Goal: Transaction & Acquisition: Purchase product/service

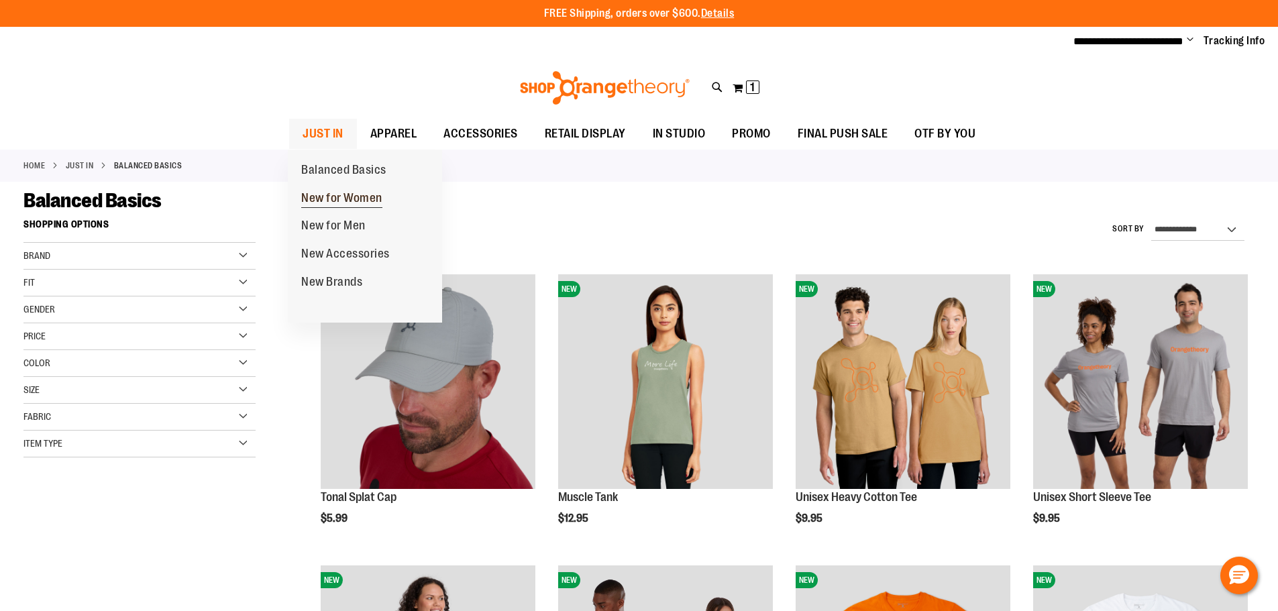
click at [367, 201] on span "New for Women" at bounding box center [341, 199] width 81 height 17
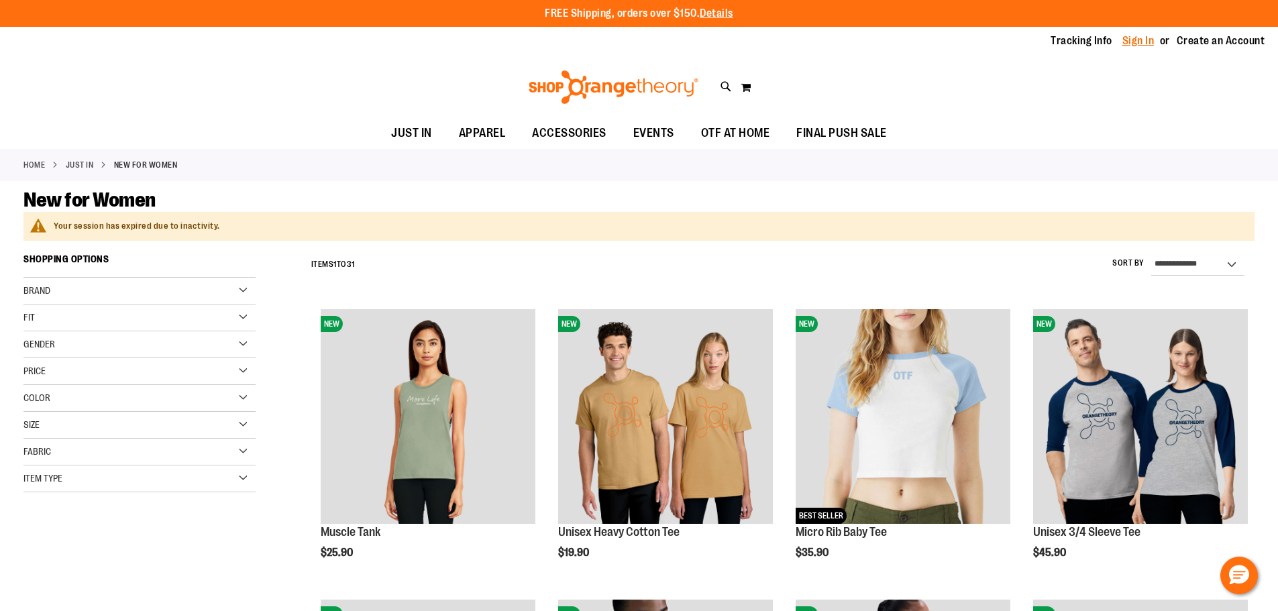
type input "**********"
click at [1137, 40] on link "Sign In" at bounding box center [1138, 41] width 32 height 15
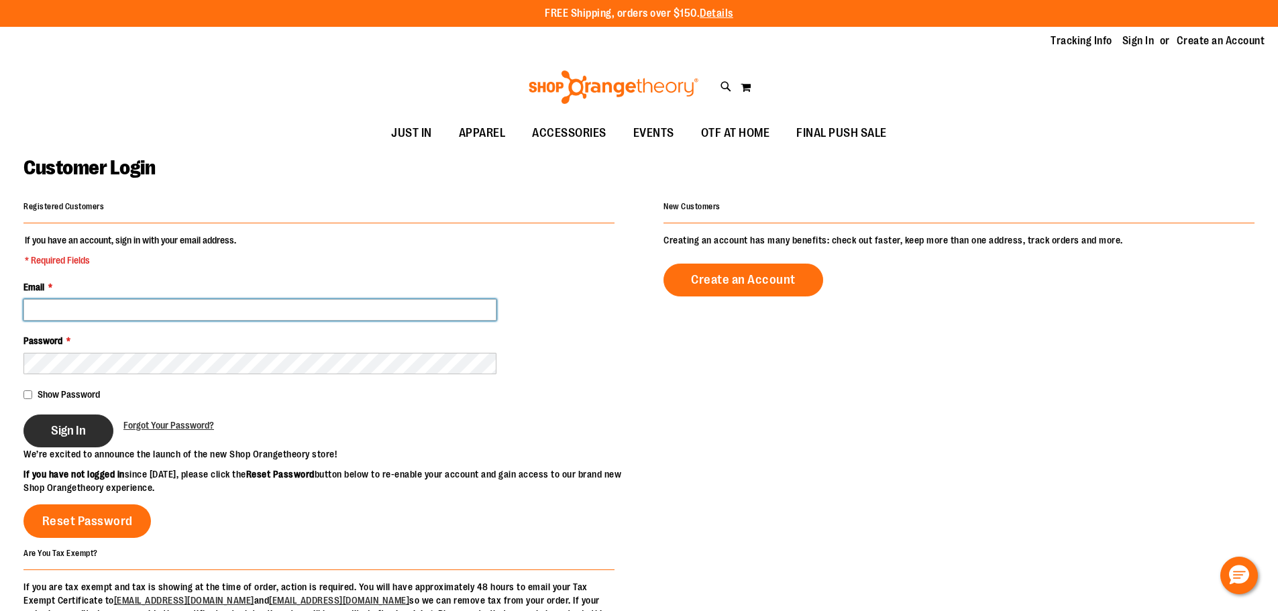
type input "**********"
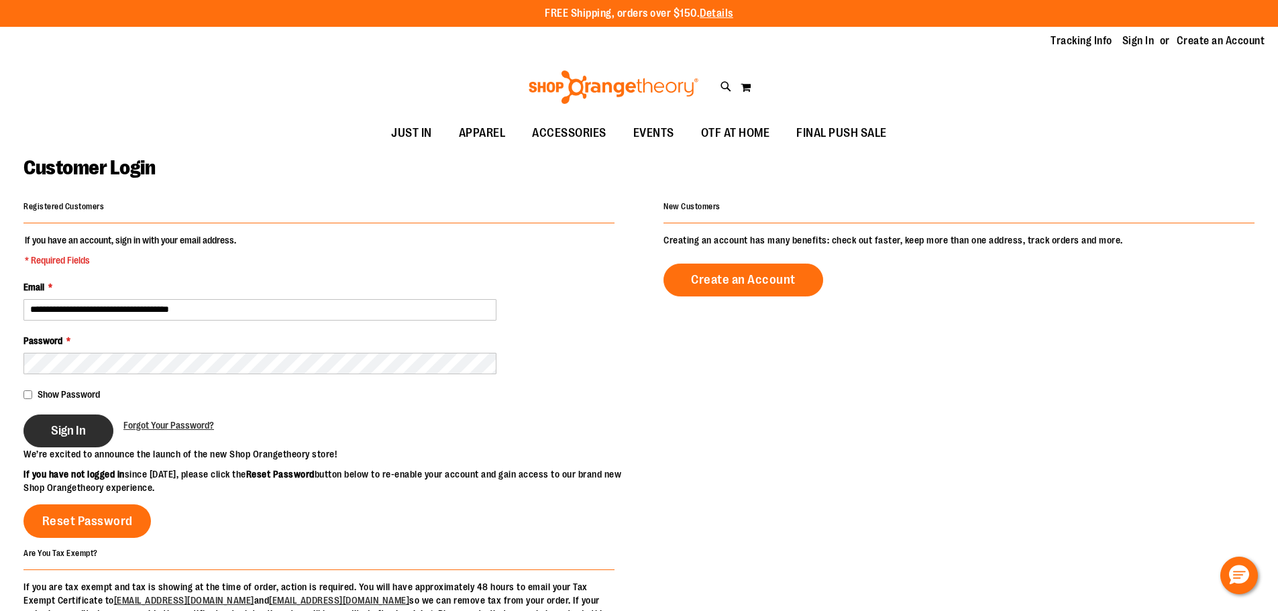
type input "**********"
click at [85, 425] on span "Sign In" at bounding box center [68, 430] width 35 height 15
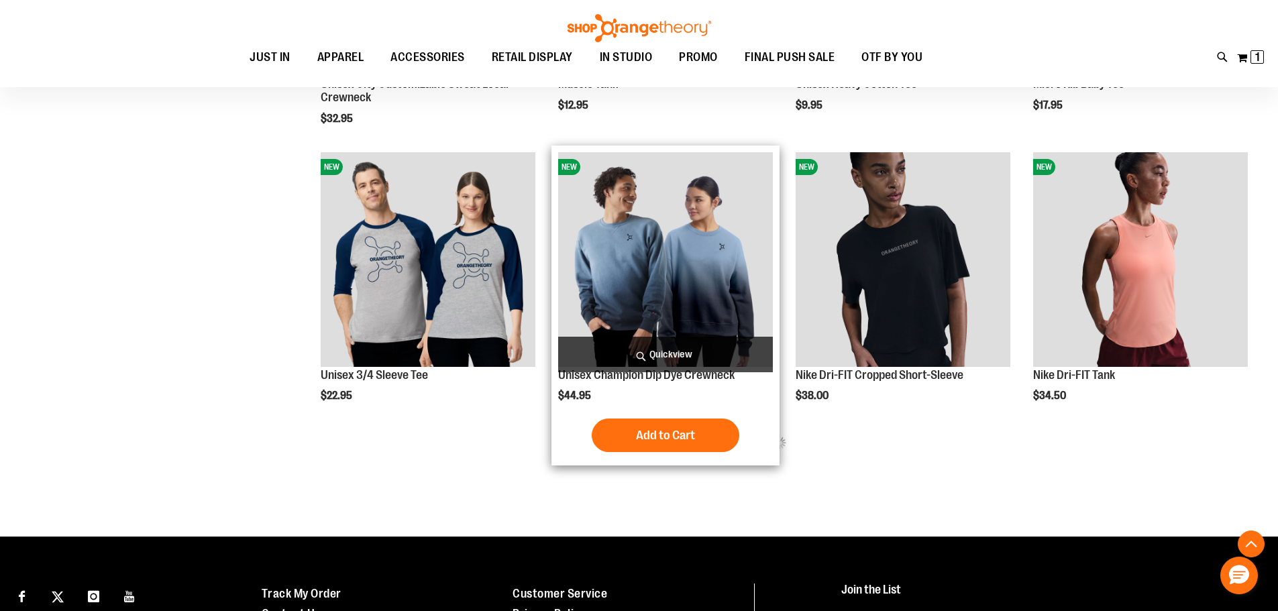
scroll to position [737, 0]
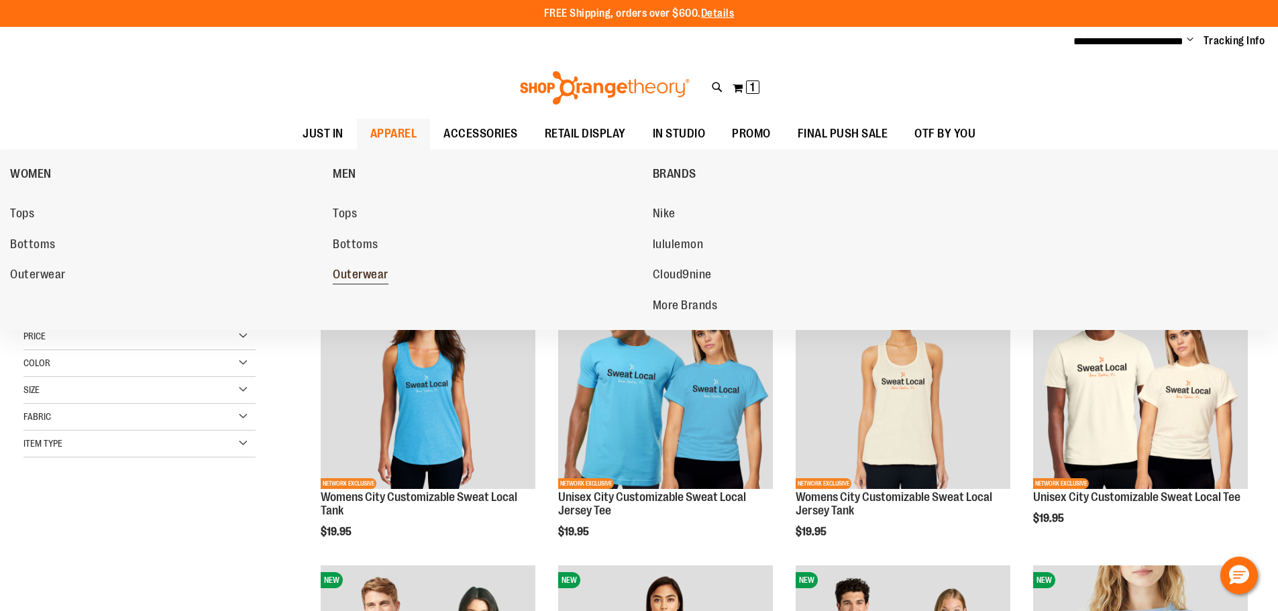
type input "**********"
click at [367, 276] on span "Outerwear" at bounding box center [361, 276] width 56 height 17
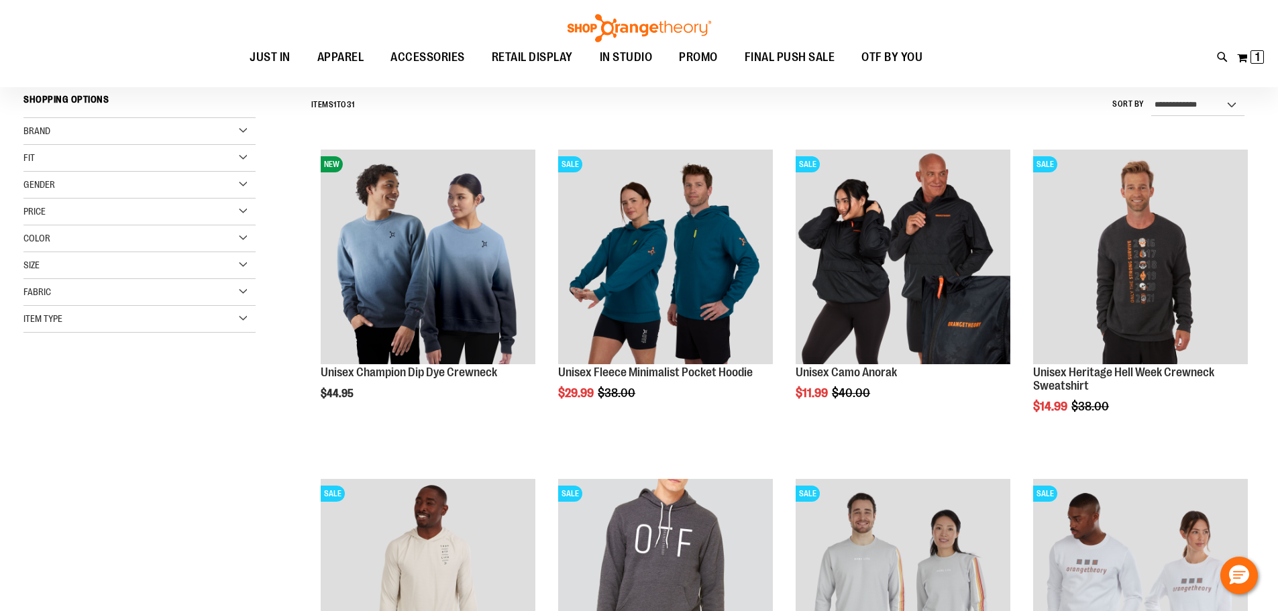
scroll to position [133, 0]
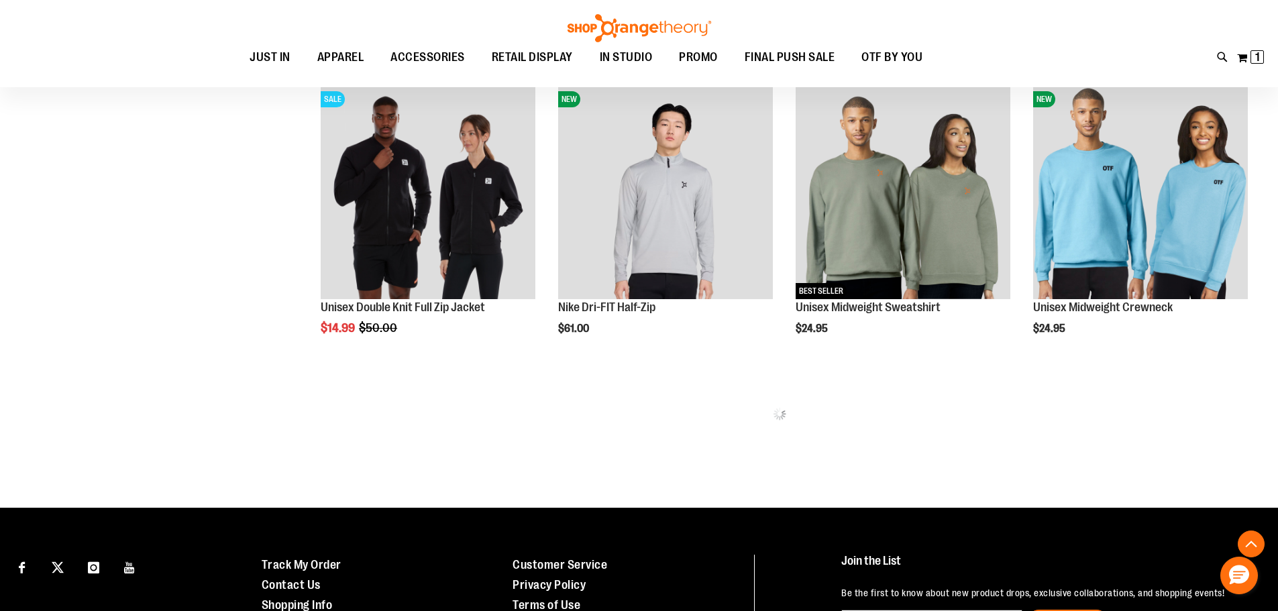
scroll to position [871, 0]
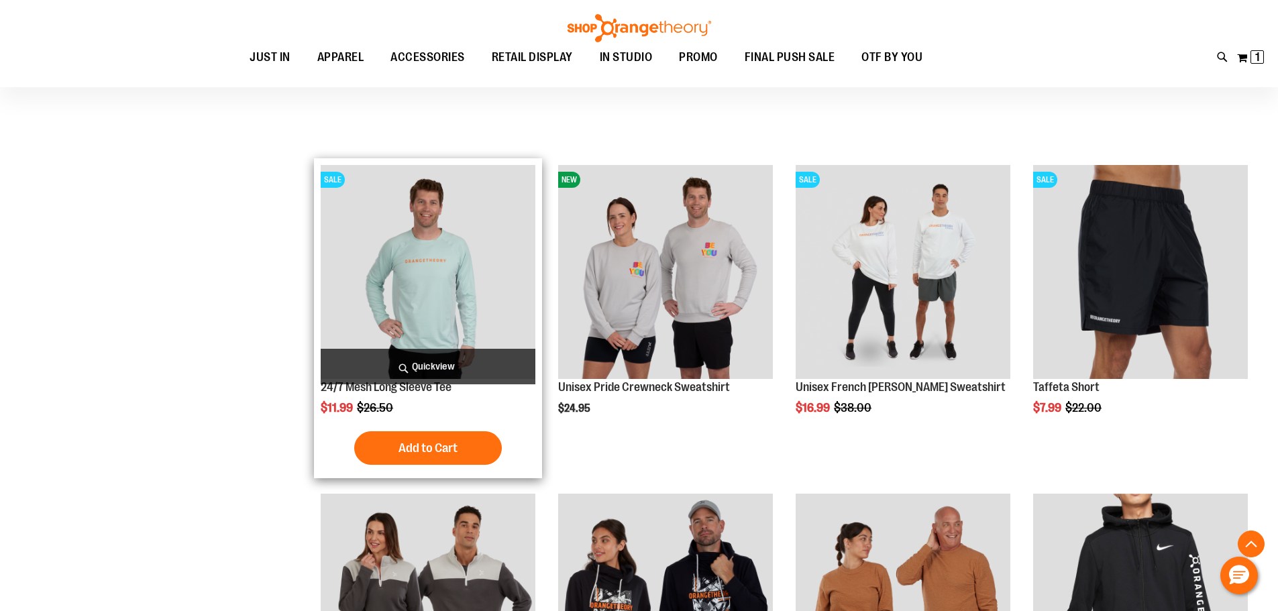
scroll to position [1945, 0]
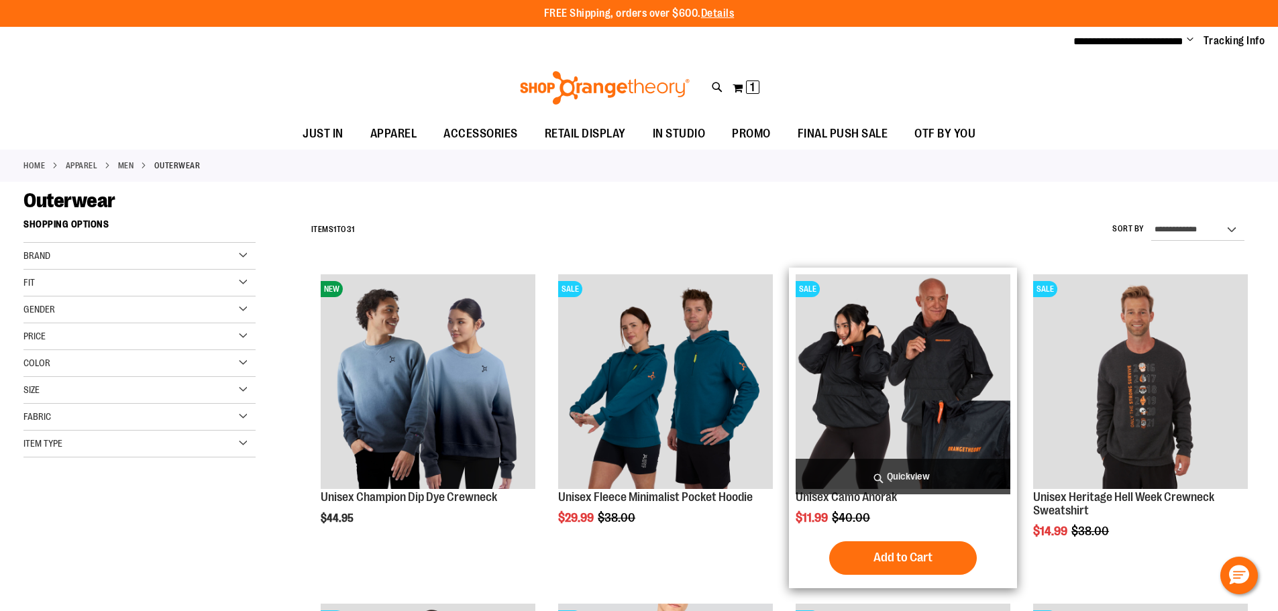
type input "**********"
click at [877, 341] on img "product" at bounding box center [903, 381] width 215 height 215
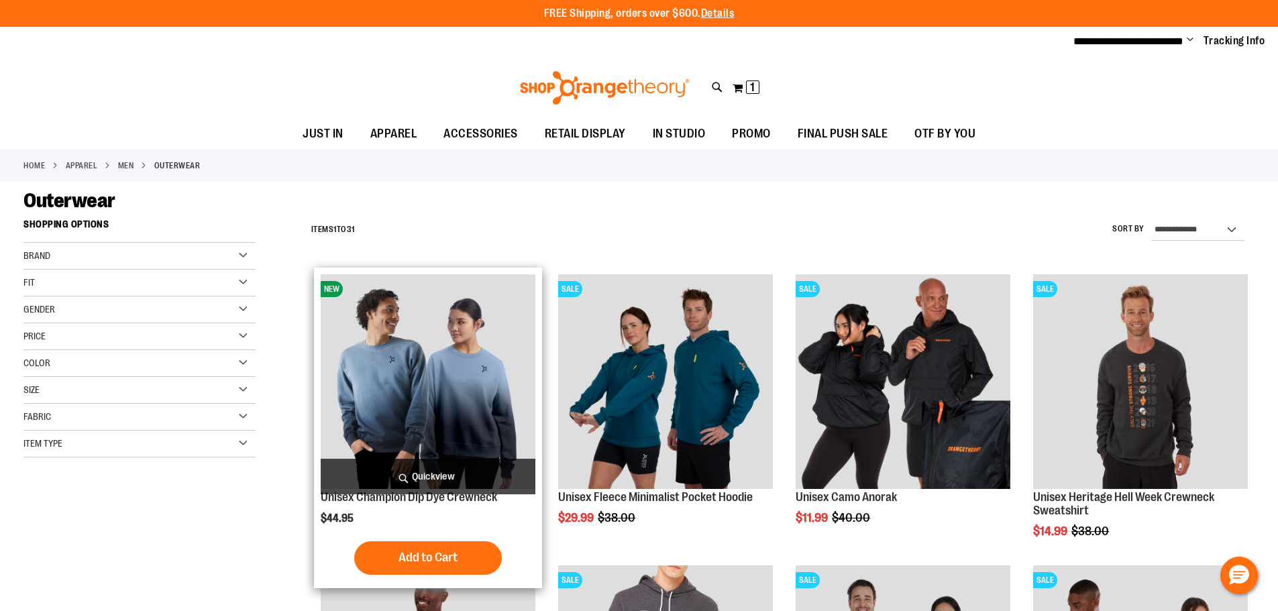
type input "**********"
click at [370, 499] on link "Unisex Champion Dip Dye Crewneck" at bounding box center [409, 496] width 176 height 13
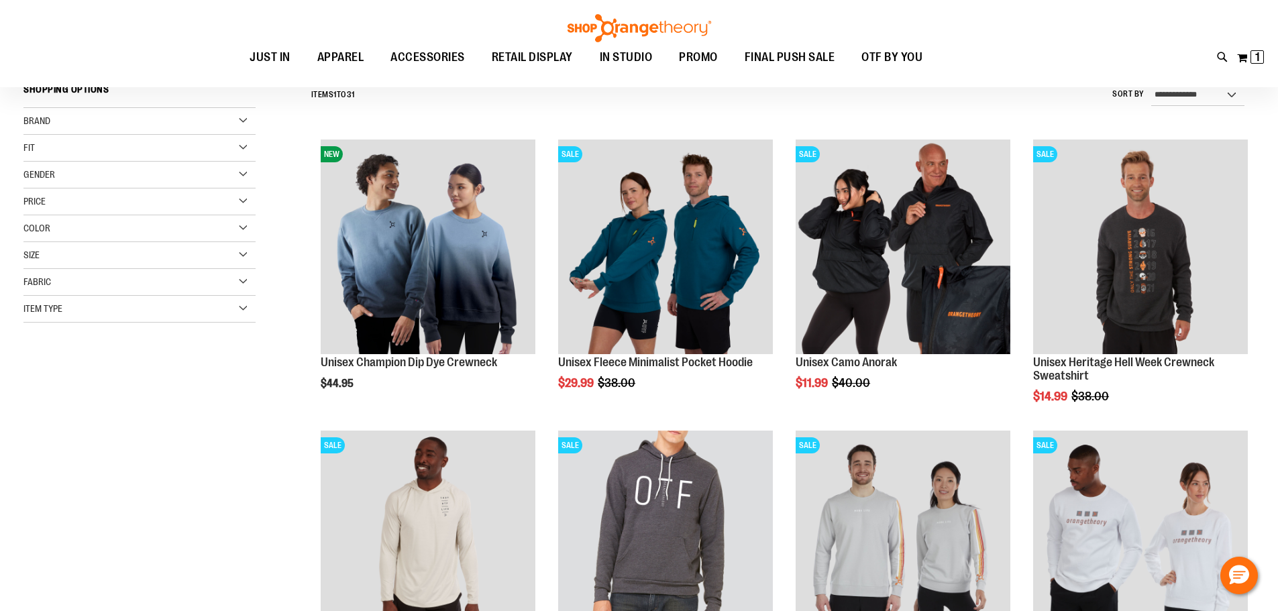
scroll to position [201, 0]
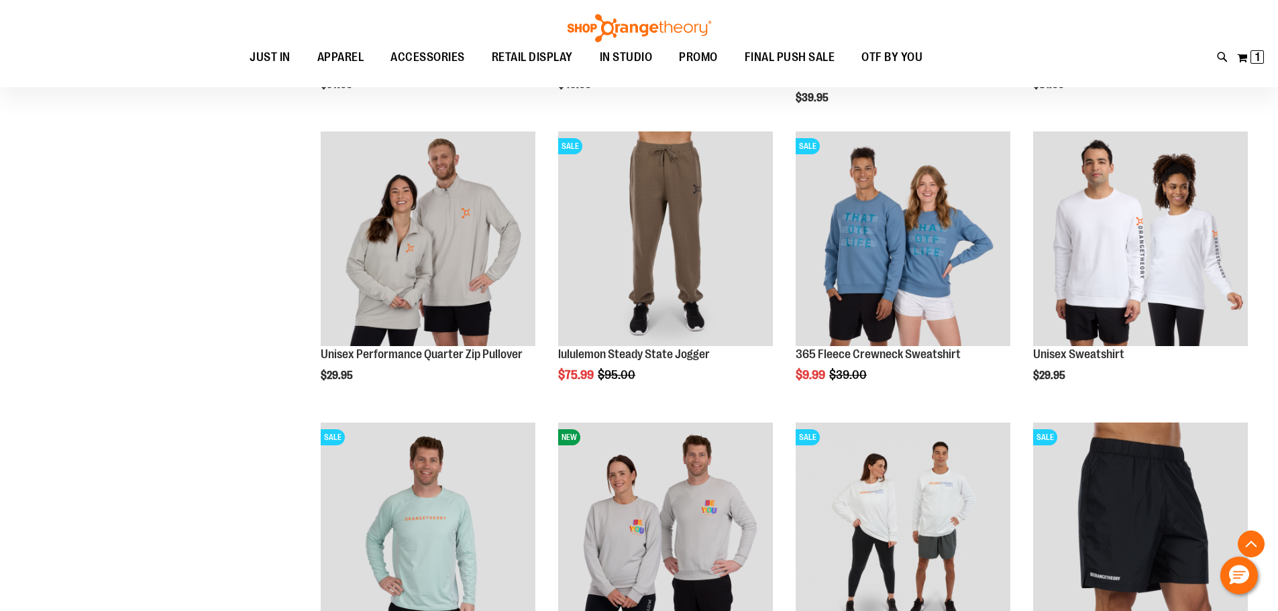
scroll to position [1341, 0]
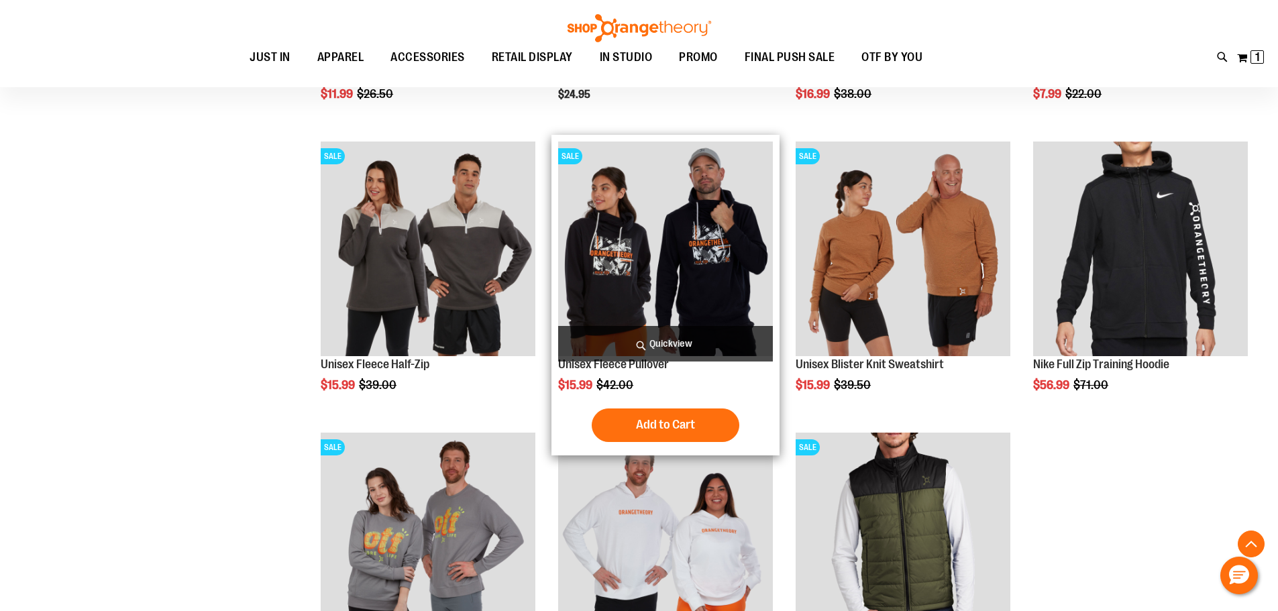
scroll to position [1878, 0]
type input "**********"
click at [646, 294] on img "product" at bounding box center [665, 248] width 215 height 215
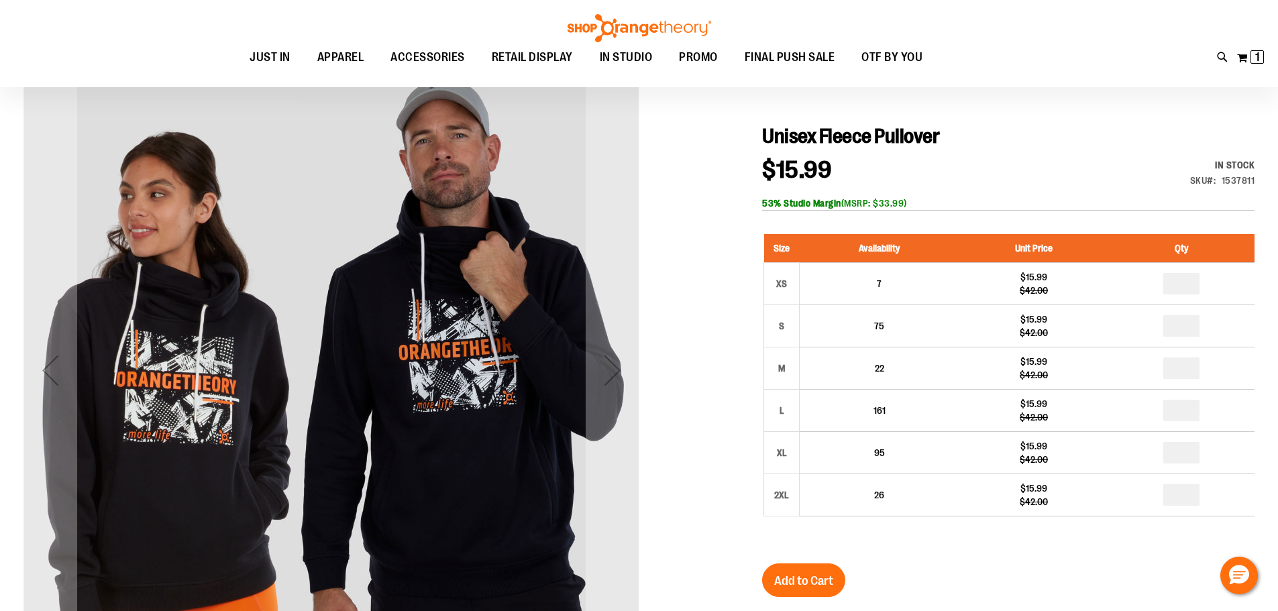
scroll to position [133, 0]
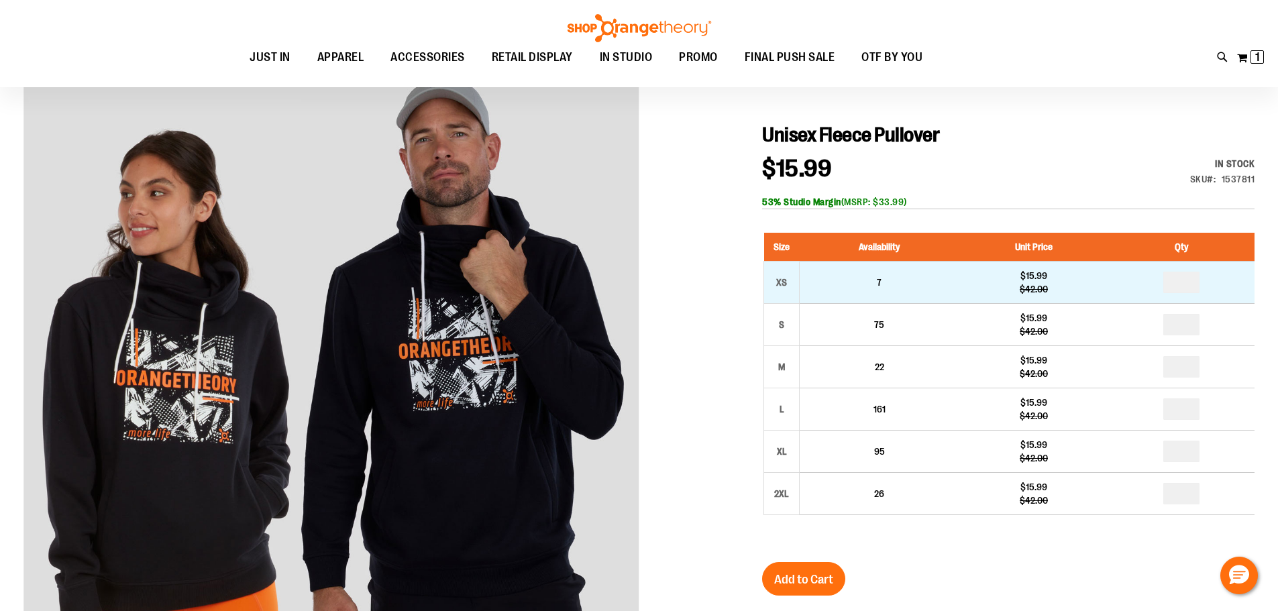
type input "**********"
click at [1195, 288] on input "number" at bounding box center [1181, 282] width 36 height 21
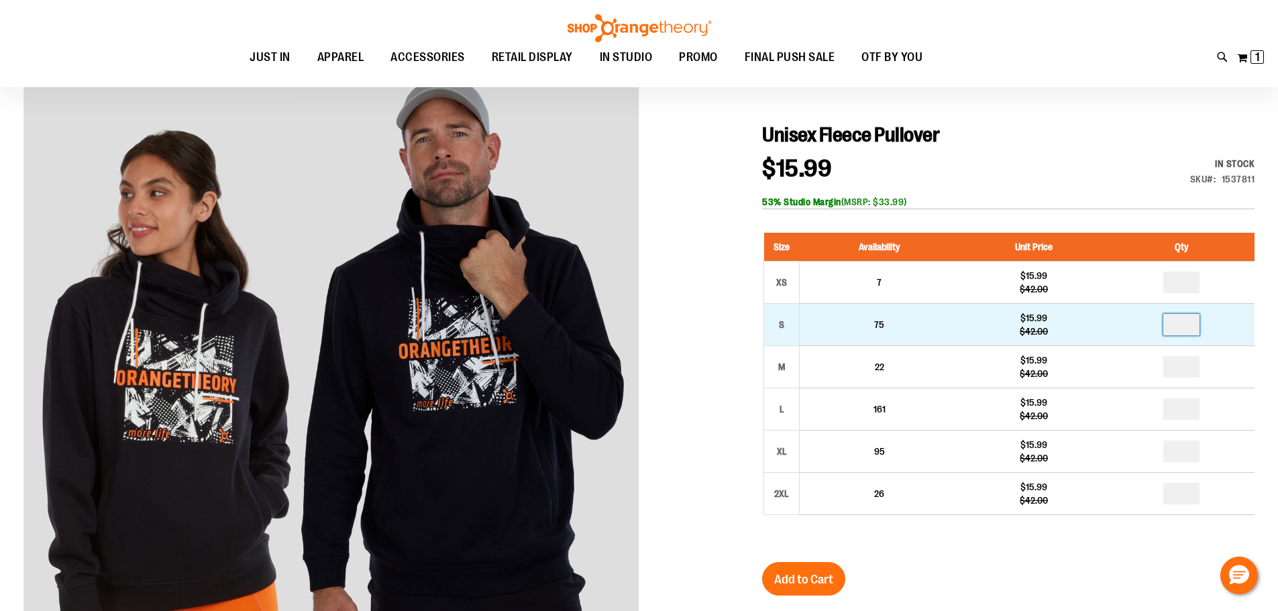
type input "*"
click at [1199, 323] on input "number" at bounding box center [1181, 324] width 36 height 21
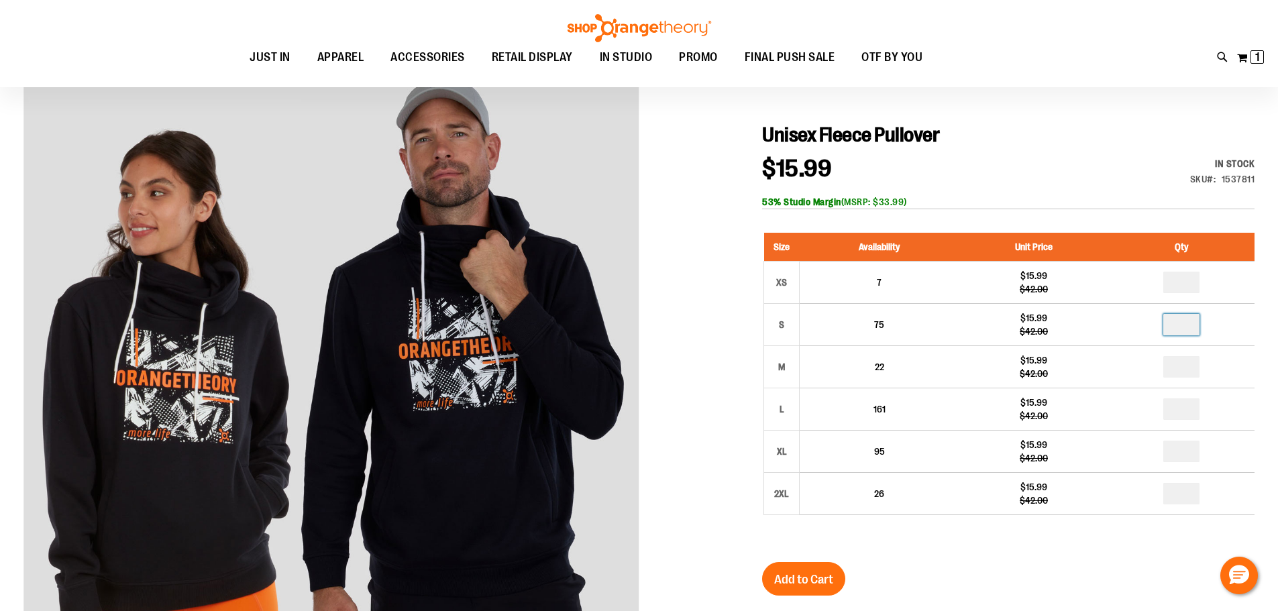
type input "*"
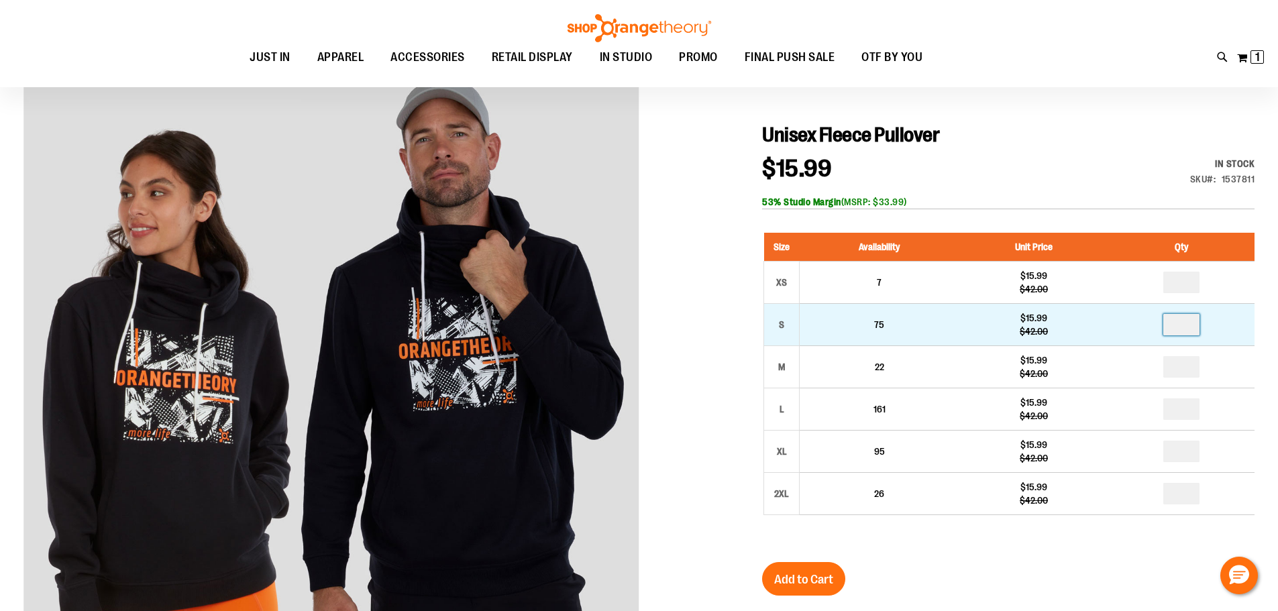
click at [1190, 330] on input "*" at bounding box center [1181, 324] width 36 height 21
click at [1190, 320] on input "*" at bounding box center [1181, 324] width 36 height 21
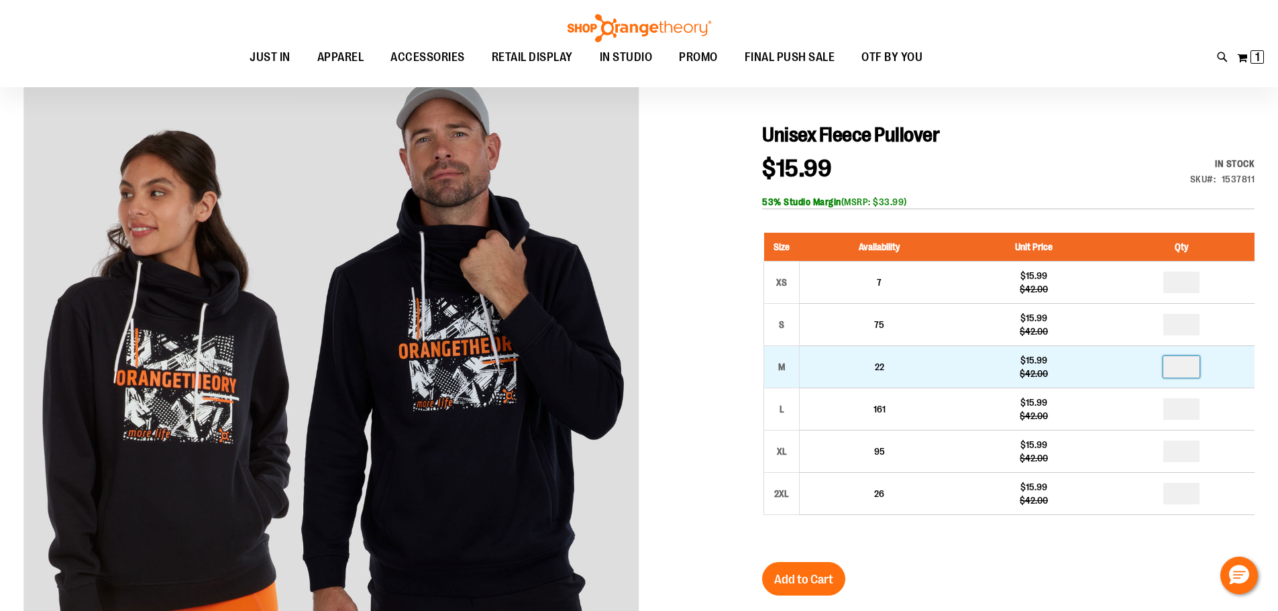
click at [1189, 364] on input "number" at bounding box center [1181, 366] width 36 height 21
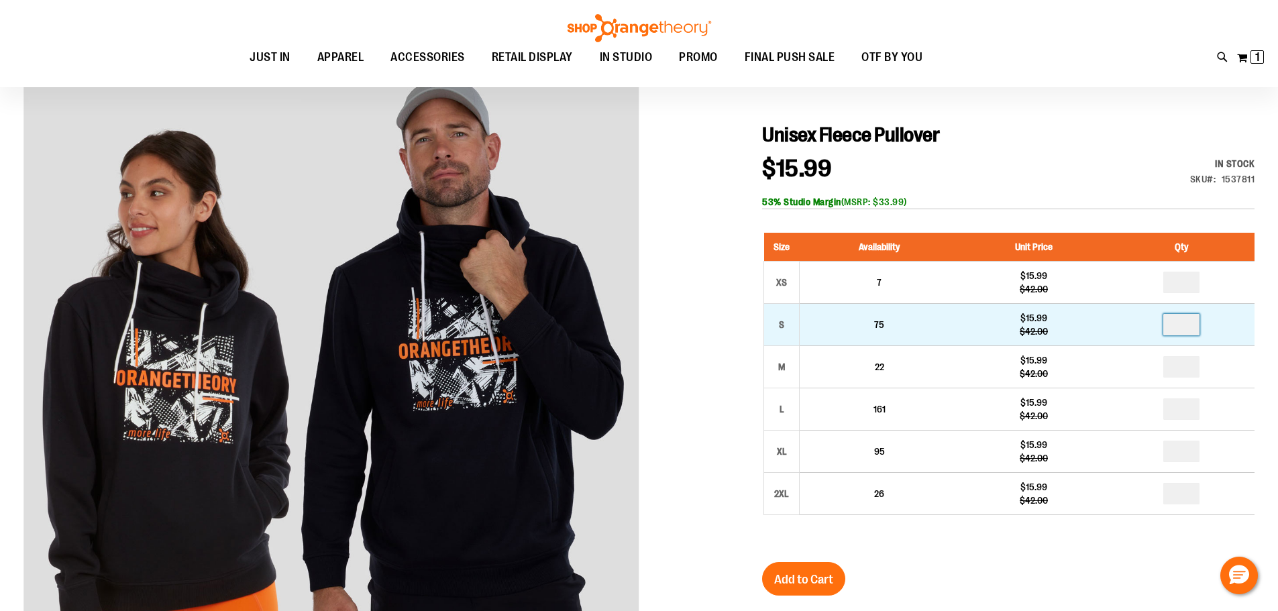
type input "*"
click at [1192, 324] on input "*" at bounding box center [1181, 324] width 36 height 21
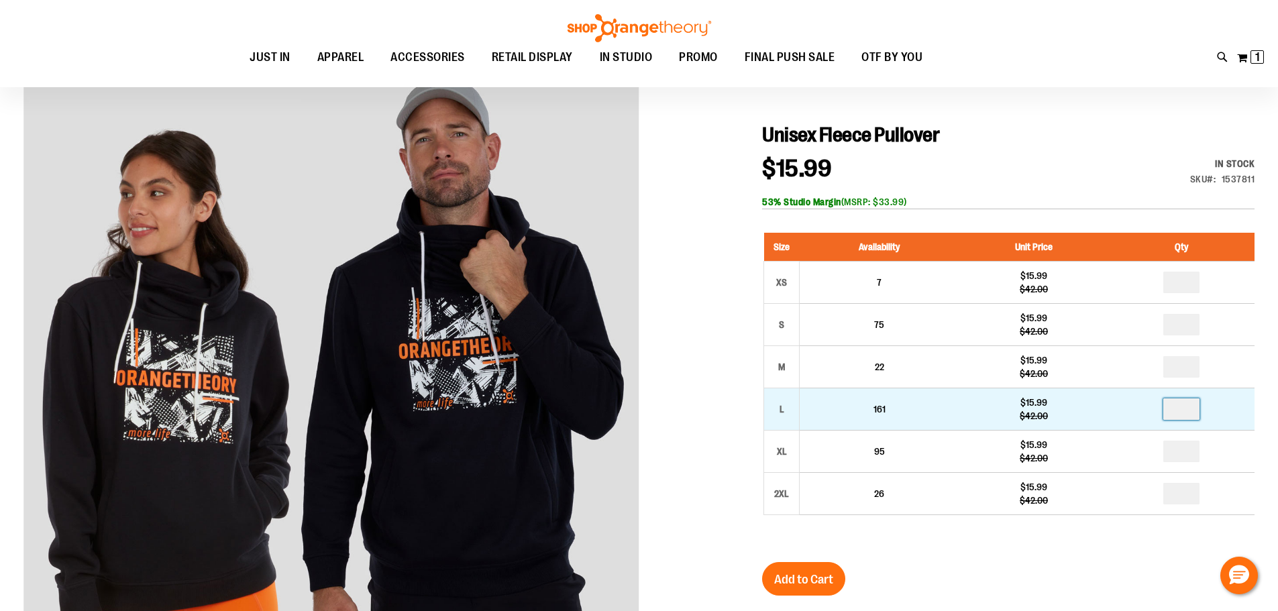
click at [1185, 407] on input "number" at bounding box center [1181, 408] width 36 height 21
type input "*"
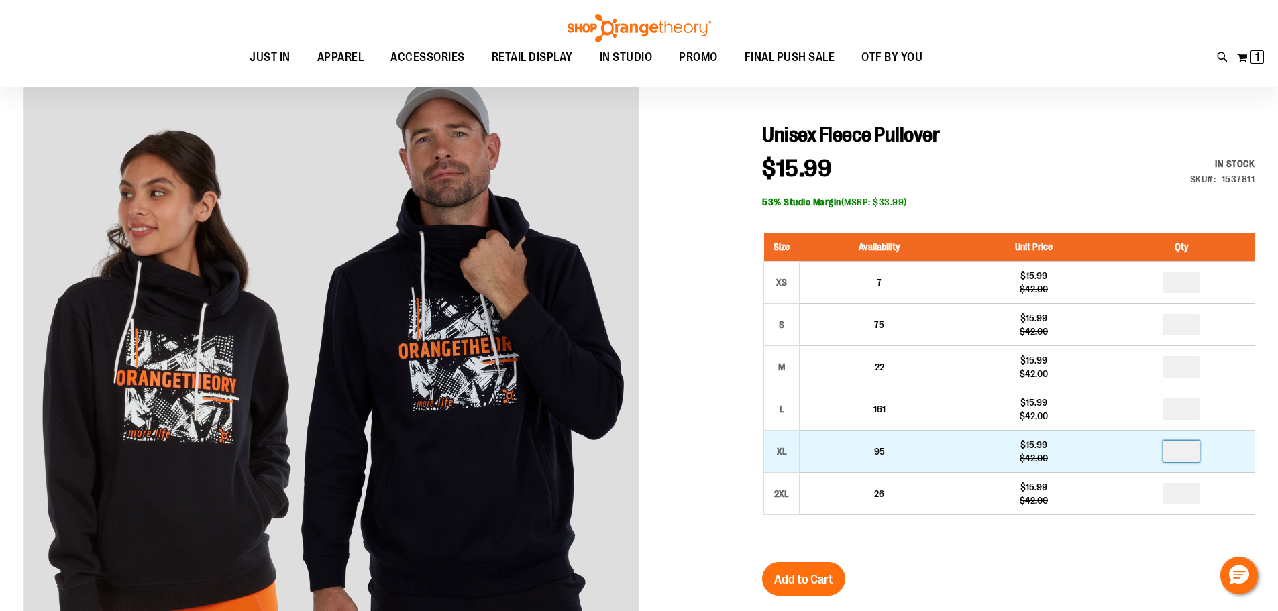
click at [1189, 447] on input "number" at bounding box center [1181, 451] width 36 height 21
type input "*"
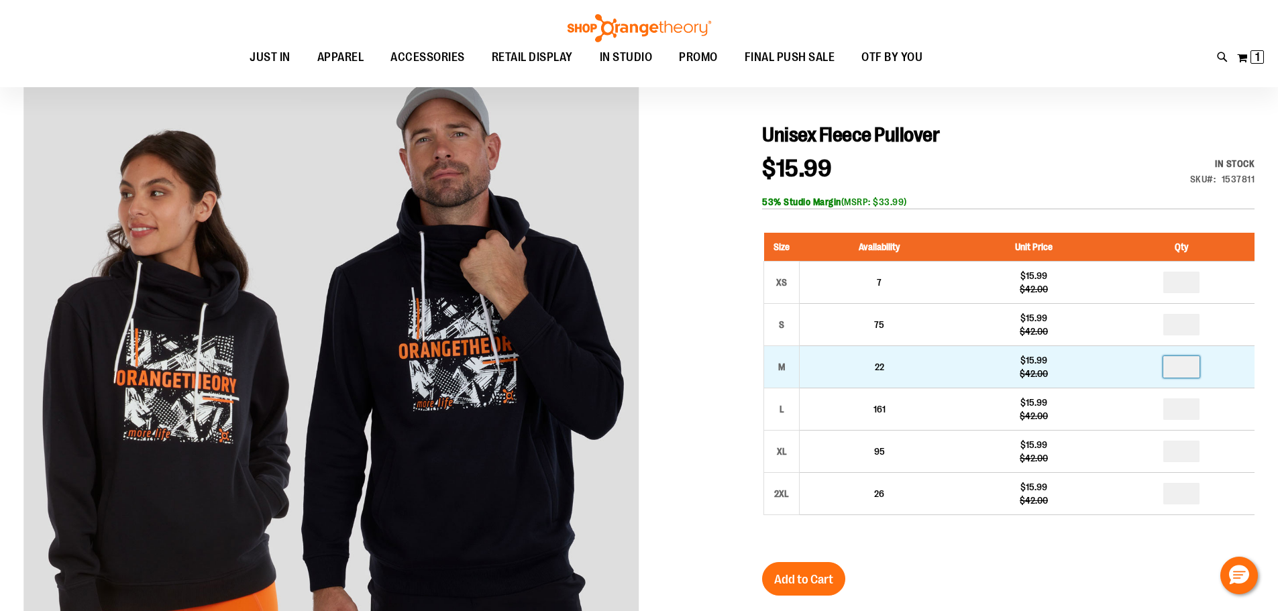
type input "*"
click at [1187, 364] on input "number" at bounding box center [1181, 366] width 36 height 21
type input "*"
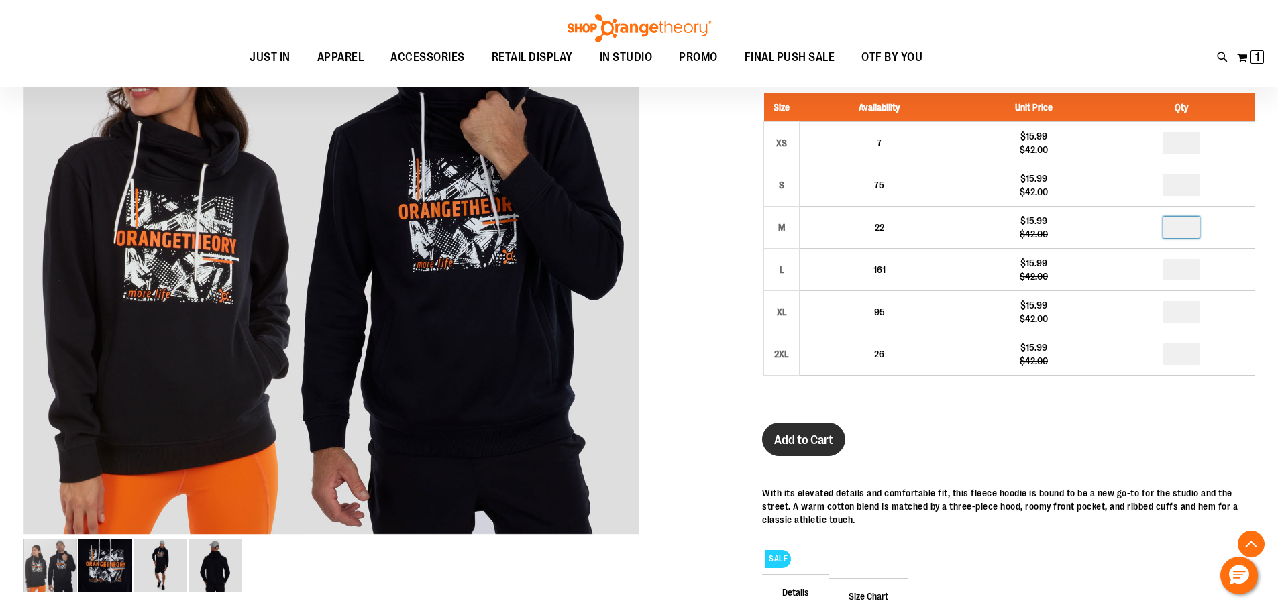
scroll to position [268, 0]
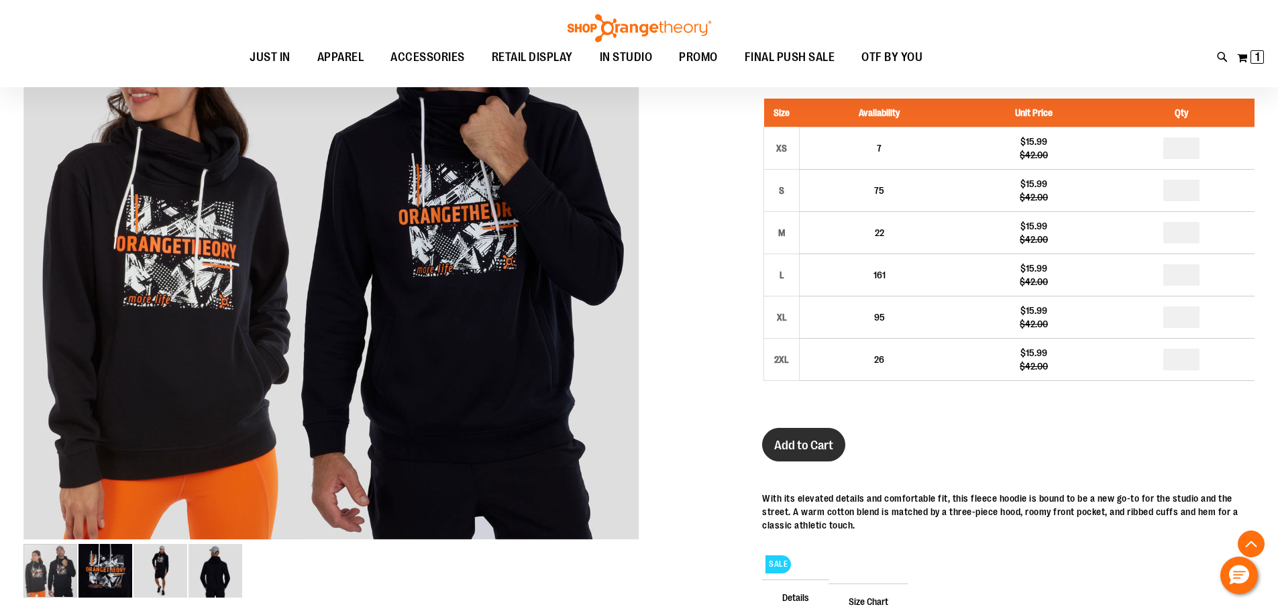
click at [799, 438] on span "Add to Cart" at bounding box center [803, 445] width 59 height 15
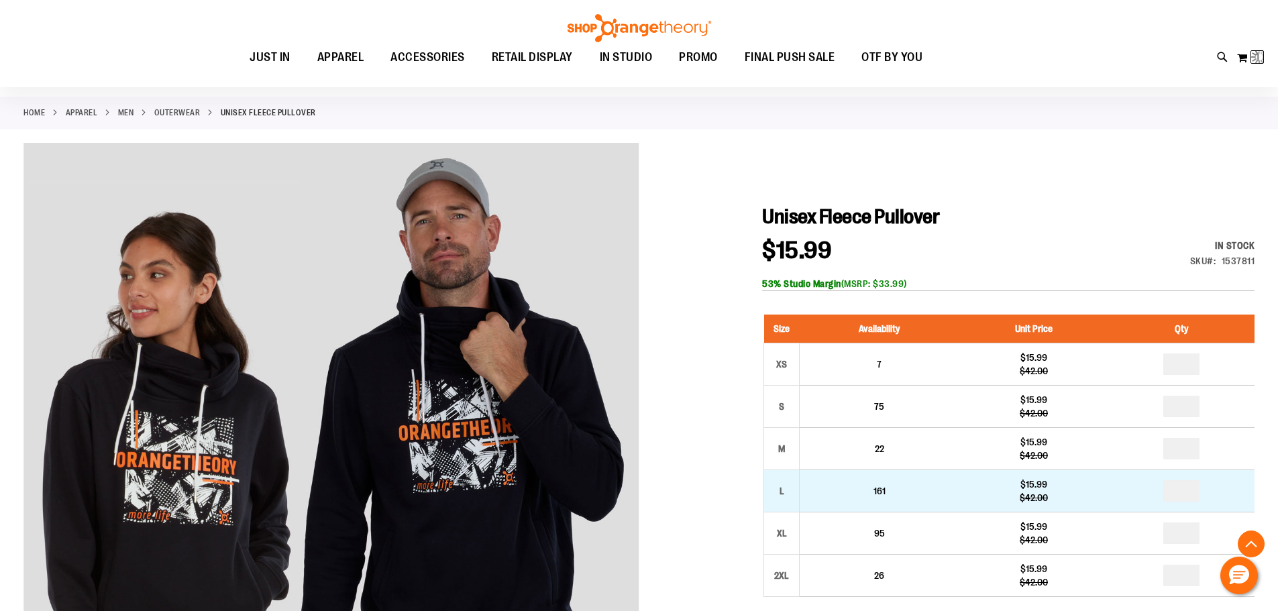
scroll to position [0, 0]
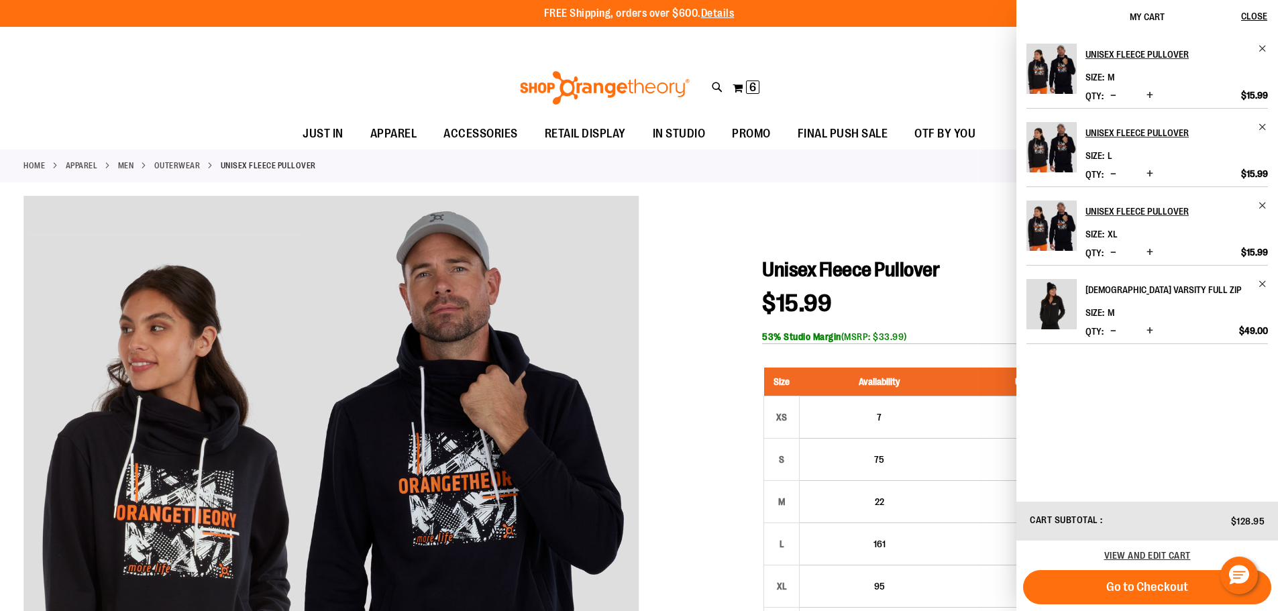
click at [1159, 292] on h2 "[DEMOGRAPHIC_DATA] Varsity Full Zip" at bounding box center [1167, 289] width 164 height 21
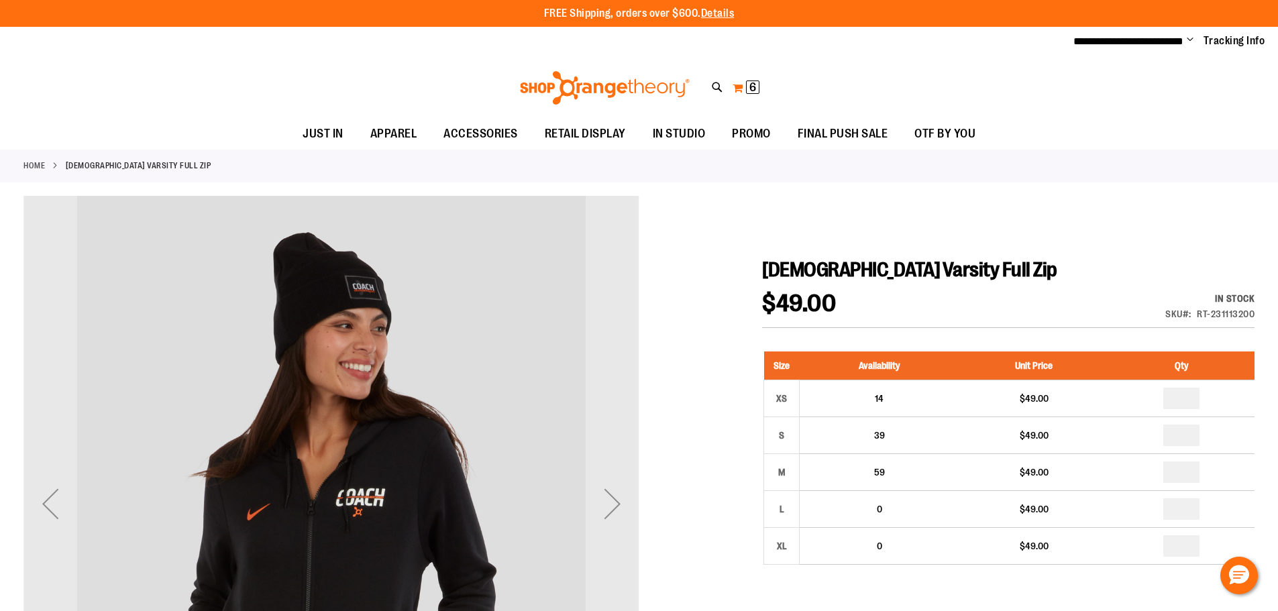
type input "**********"
click at [754, 81] on span "6" at bounding box center [752, 86] width 7 height 13
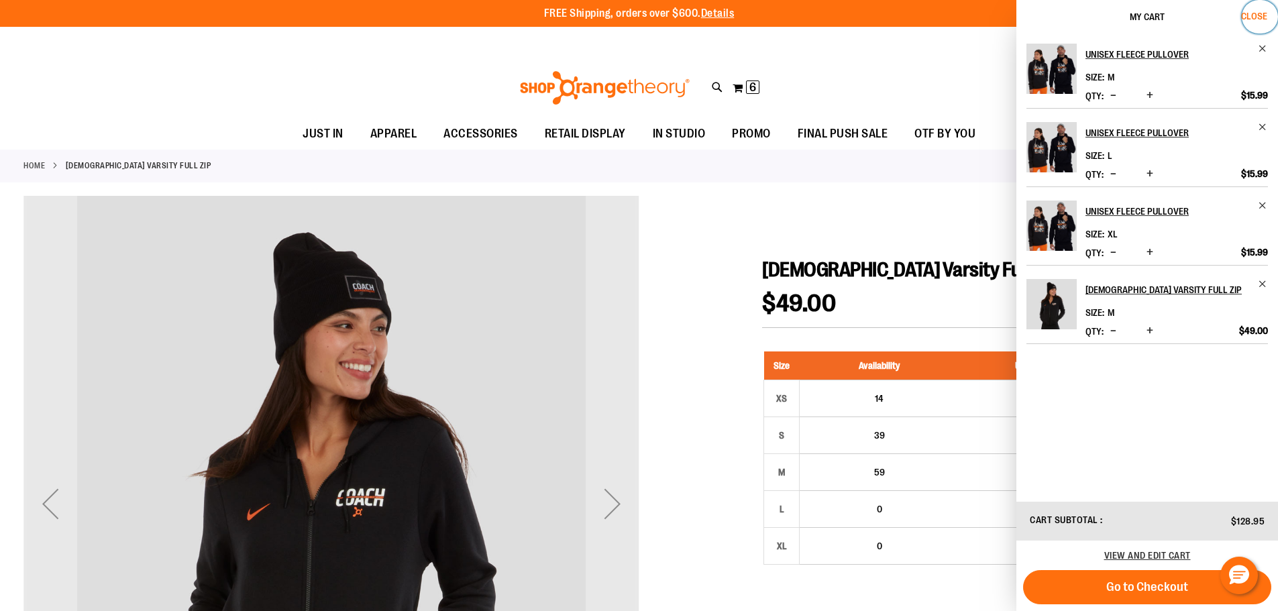
click at [1264, 15] on span "Close" at bounding box center [1254, 16] width 26 height 11
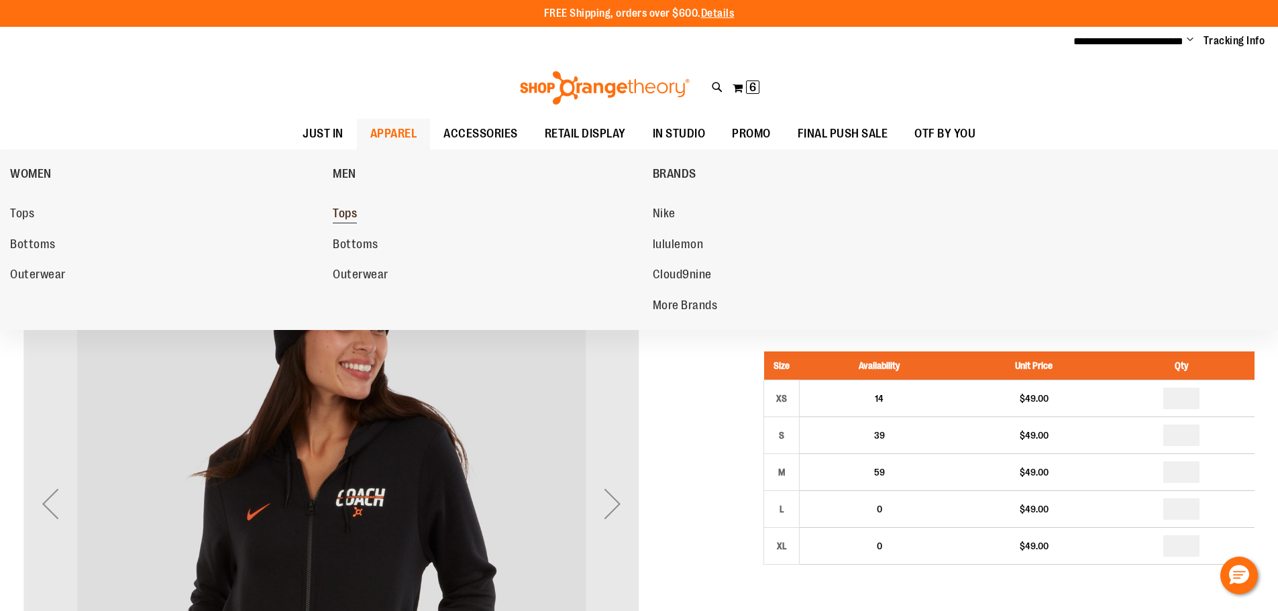
click at [354, 217] on span "Tops" at bounding box center [345, 215] width 24 height 17
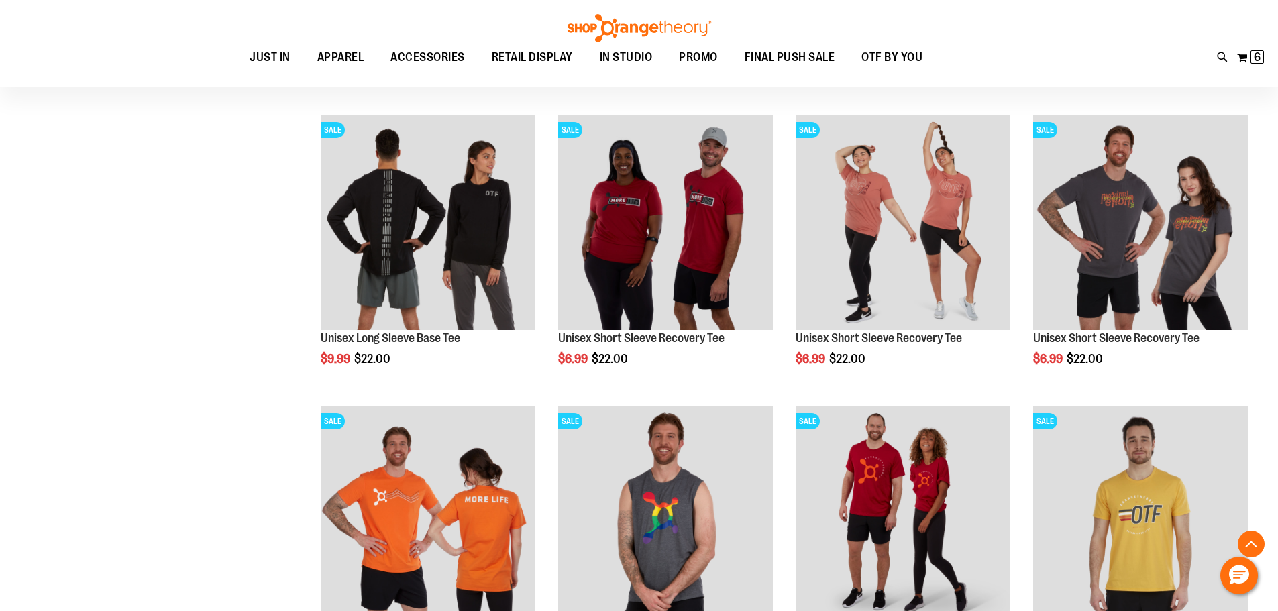
scroll to position [469, 0]
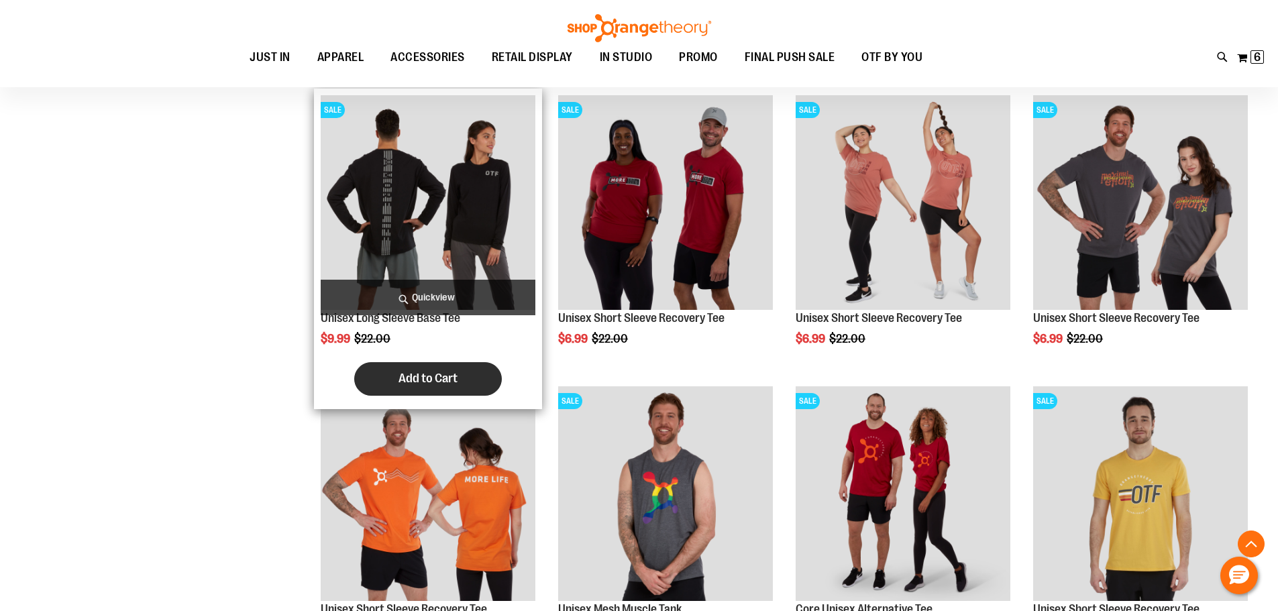
type input "**********"
click at [440, 370] on button "Add to Cart" at bounding box center [428, 379] width 148 height 34
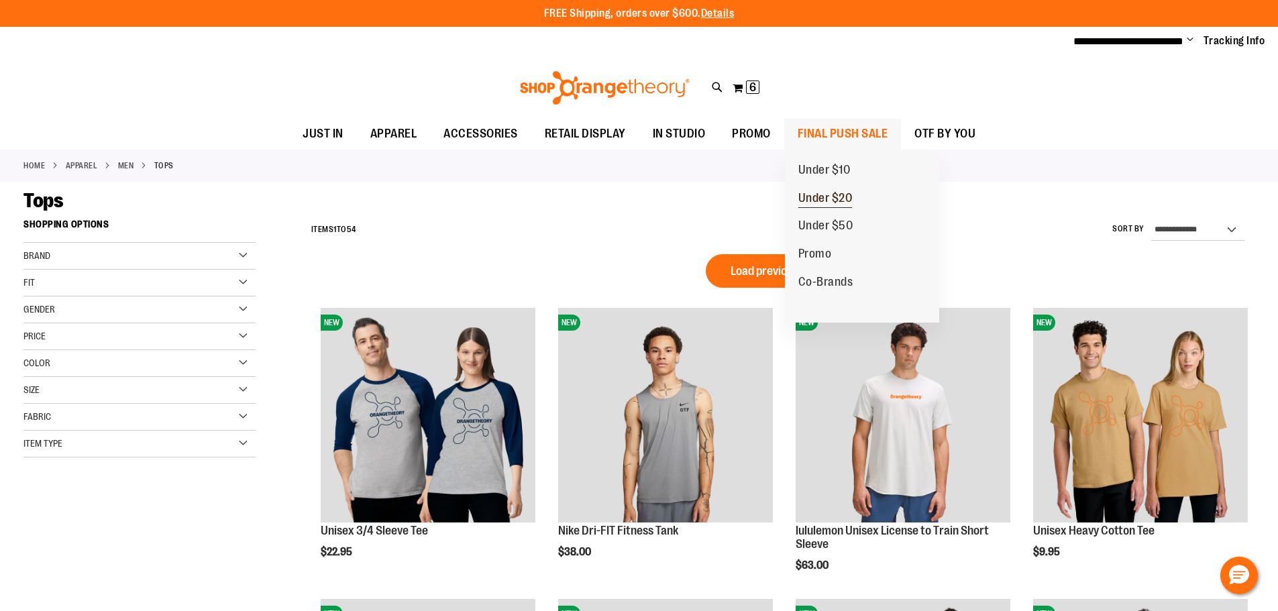
type input "**********"
click at [847, 192] on span "Under $20" at bounding box center [825, 199] width 54 height 17
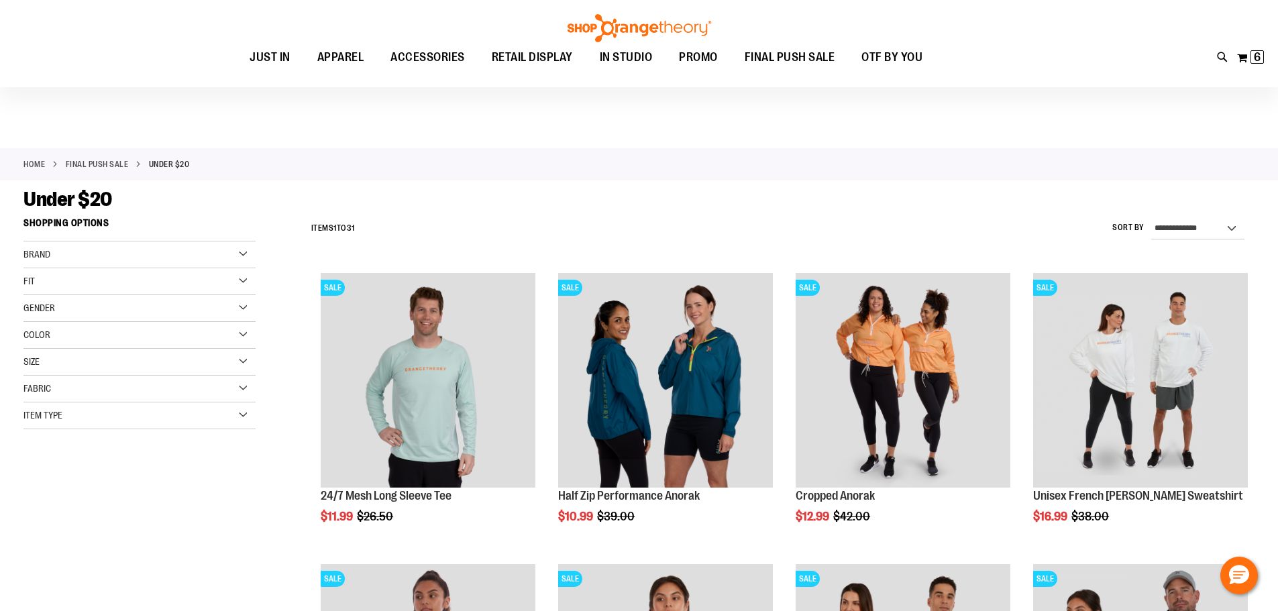
scroll to position [201, 0]
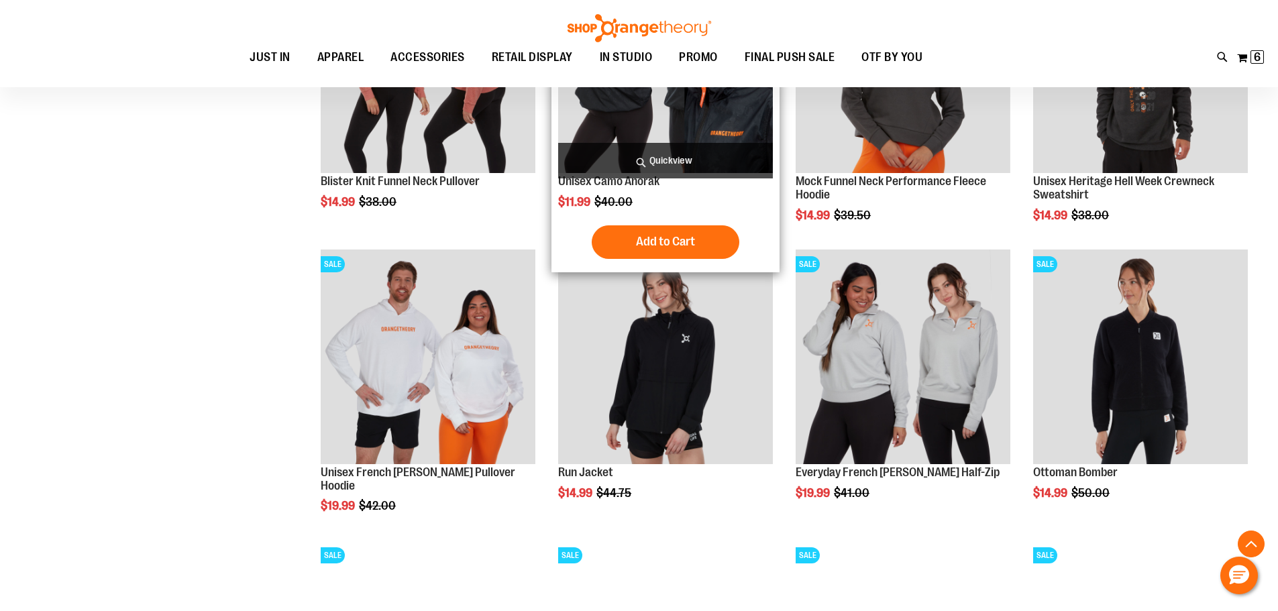
scroll to position [1207, 0]
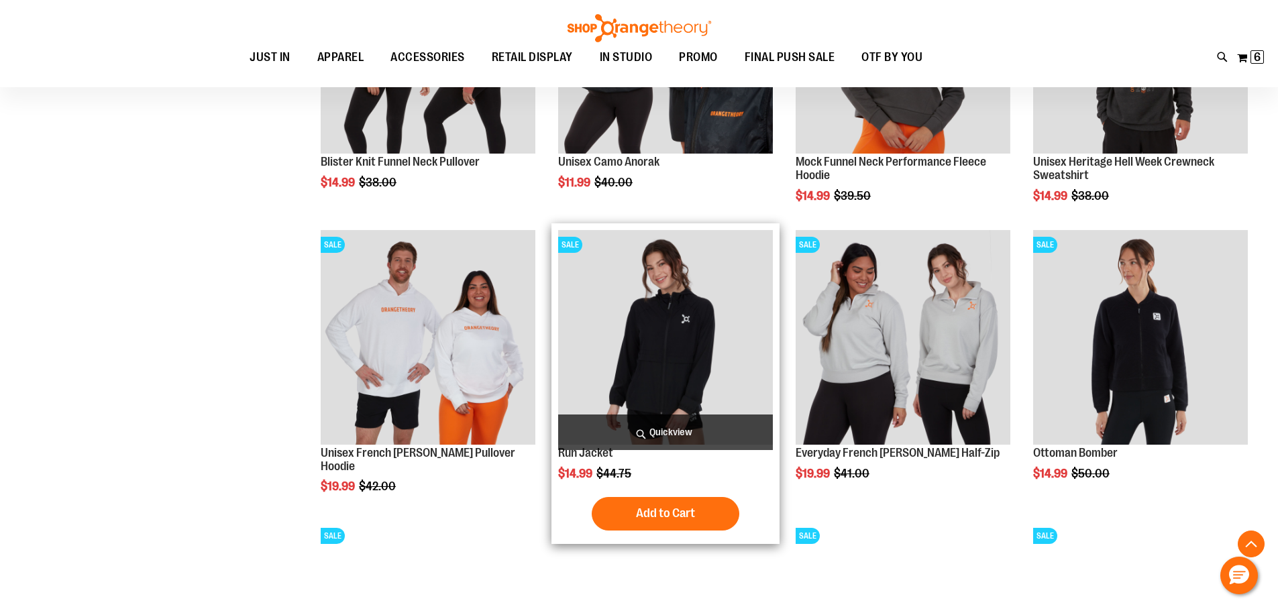
type input "**********"
click at [673, 332] on img "product" at bounding box center [665, 337] width 215 height 215
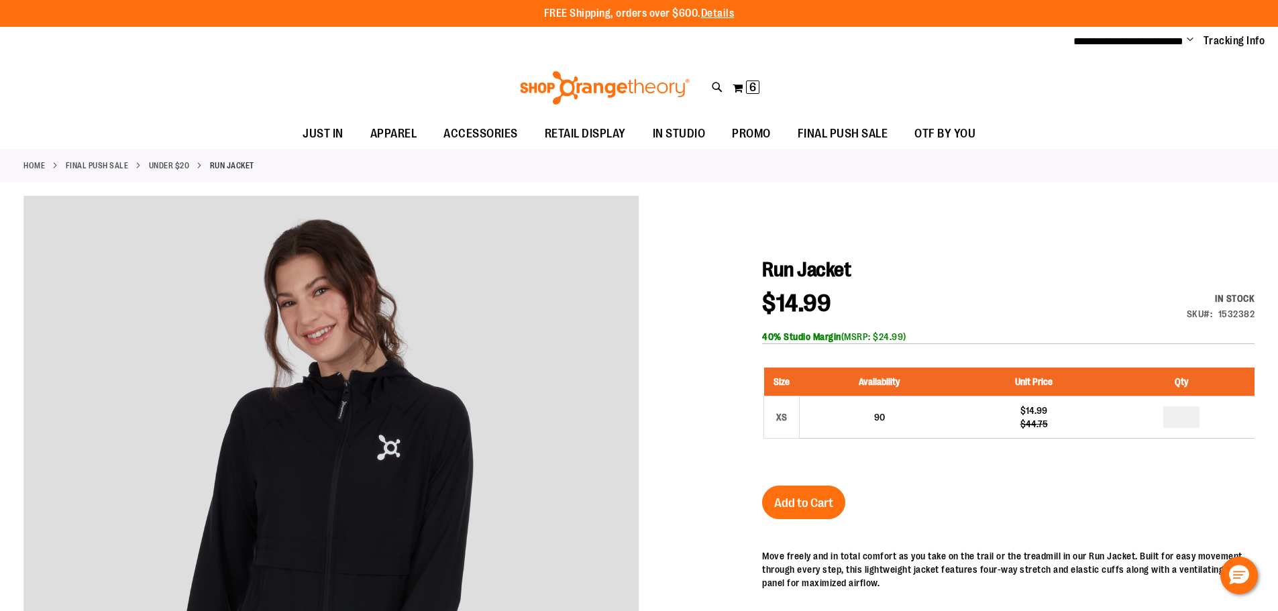
click at [679, 409] on div at bounding box center [638, 540] width 1231 height 689
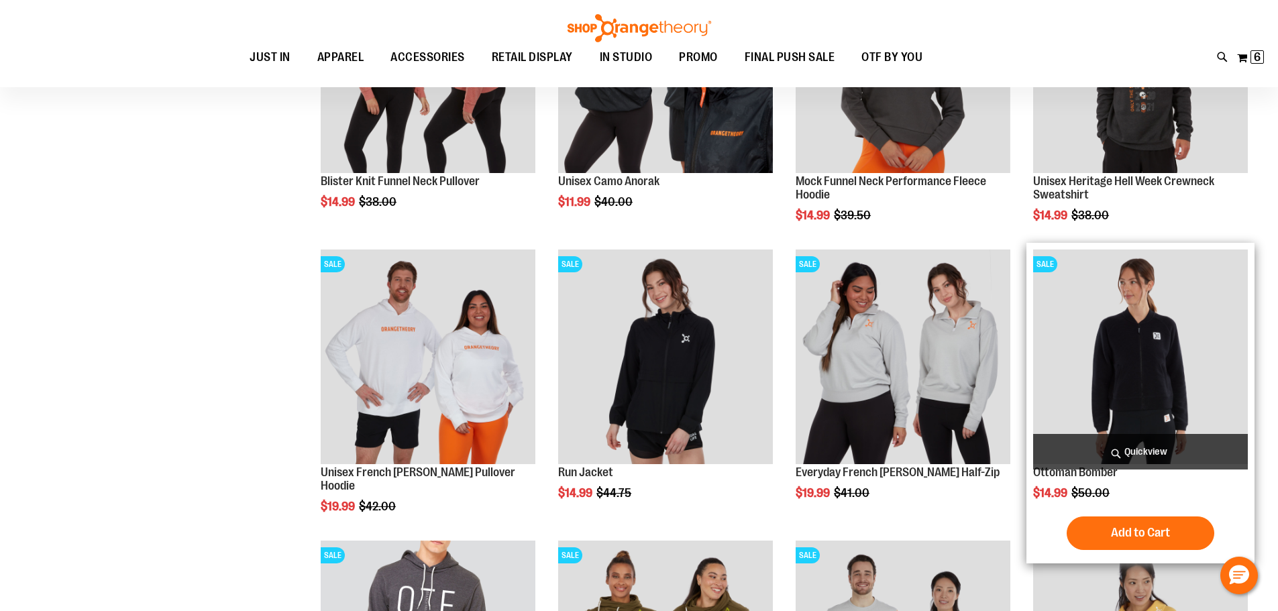
scroll to position [201, 0]
type input "**********"
click at [1138, 326] on img "product" at bounding box center [1140, 356] width 215 height 215
click at [1091, 474] on link "Ottoman Bomber" at bounding box center [1075, 471] width 85 height 13
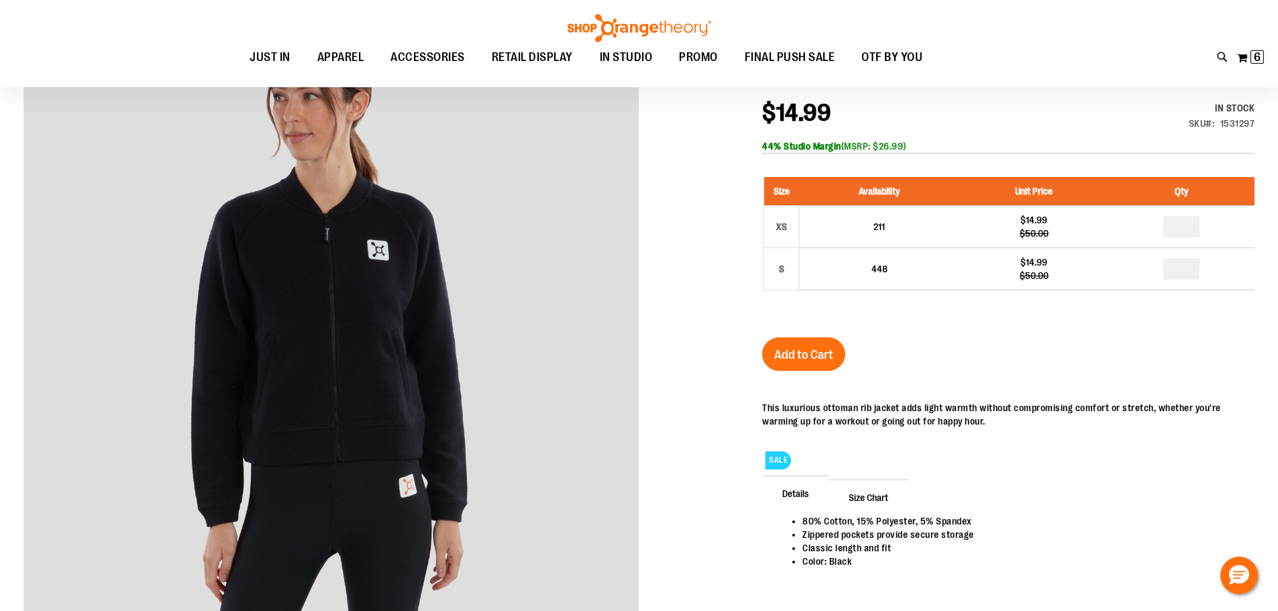
scroll to position [201, 0]
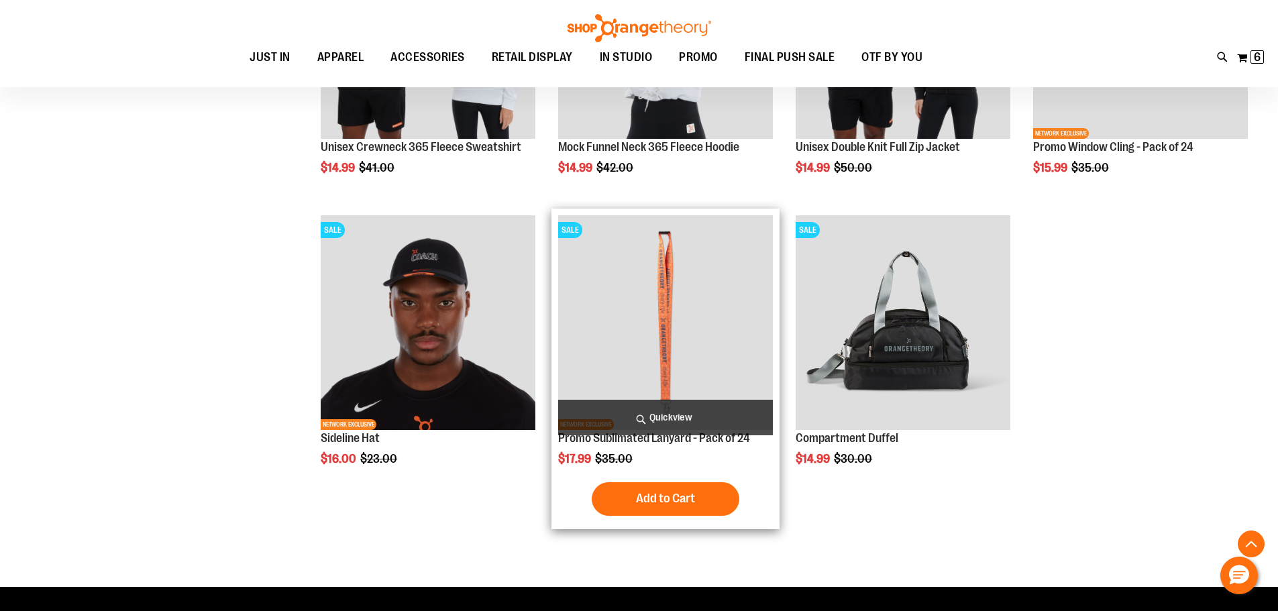
scroll to position [1106, 0]
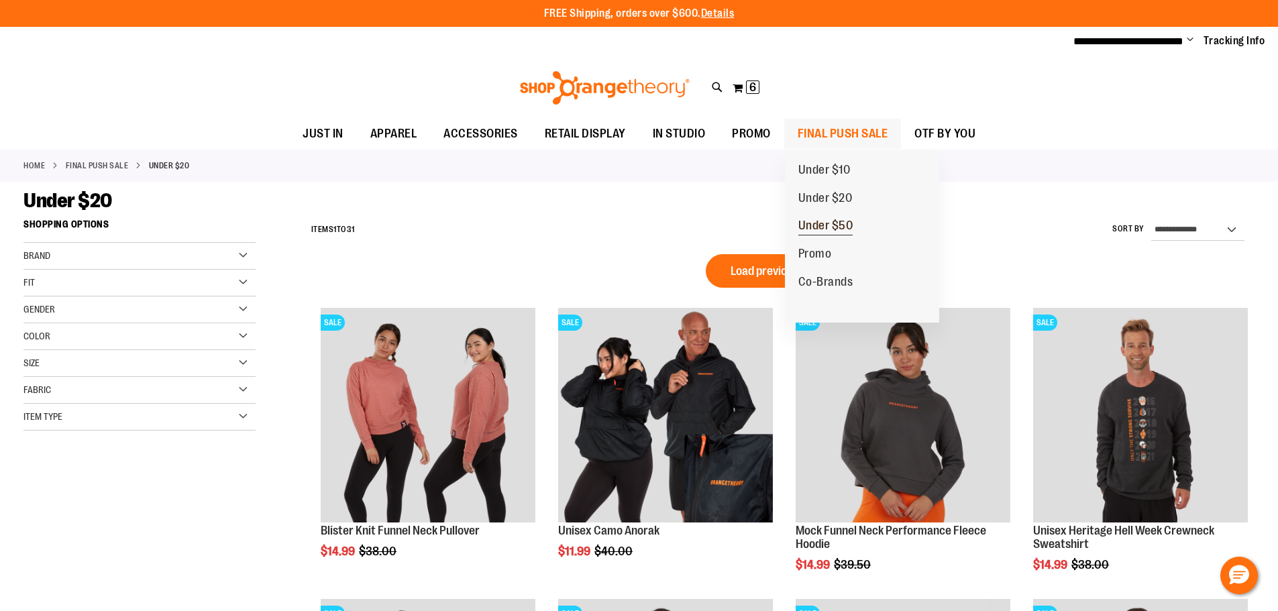
type input "**********"
click at [836, 222] on span "Under $50" at bounding box center [825, 227] width 55 height 17
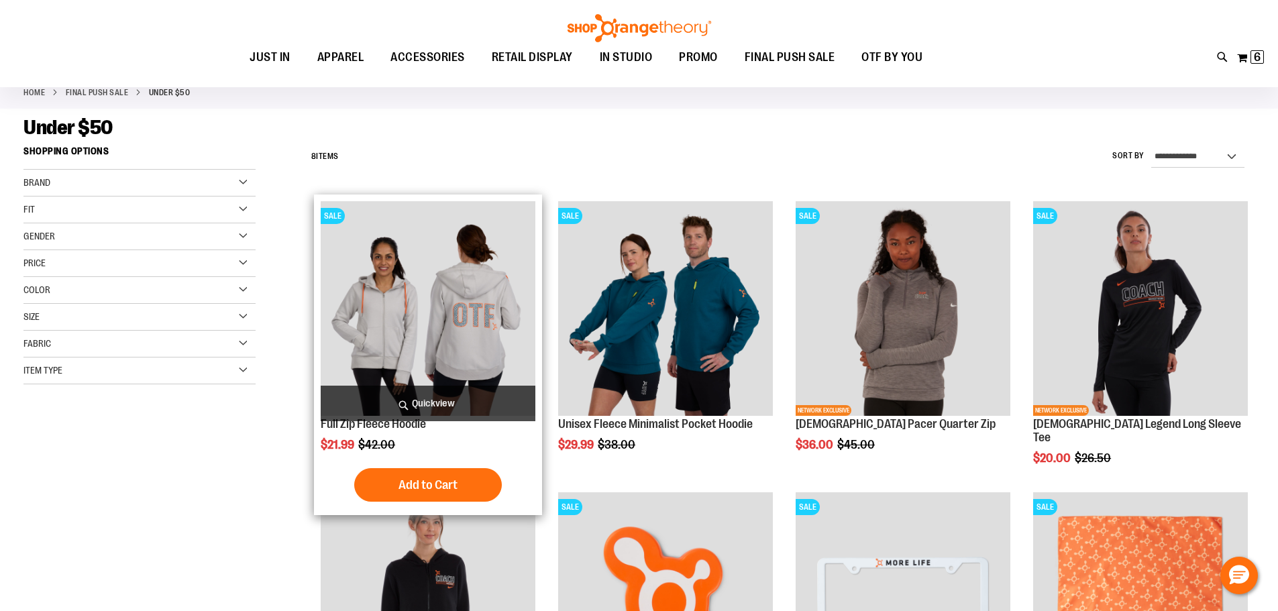
scroll to position [66, 0]
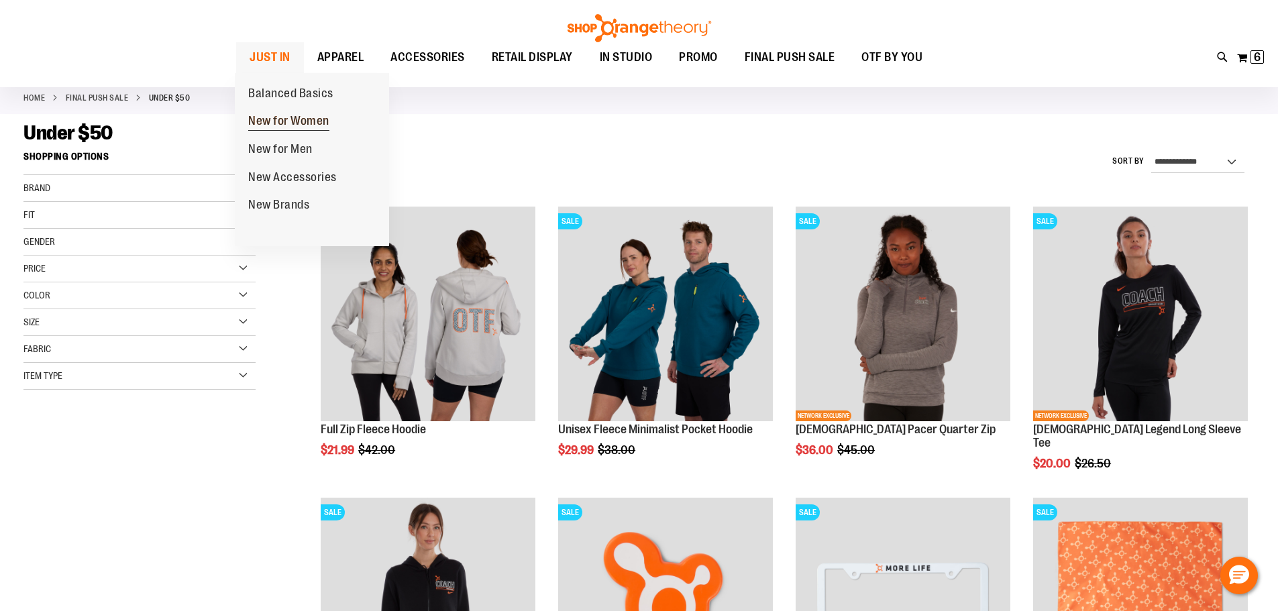
type input "**********"
click at [303, 117] on span "New for Women" at bounding box center [288, 122] width 81 height 17
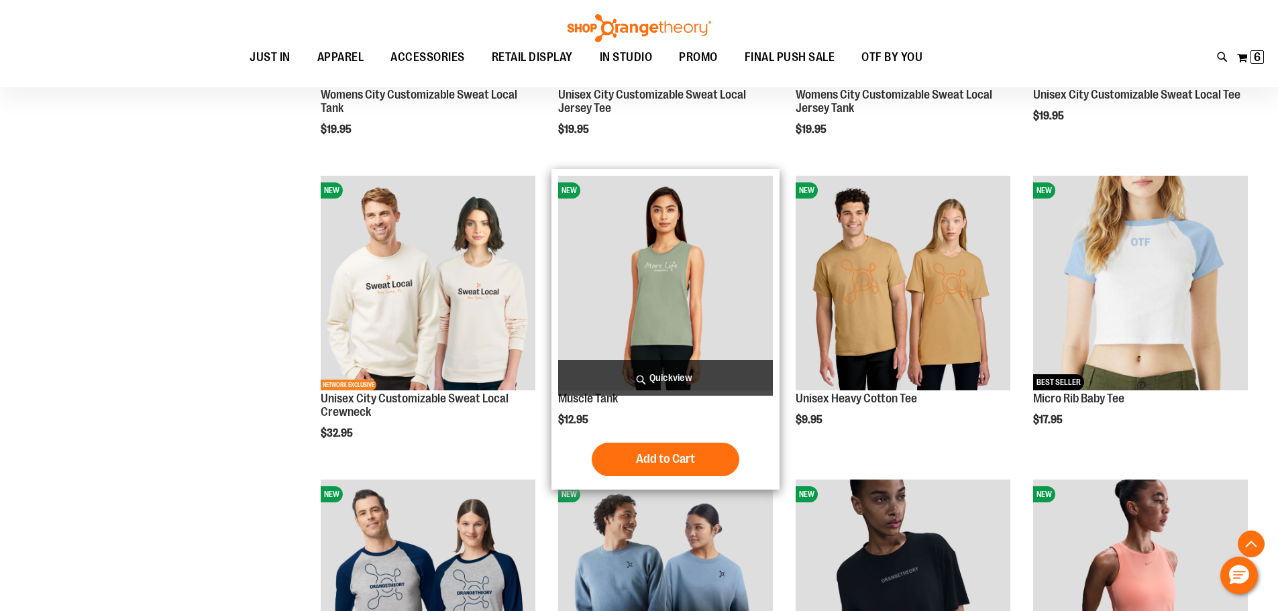
scroll to position [402, 0]
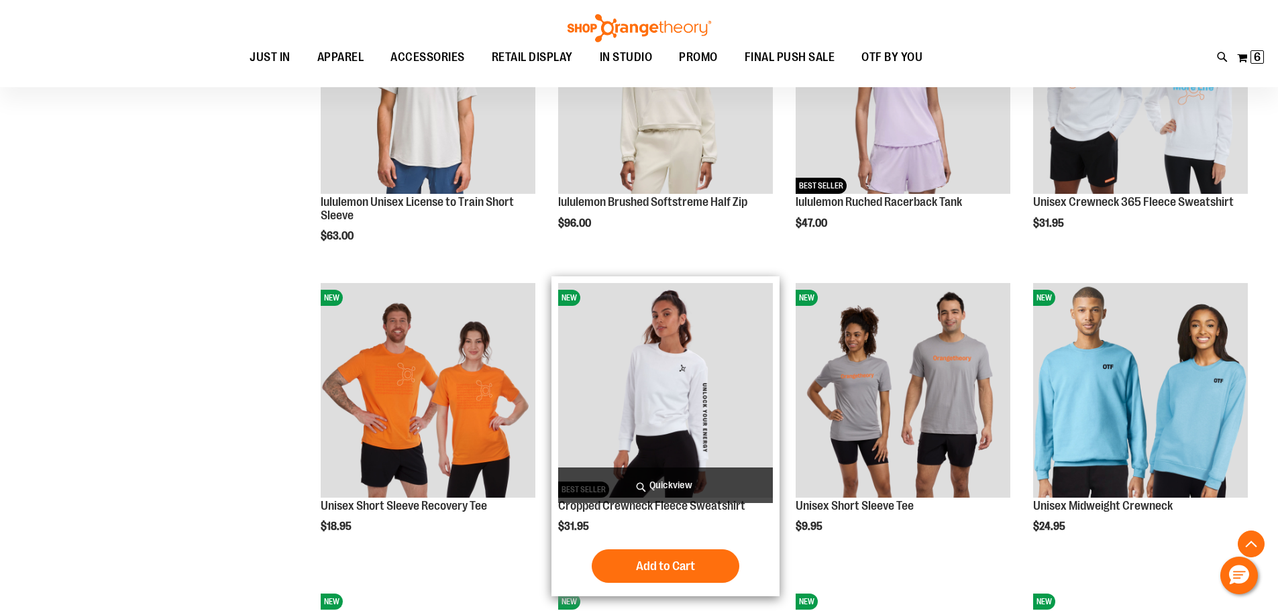
scroll to position [1207, 0]
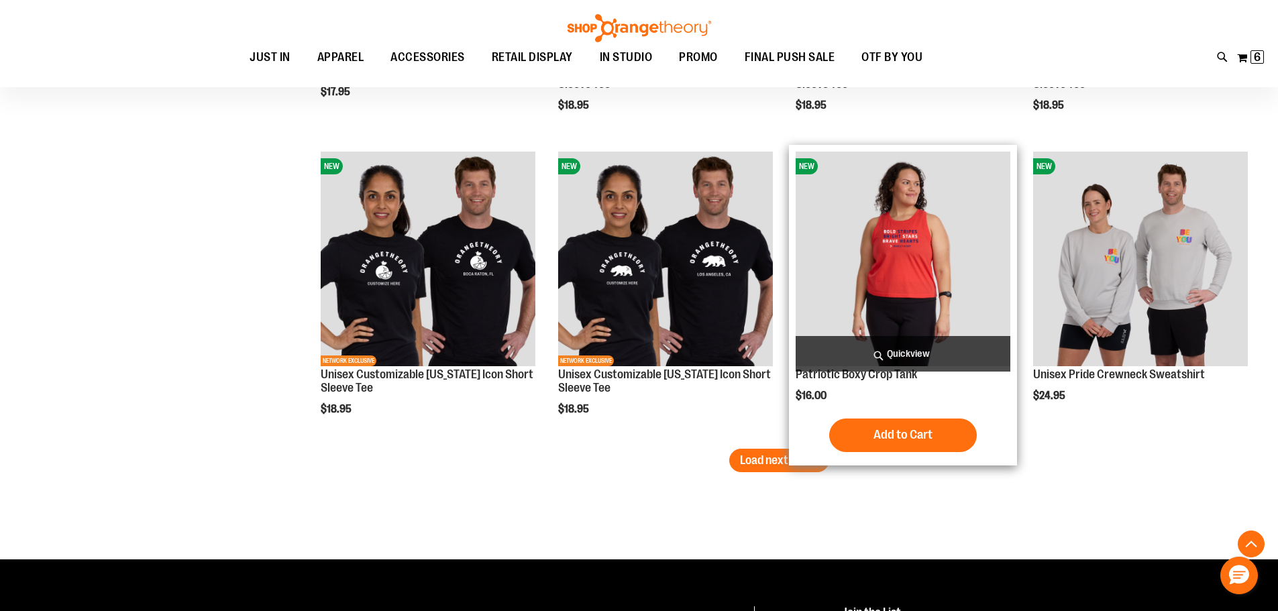
scroll to position [2548, 0]
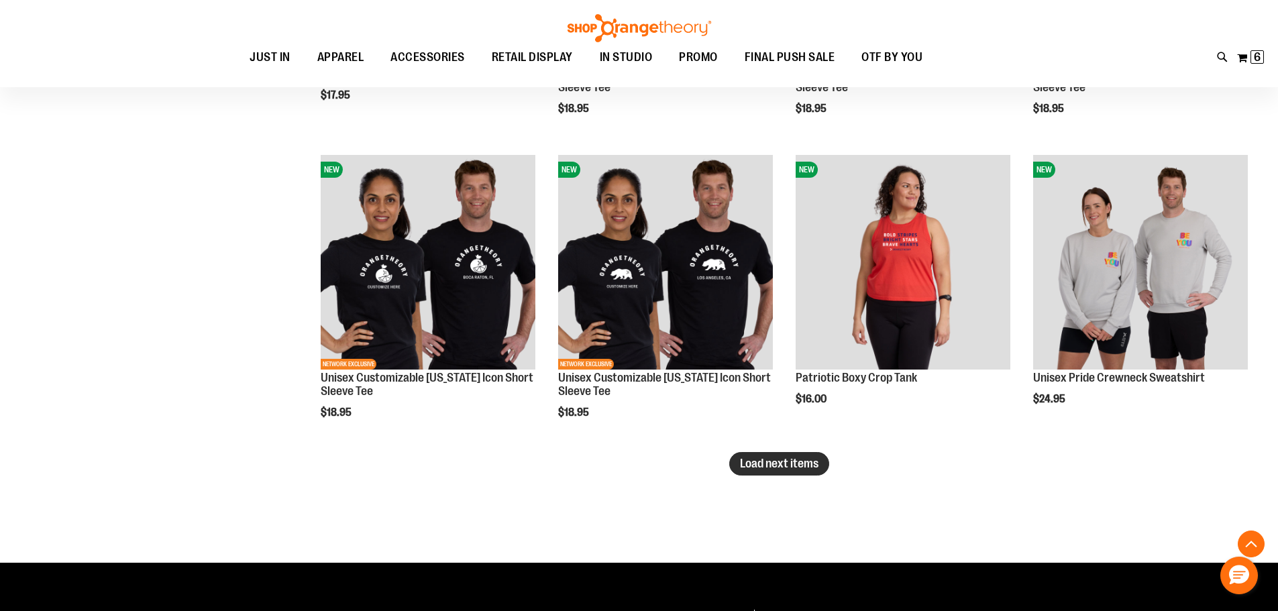
type input "**********"
click at [759, 474] on button "Load next items" at bounding box center [779, 463] width 100 height 23
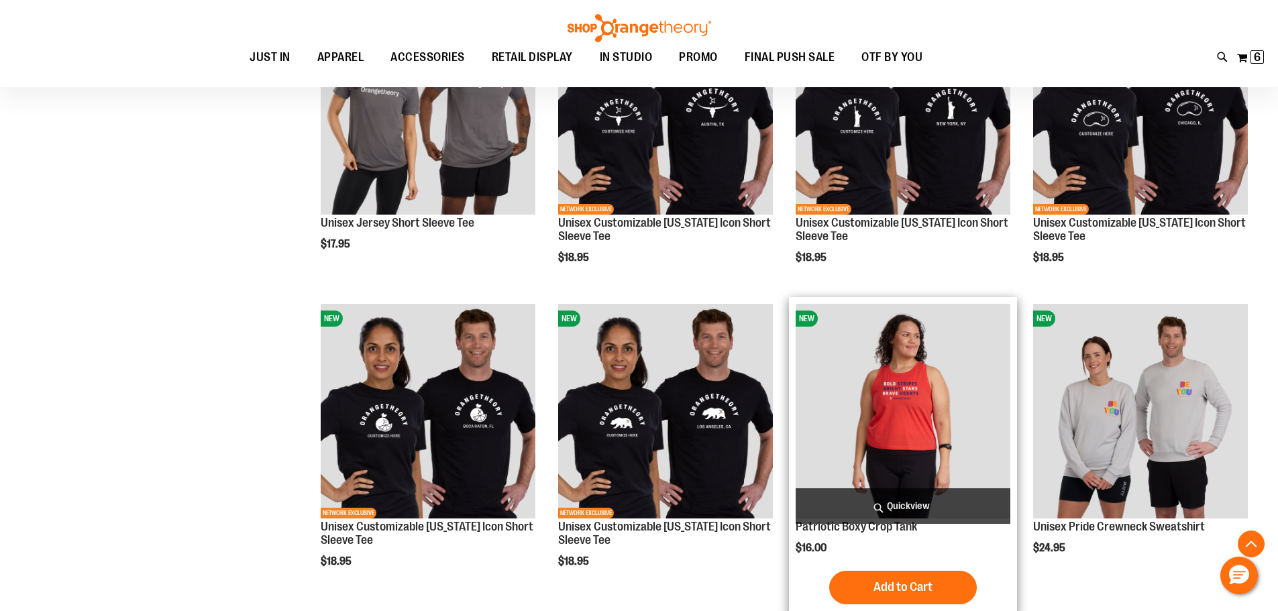
scroll to position [2414, 0]
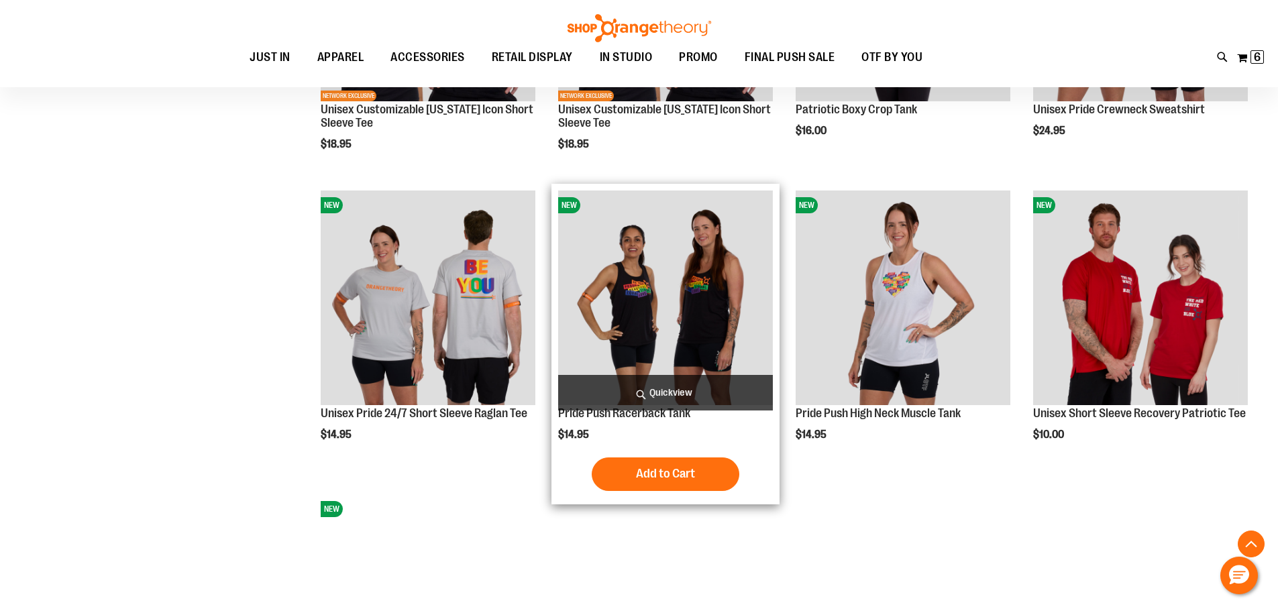
scroll to position [2615, 0]
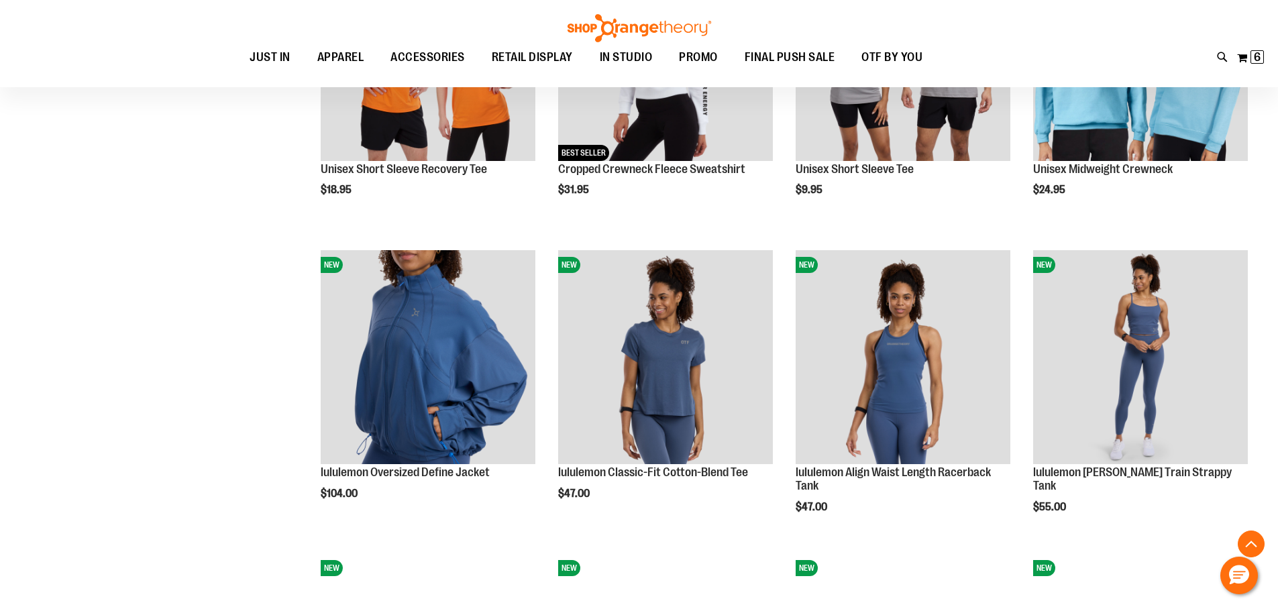
scroll to position [1408, 0]
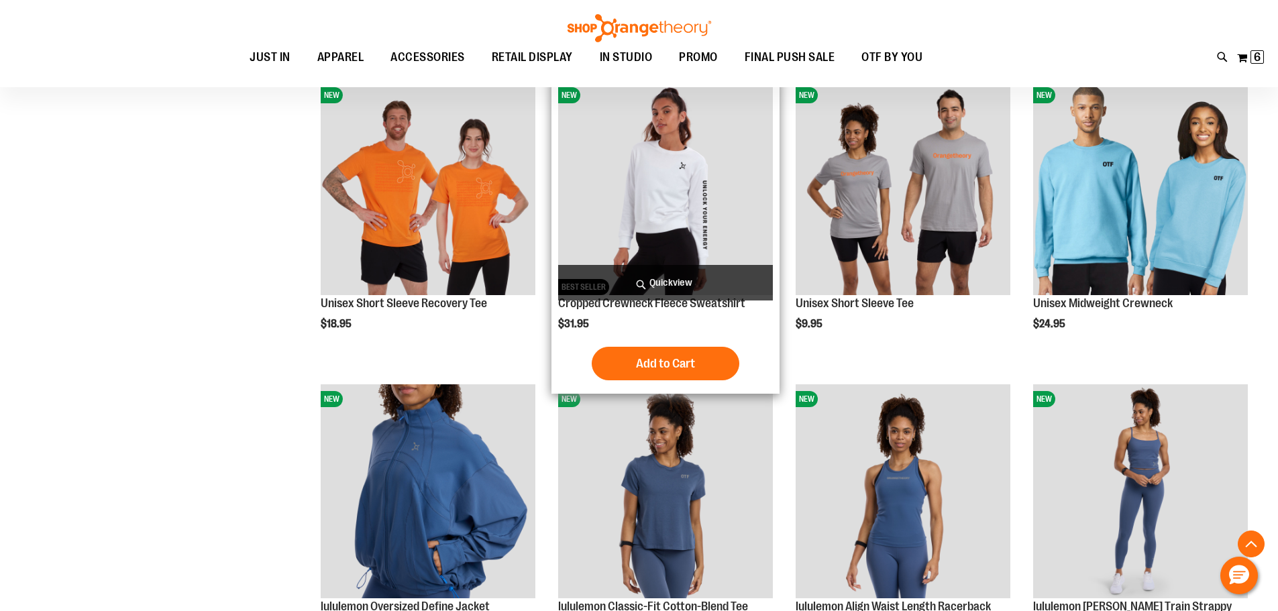
click at [672, 194] on img "product" at bounding box center [665, 187] width 215 height 215
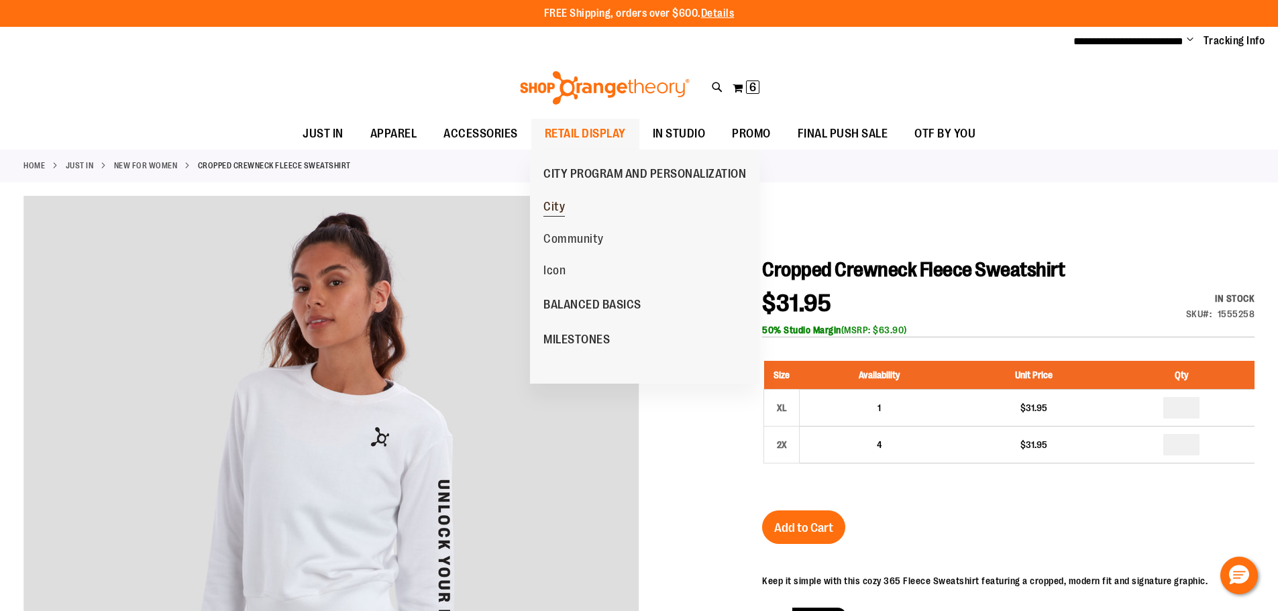
type input "**********"
click at [564, 213] on link "City" at bounding box center [554, 207] width 35 height 32
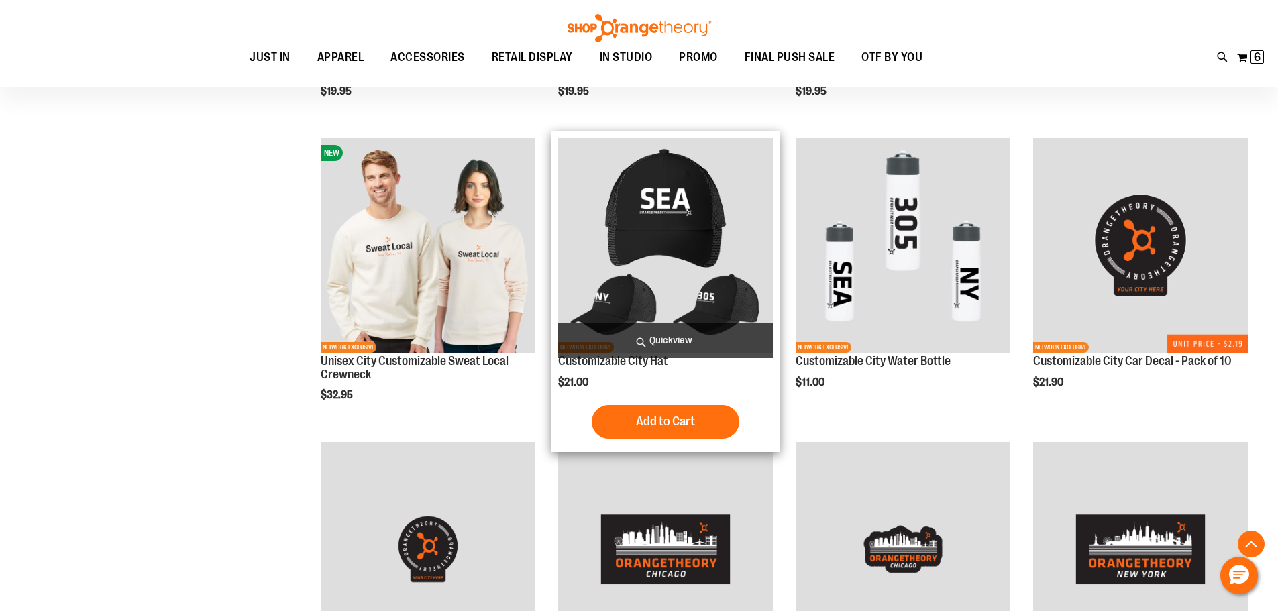
scroll to position [469, 0]
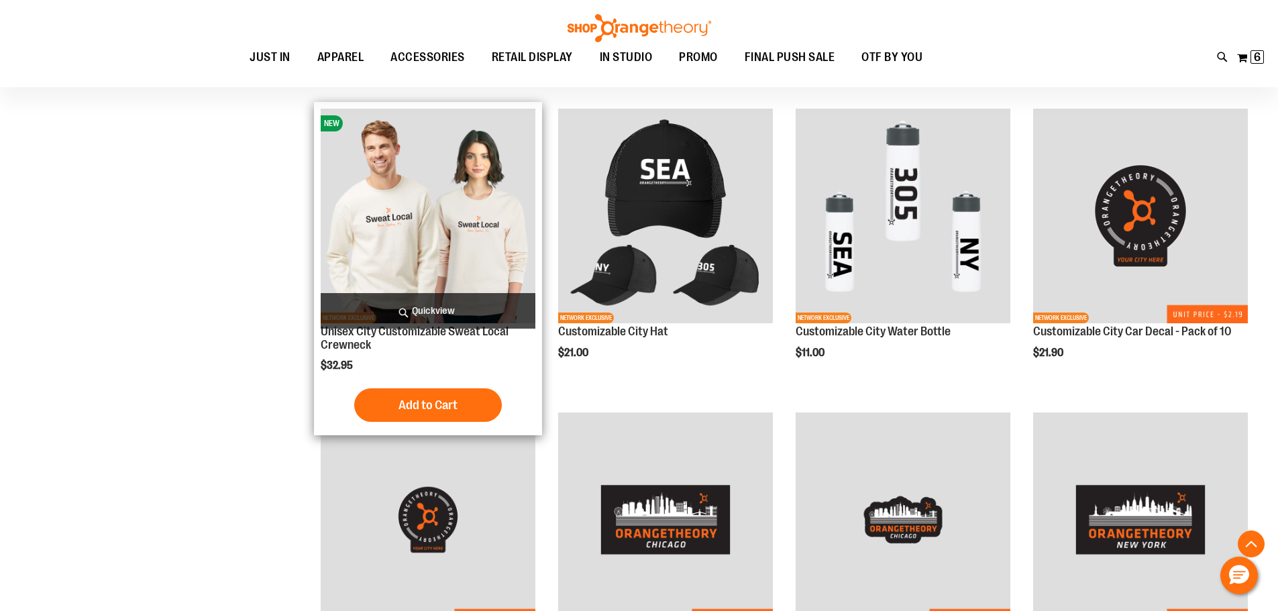
type input "**********"
click at [419, 239] on img "product" at bounding box center [428, 216] width 215 height 215
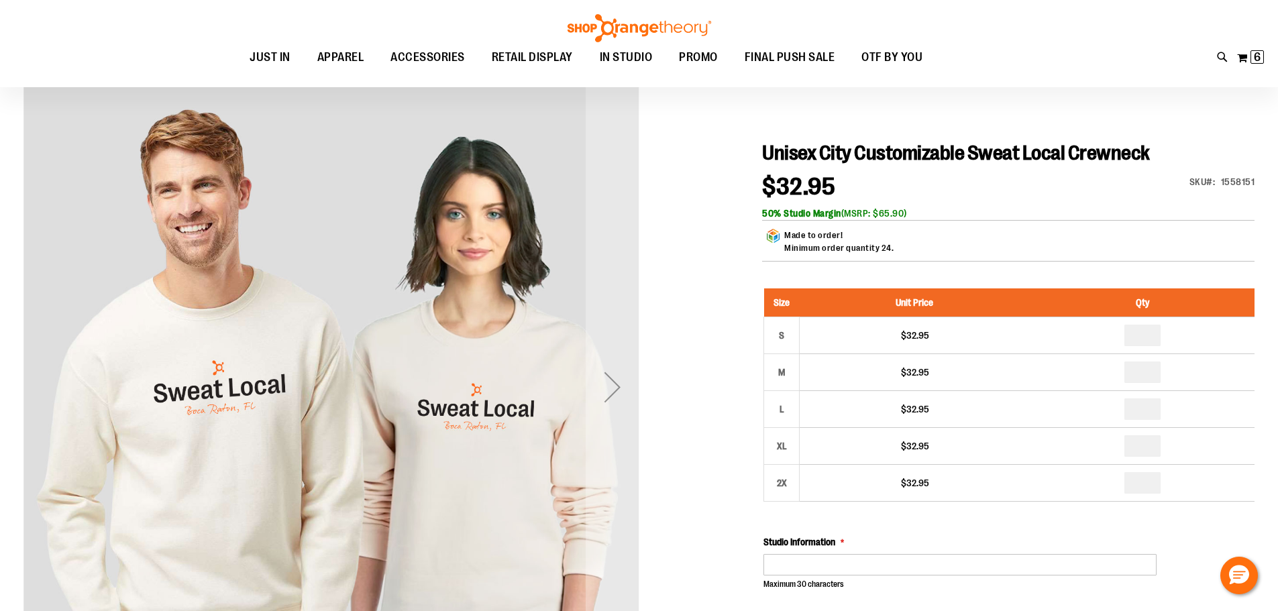
scroll to position [201, 0]
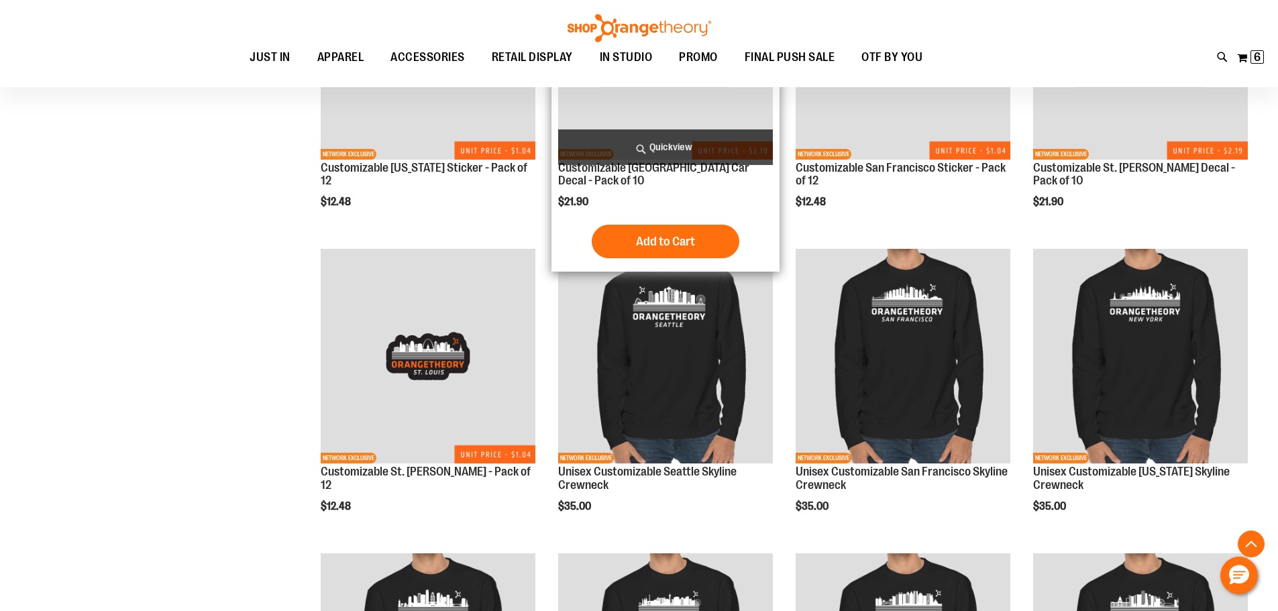
scroll to position [1247, 0]
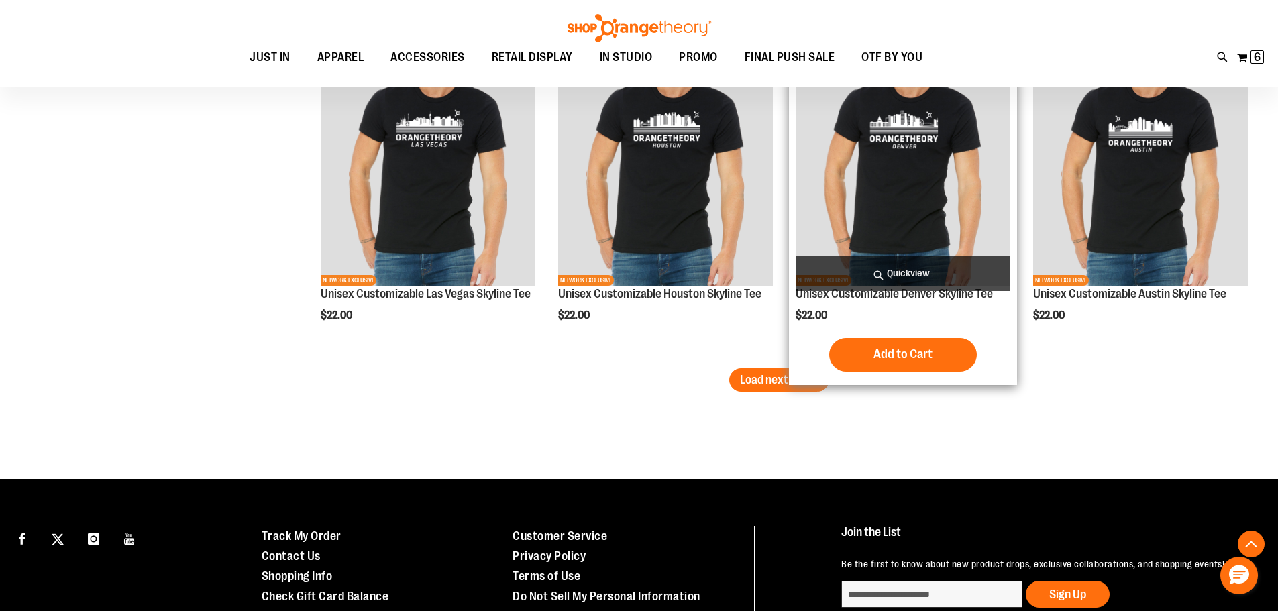
scroll to position [2656, 0]
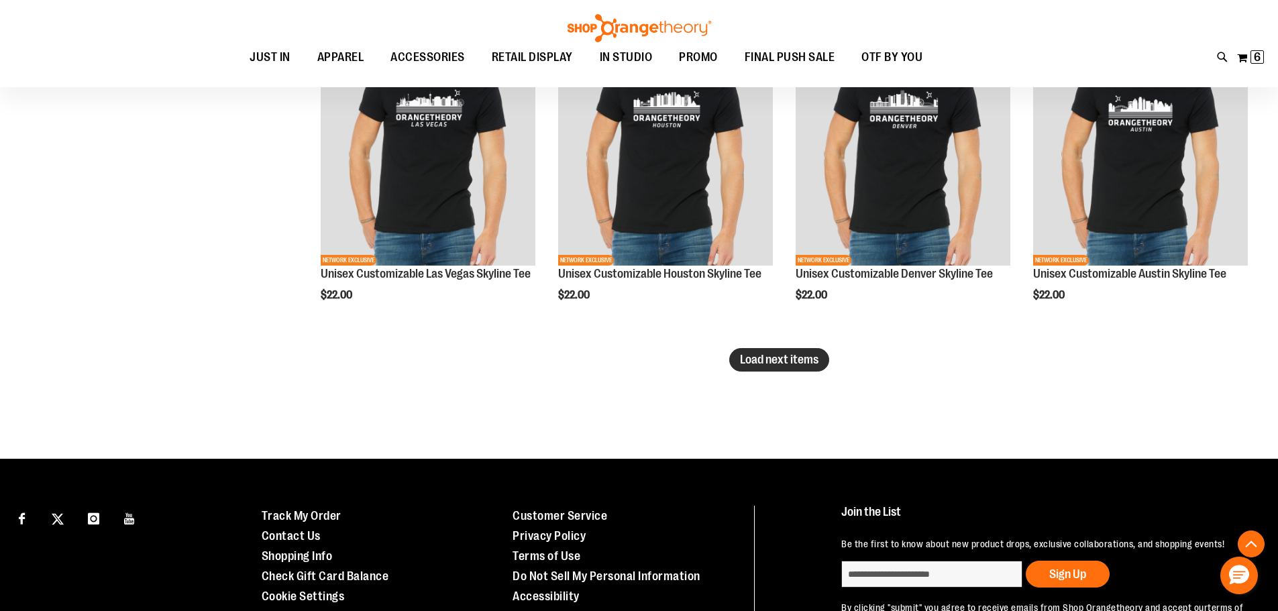
type input "**********"
click at [746, 358] on span "Load next items" at bounding box center [779, 359] width 78 height 13
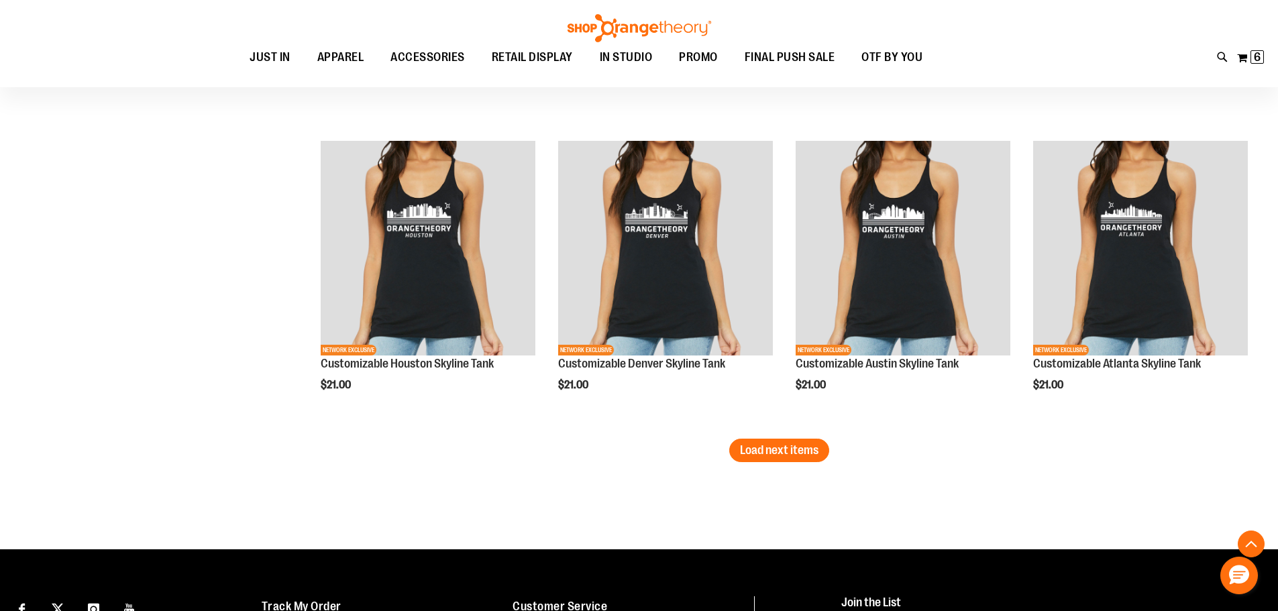
scroll to position [3528, 0]
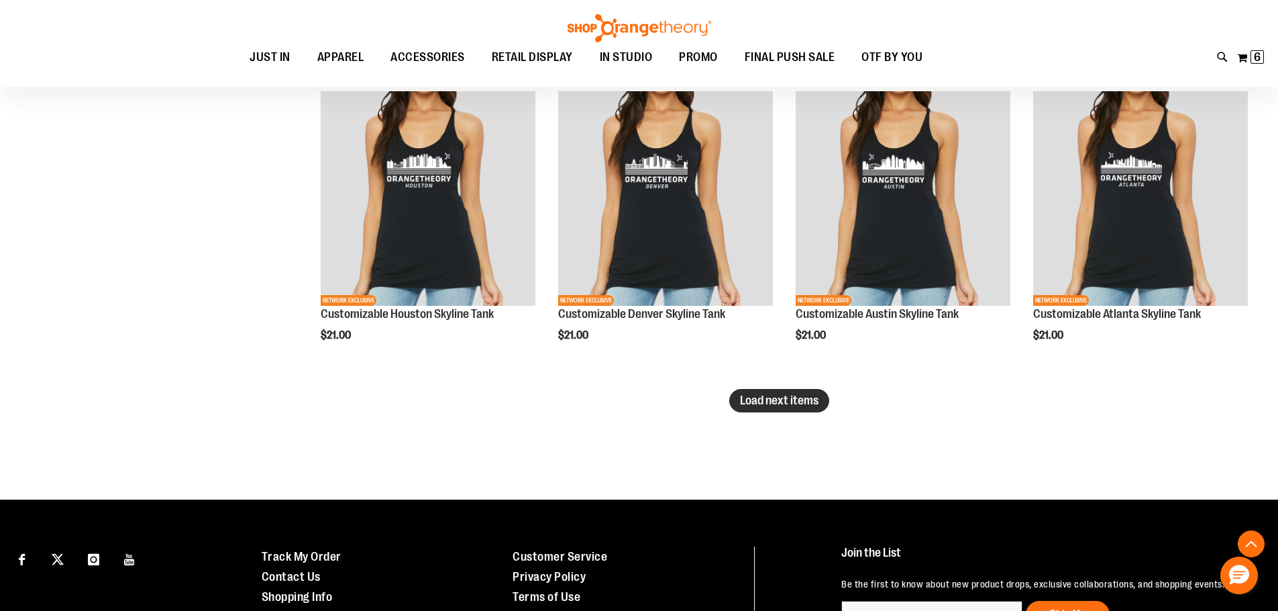
click at [791, 411] on button "Load next items" at bounding box center [779, 400] width 100 height 23
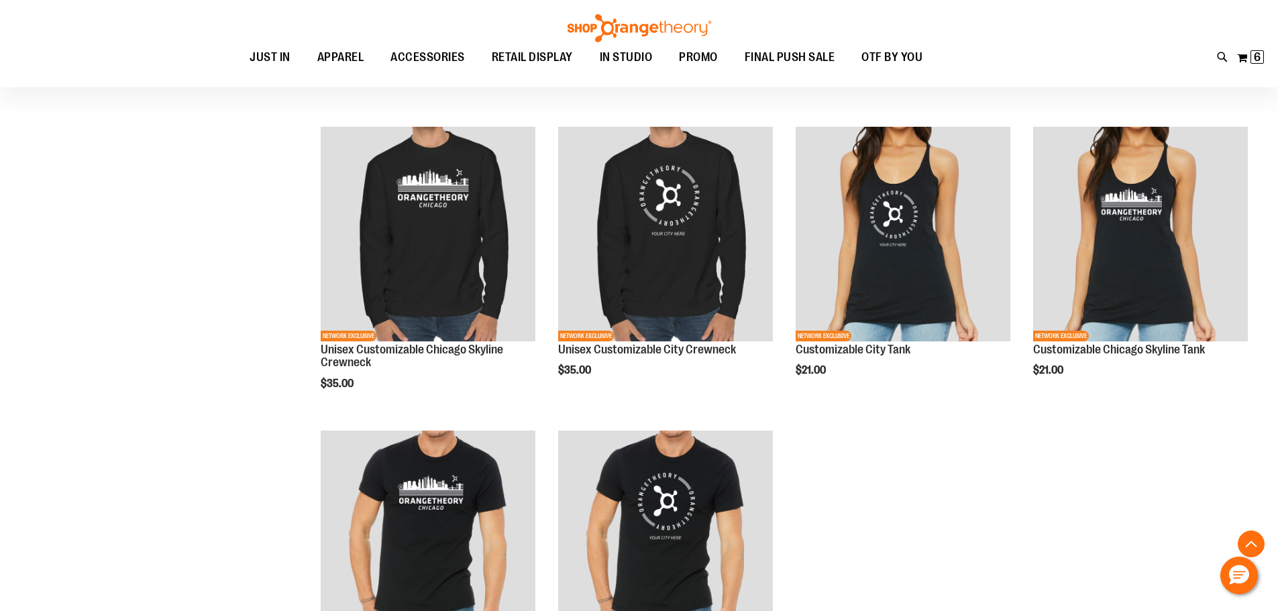
scroll to position [3796, 0]
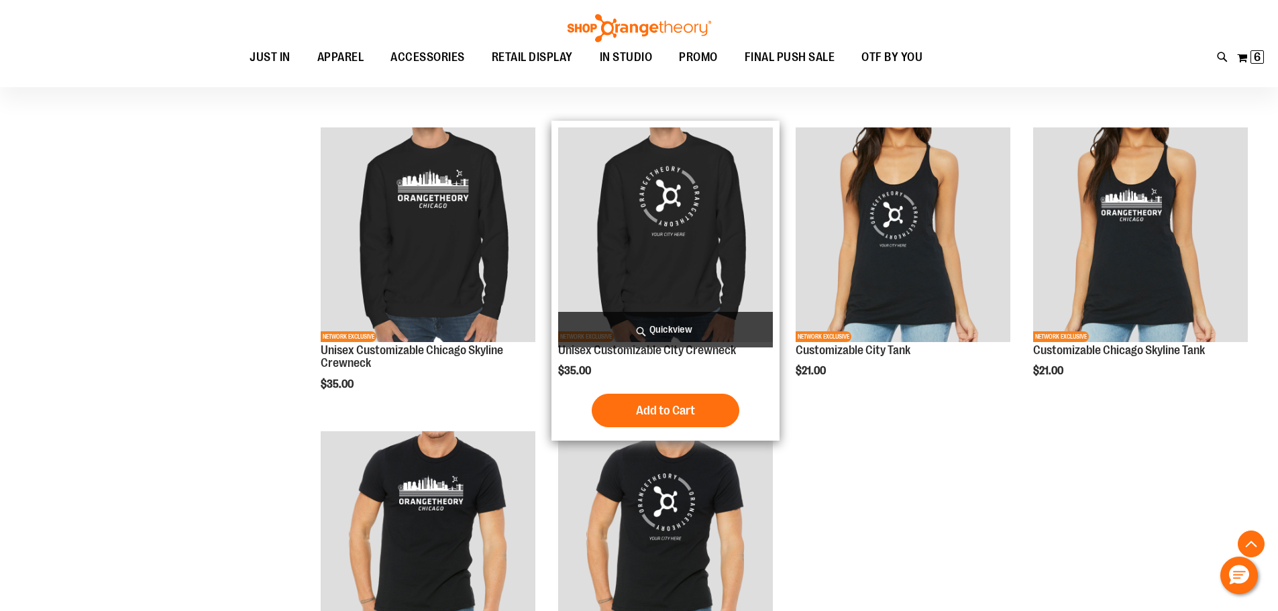
click at [673, 201] on img "product" at bounding box center [665, 234] width 215 height 215
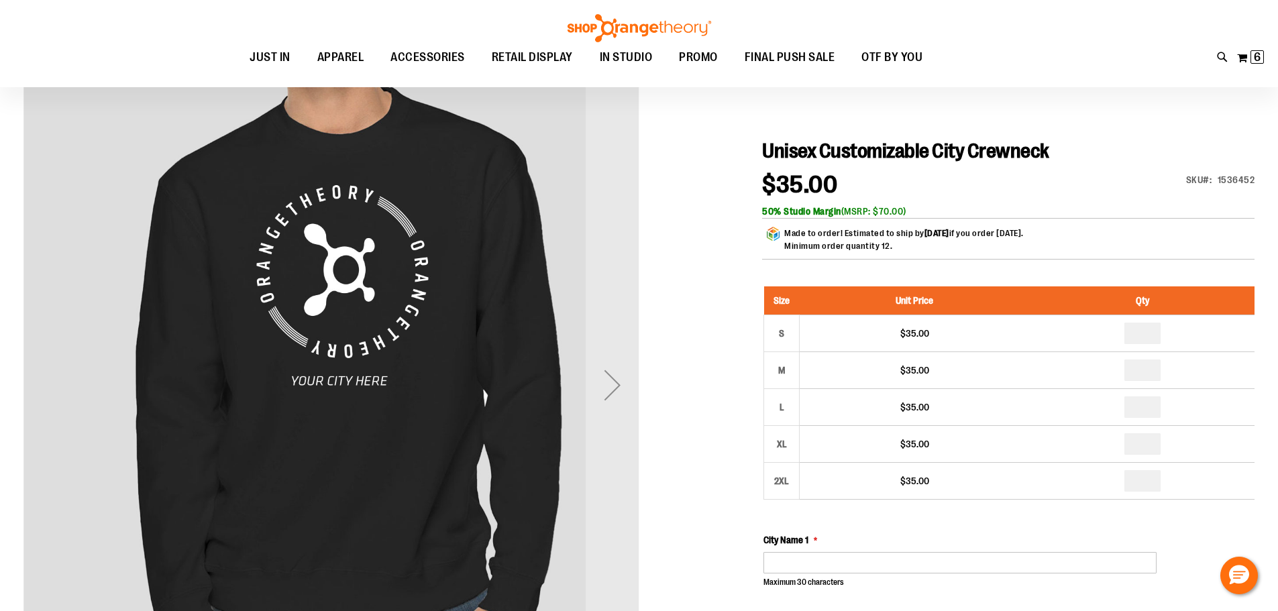
scroll to position [133, 0]
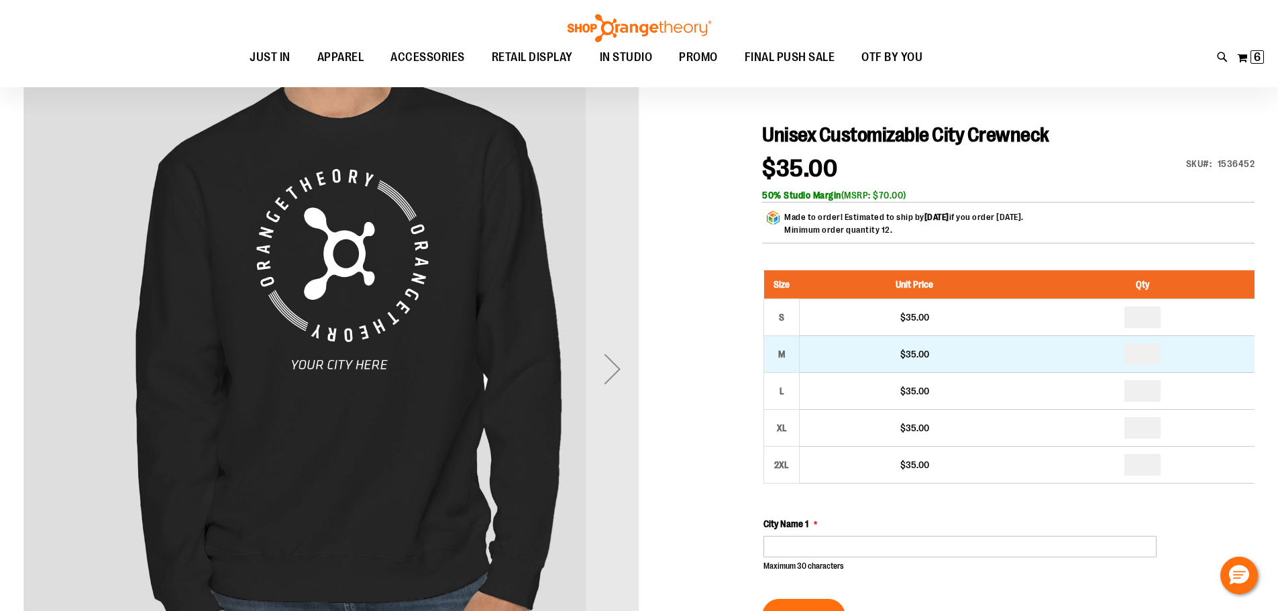
type input "**********"
click at [1146, 355] on input "number" at bounding box center [1142, 353] width 36 height 21
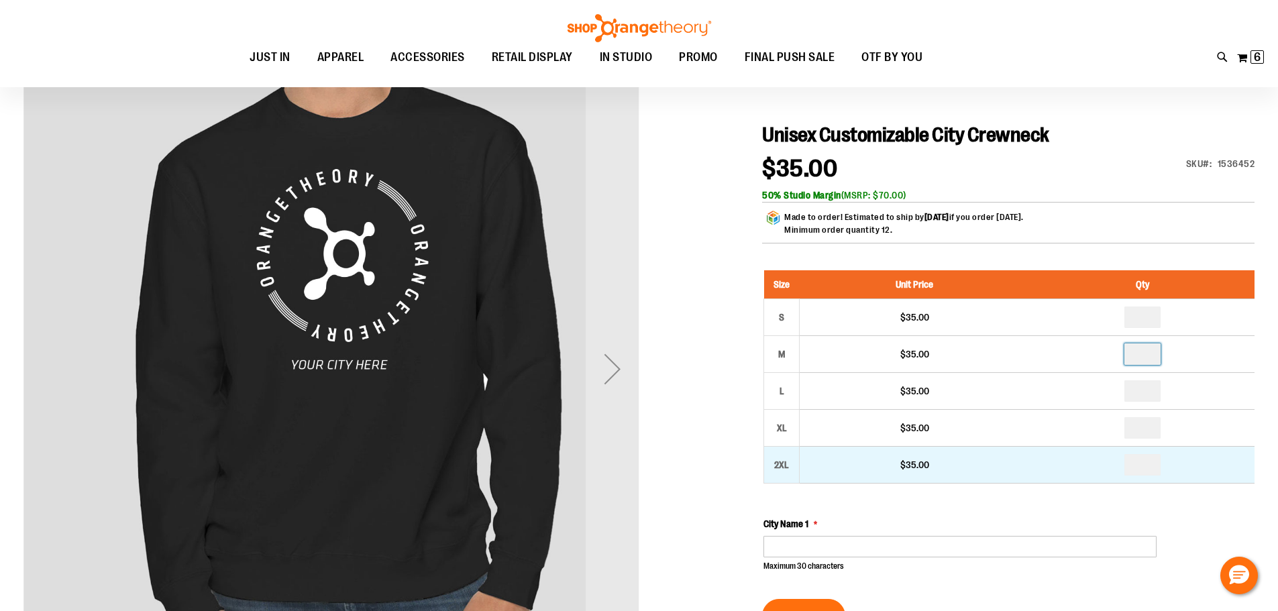
type input "**"
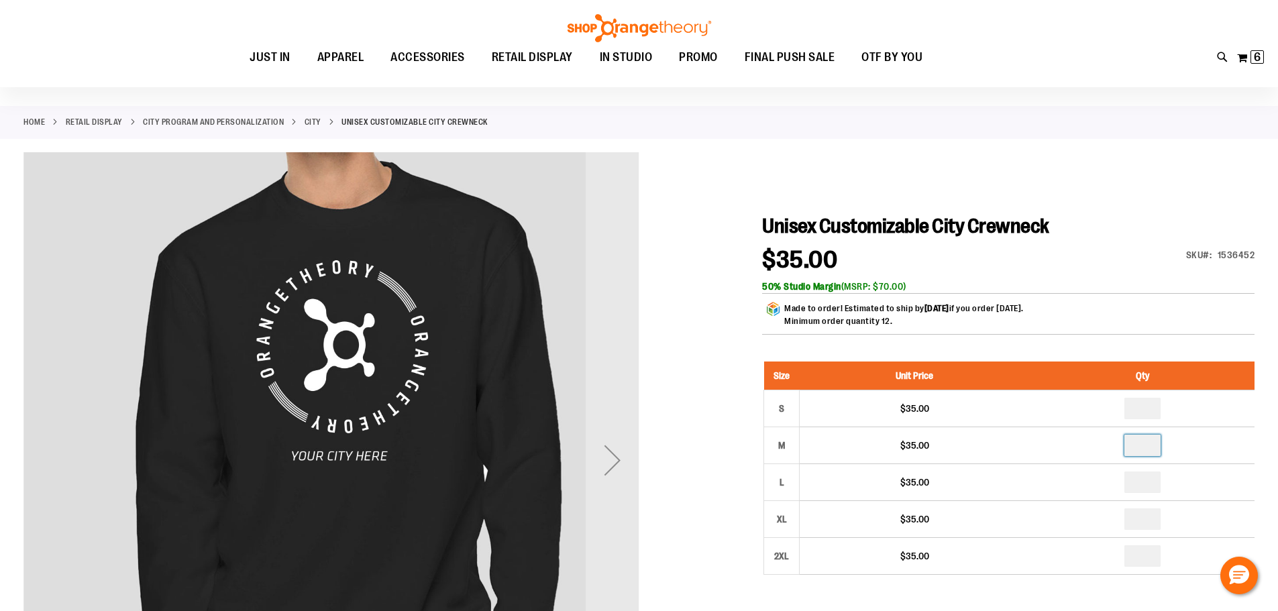
scroll to position [0, 0]
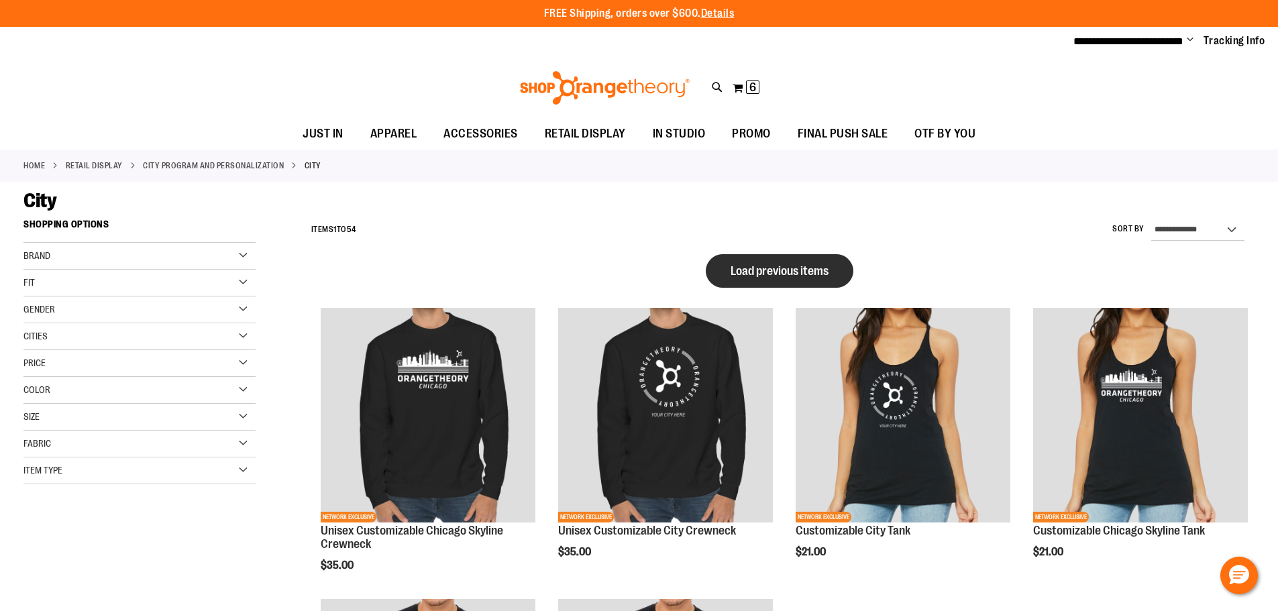
type input "**********"
click at [779, 280] on button "Load previous items" at bounding box center [780, 271] width 148 height 34
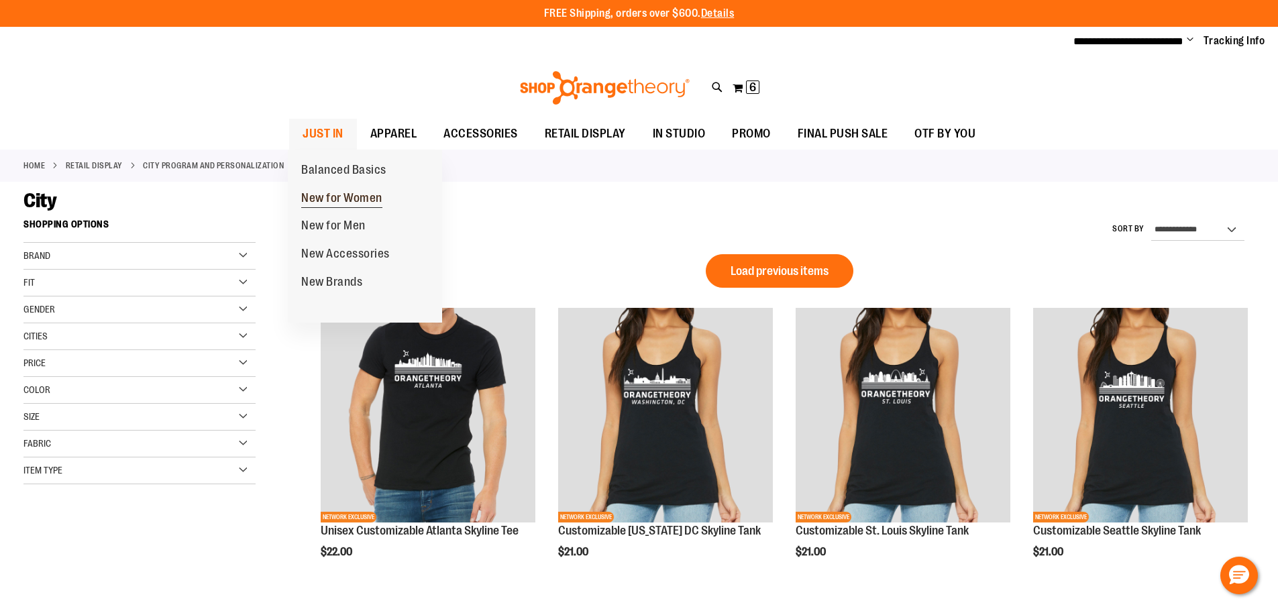
click at [338, 200] on span "New for Women" at bounding box center [341, 199] width 81 height 17
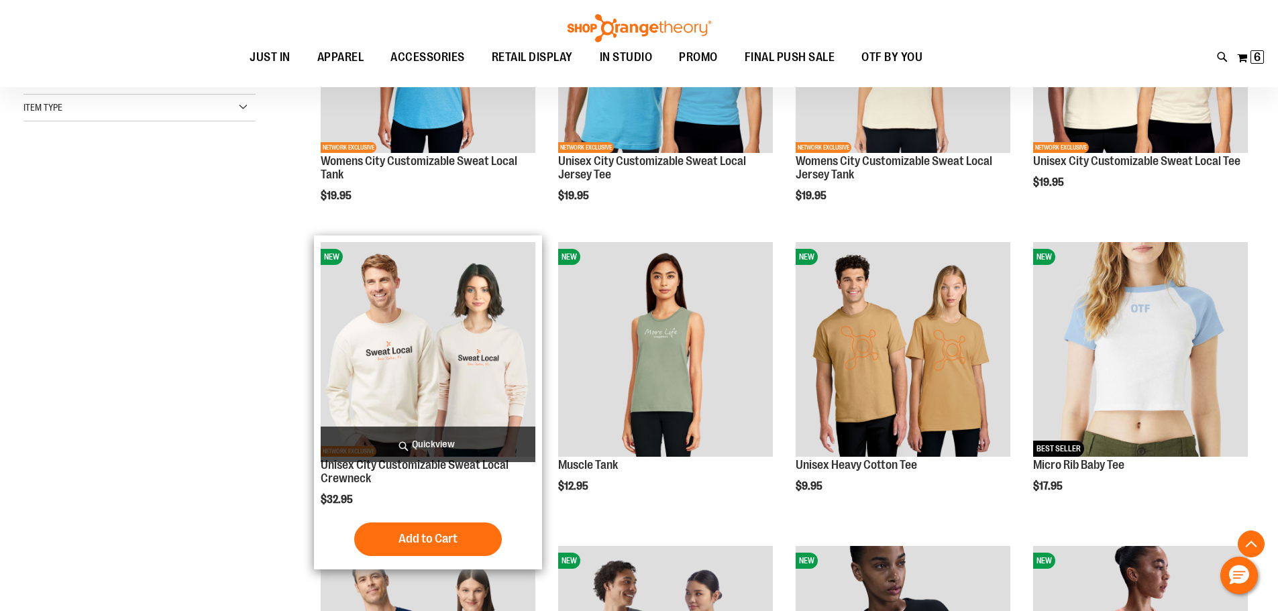
scroll to position [402, 0]
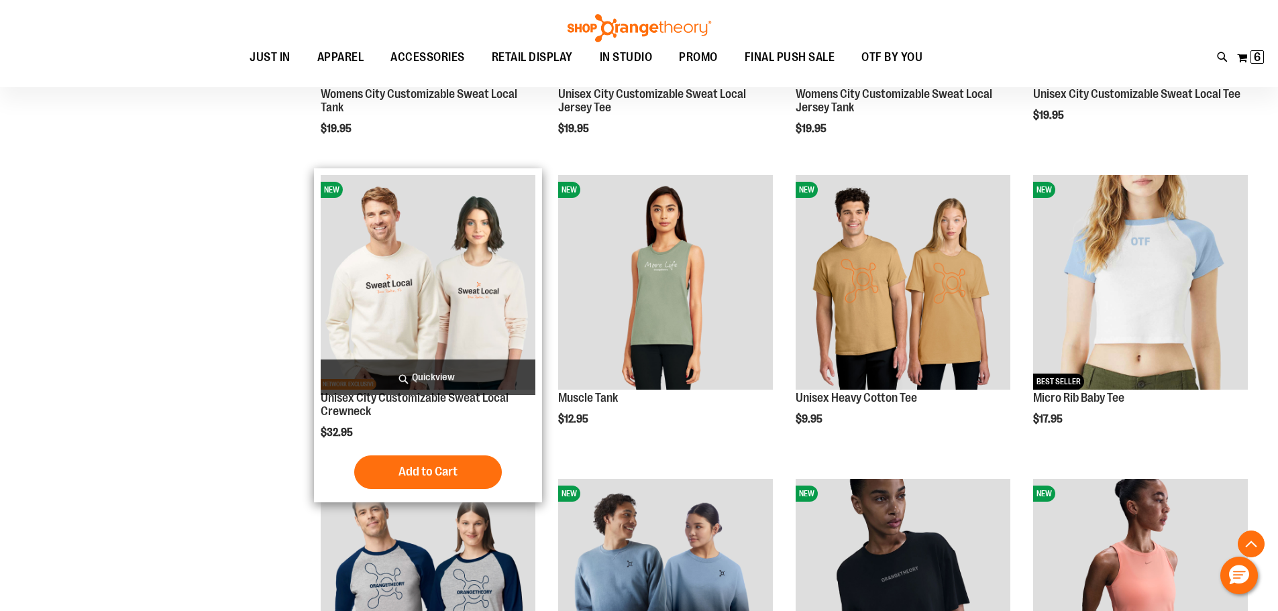
type input "**********"
click at [399, 316] on img "product" at bounding box center [428, 282] width 215 height 215
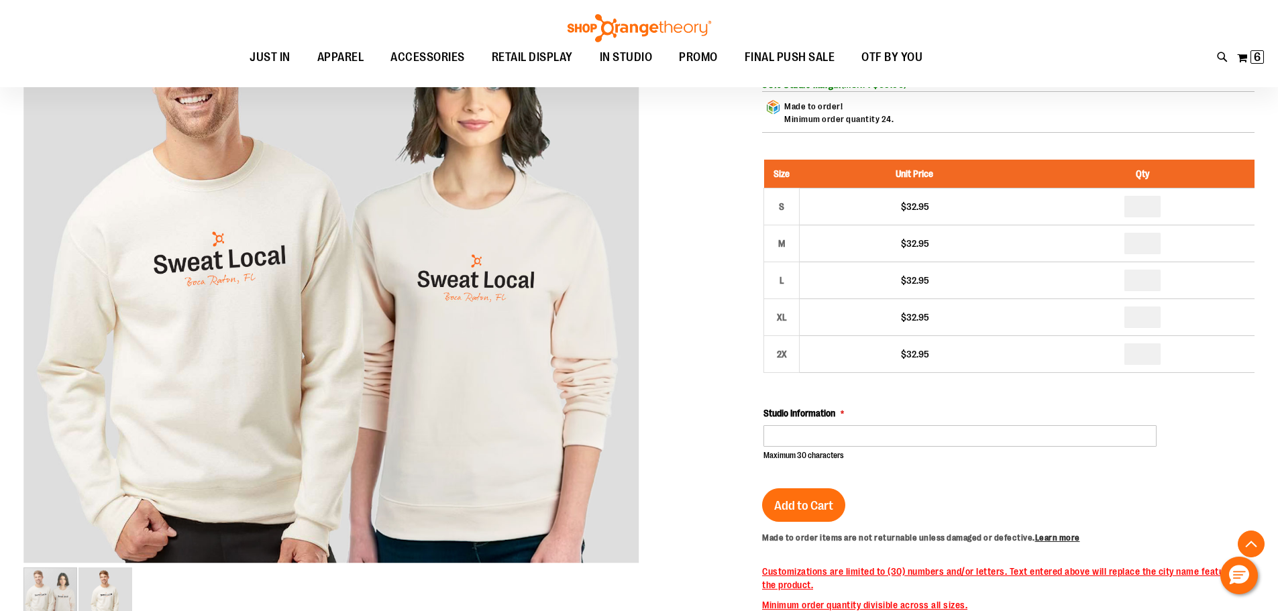
scroll to position [268, 0]
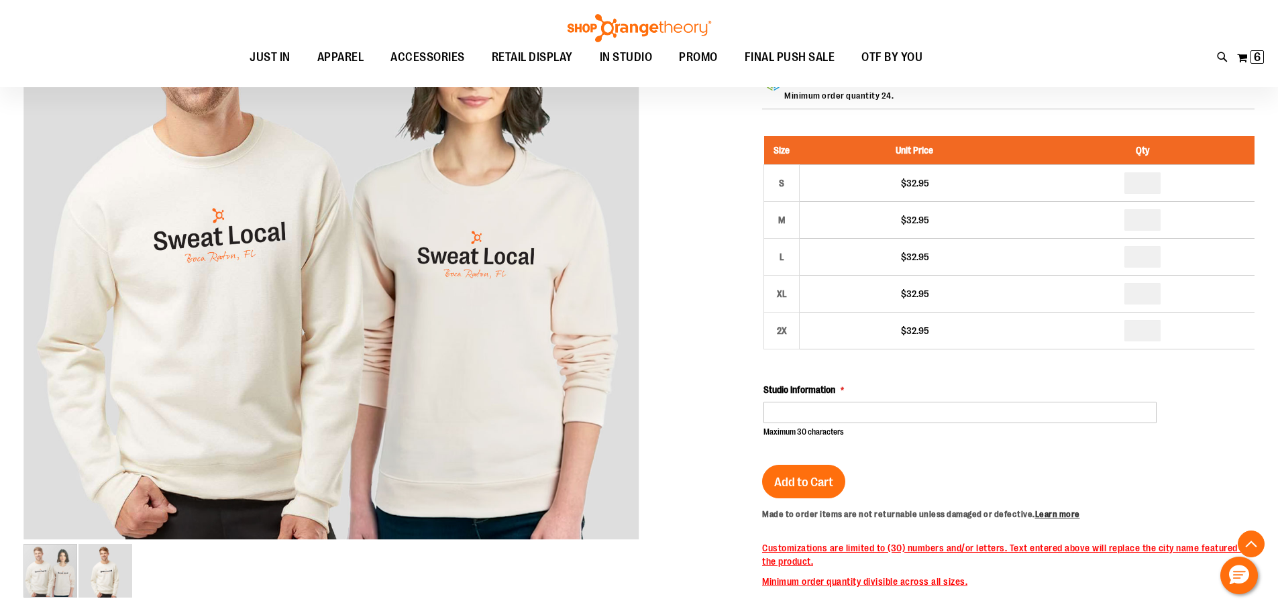
type input "**********"
click at [800, 411] on input "Studio Information" at bounding box center [959, 412] width 393 height 21
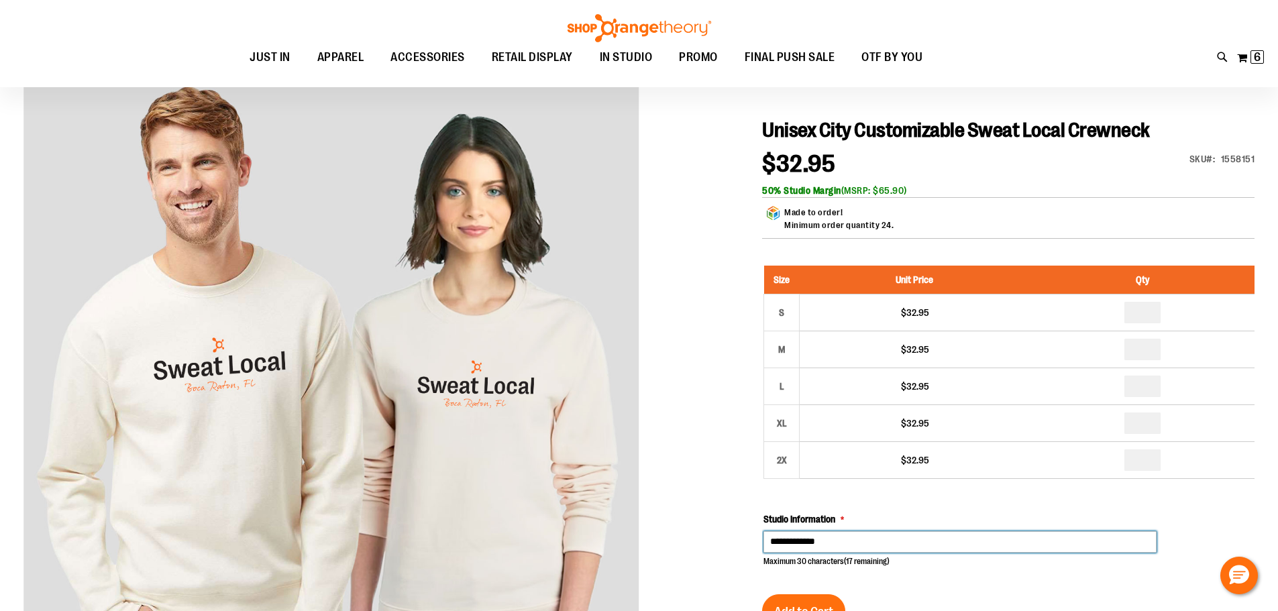
scroll to position [133, 0]
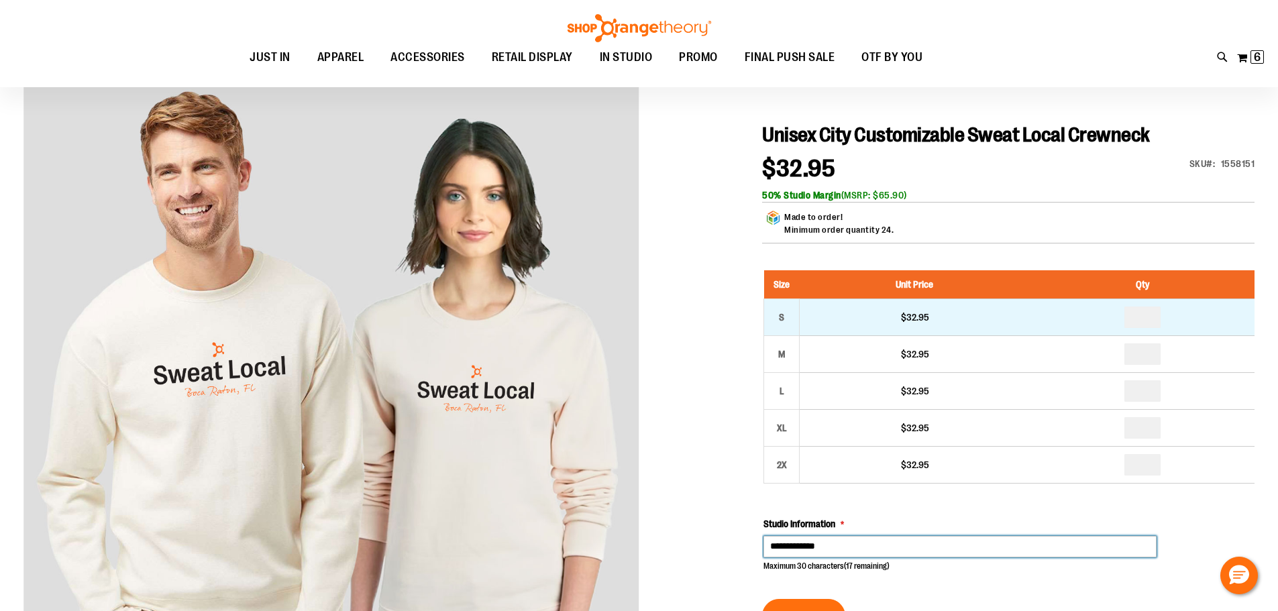
type input "**********"
click at [1148, 321] on input "number" at bounding box center [1142, 317] width 36 height 21
type input "*"
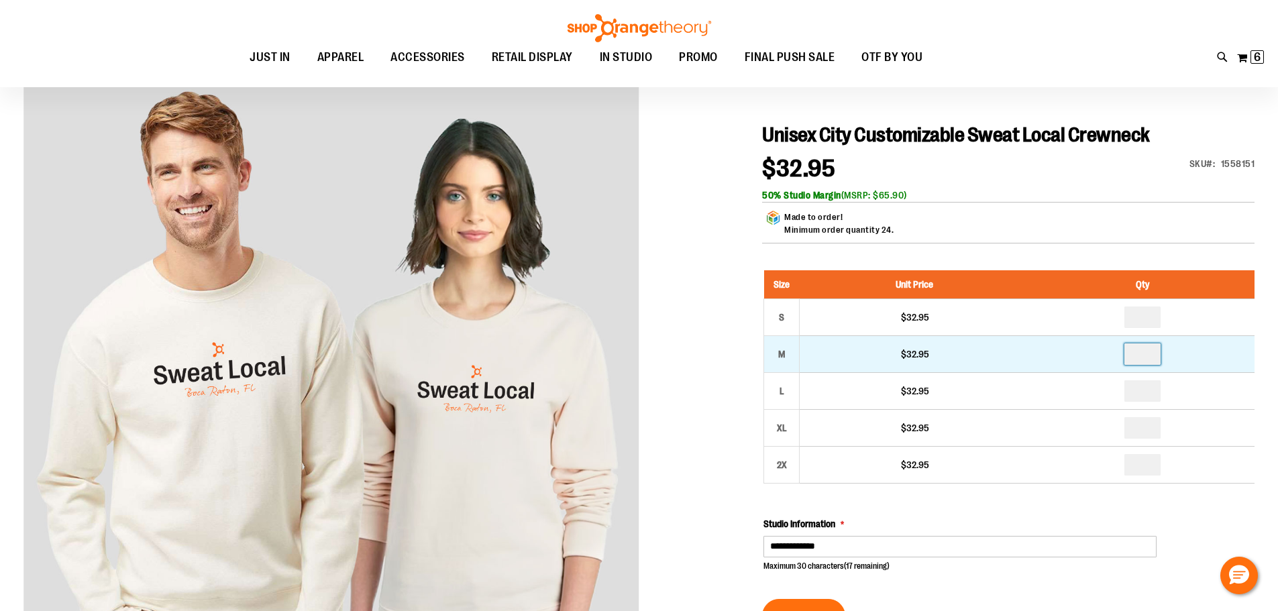
click at [1146, 358] on input "number" at bounding box center [1142, 353] width 36 height 21
type input "*"
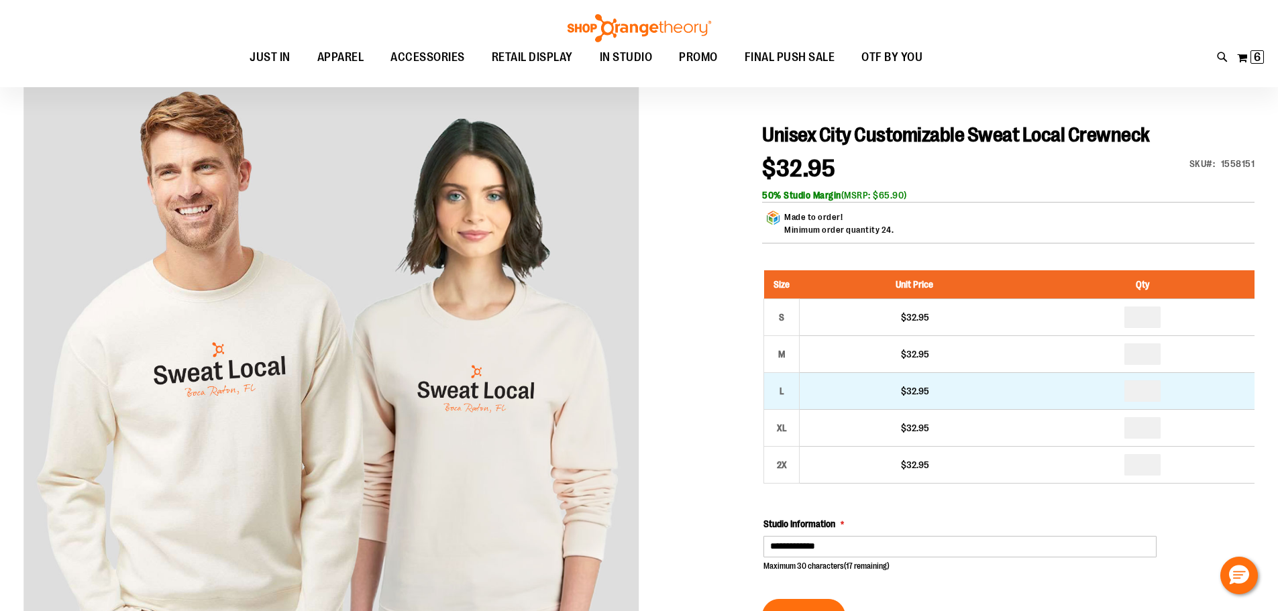
type input "*"
click at [1149, 396] on input "*" at bounding box center [1142, 390] width 36 height 21
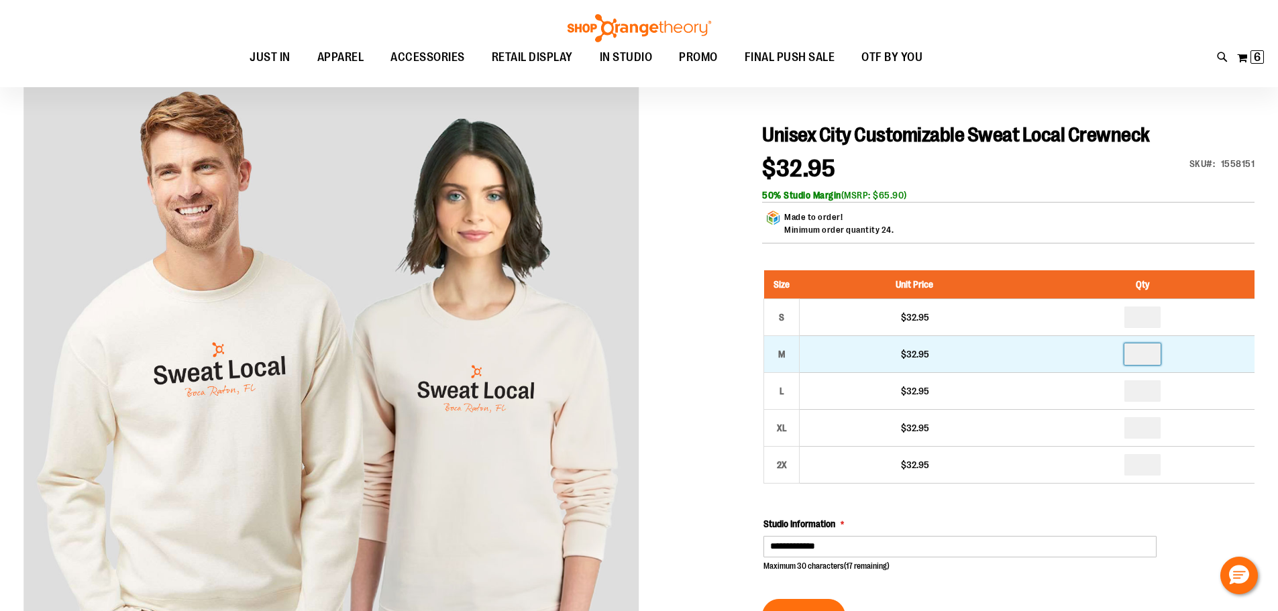
click at [1154, 358] on input "*" at bounding box center [1142, 353] width 36 height 21
type input "*"
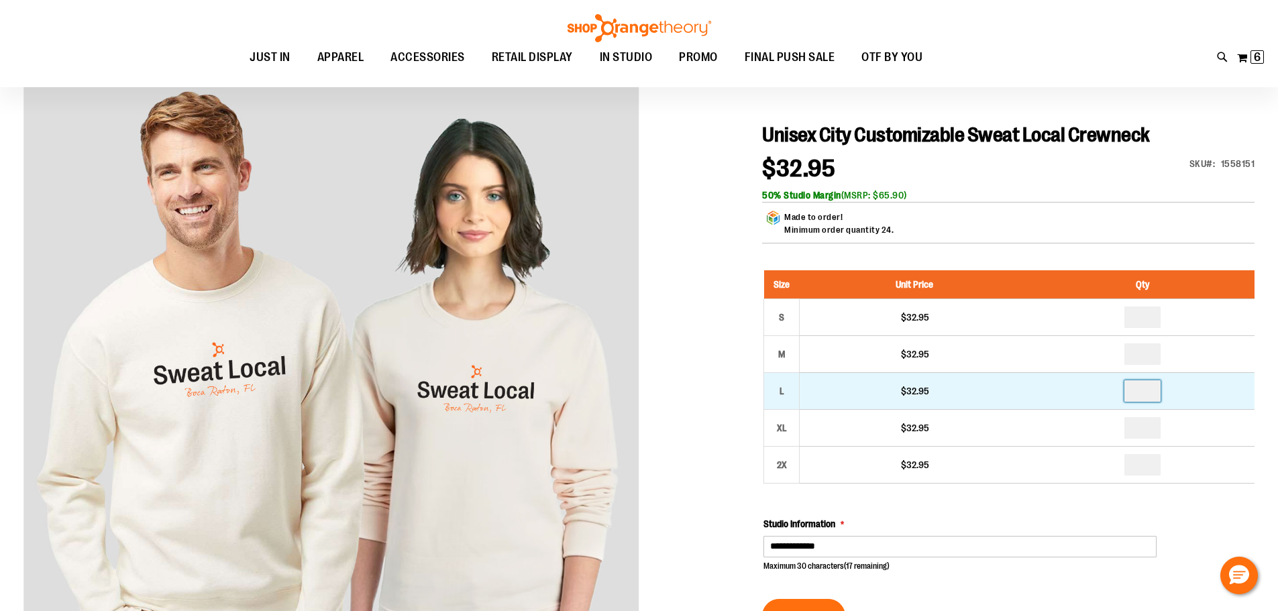
click at [1145, 392] on input "*" at bounding box center [1142, 390] width 36 height 21
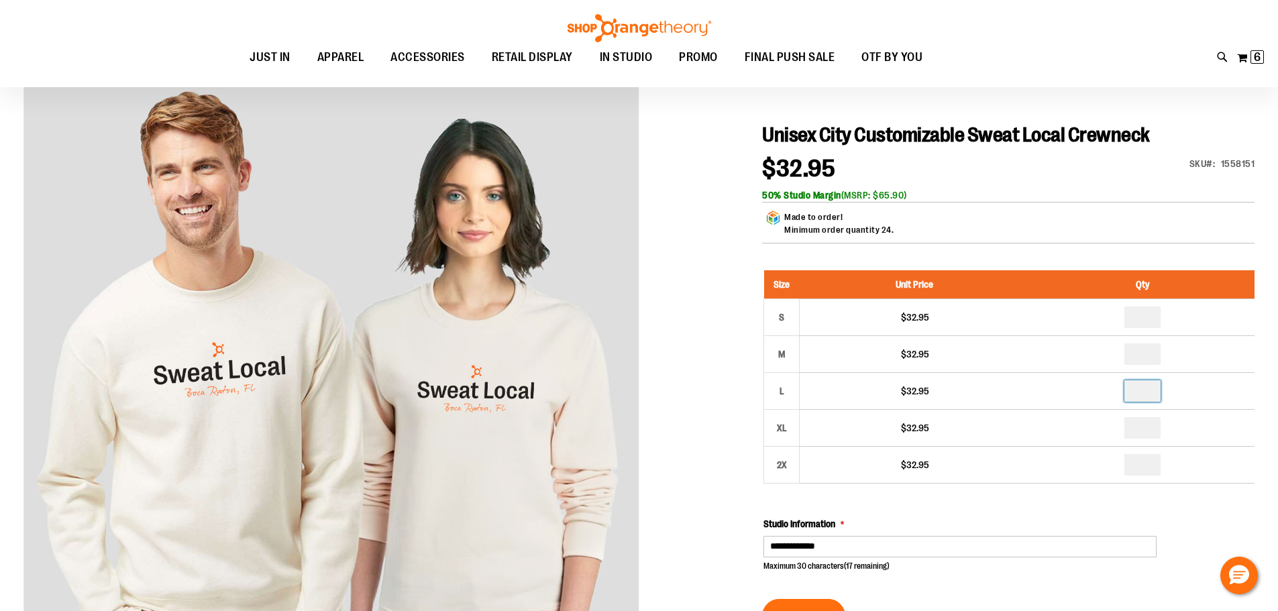
type input "*"
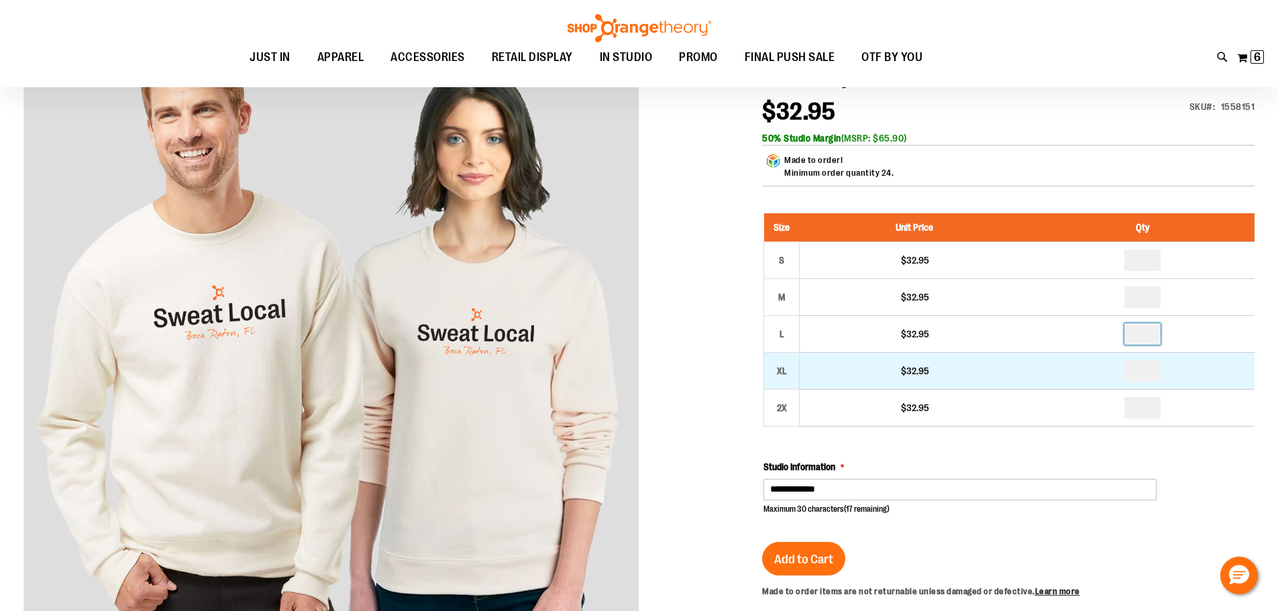
scroll to position [268, 0]
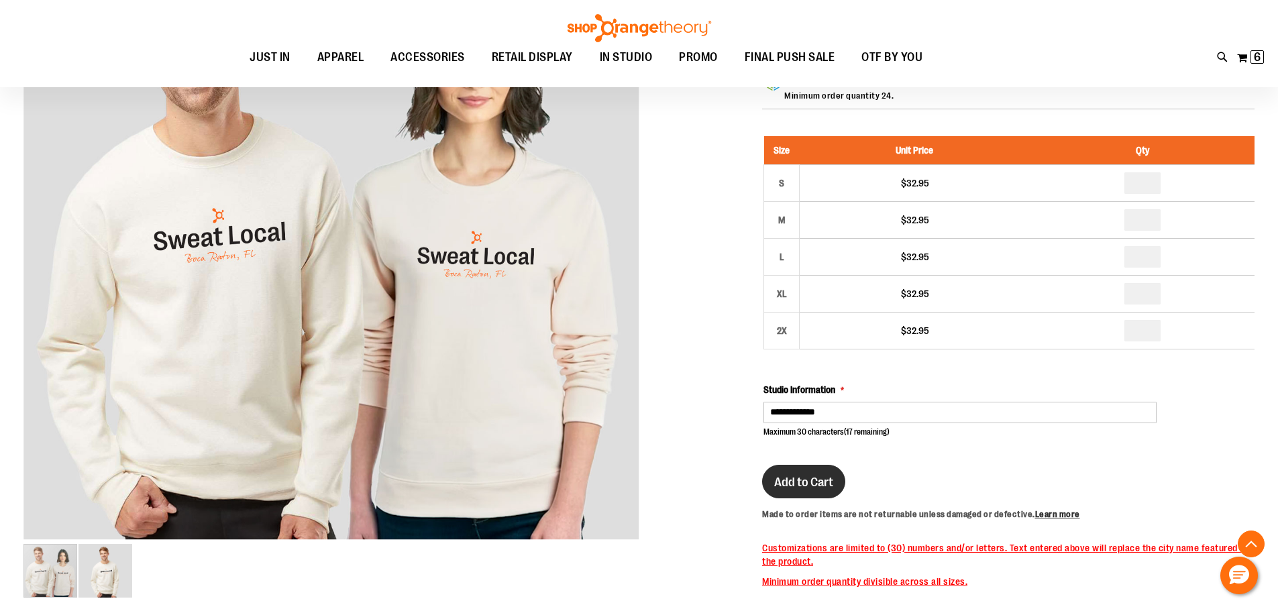
click at [820, 477] on span "Add to Cart" at bounding box center [803, 482] width 59 height 15
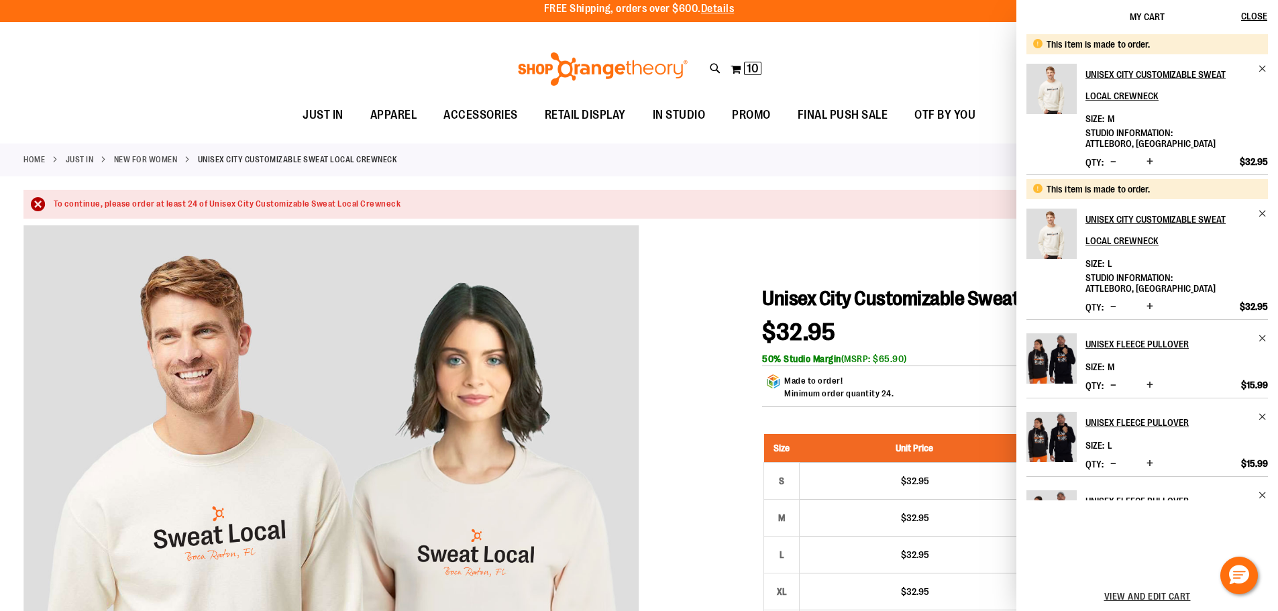
scroll to position [0, 0]
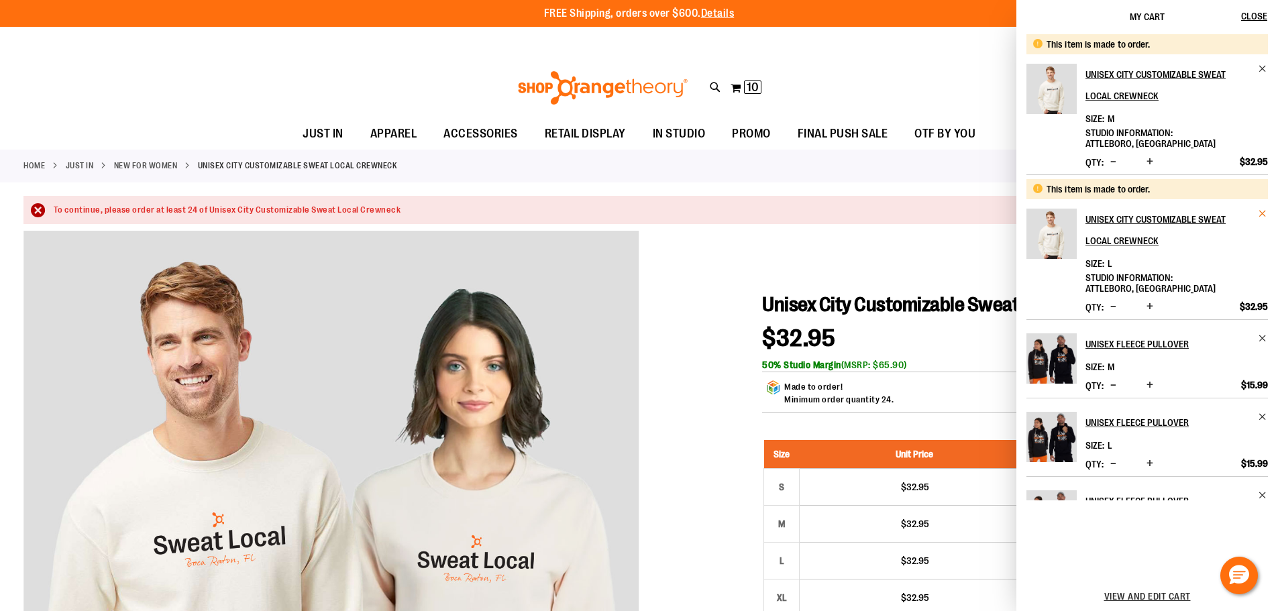
click at [1259, 209] on span "Remove item" at bounding box center [1263, 214] width 10 height 10
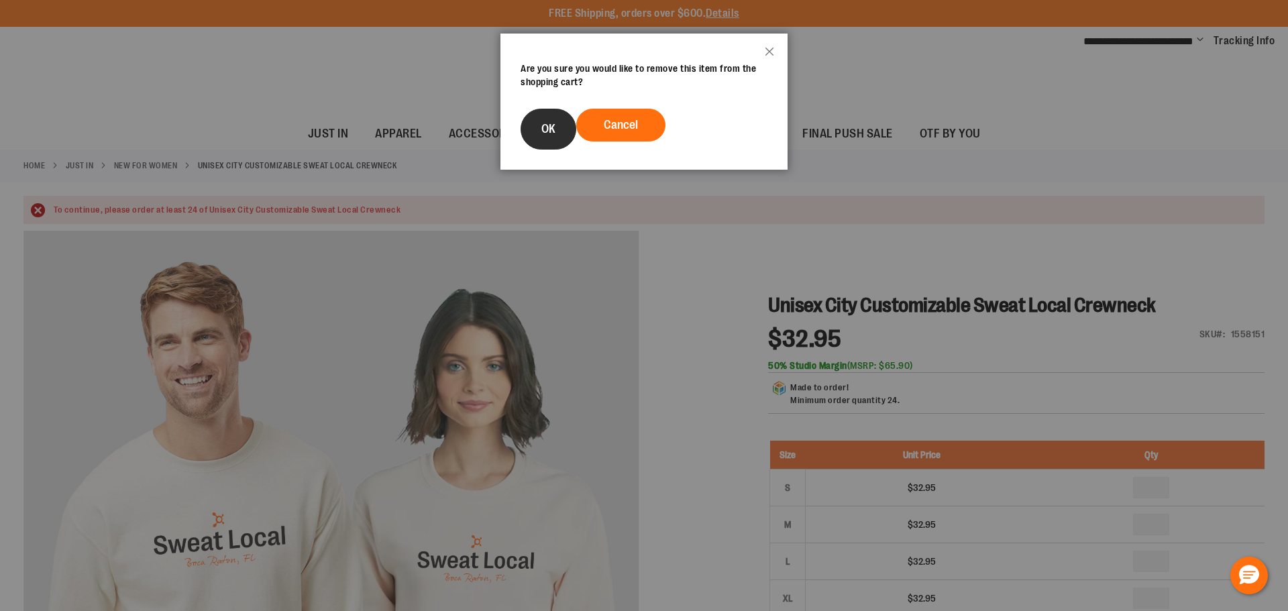
click at [562, 132] on button "OK" at bounding box center [549, 129] width 56 height 41
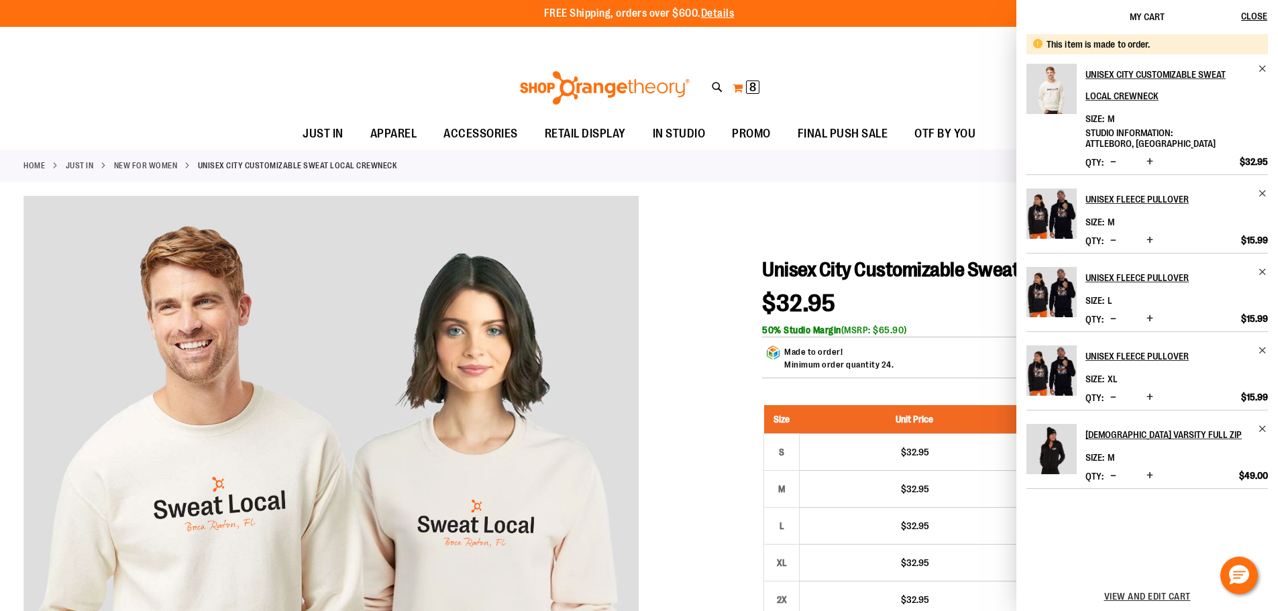
click at [740, 82] on button "My Cart 8 8 items" at bounding box center [746, 87] width 28 height 21
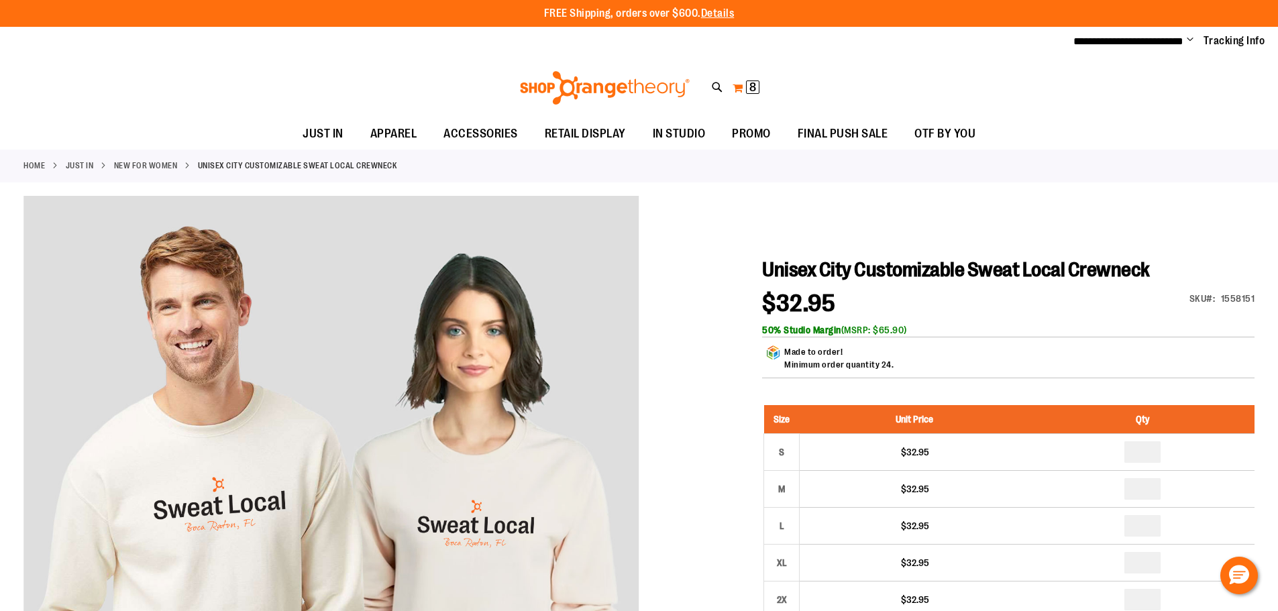
click at [746, 83] on span "8 8 items" at bounding box center [752, 86] width 13 height 13
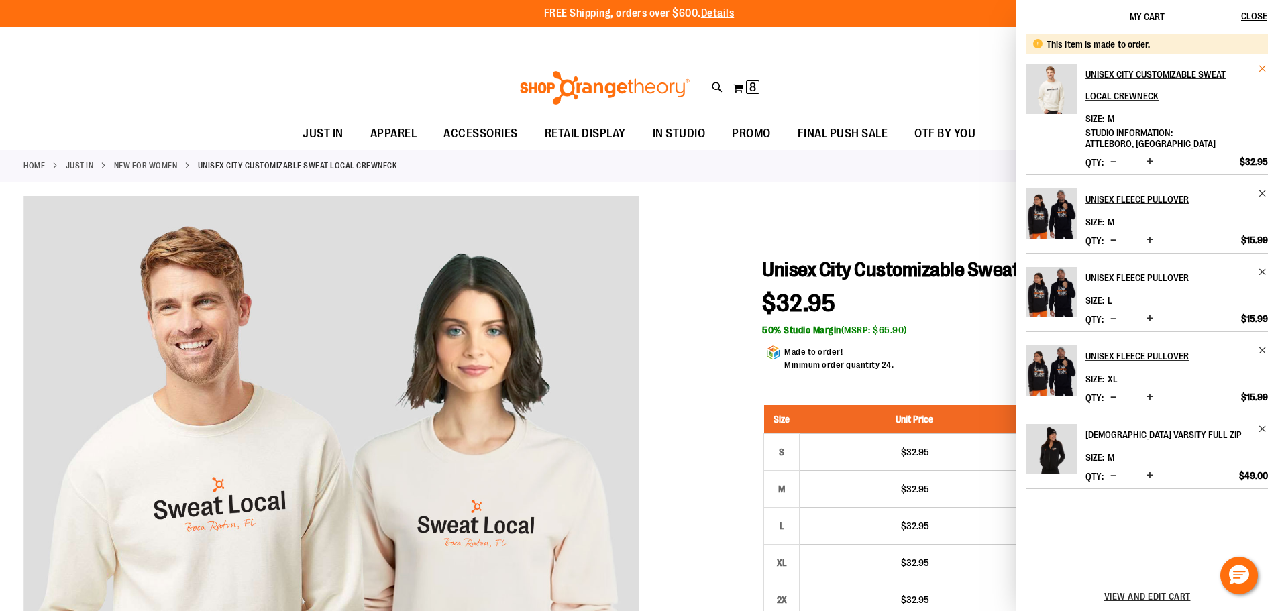
click at [1266, 68] on span "Remove item" at bounding box center [1263, 69] width 10 height 10
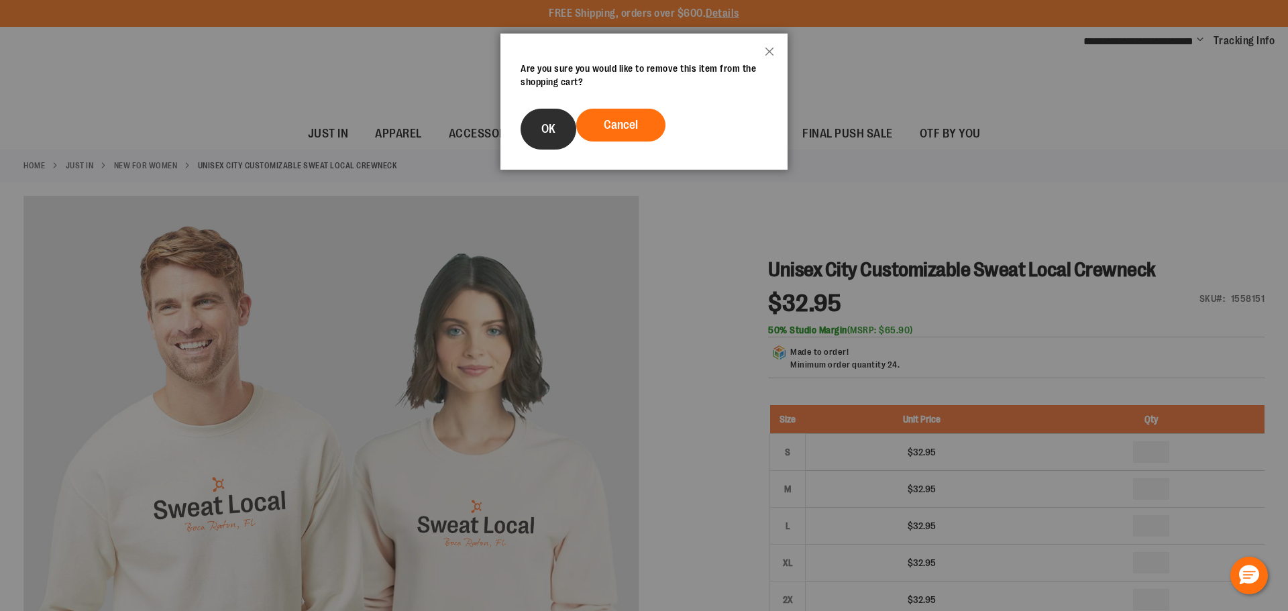
click at [565, 128] on button "OK" at bounding box center [549, 129] width 56 height 41
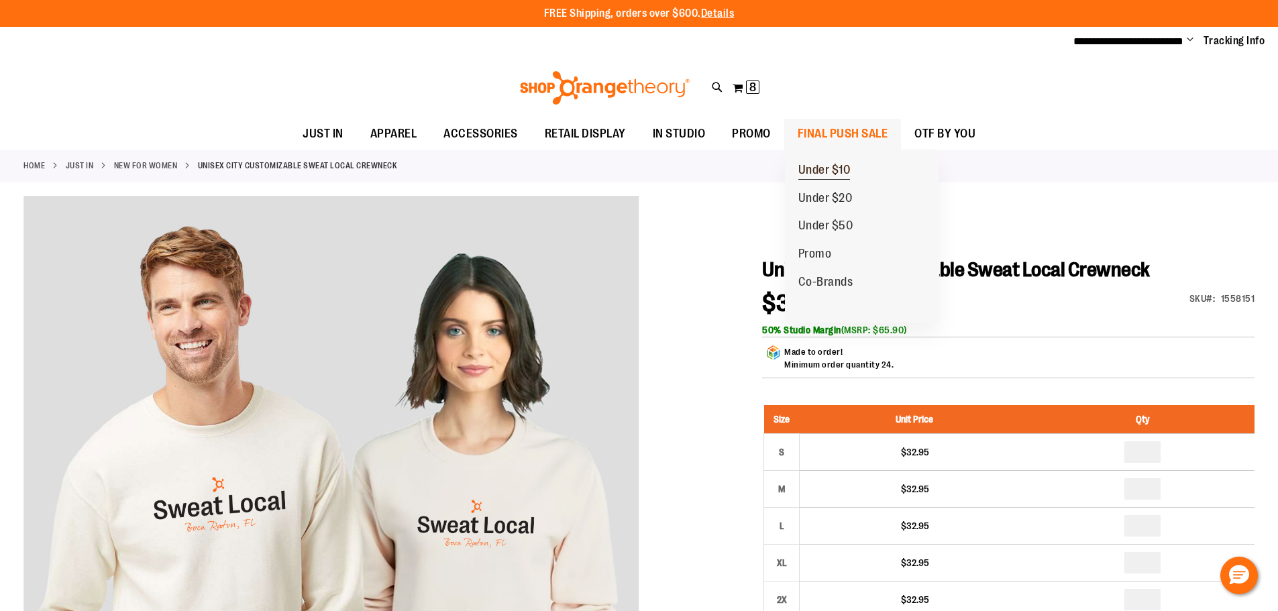
click at [828, 172] on span "Under $10" at bounding box center [824, 171] width 52 height 17
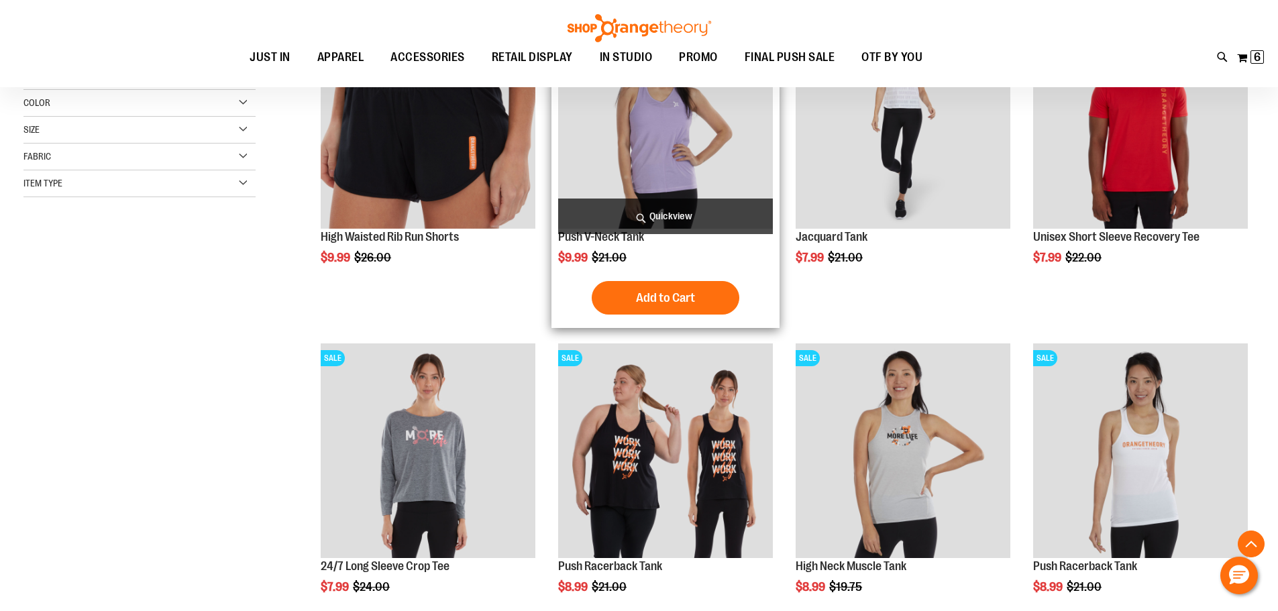
scroll to position [335, 0]
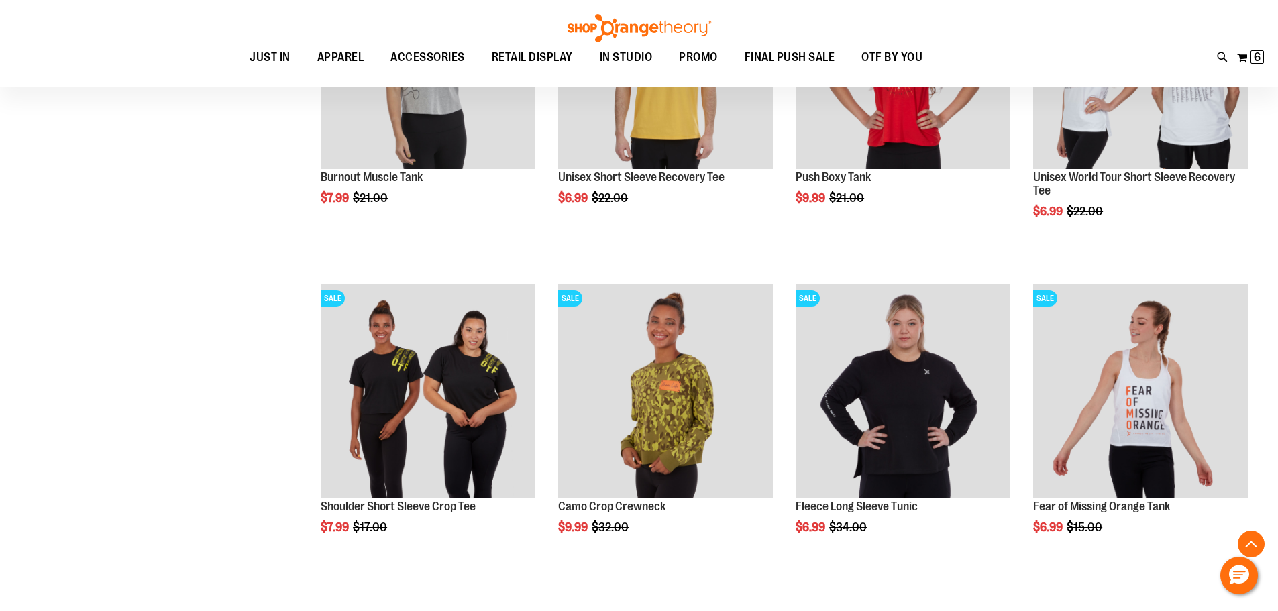
scroll to position [1005, 0]
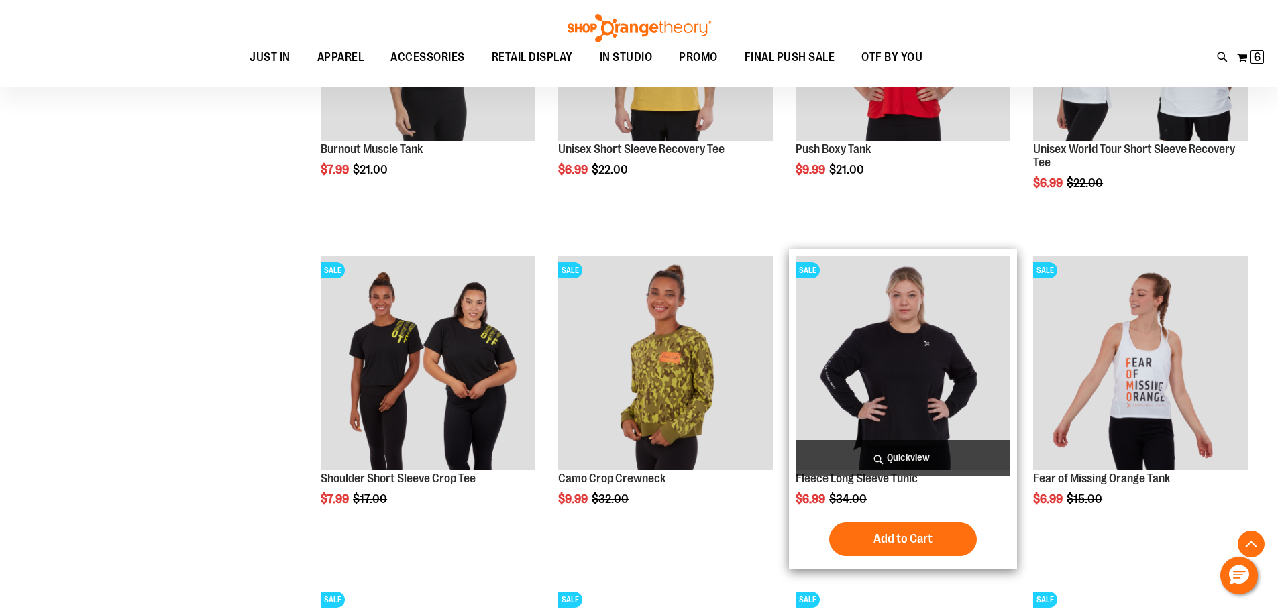
type input "**********"
click at [914, 360] on img "product" at bounding box center [903, 363] width 215 height 215
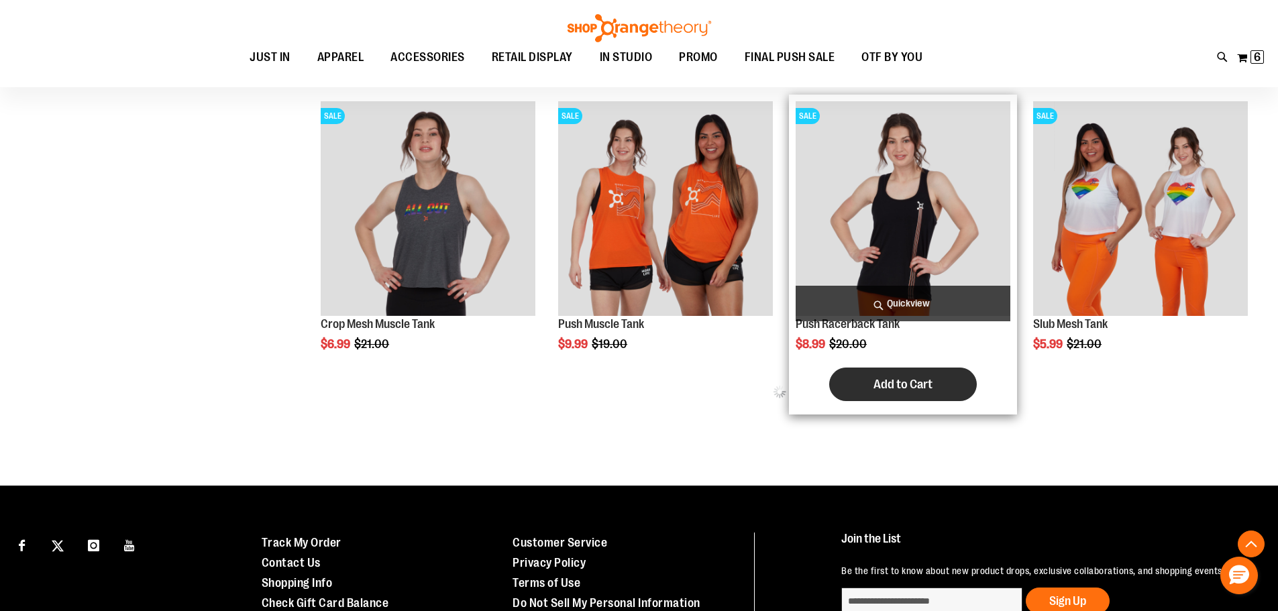
scroll to position [597, 0]
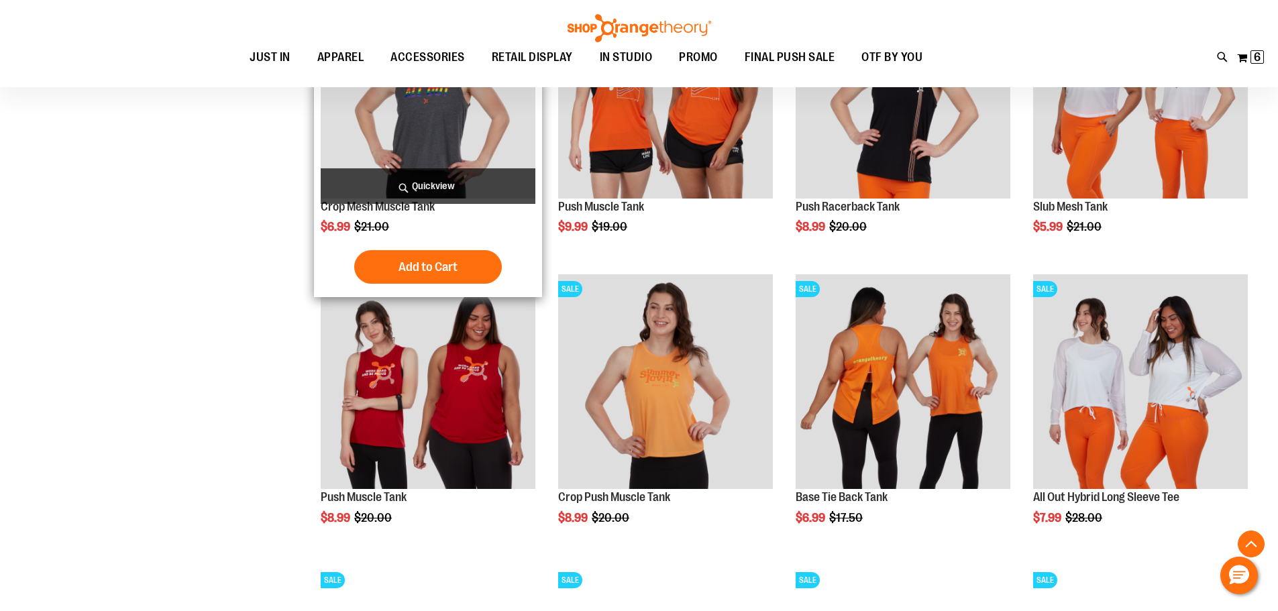
scroll to position [731, 0]
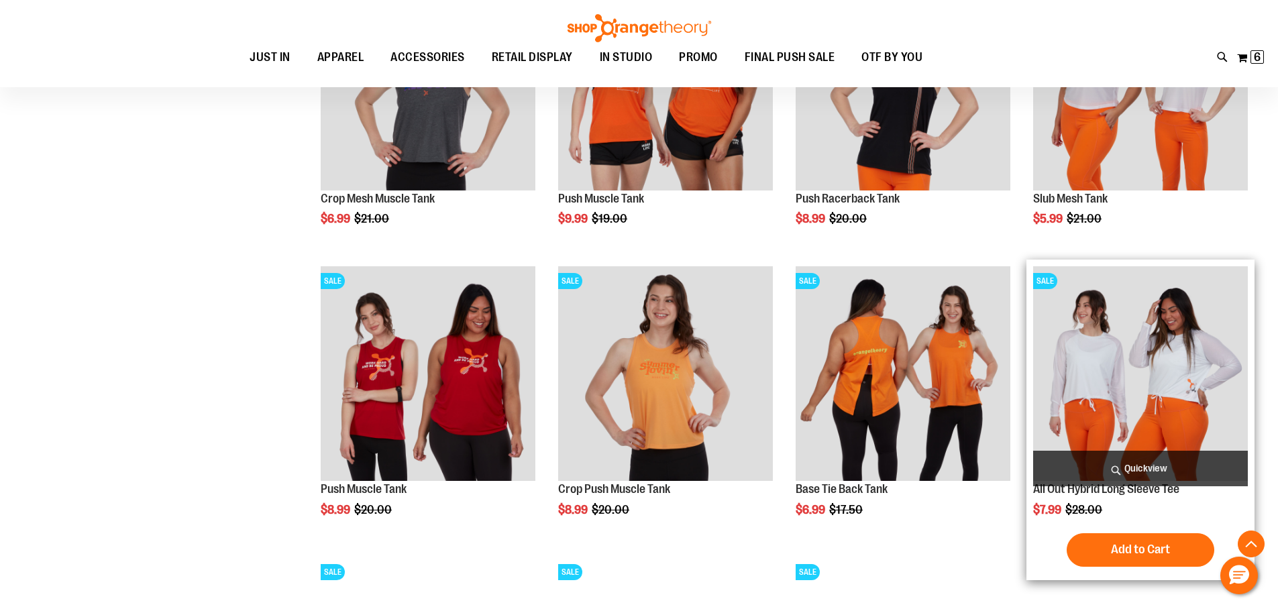
type input "**********"
click at [1106, 349] on img "product" at bounding box center [1140, 373] width 215 height 215
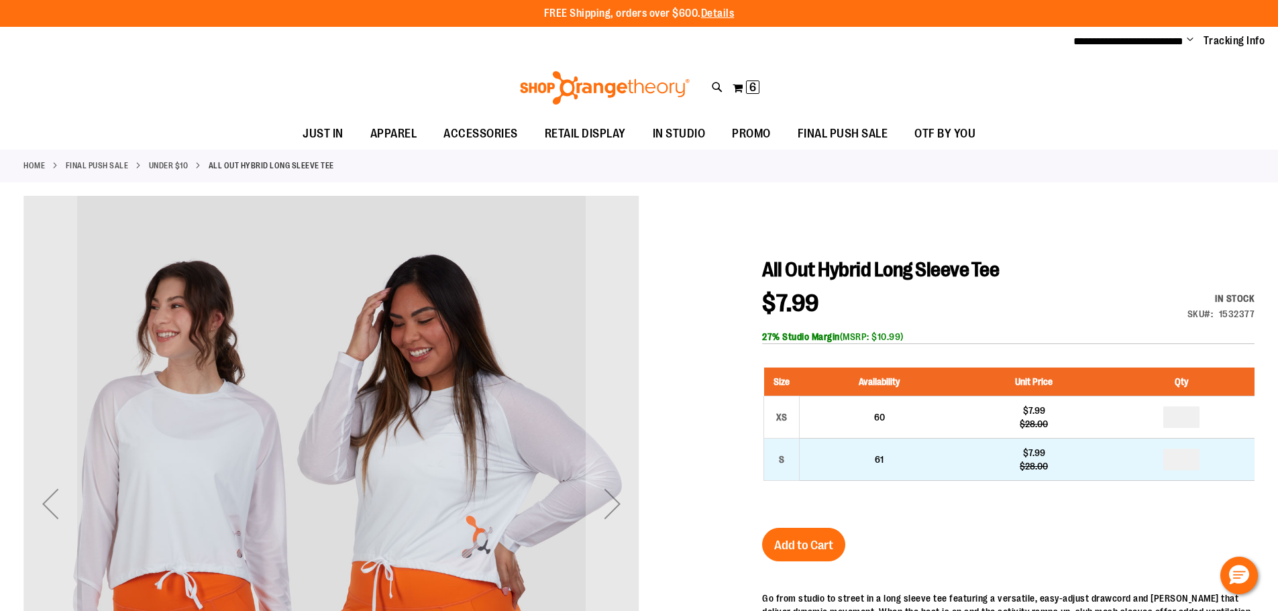
type input "**********"
click at [1191, 458] on input "number" at bounding box center [1181, 459] width 36 height 21
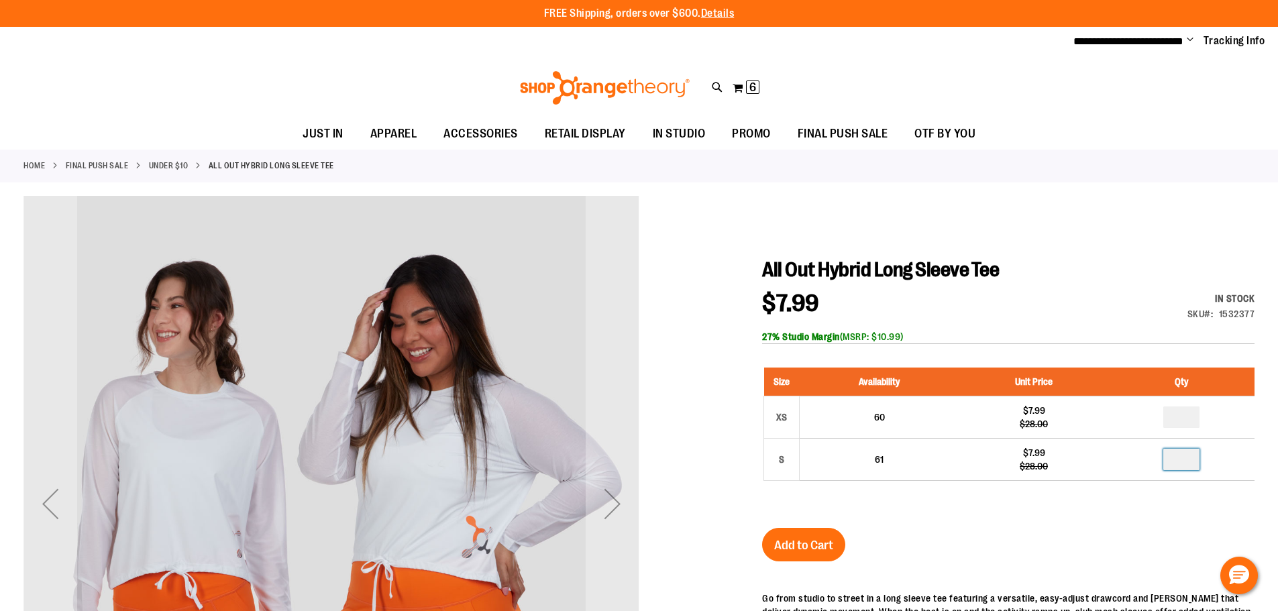
type input "*"
click at [828, 538] on span "Add to Cart" at bounding box center [803, 545] width 59 height 15
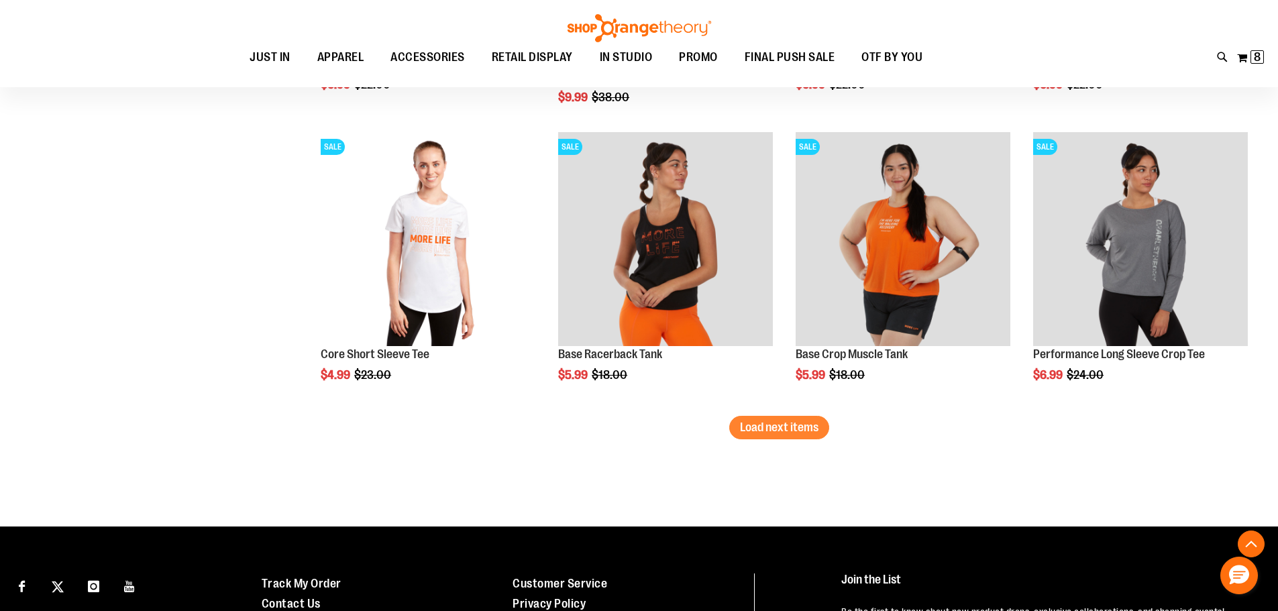
scroll to position [2340, 0]
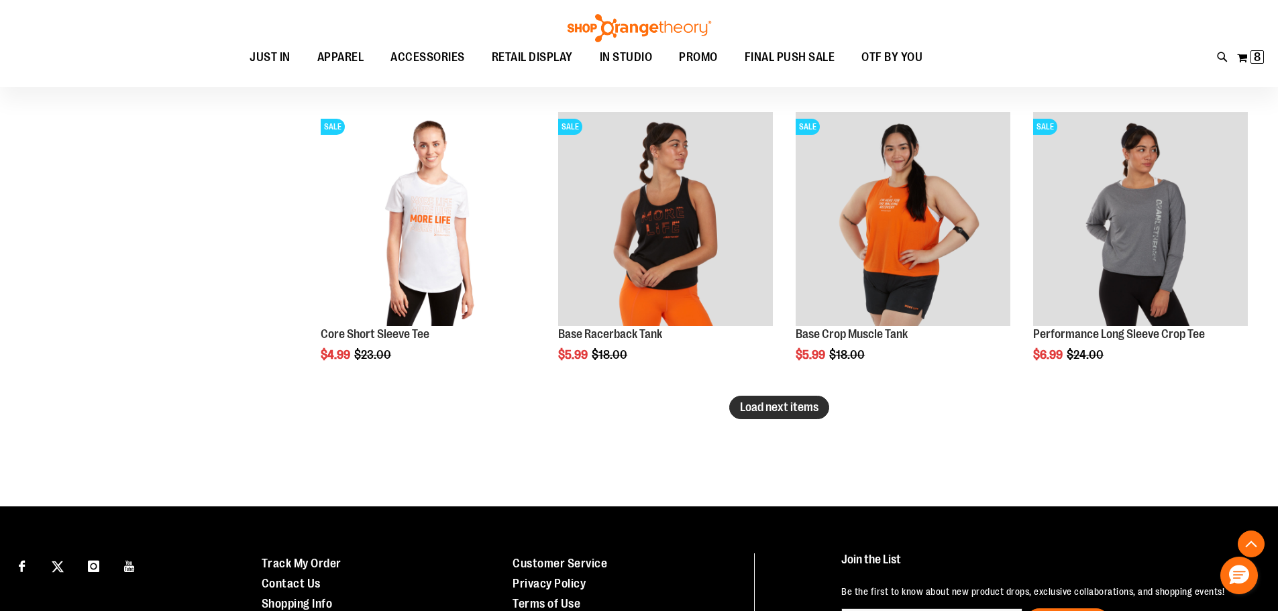
type input "**********"
click at [802, 404] on span "Load next items" at bounding box center [779, 406] width 78 height 13
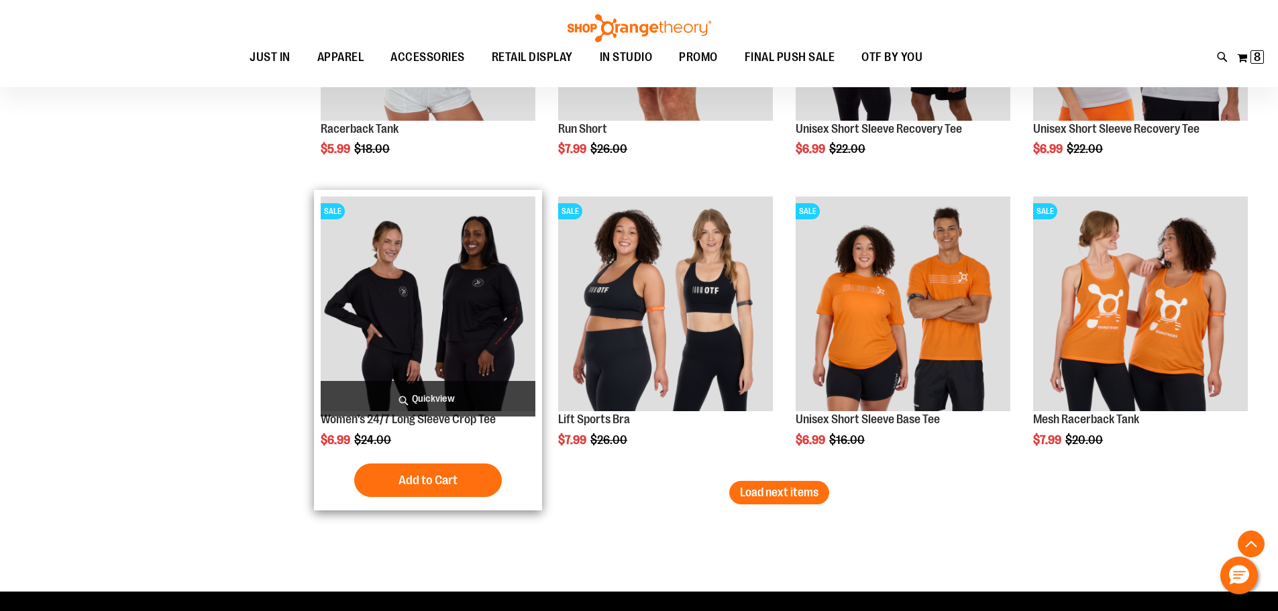
scroll to position [3145, 0]
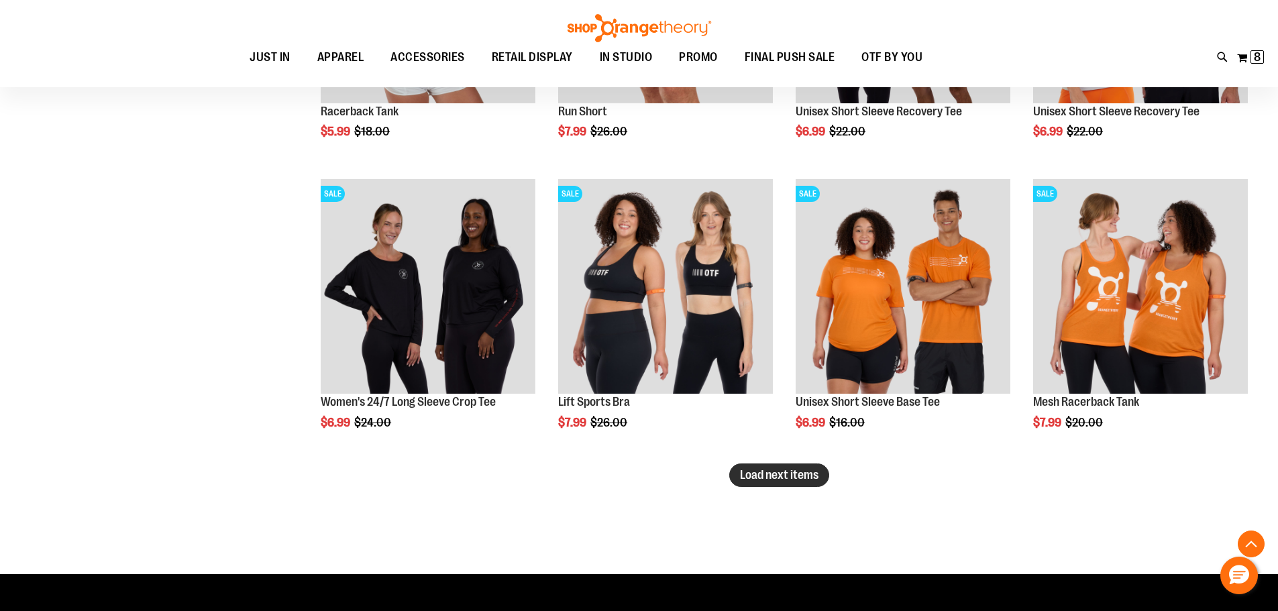
click at [802, 477] on span "Load next items" at bounding box center [779, 474] width 78 height 13
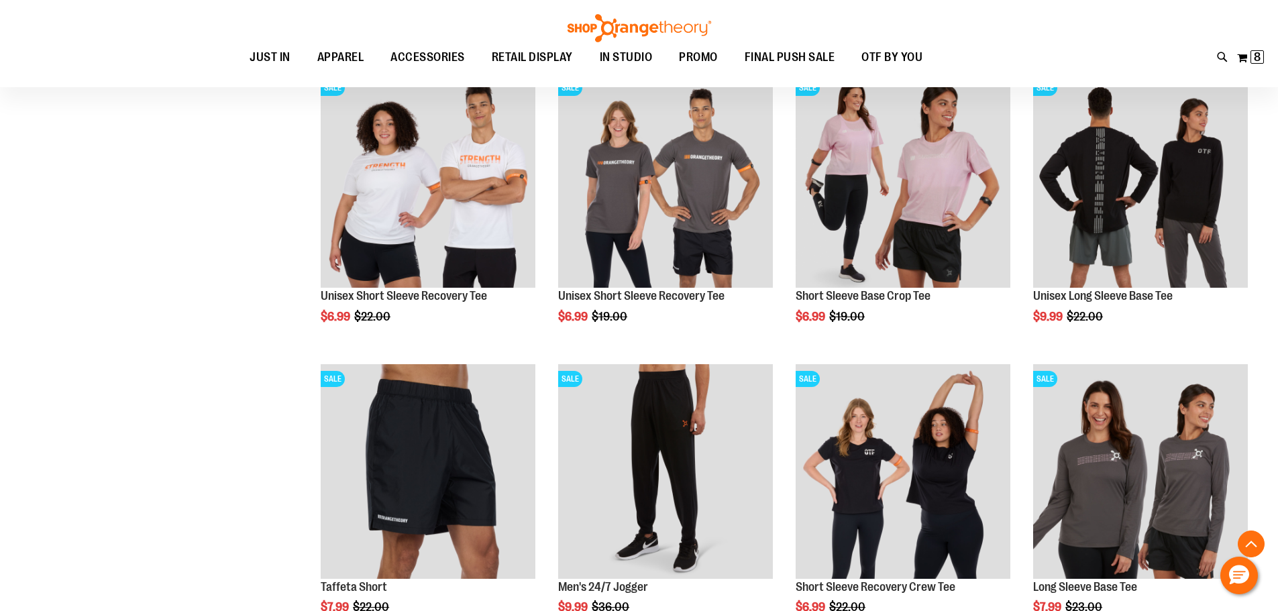
scroll to position [3548, 0]
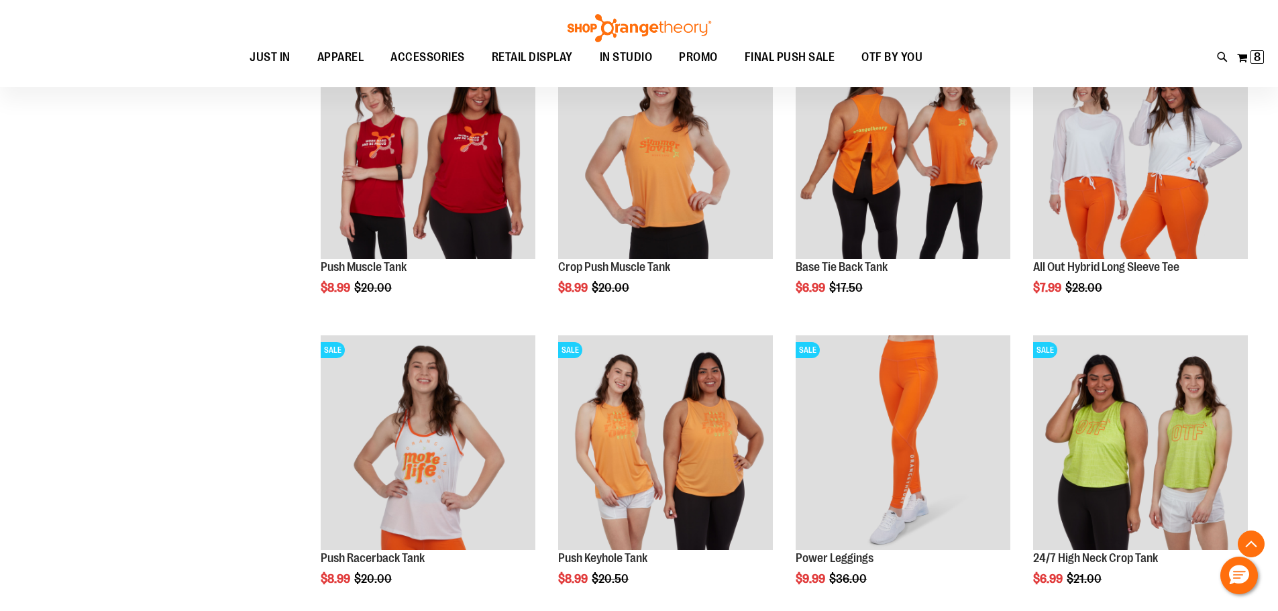
scroll to position [1005, 0]
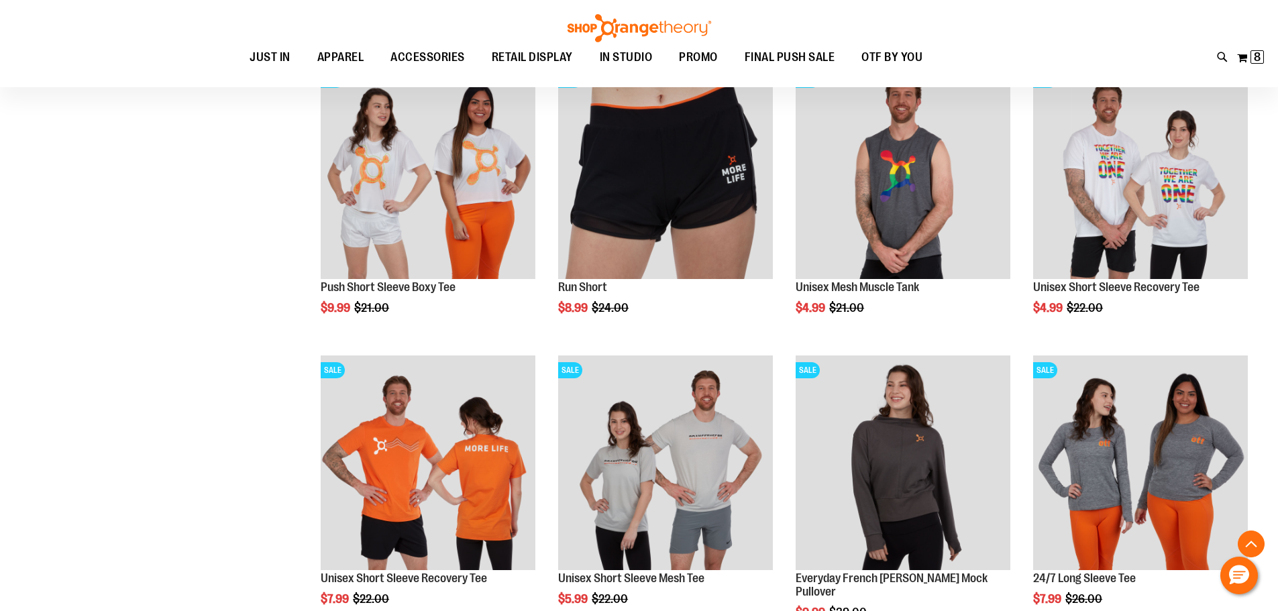
scroll to position [1609, 0]
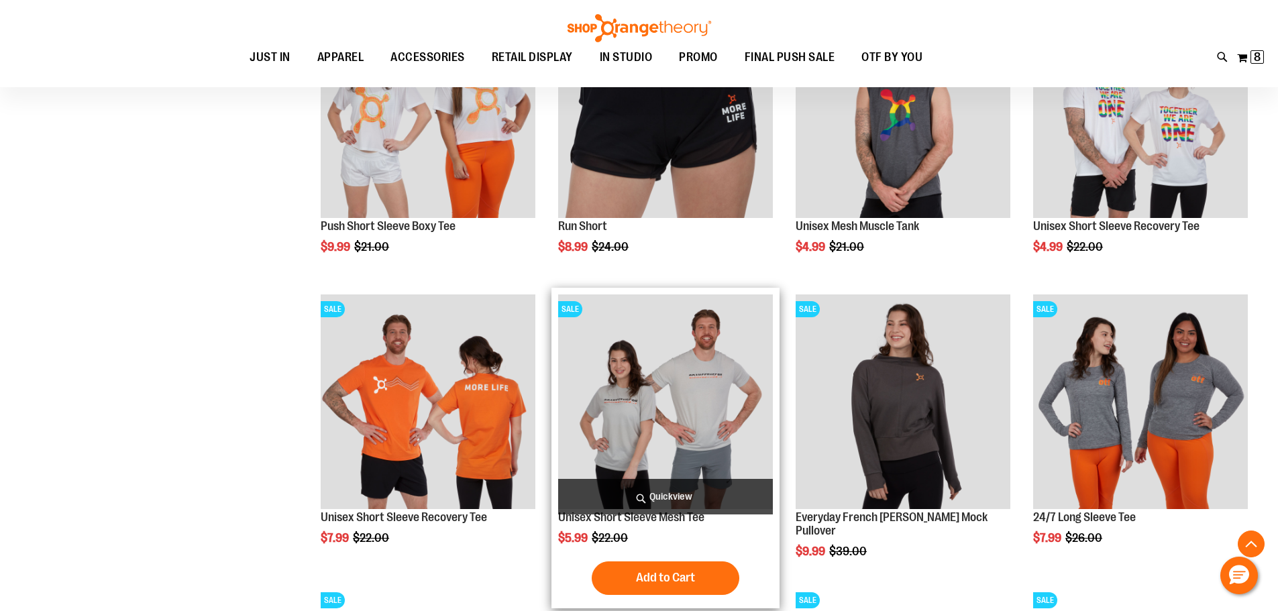
click at [684, 358] on img "product" at bounding box center [665, 401] width 215 height 215
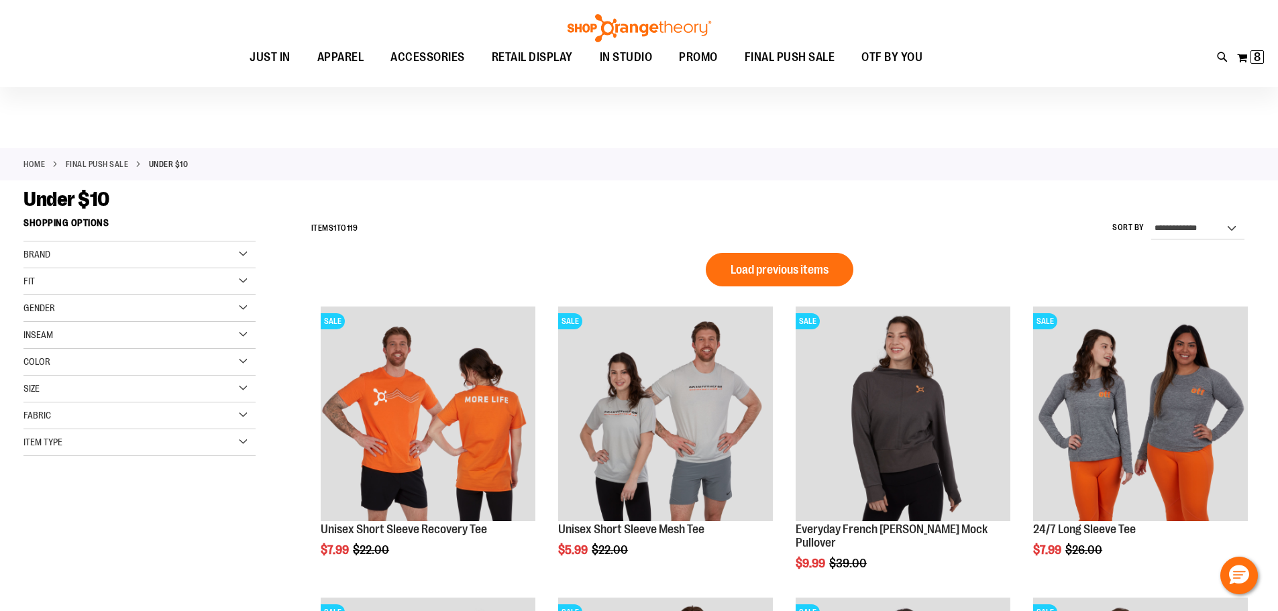
scroll to position [66, 0]
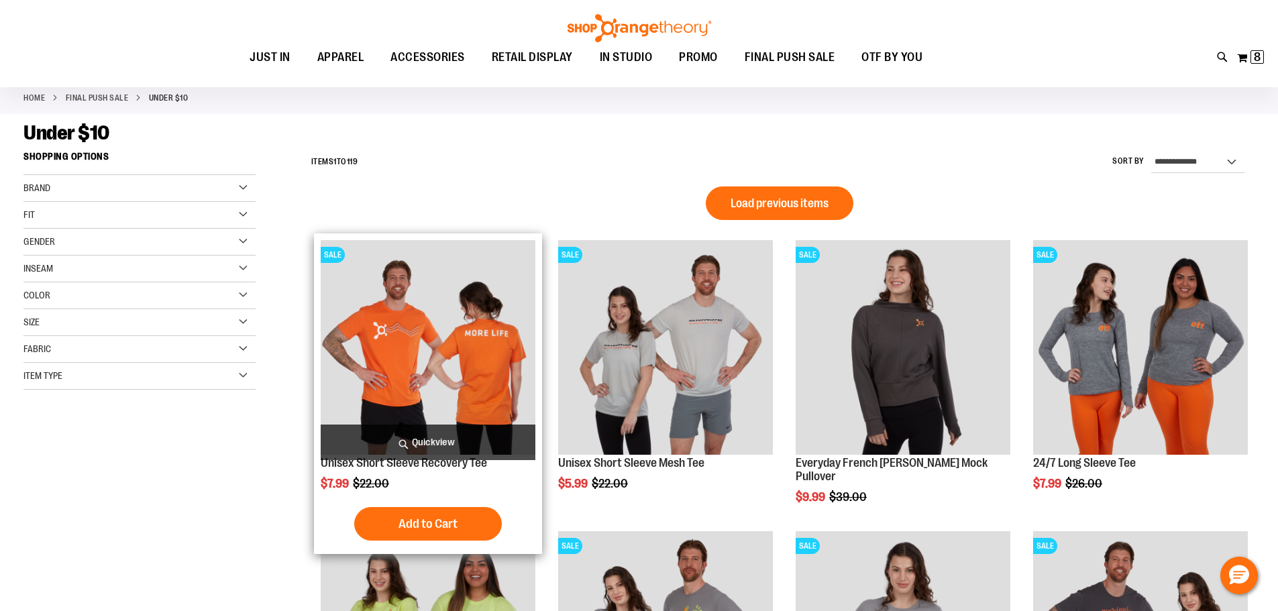
type input "**********"
click at [461, 338] on img "product" at bounding box center [428, 347] width 215 height 215
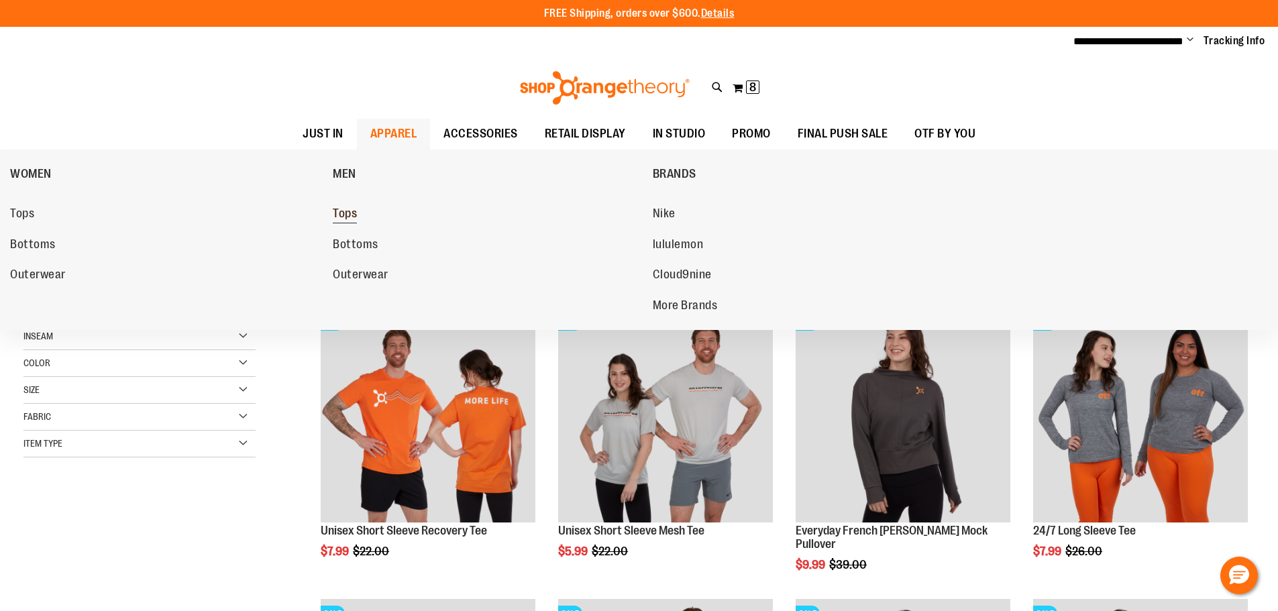
type input "**********"
click at [347, 215] on span "Tops" at bounding box center [345, 215] width 24 height 17
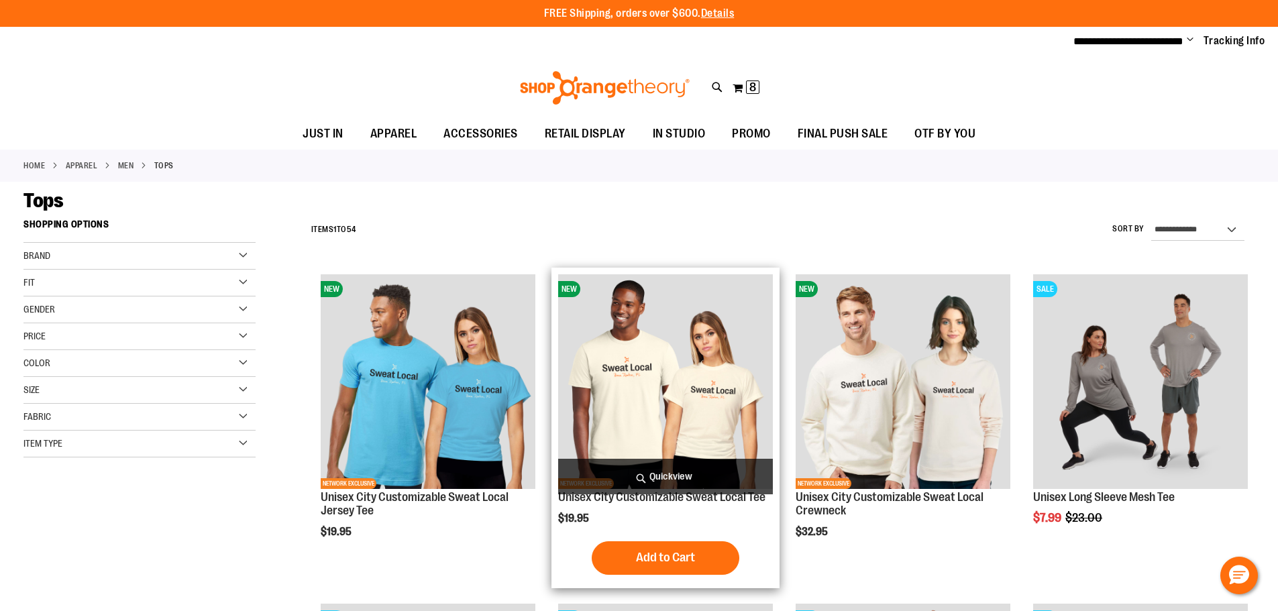
type input "**********"
click at [693, 337] on img "product" at bounding box center [665, 381] width 215 height 215
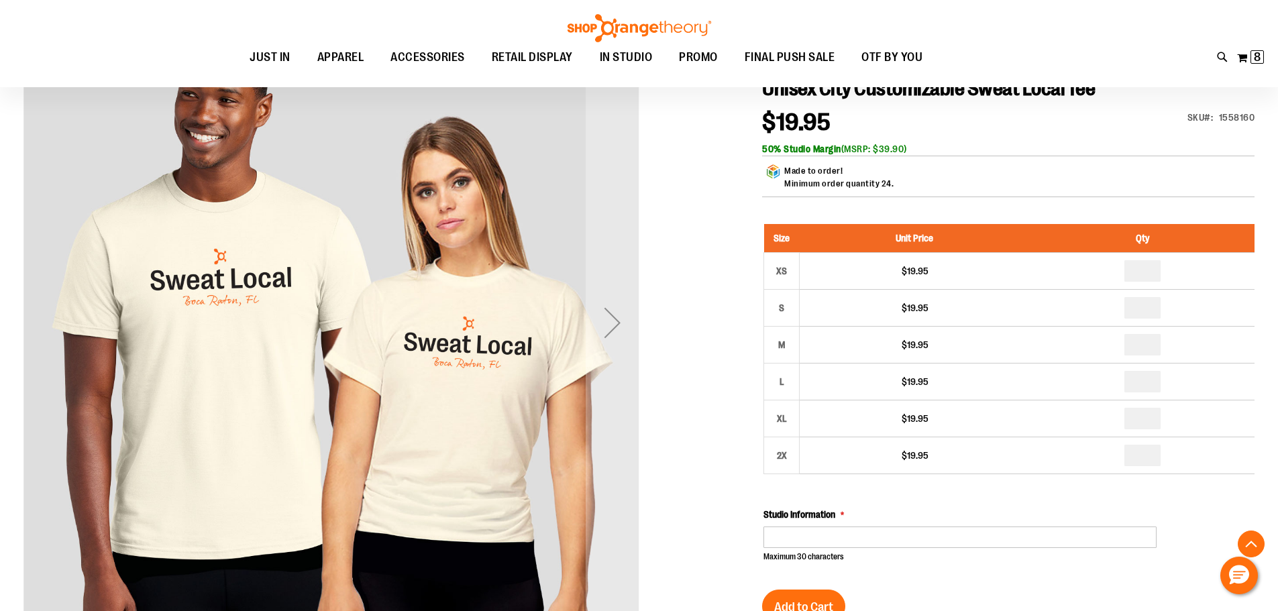
scroll to position [268, 0]
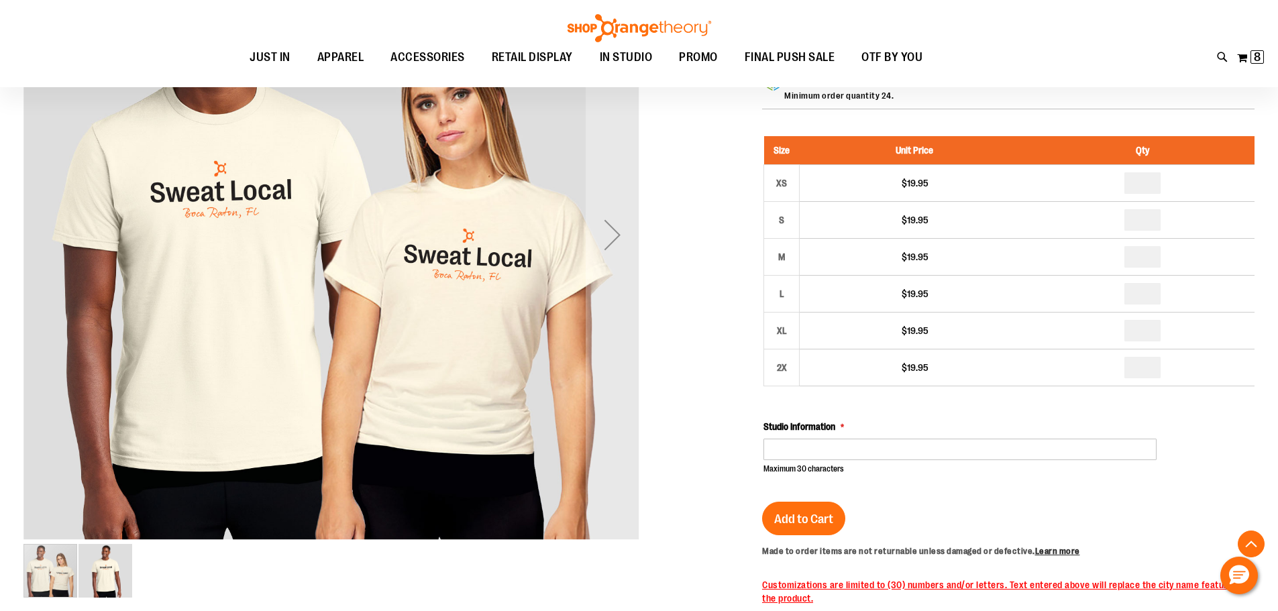
type input "**********"
click at [816, 449] on input "Studio Information" at bounding box center [959, 449] width 393 height 21
click at [955, 439] on input "**********" at bounding box center [959, 449] width 393 height 21
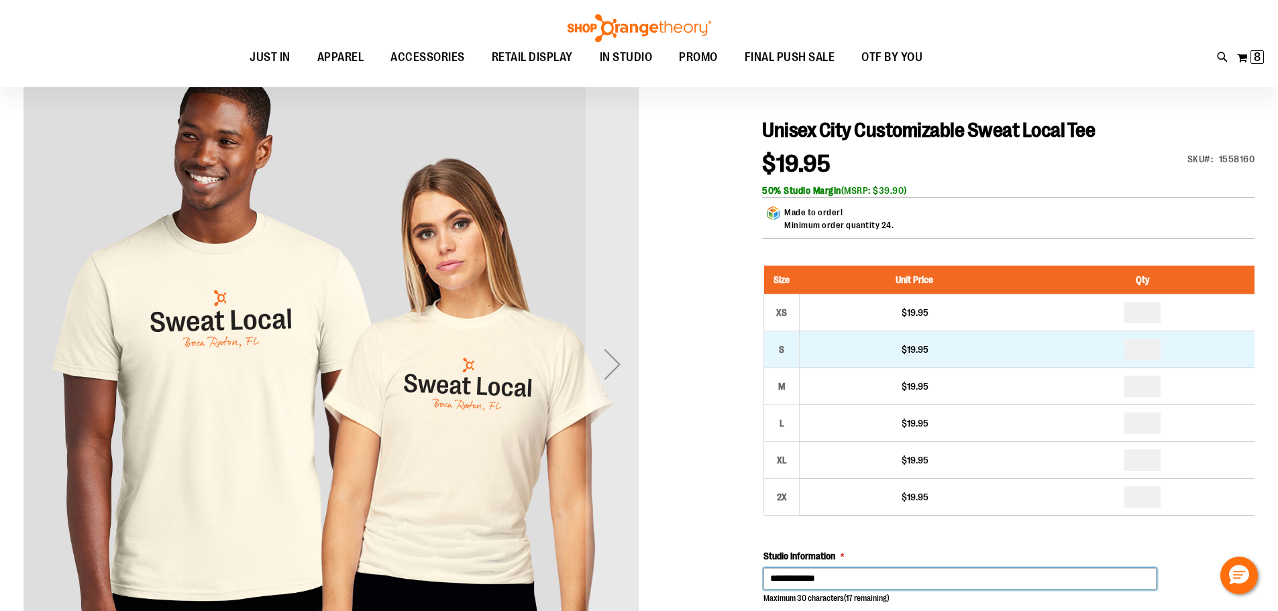
scroll to position [133, 0]
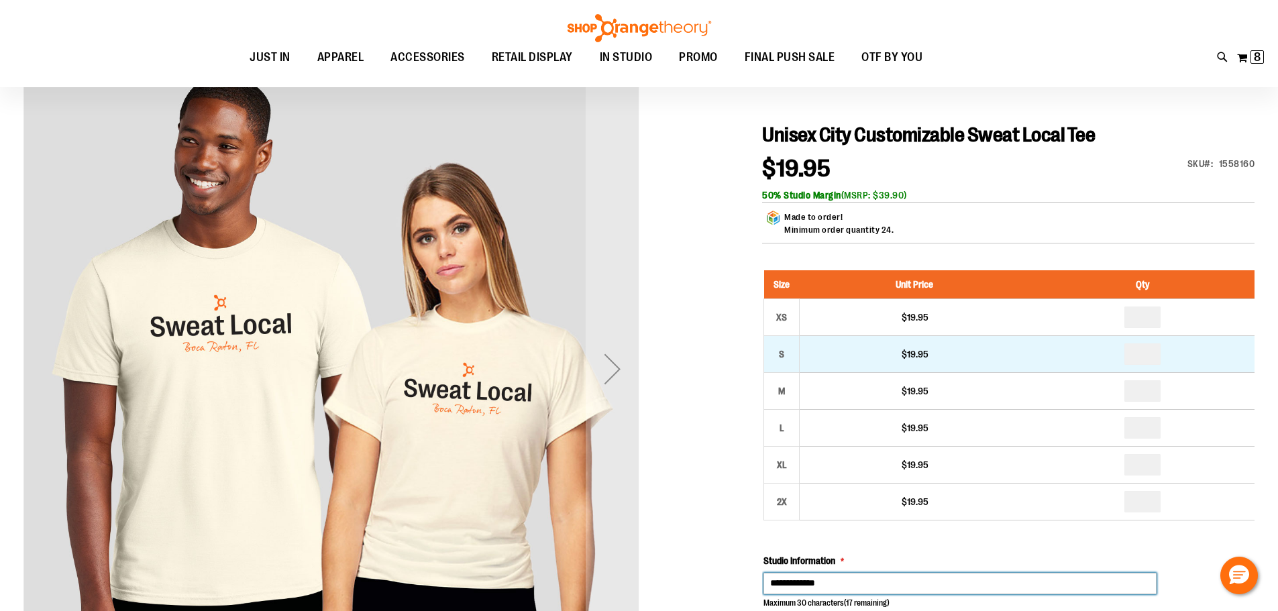
type input "**********"
click at [1151, 351] on input "number" at bounding box center [1142, 353] width 36 height 21
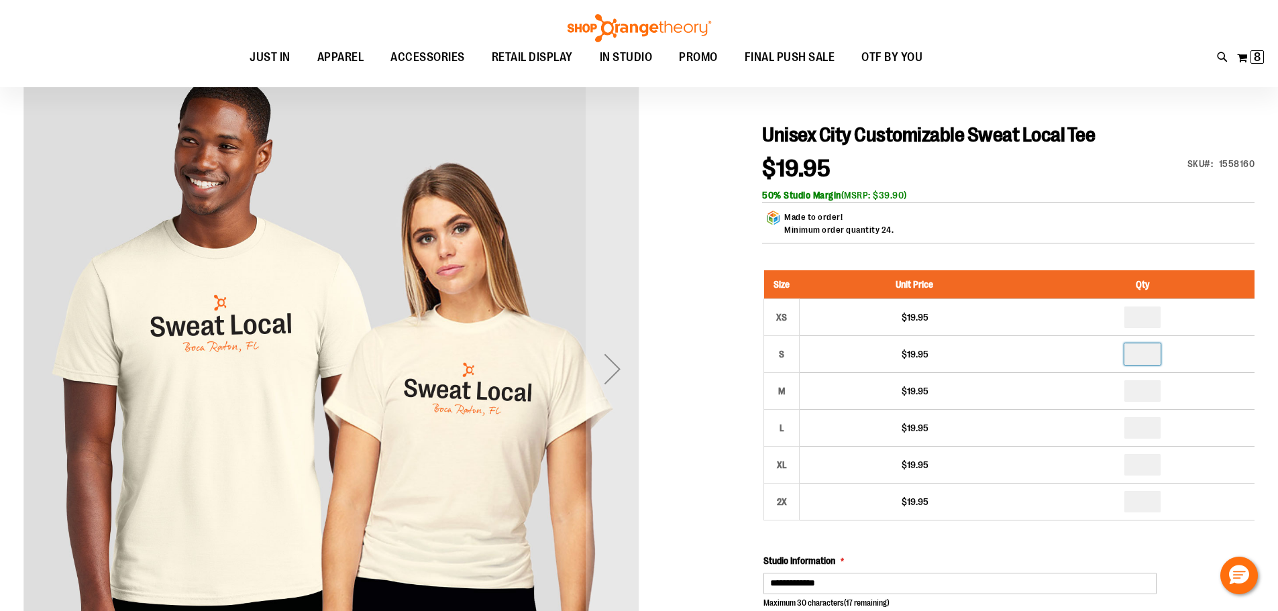
type input "*"
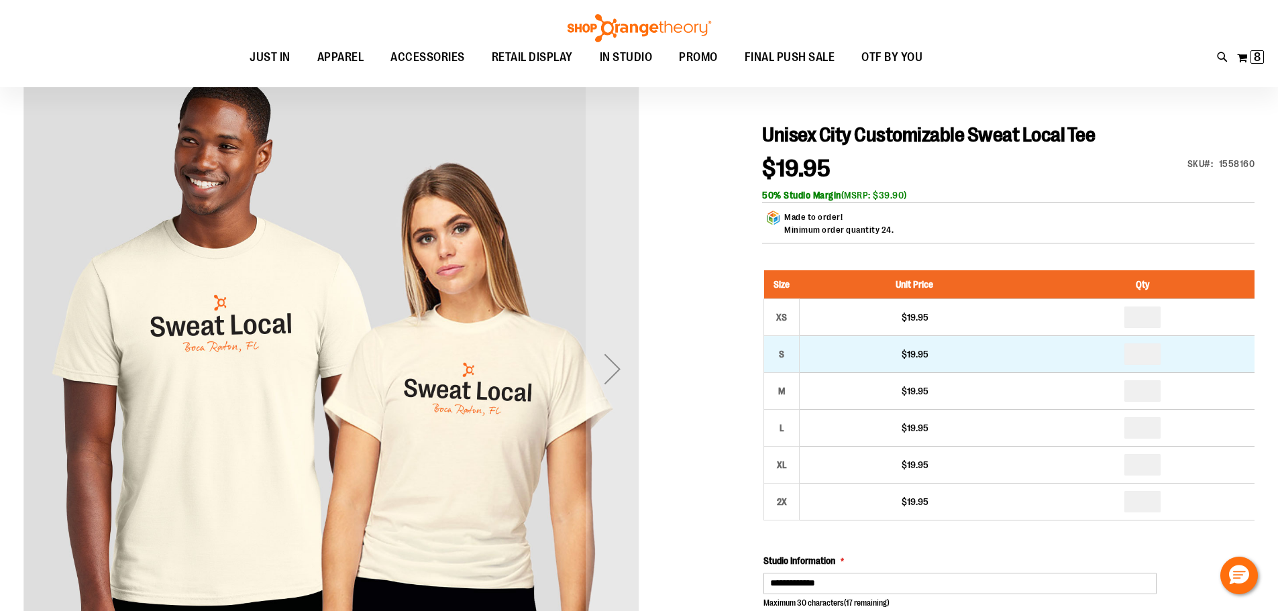
type input "*"
click at [1145, 357] on input "*" at bounding box center [1142, 353] width 36 height 21
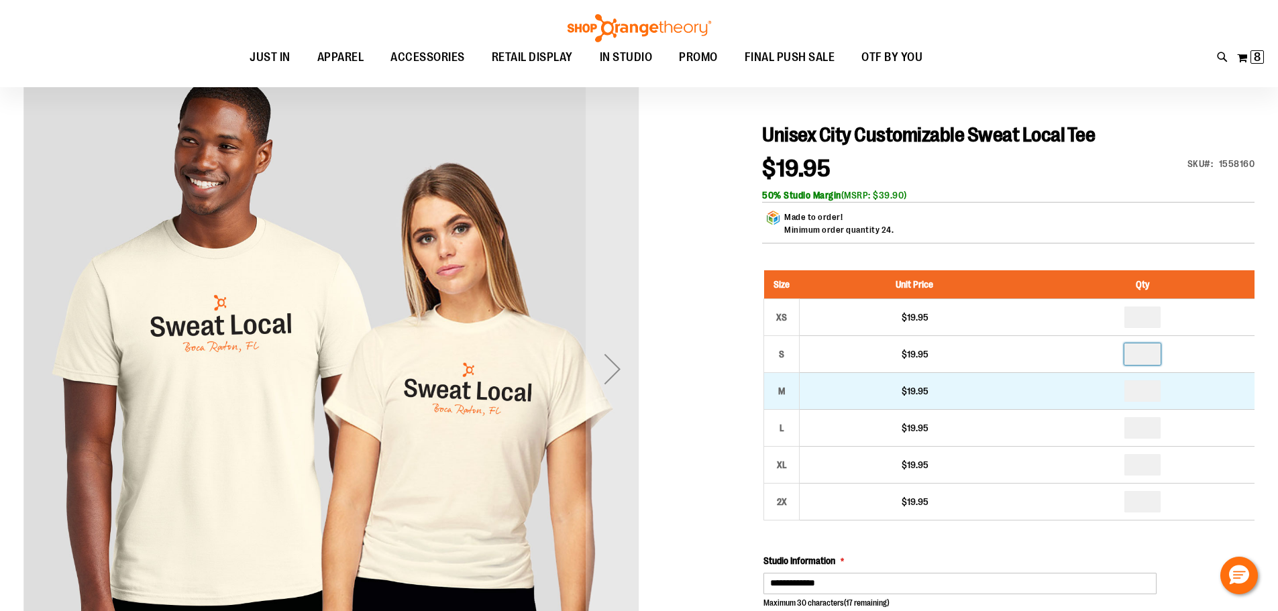
type input "*"
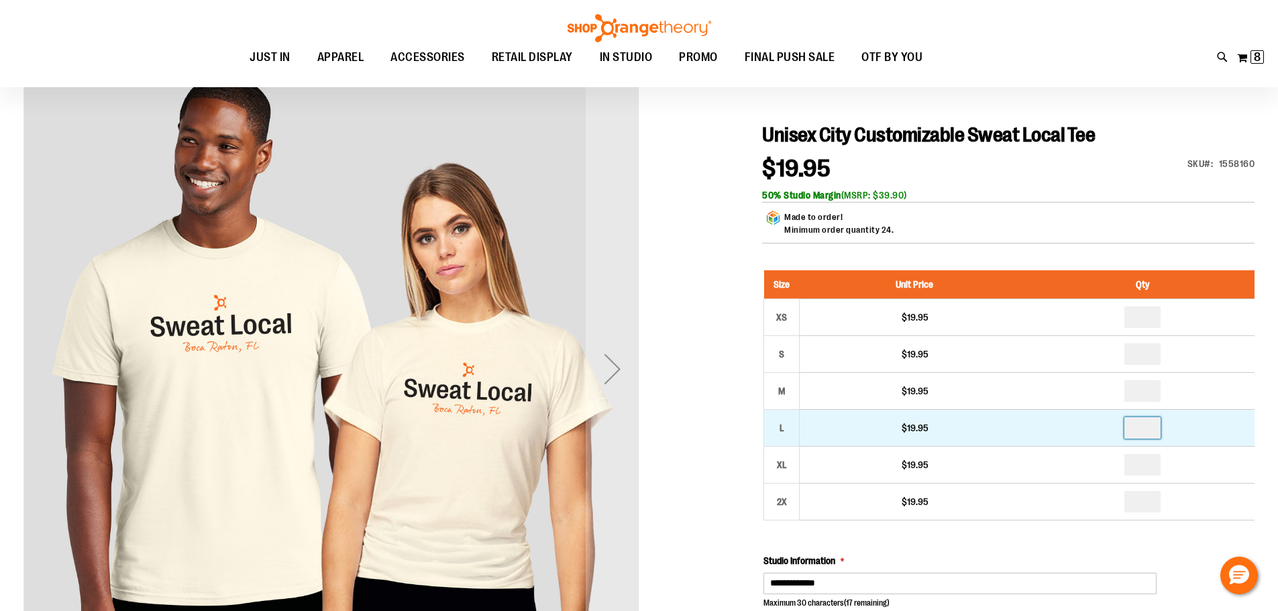
click at [1151, 427] on input "number" at bounding box center [1142, 427] width 36 height 21
type input "*"
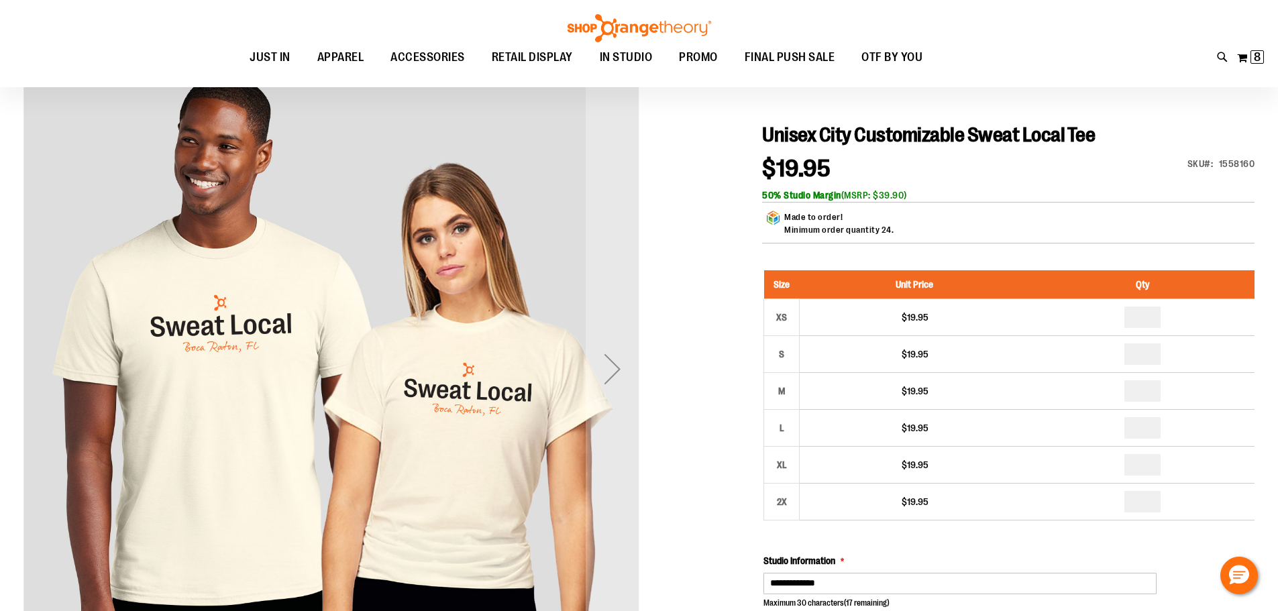
type input "*"
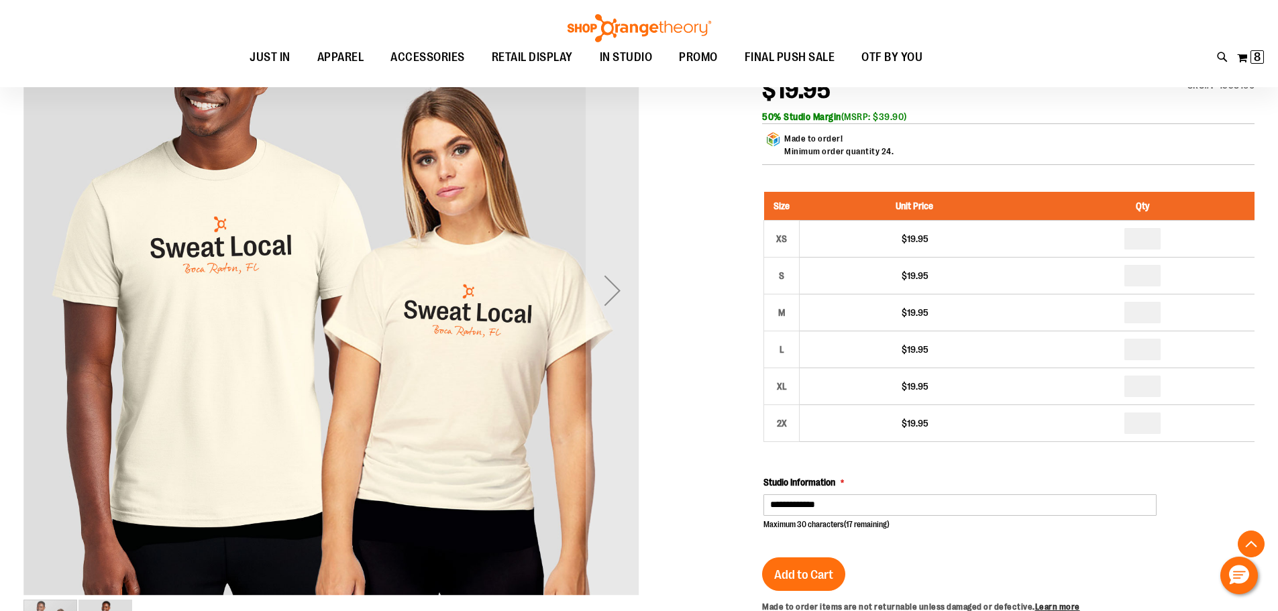
scroll to position [402, 0]
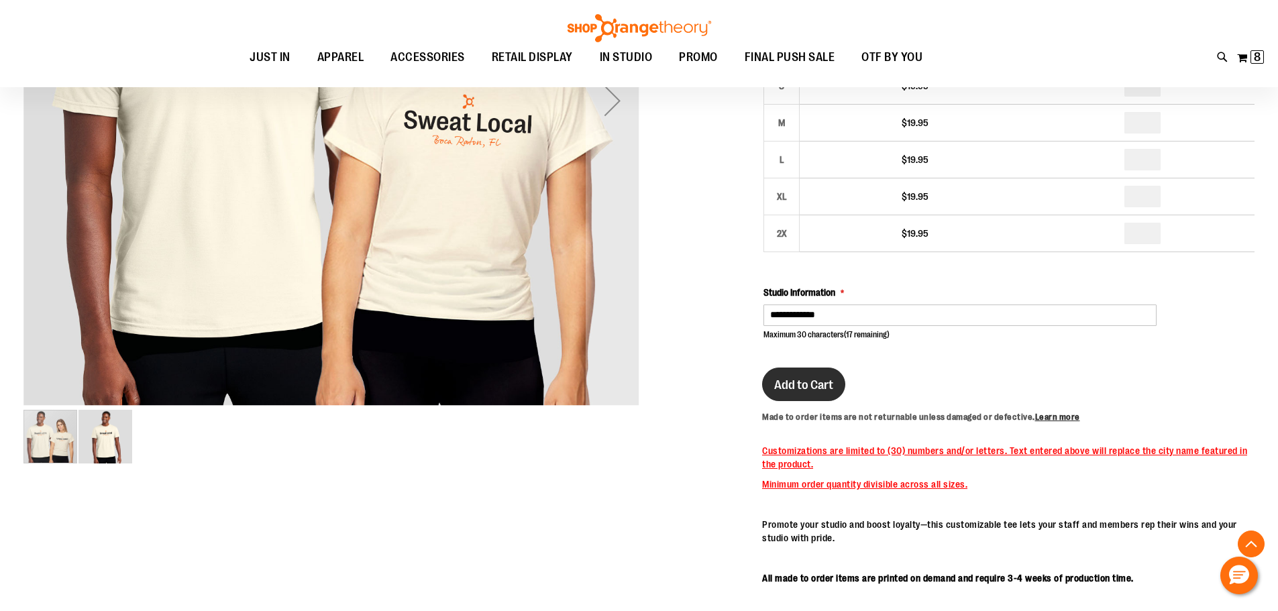
click at [813, 386] on span "Add to Cart" at bounding box center [803, 385] width 59 height 15
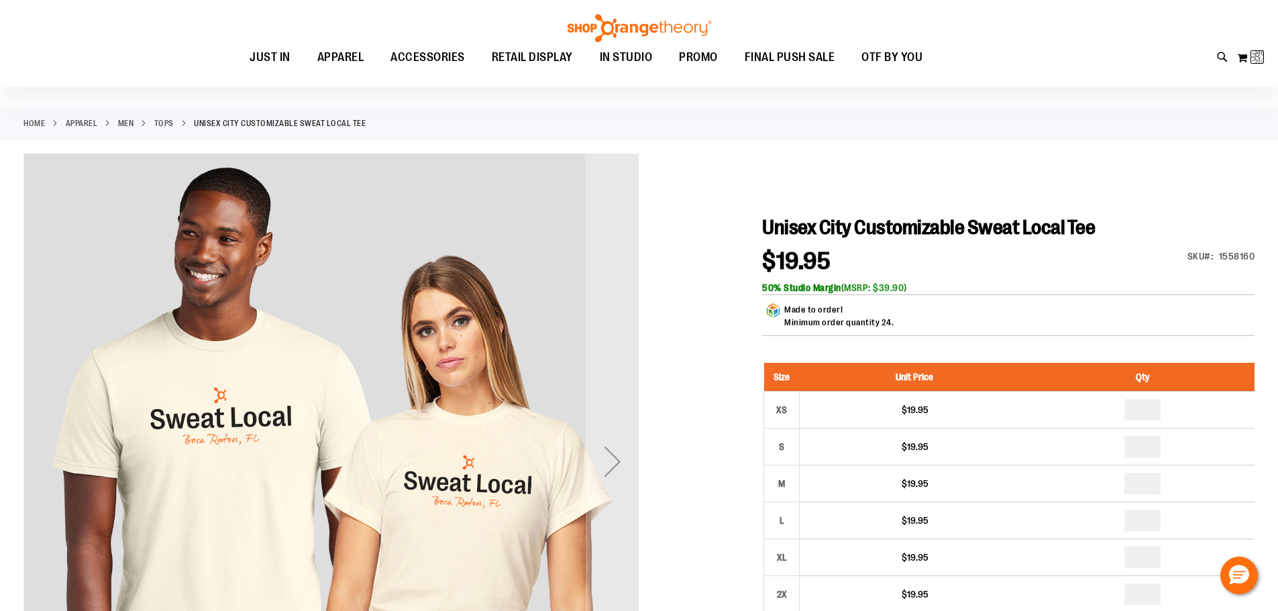
scroll to position [0, 0]
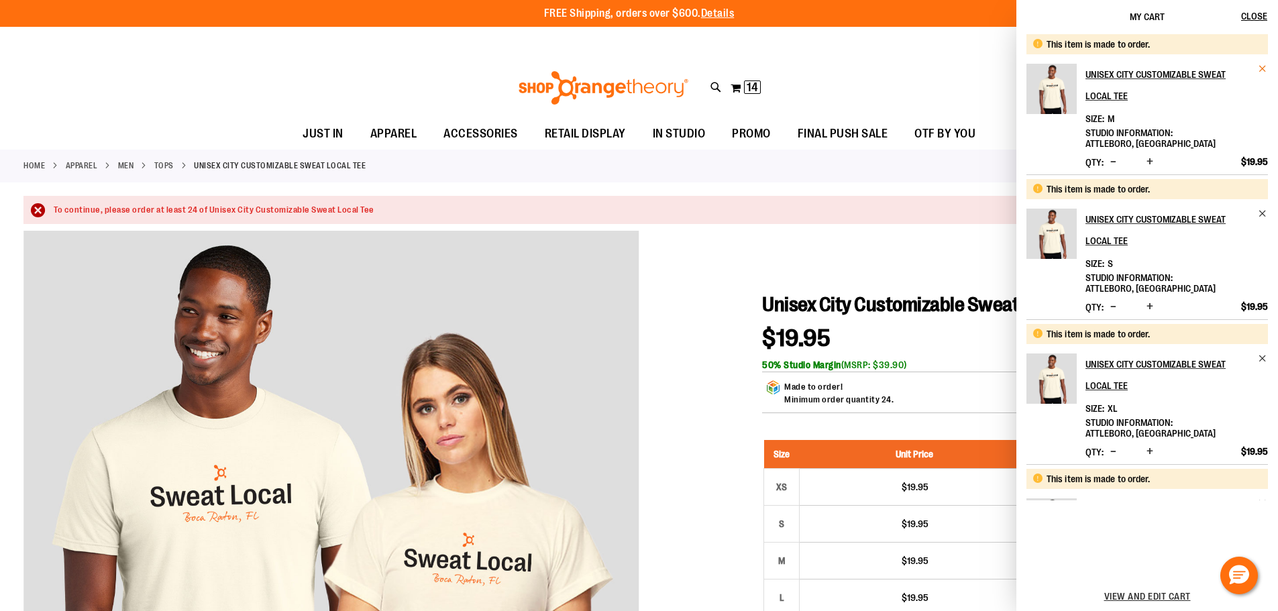
click at [1260, 68] on span "Remove item" at bounding box center [1263, 69] width 10 height 10
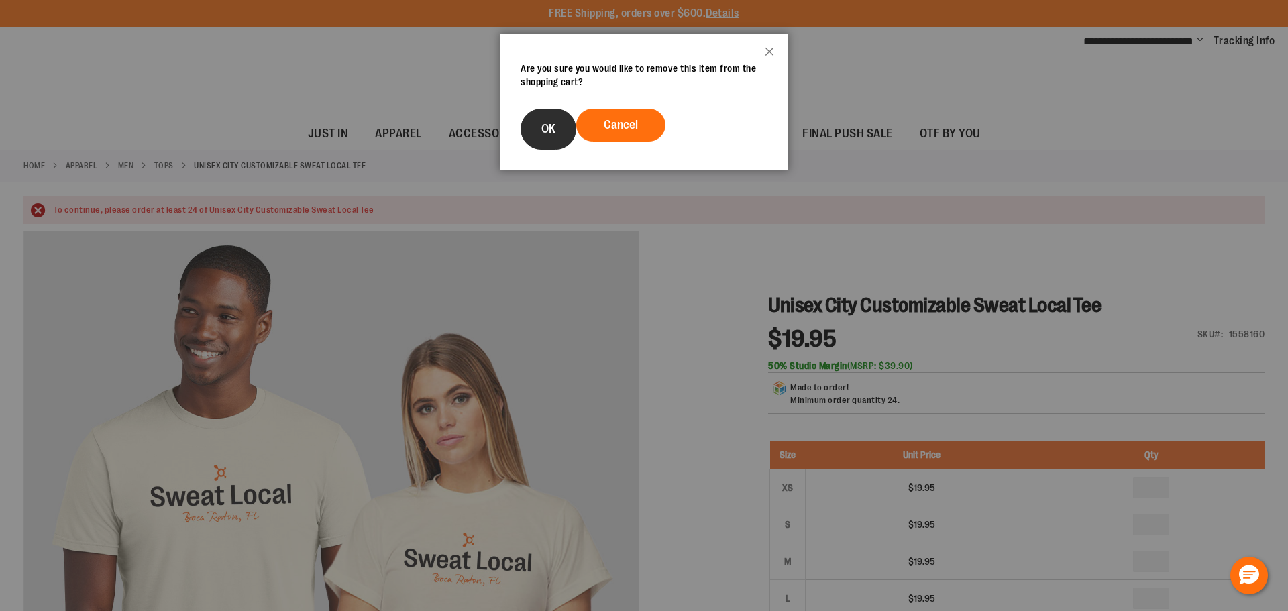
click at [546, 127] on span "OK" at bounding box center [548, 128] width 14 height 13
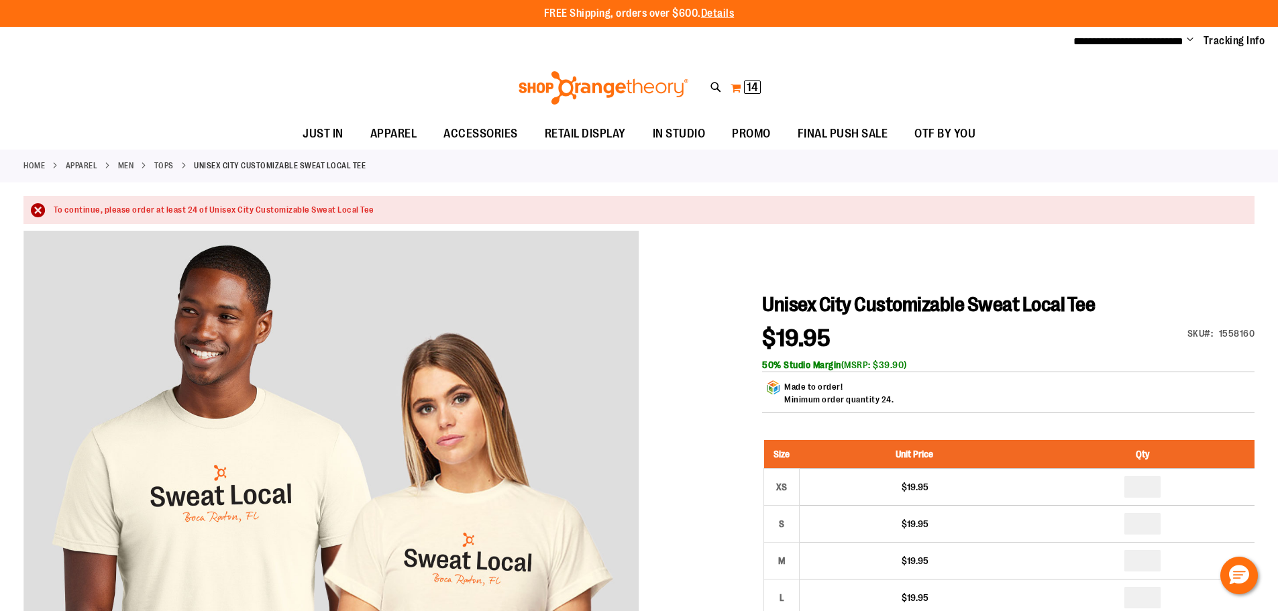
click at [750, 83] on span "14" at bounding box center [752, 86] width 11 height 13
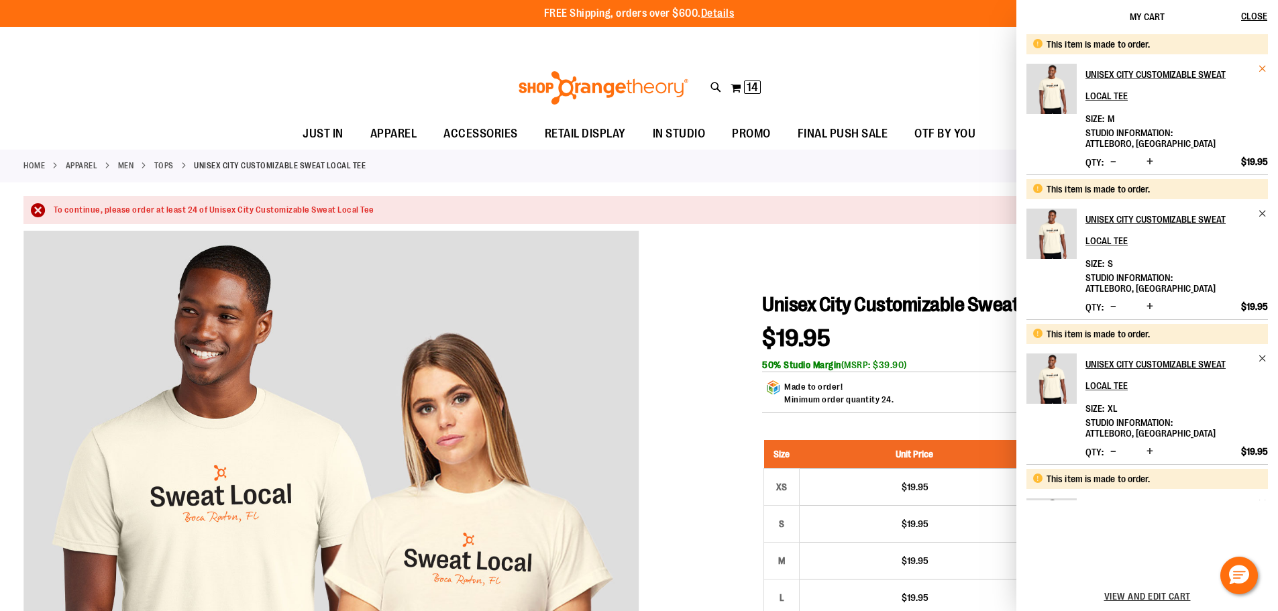
click at [1262, 66] on span "Remove item" at bounding box center [1263, 69] width 10 height 10
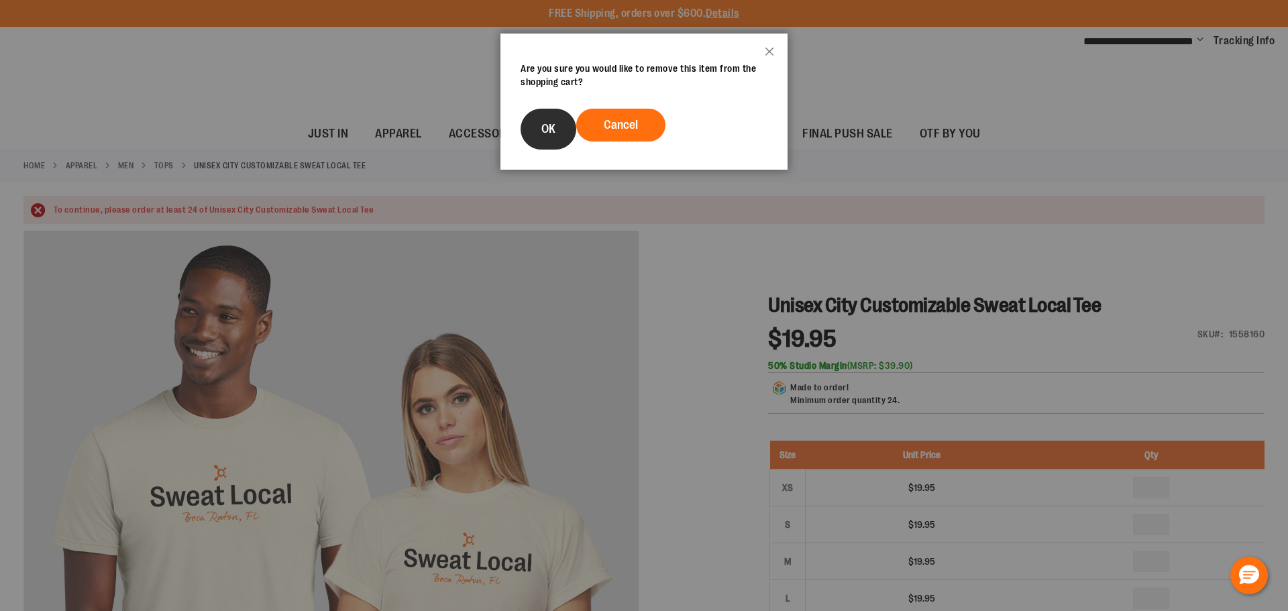
click at [536, 141] on button "OK" at bounding box center [549, 129] width 56 height 41
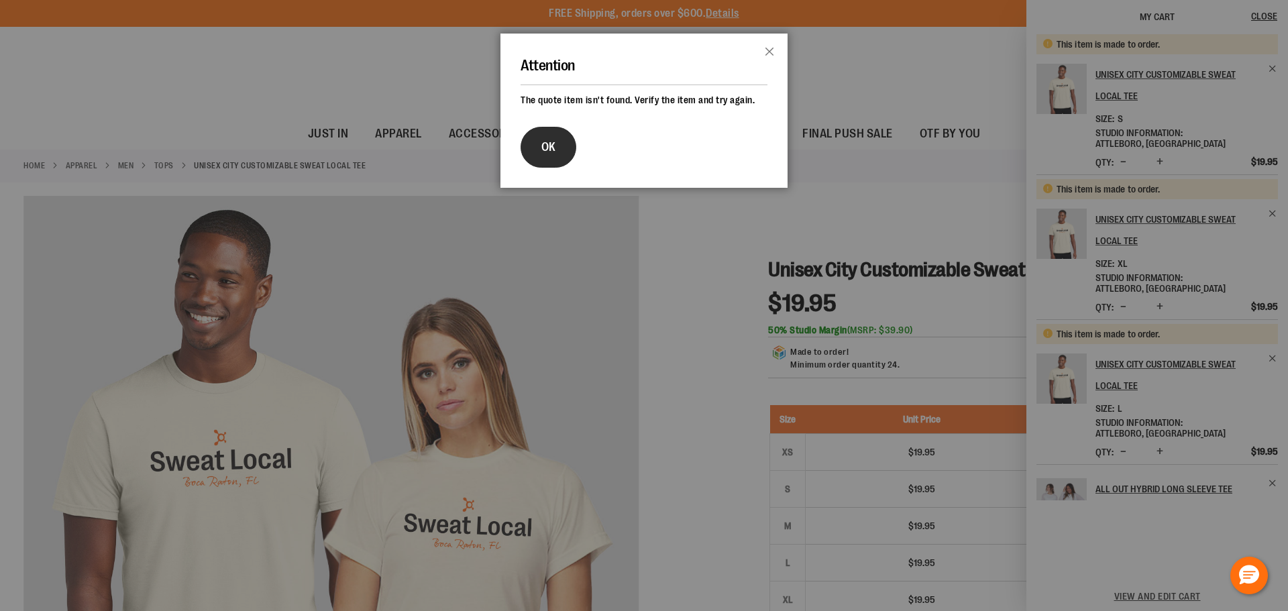
click at [547, 150] on span "OK" at bounding box center [548, 146] width 14 height 13
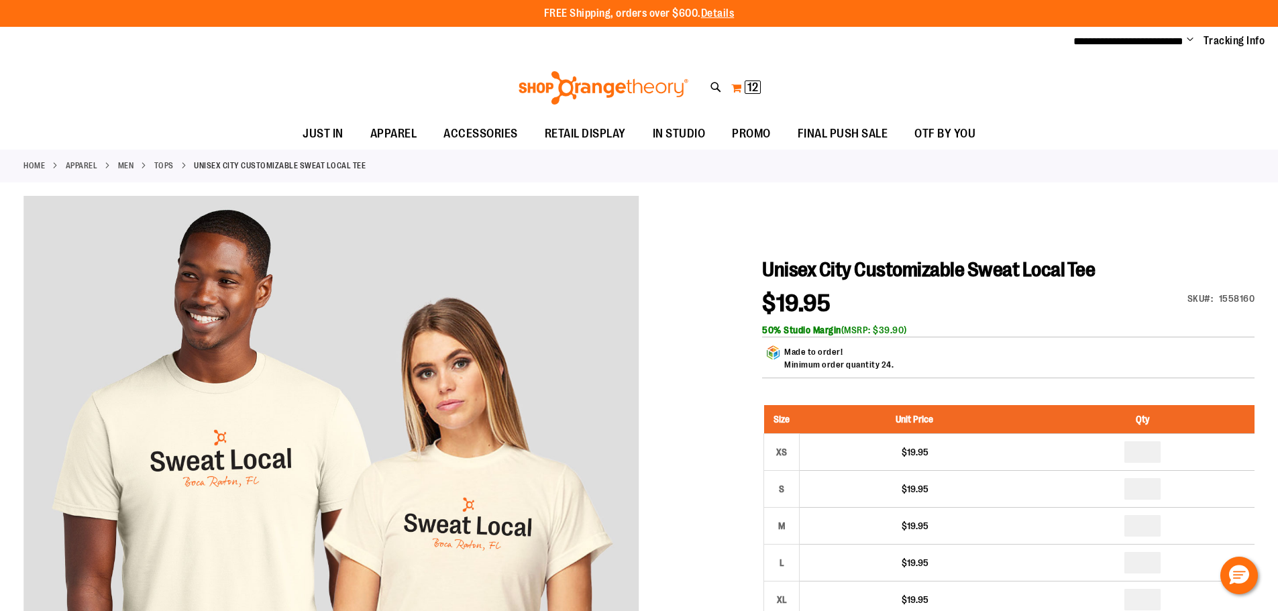
click at [743, 87] on button "My Cart 12 12 items" at bounding box center [745, 87] width 31 height 21
click at [753, 90] on span "12" at bounding box center [752, 86] width 11 height 13
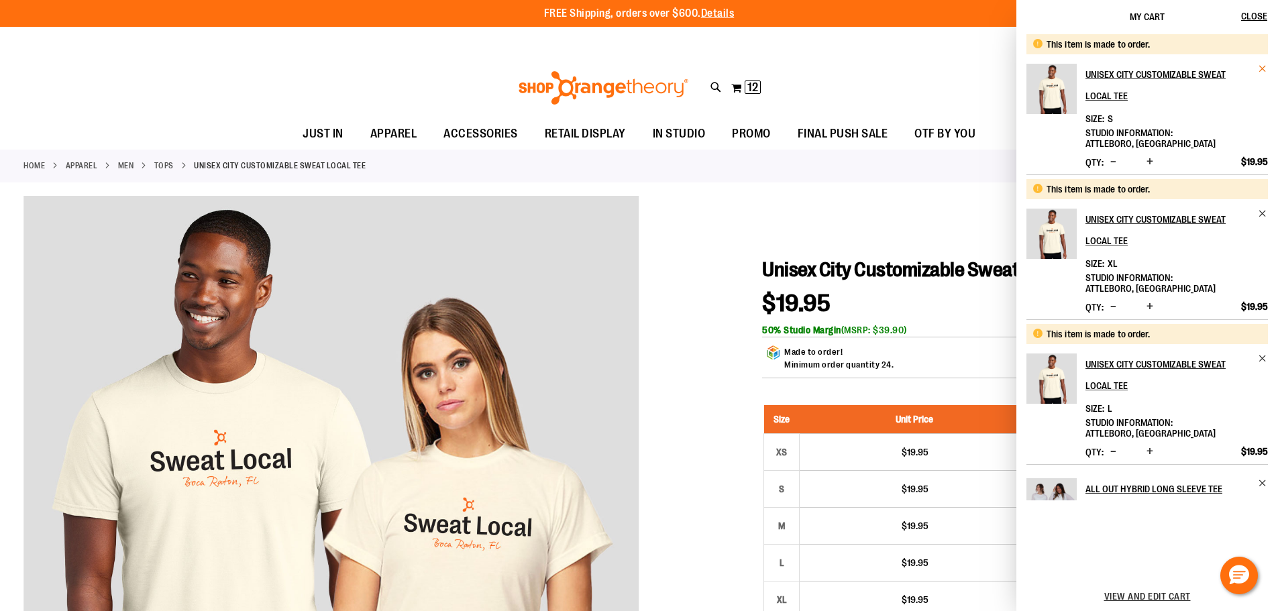
click at [1260, 67] on span "Remove item" at bounding box center [1263, 69] width 10 height 10
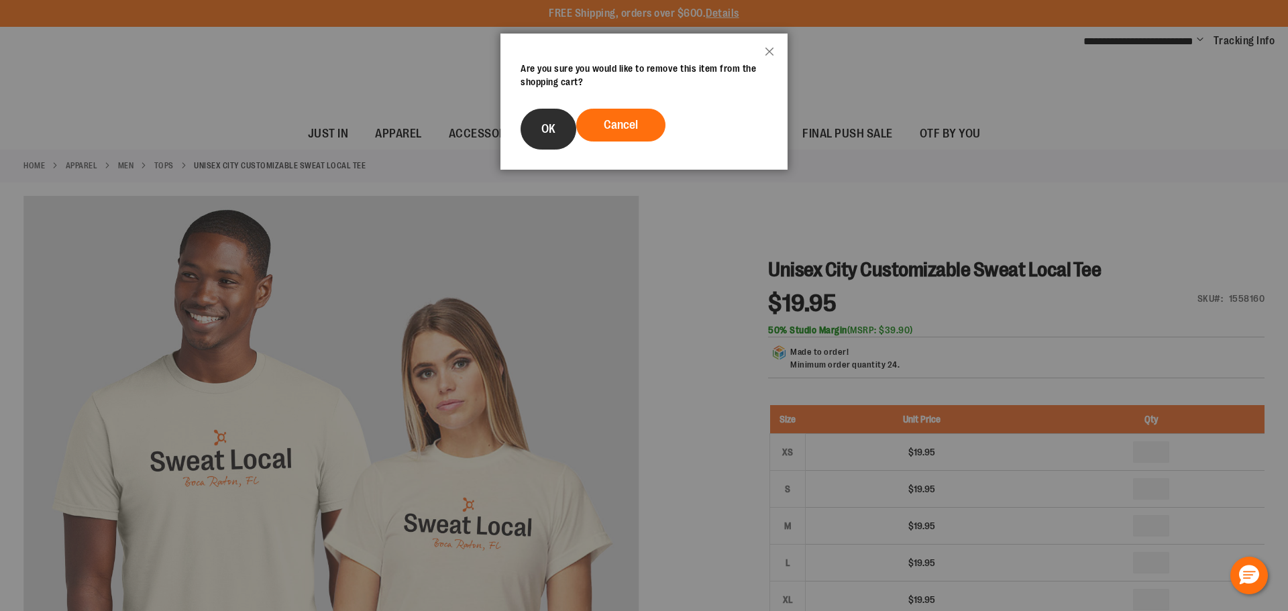
click at [550, 138] on button "OK" at bounding box center [549, 129] width 56 height 41
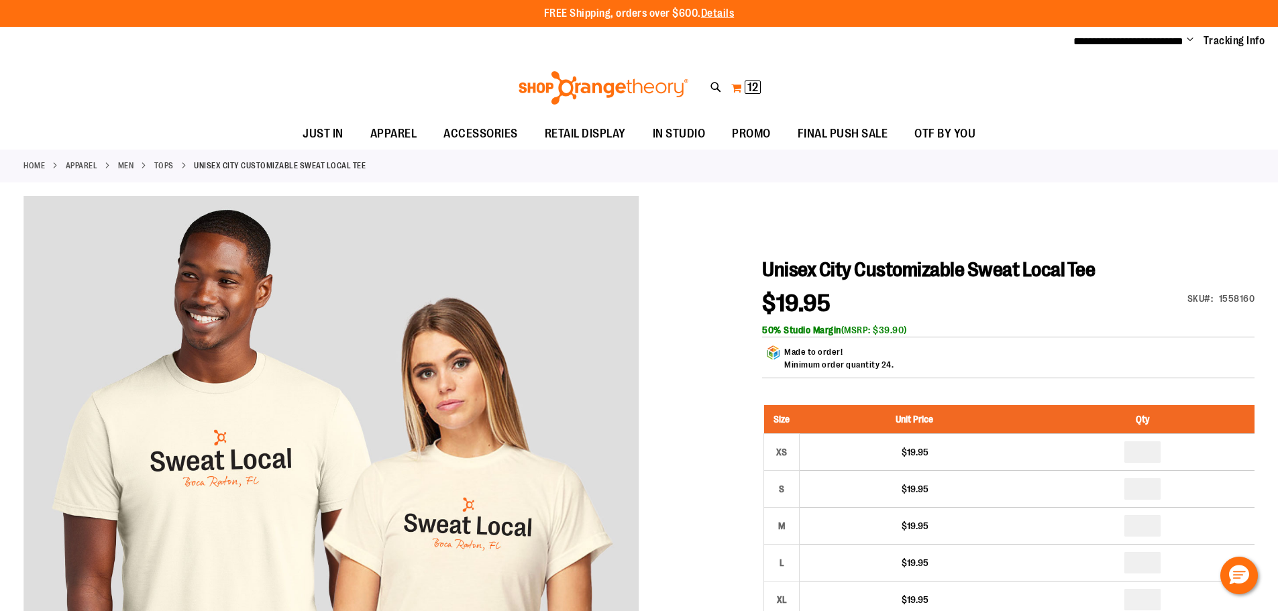
click at [740, 90] on button "My Cart 12 12 items" at bounding box center [745, 87] width 31 height 21
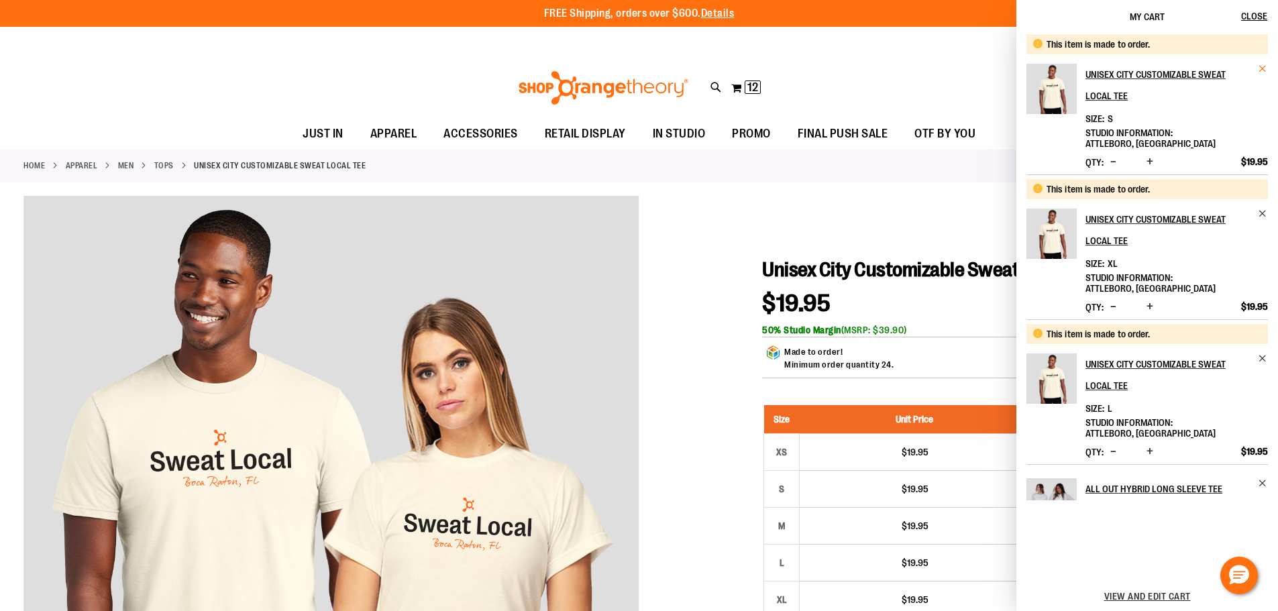
click at [1262, 64] on span "Remove item" at bounding box center [1263, 69] width 10 height 10
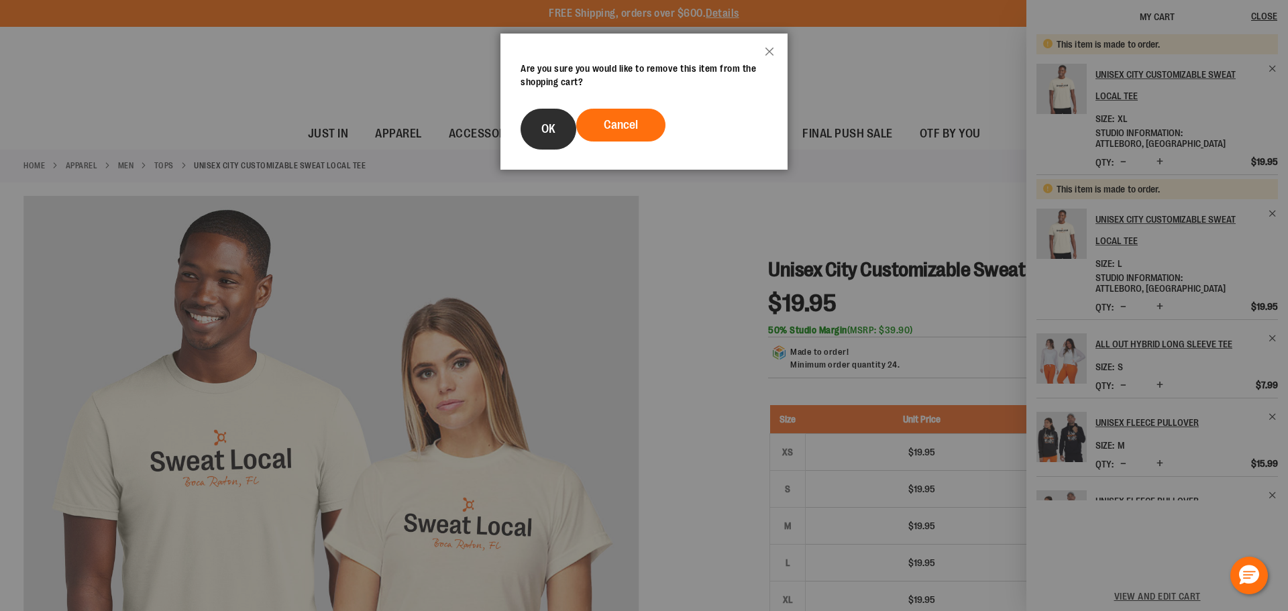
click at [555, 130] on button "OK" at bounding box center [549, 129] width 56 height 41
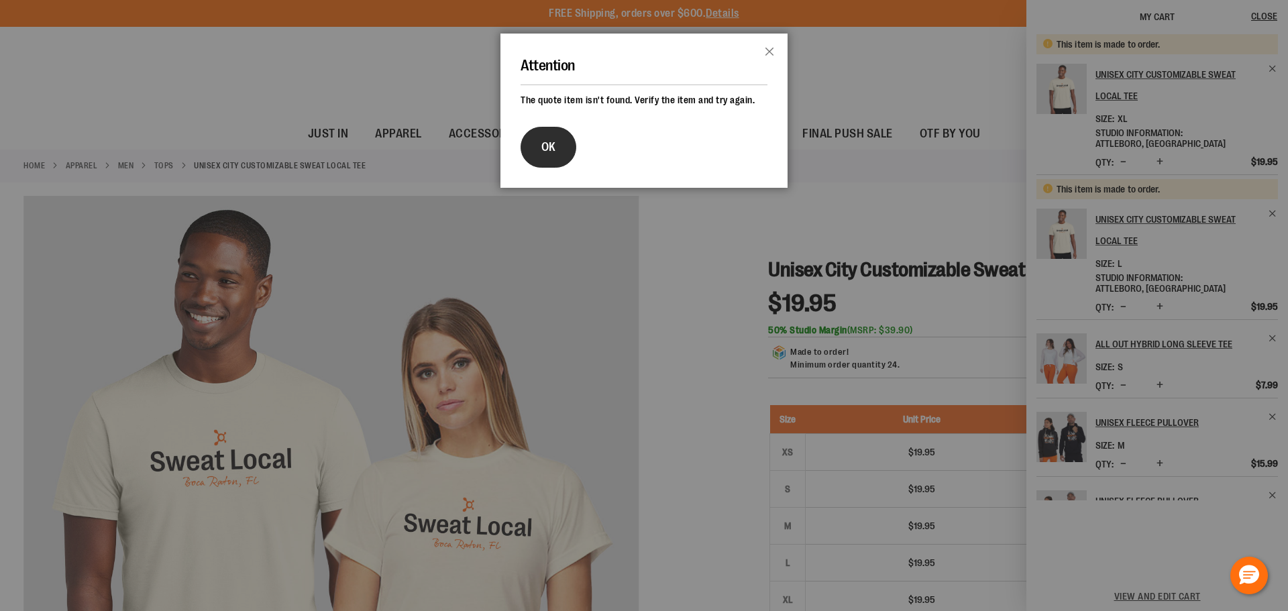
click at [567, 149] on button "OK" at bounding box center [549, 147] width 56 height 41
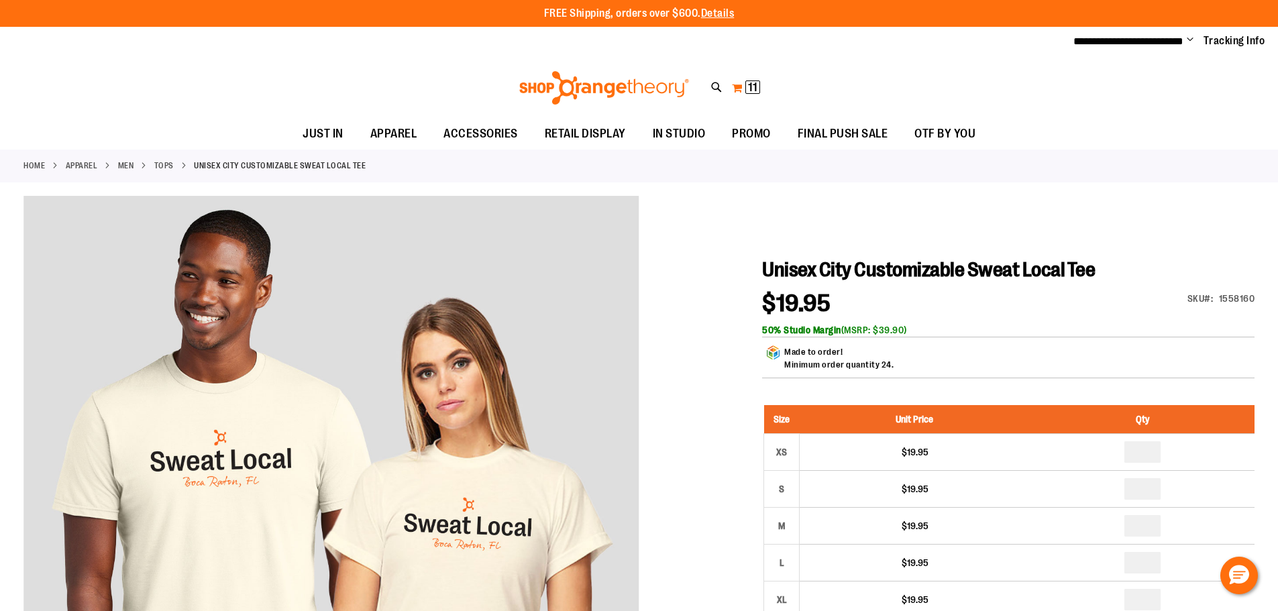
click at [746, 91] on span "11 11 items" at bounding box center [752, 86] width 15 height 13
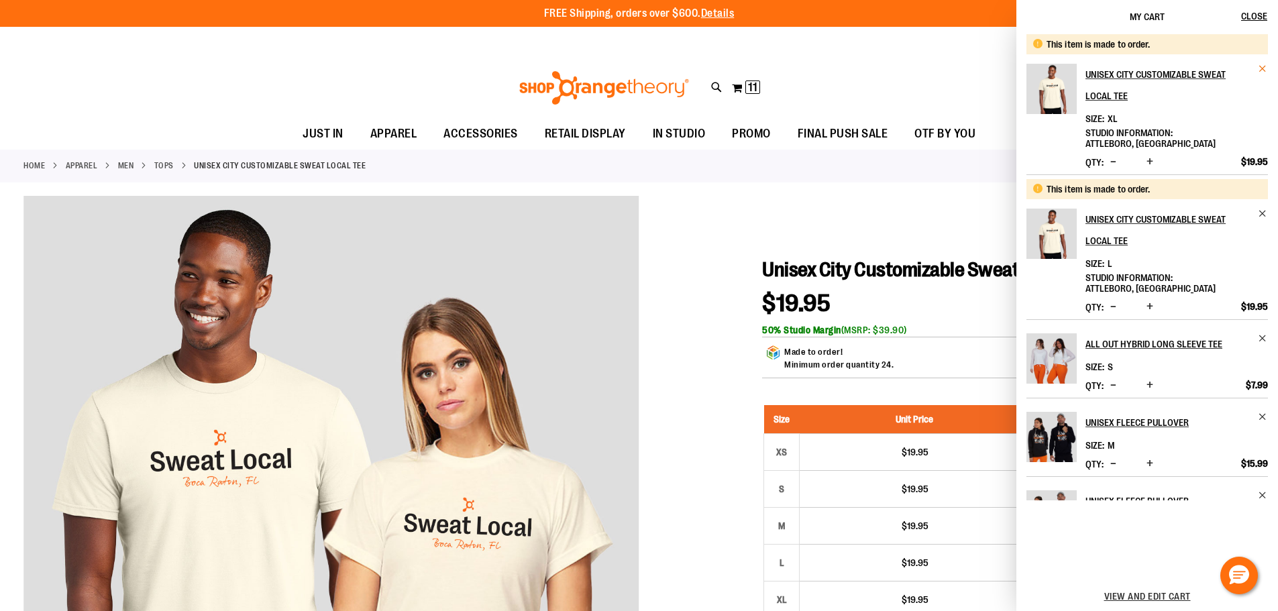
click at [1258, 66] on span "Remove item" at bounding box center [1263, 69] width 10 height 10
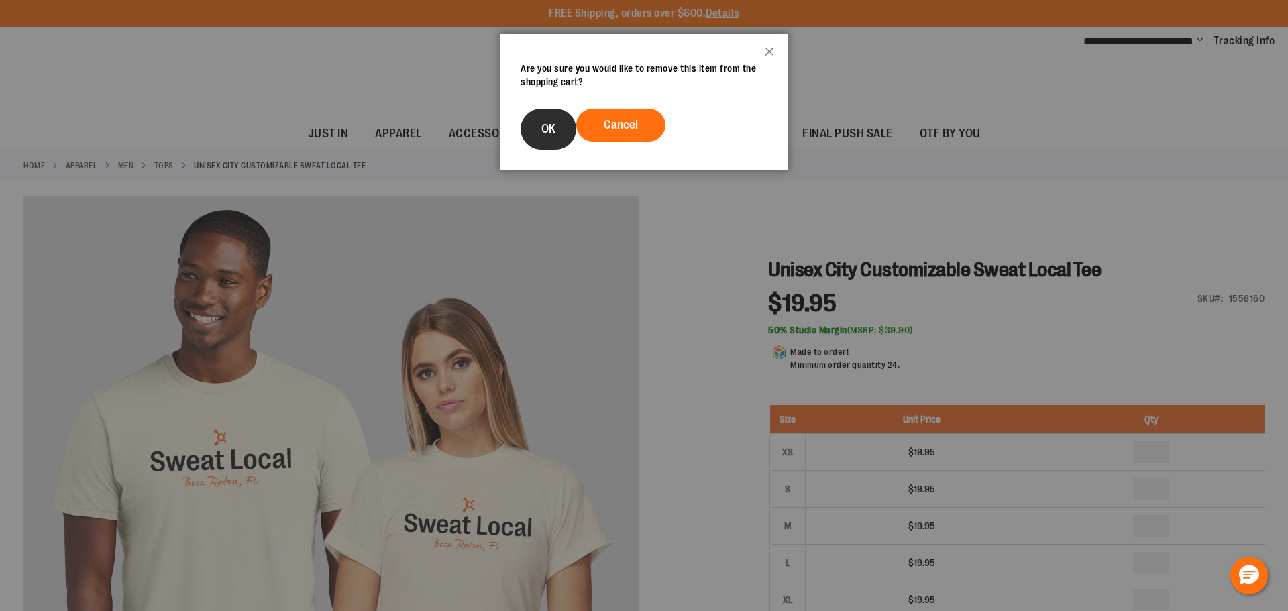
click at [552, 132] on span "OK" at bounding box center [548, 128] width 14 height 13
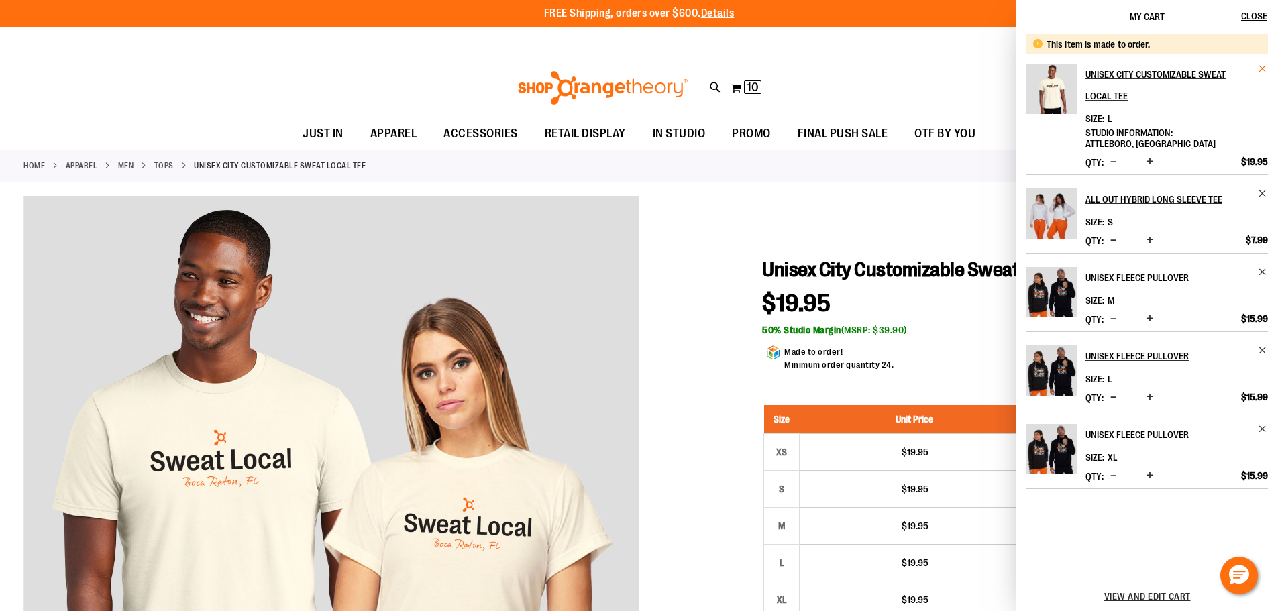
click at [1258, 68] on span "Remove item" at bounding box center [1263, 69] width 10 height 10
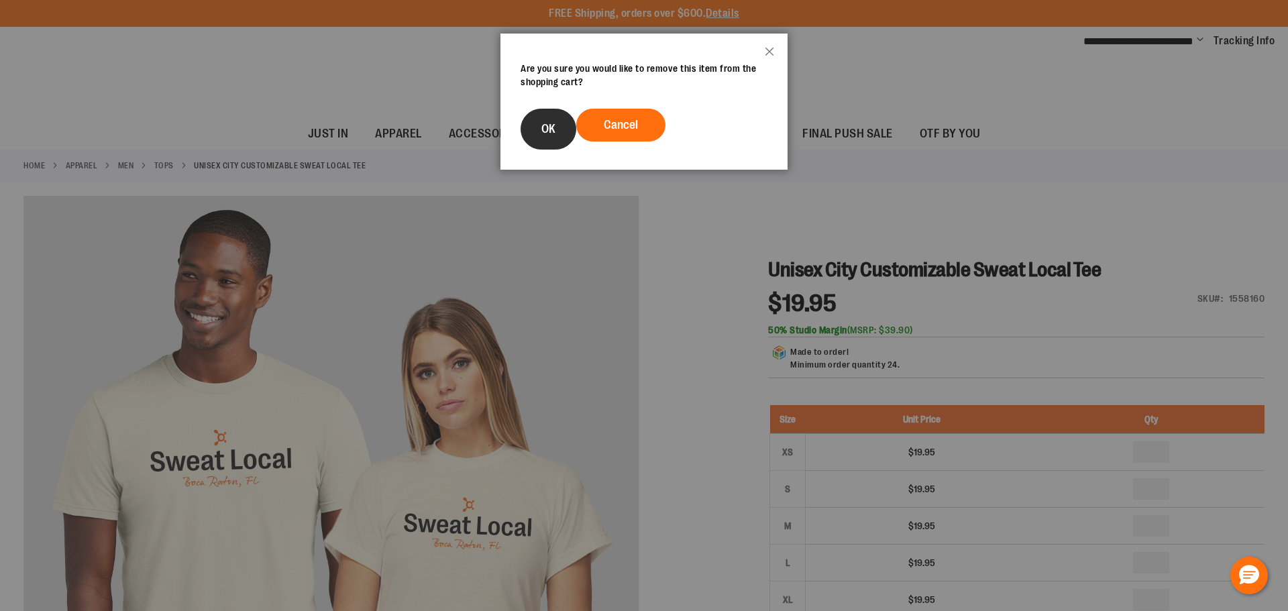
click at [555, 125] on span "OK" at bounding box center [548, 128] width 14 height 13
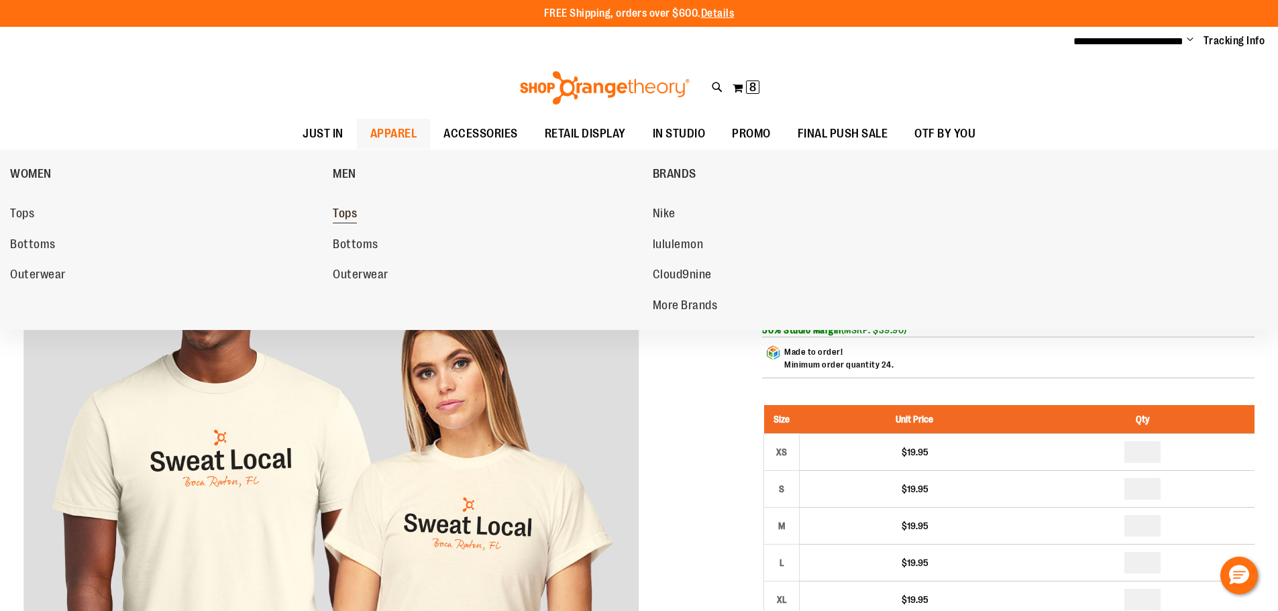
click at [343, 216] on span "Tops" at bounding box center [345, 215] width 24 height 17
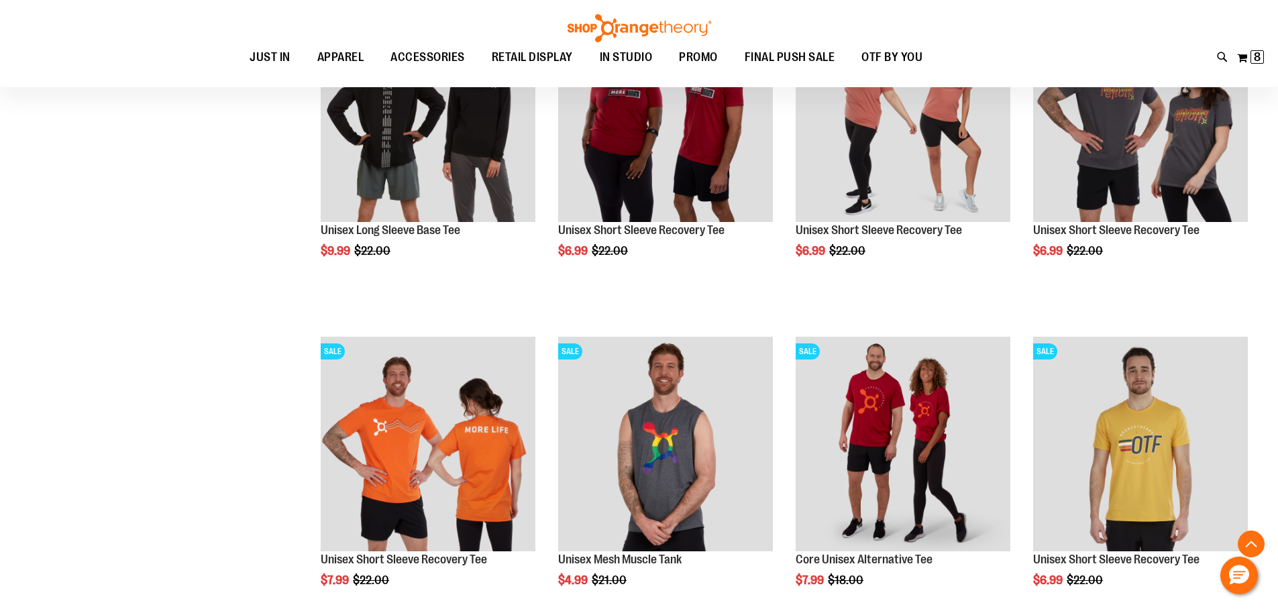
scroll to position [603, 0]
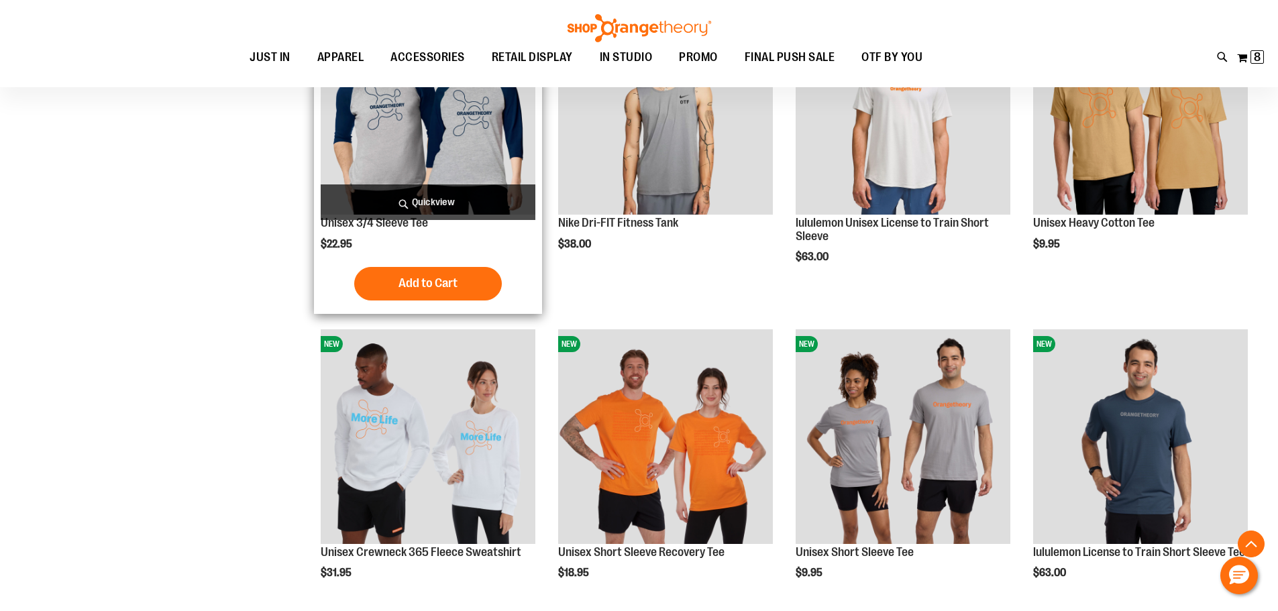
scroll to position [1274, 0]
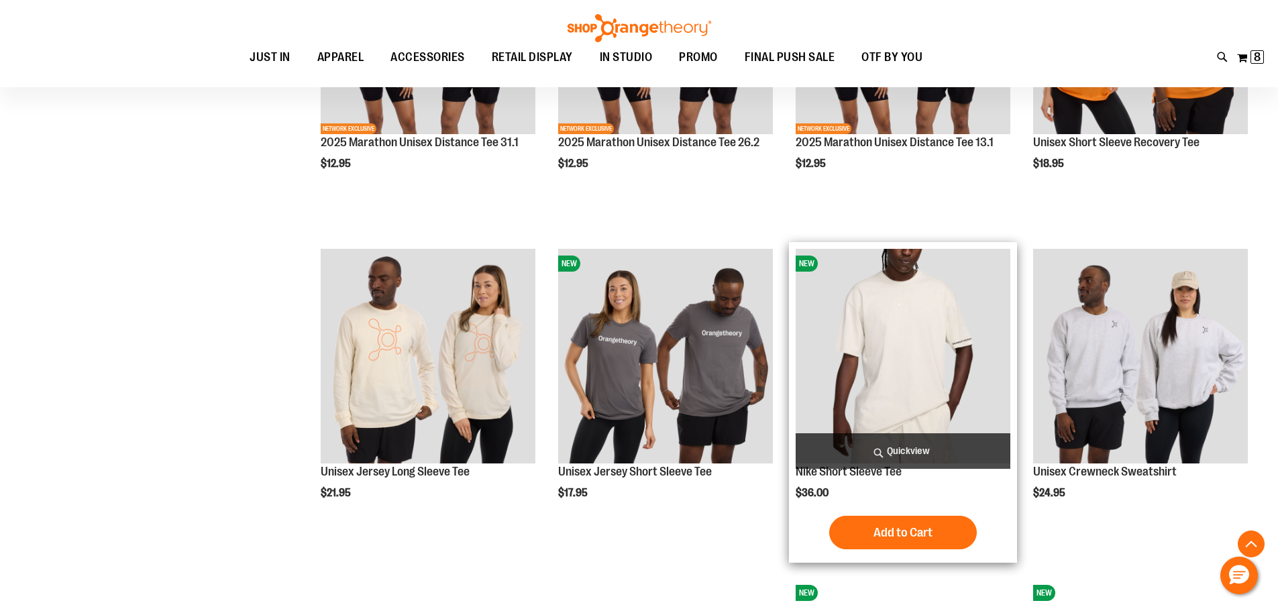
scroll to position [2012, 0]
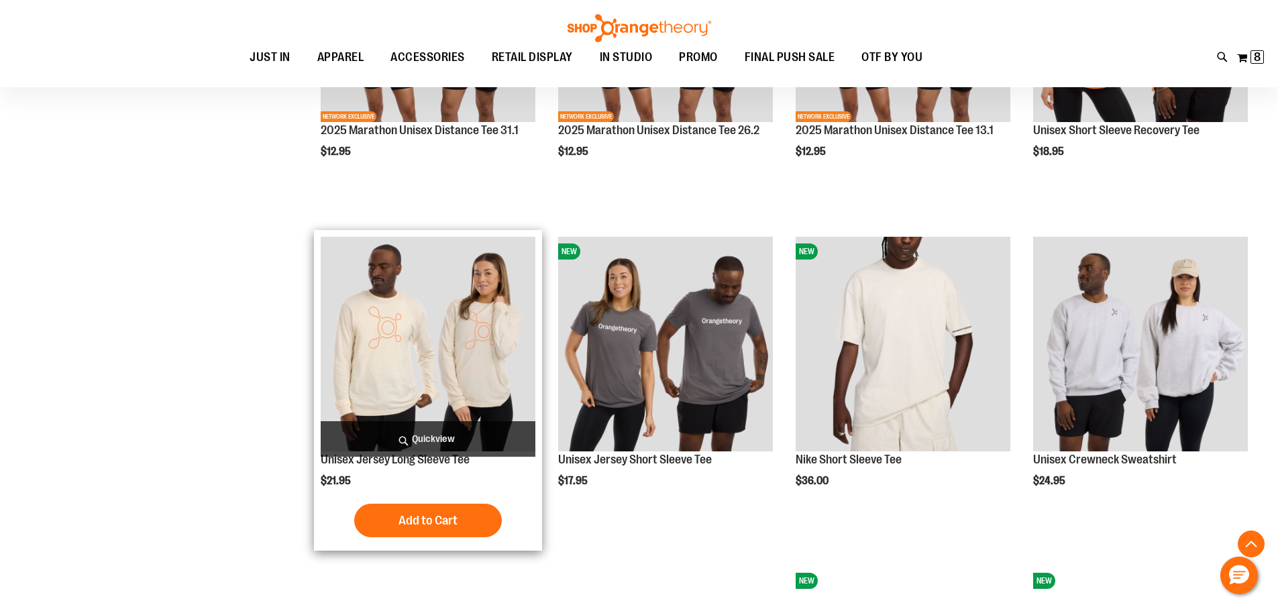
type input "**********"
click at [478, 323] on img "product" at bounding box center [428, 344] width 215 height 215
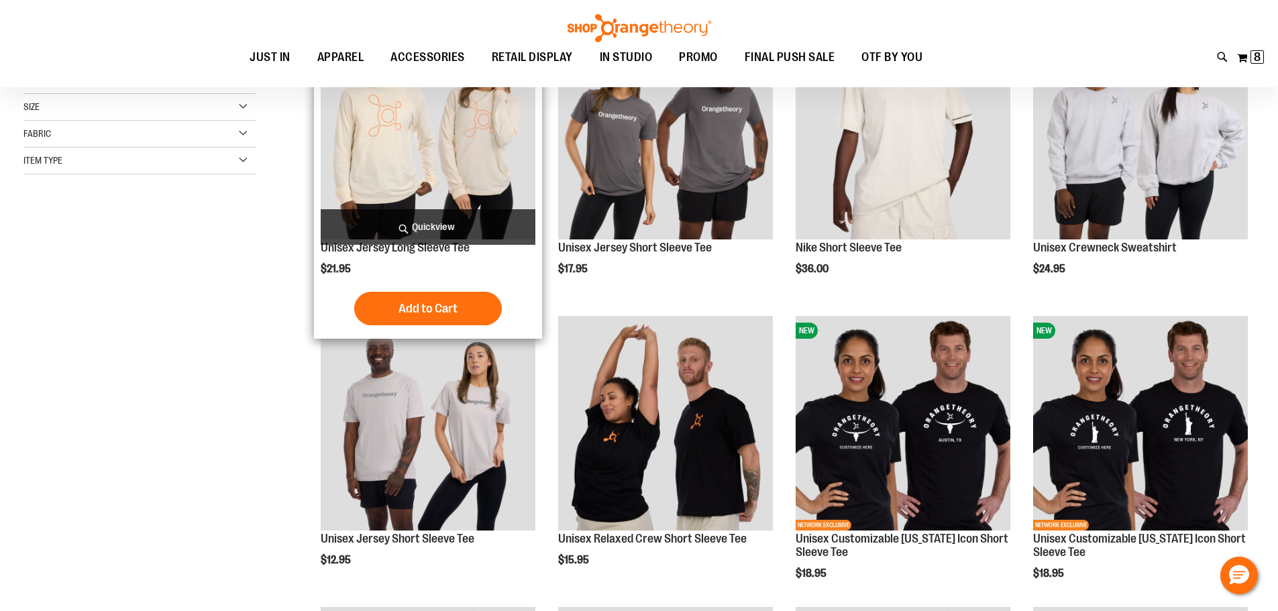
scroll to position [133, 0]
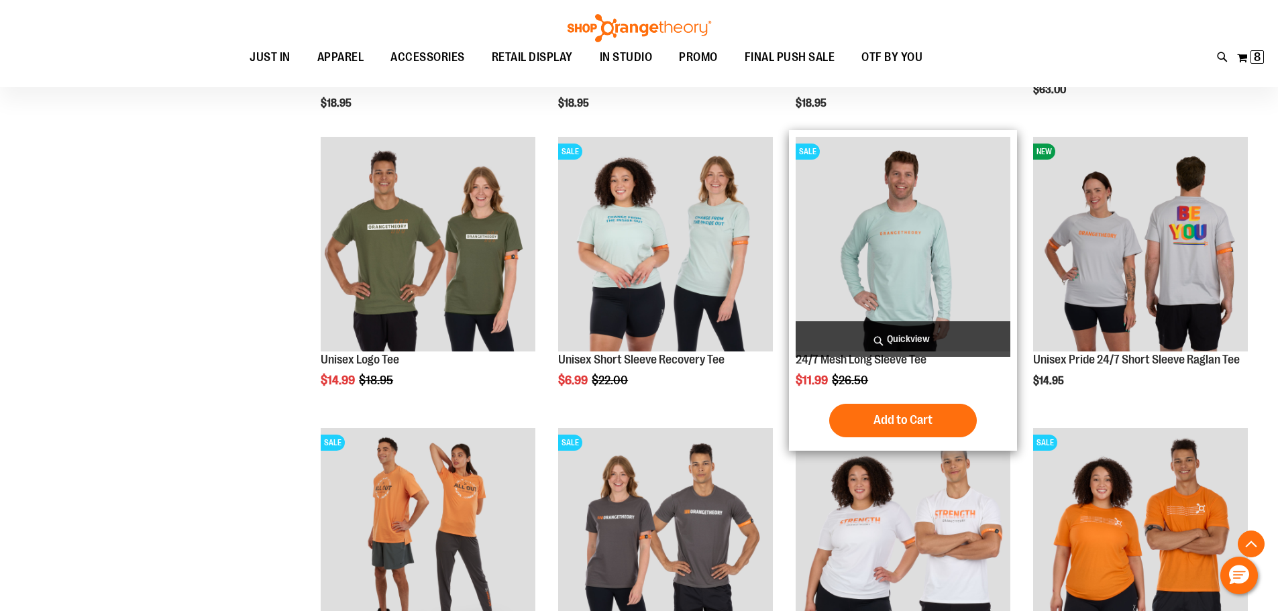
scroll to position [1073, 0]
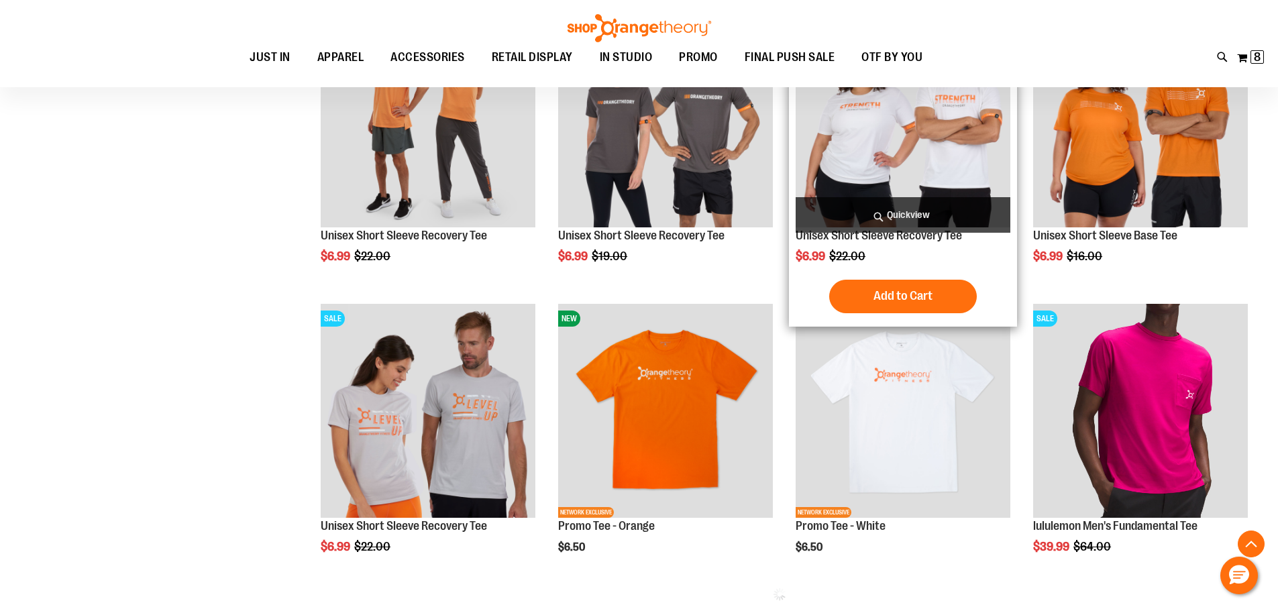
scroll to position [1341, 0]
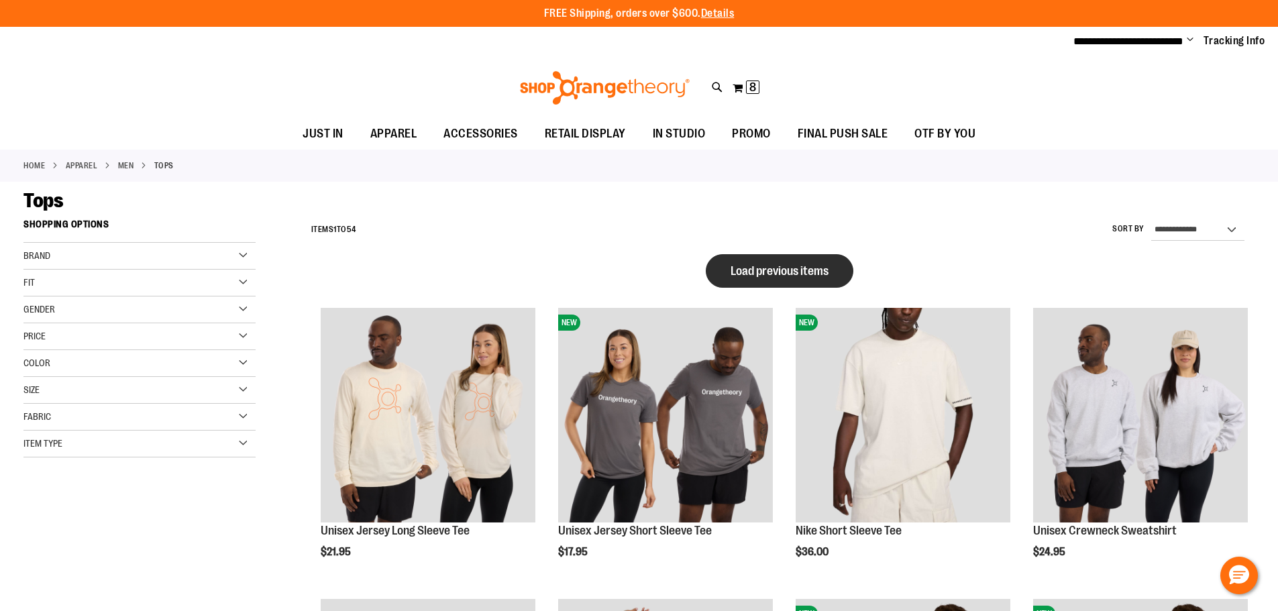
type input "**********"
click at [773, 269] on span "Load previous items" at bounding box center [779, 270] width 98 height 13
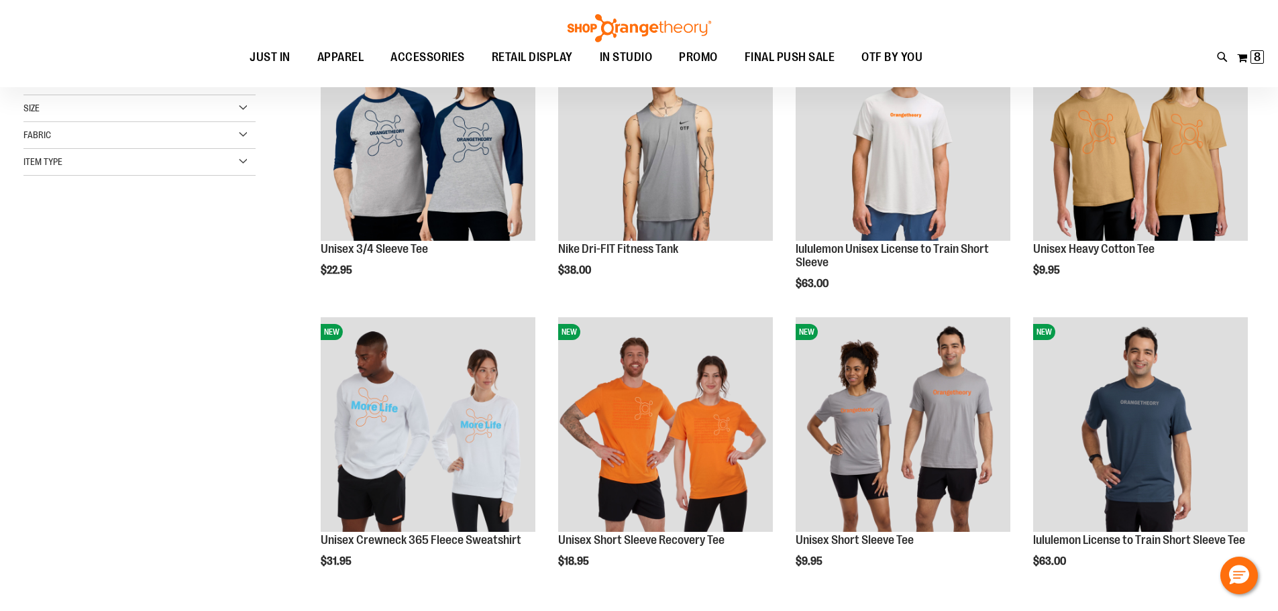
scroll to position [133, 0]
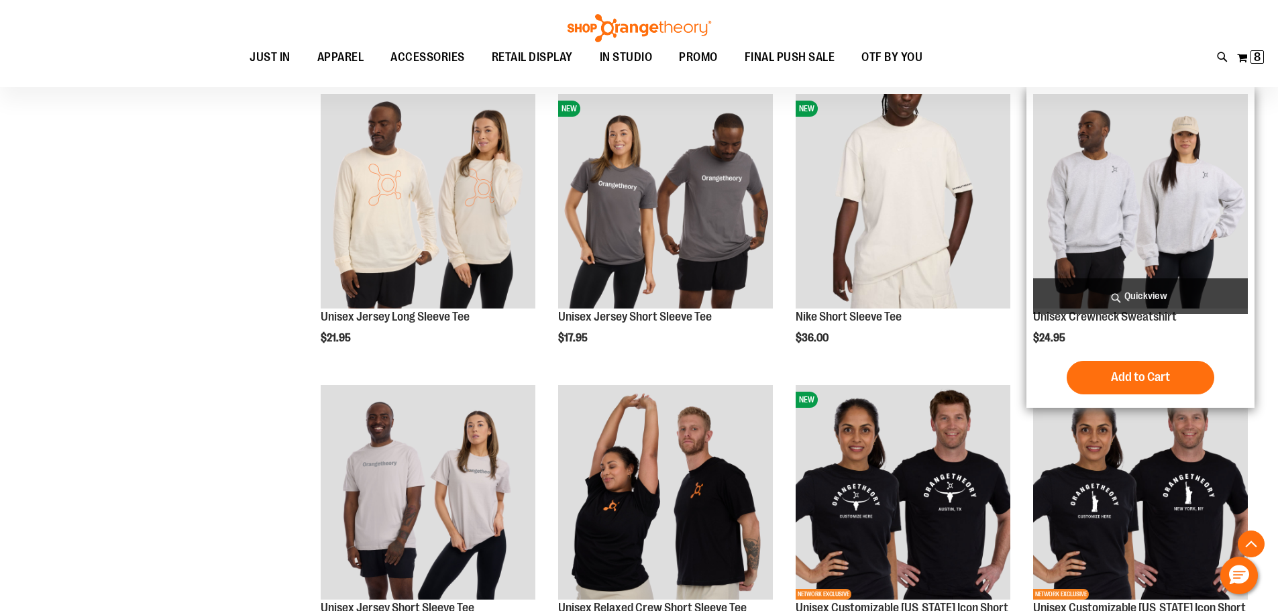
scroll to position [938, 0]
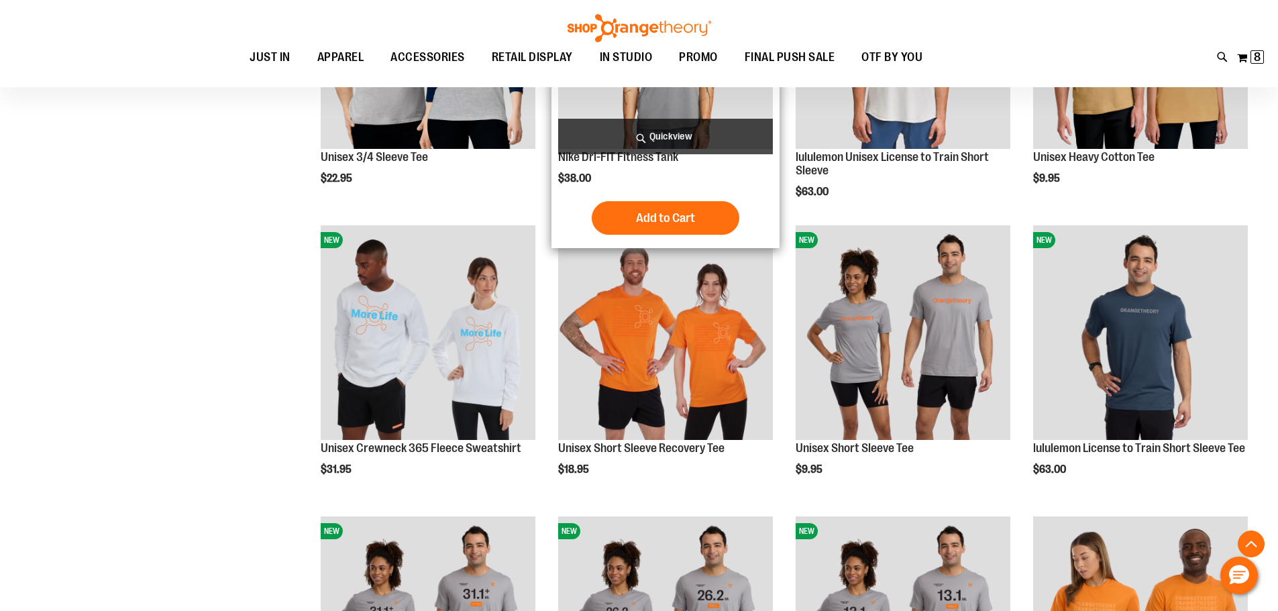
scroll to position [201, 0]
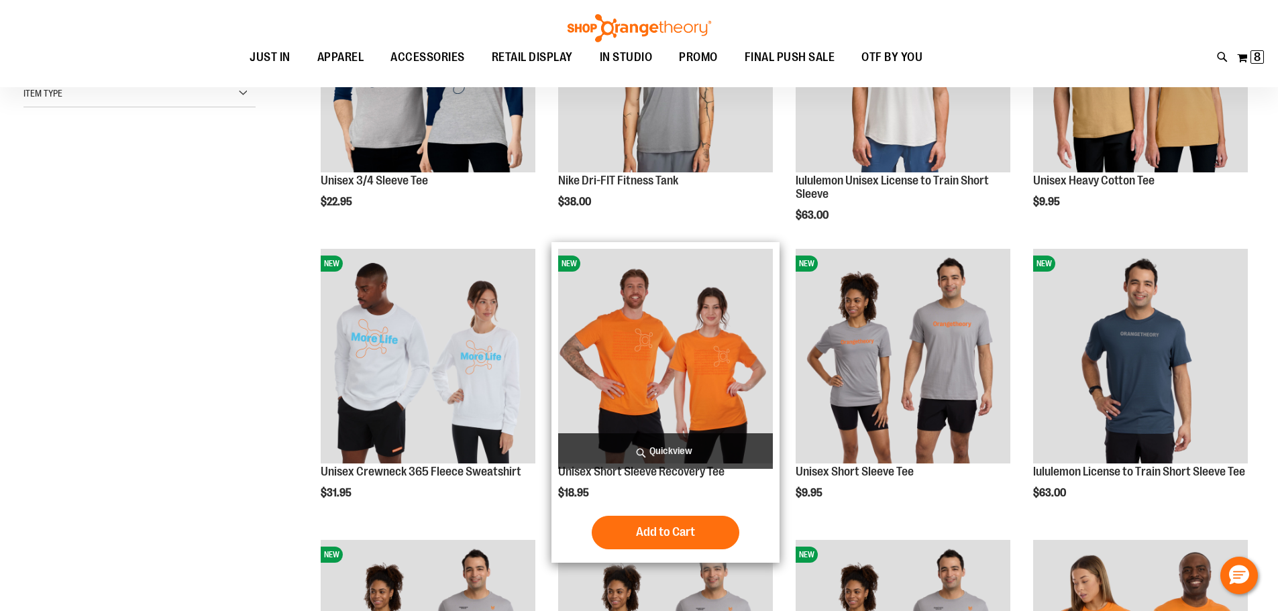
click at [688, 332] on img "product" at bounding box center [665, 356] width 215 height 215
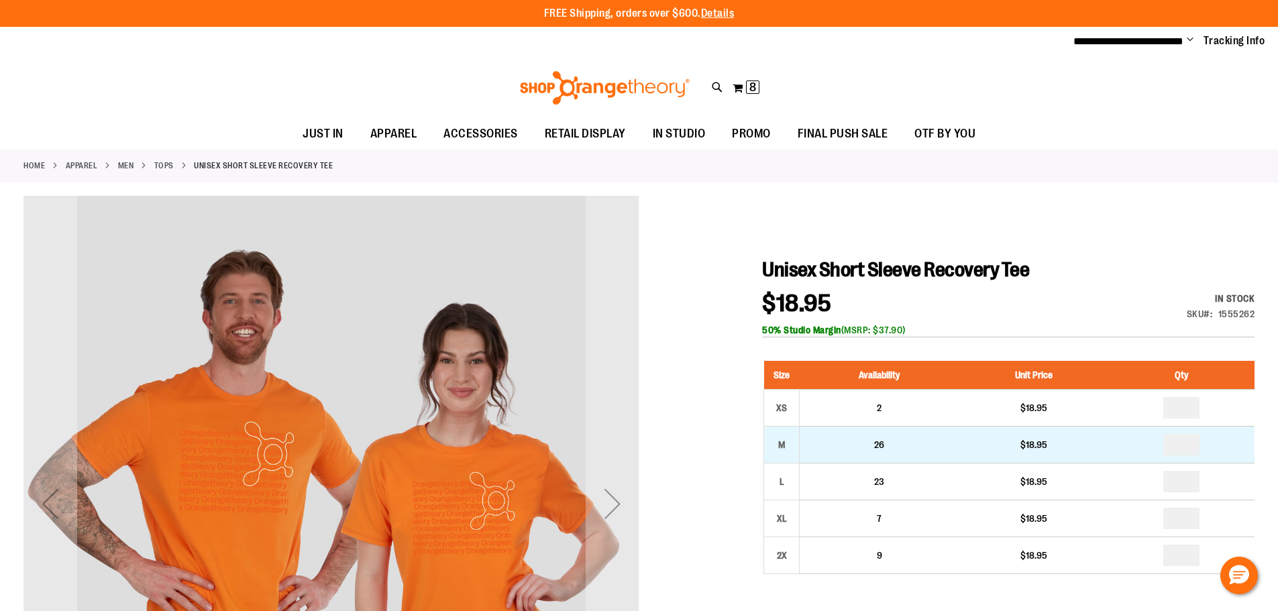
type input "**********"
click at [1185, 443] on input "number" at bounding box center [1181, 444] width 36 height 21
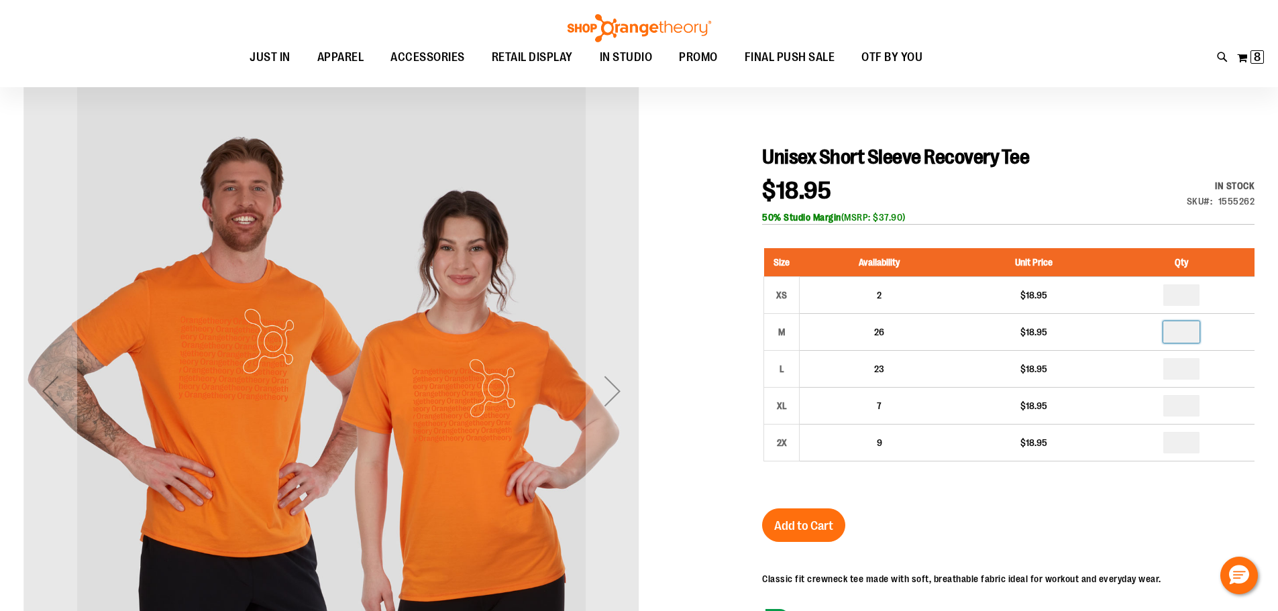
scroll to position [133, 0]
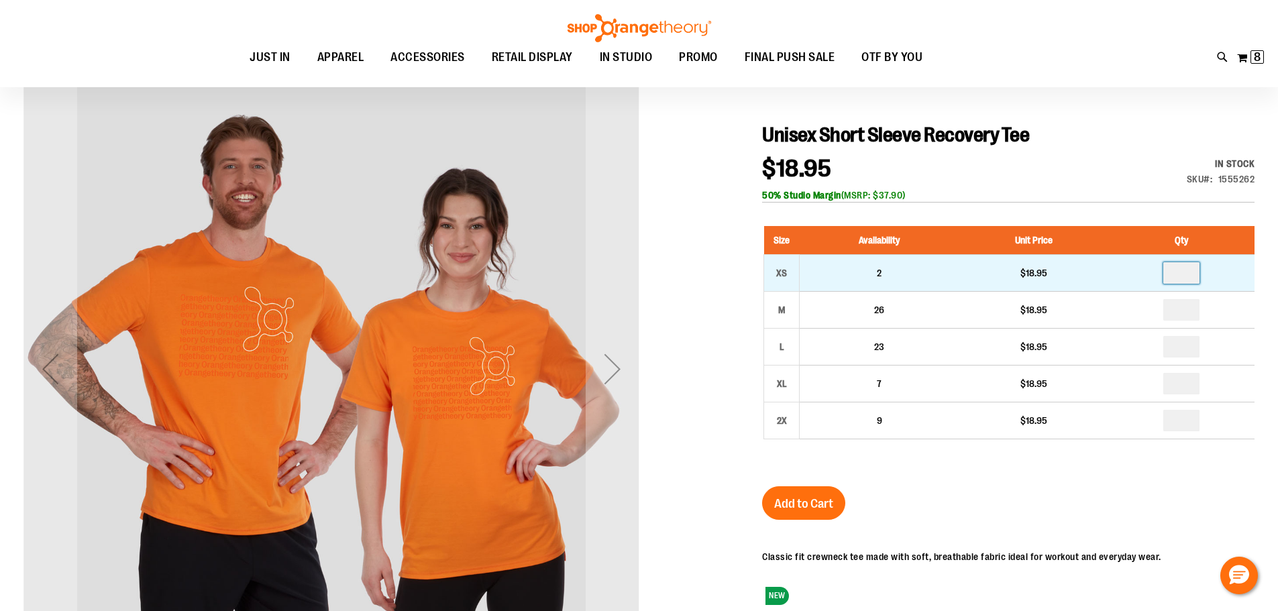
type input "*"
click at [1190, 278] on input "number" at bounding box center [1181, 272] width 36 height 21
type input "*"
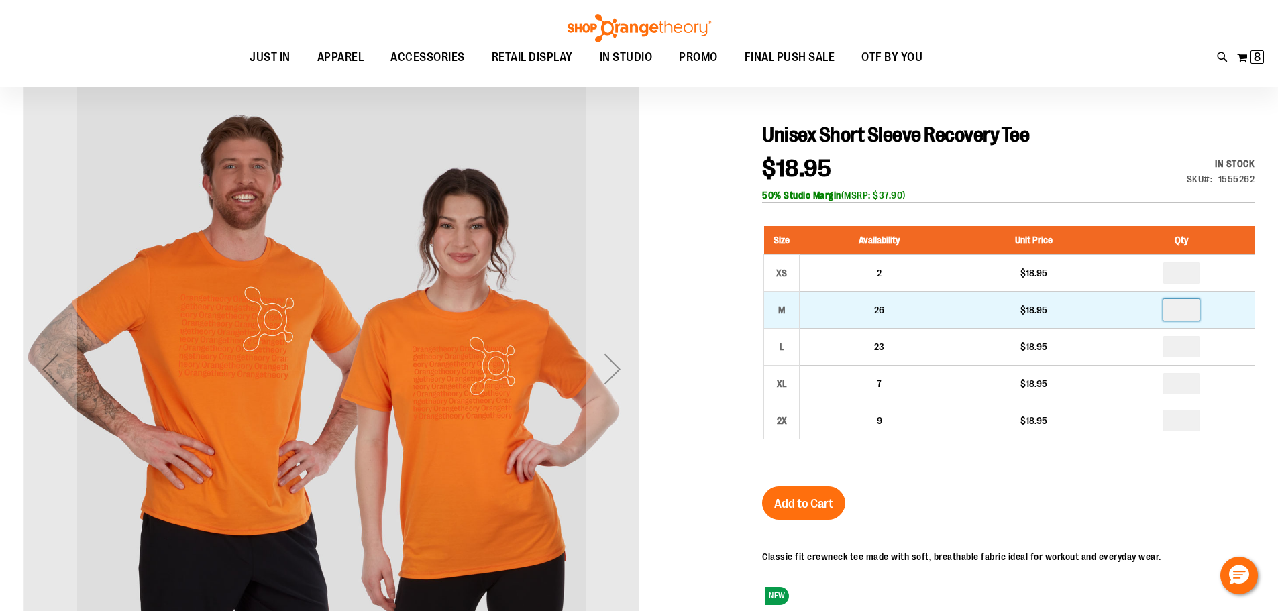
click at [1189, 309] on input "number" at bounding box center [1181, 309] width 36 height 21
type input "*"
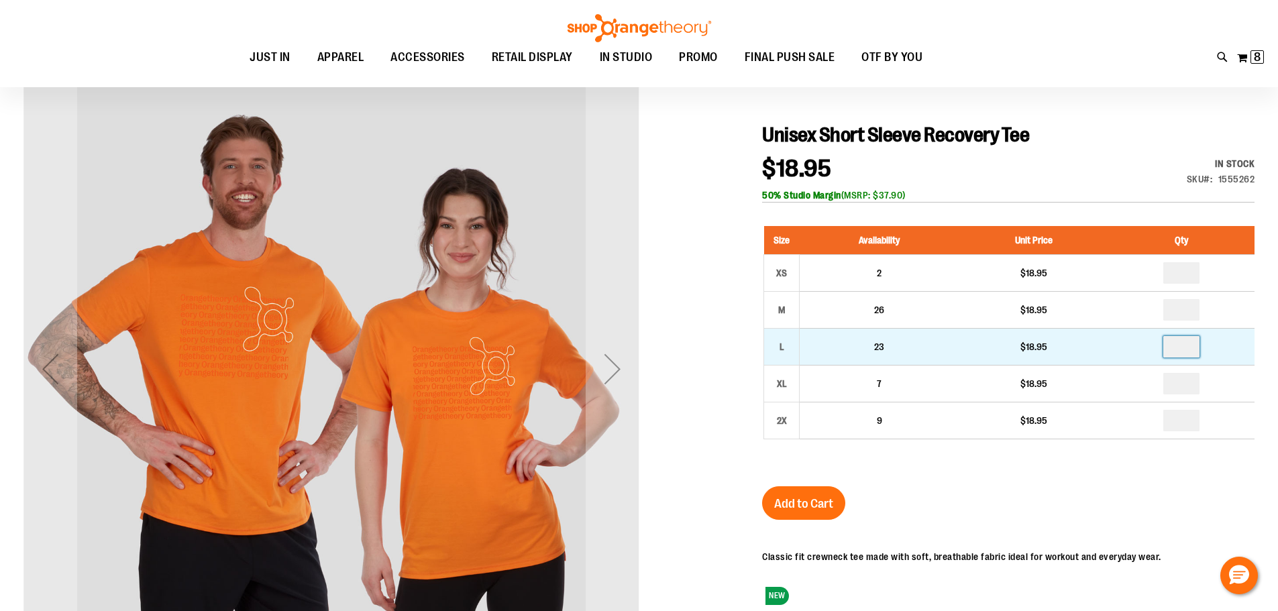
click at [1189, 344] on input "number" at bounding box center [1181, 346] width 36 height 21
type input "*"
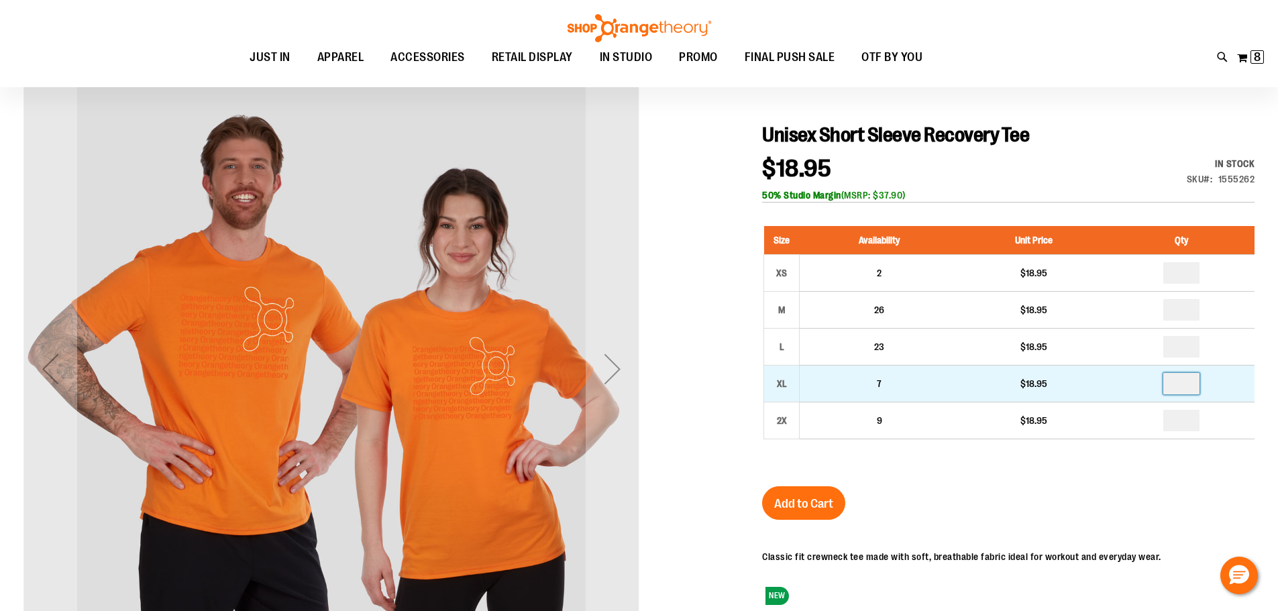
click at [1187, 378] on input "number" at bounding box center [1181, 383] width 36 height 21
type input "*"
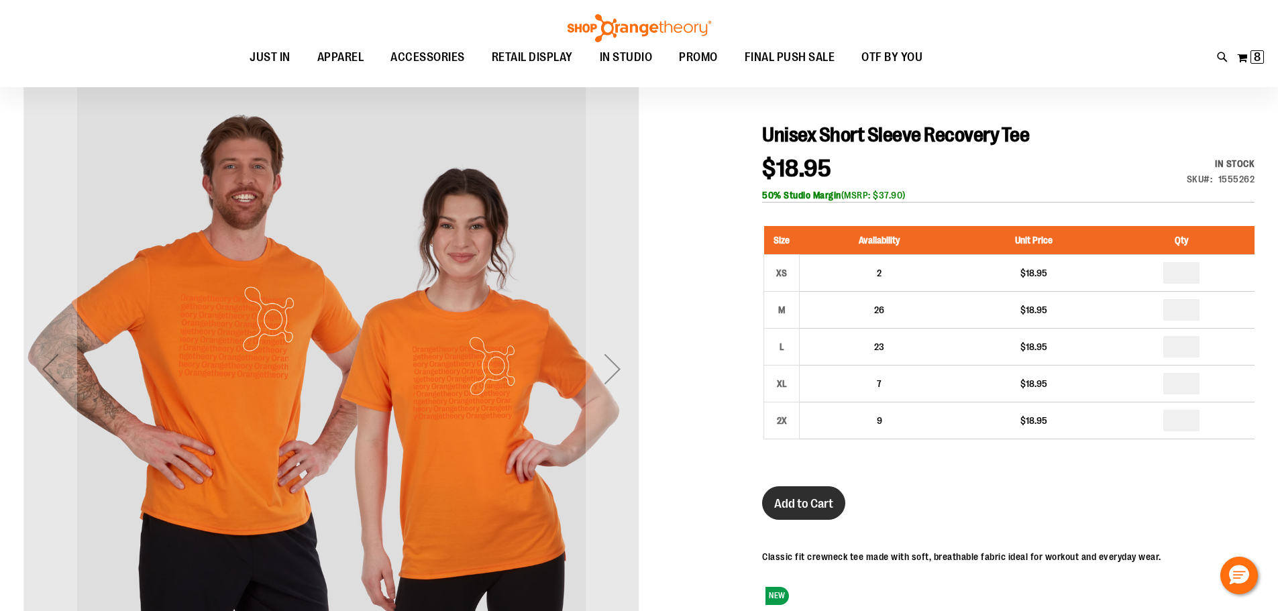
click at [830, 514] on button "Add to Cart" at bounding box center [803, 503] width 83 height 34
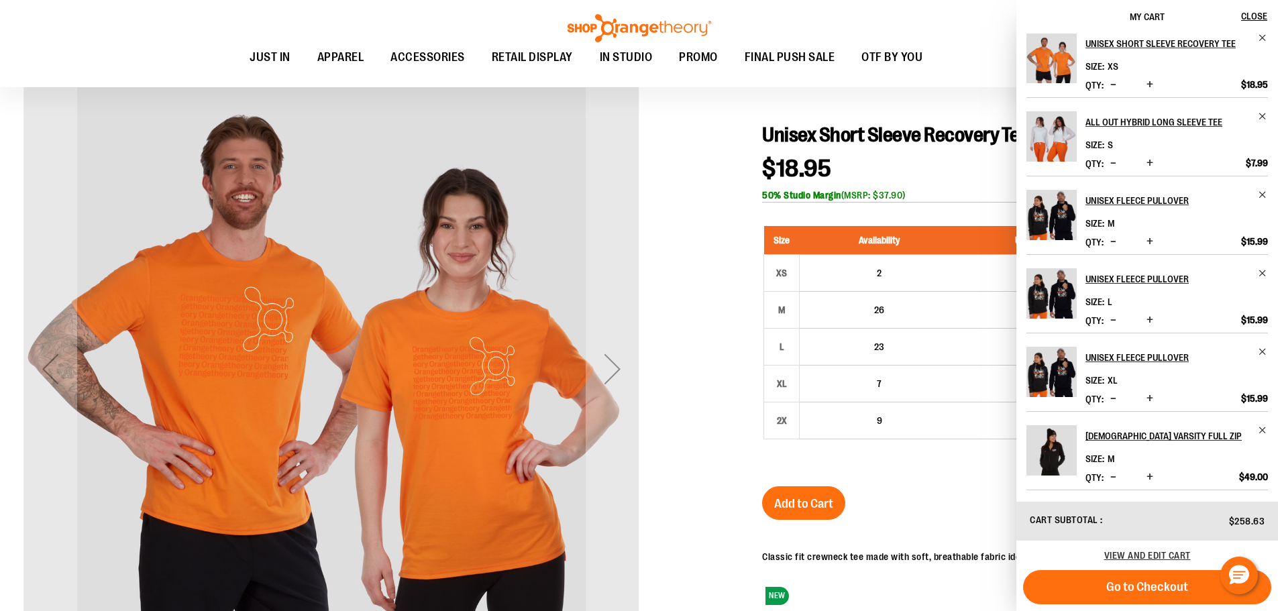
scroll to position [0, 0]
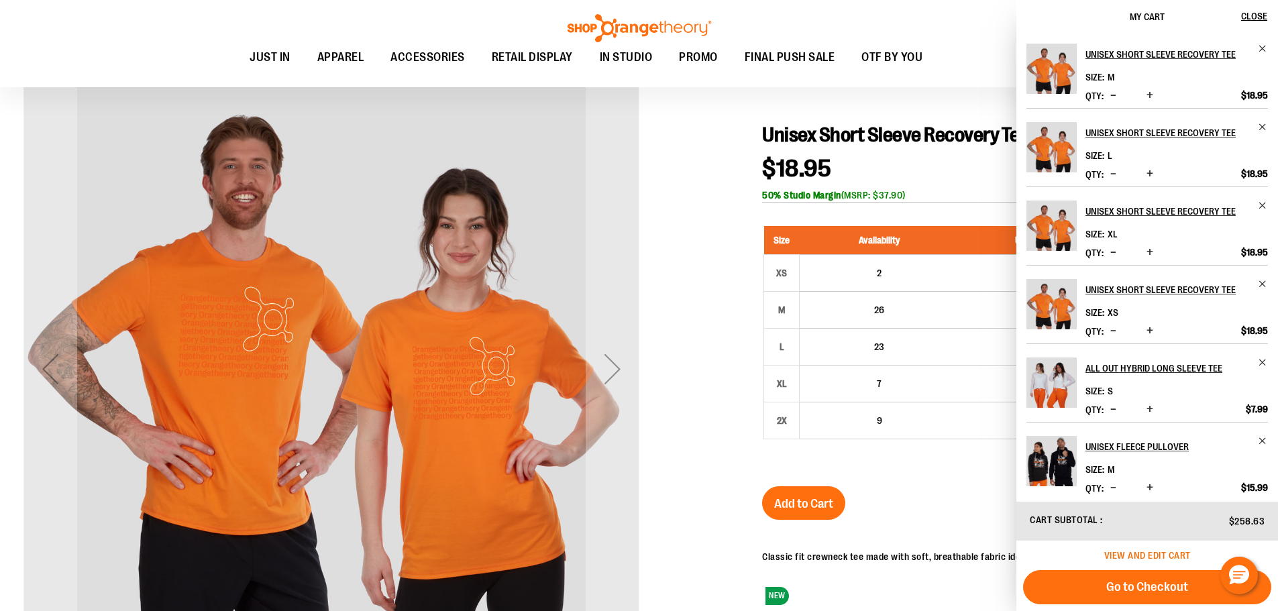
click at [1154, 555] on span "View and edit cart" at bounding box center [1147, 555] width 87 height 11
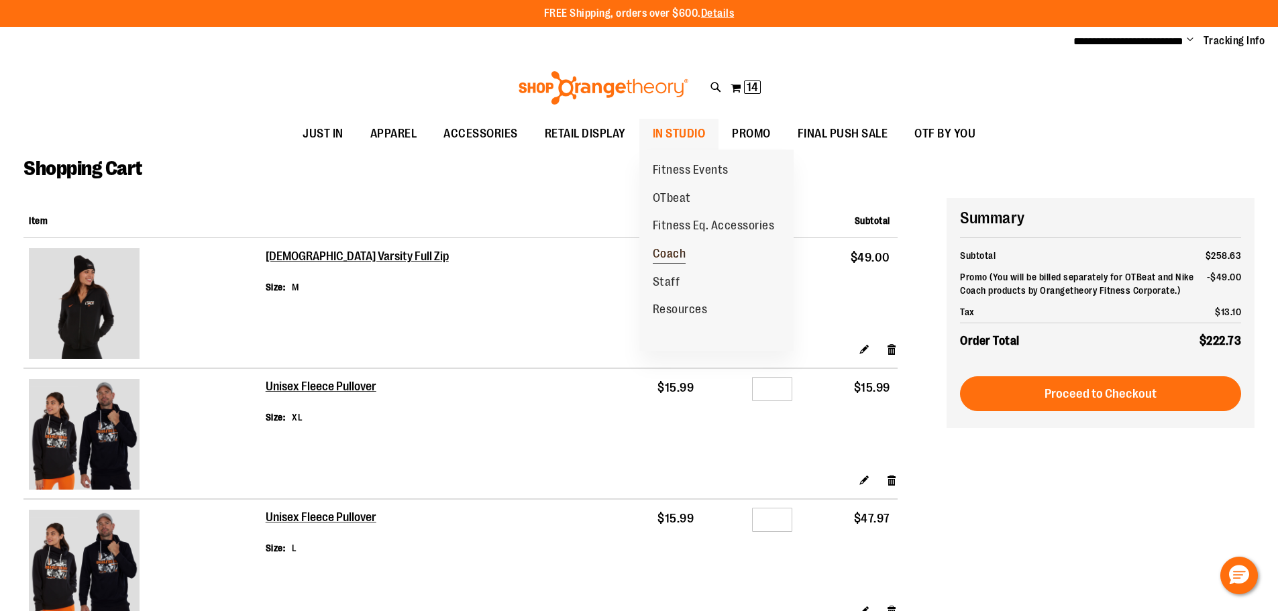
type input "**********"
click at [676, 242] on link "Coach" at bounding box center [669, 254] width 60 height 28
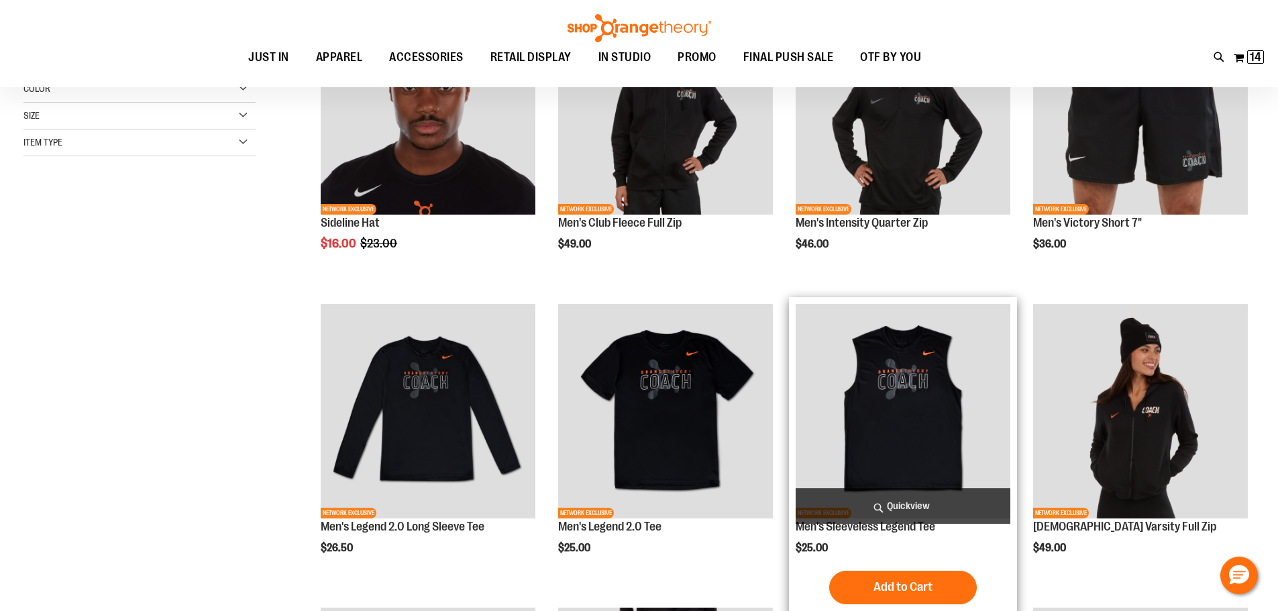
scroll to position [133, 0]
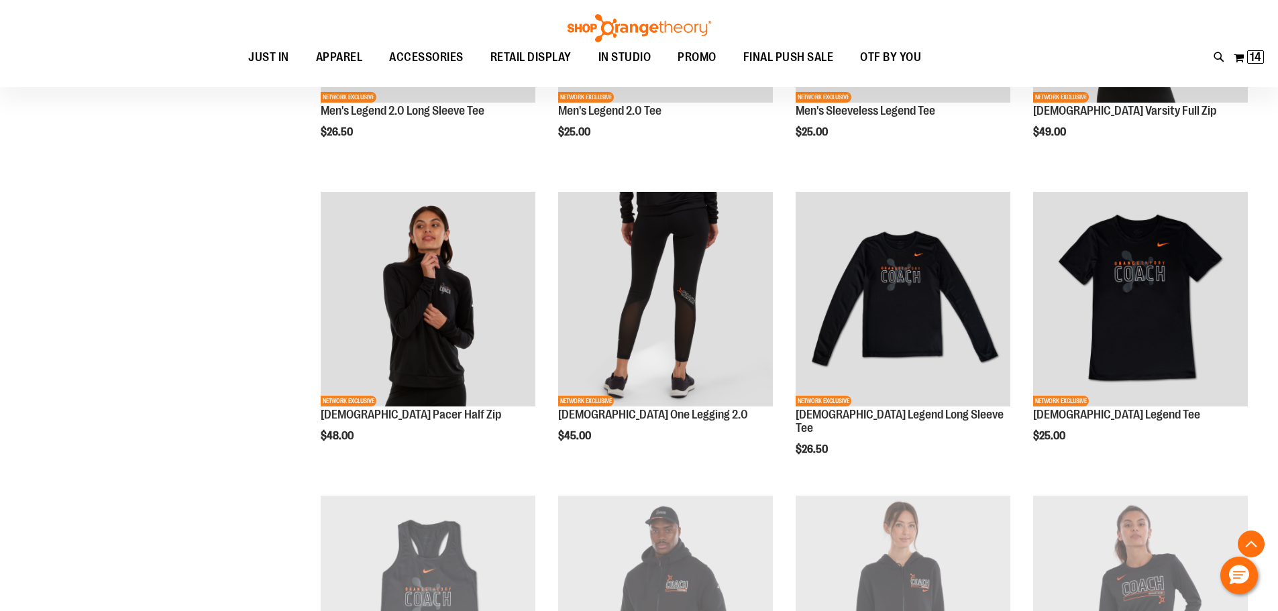
scroll to position [670, 0]
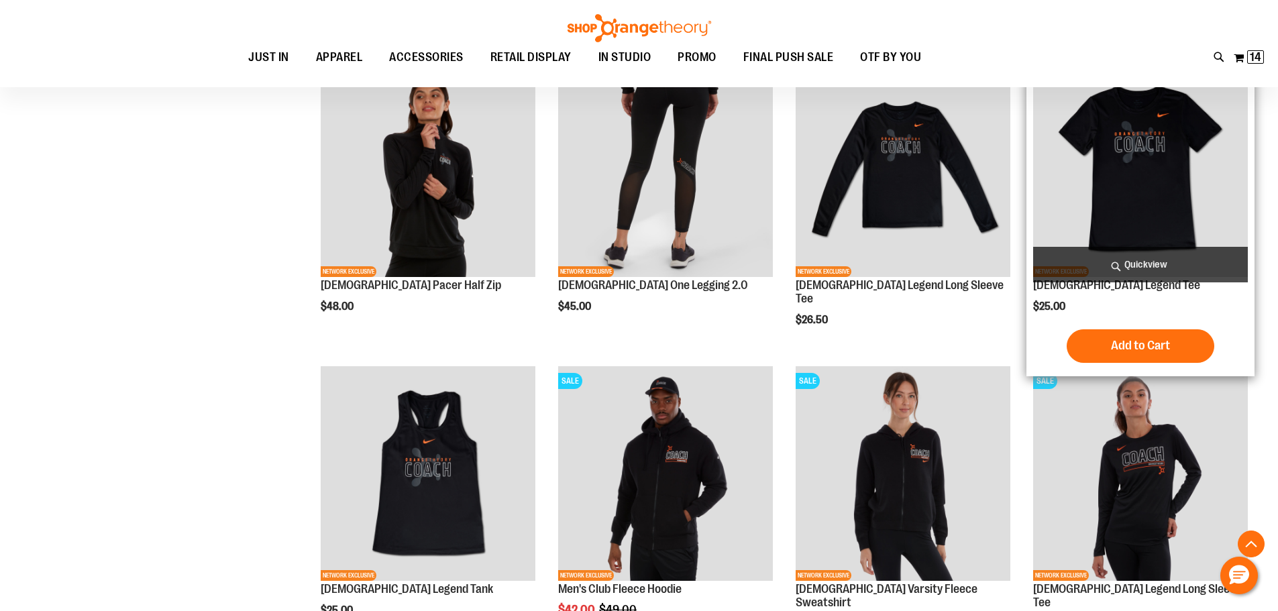
type input "**********"
click at [1168, 192] on img "product" at bounding box center [1140, 169] width 215 height 215
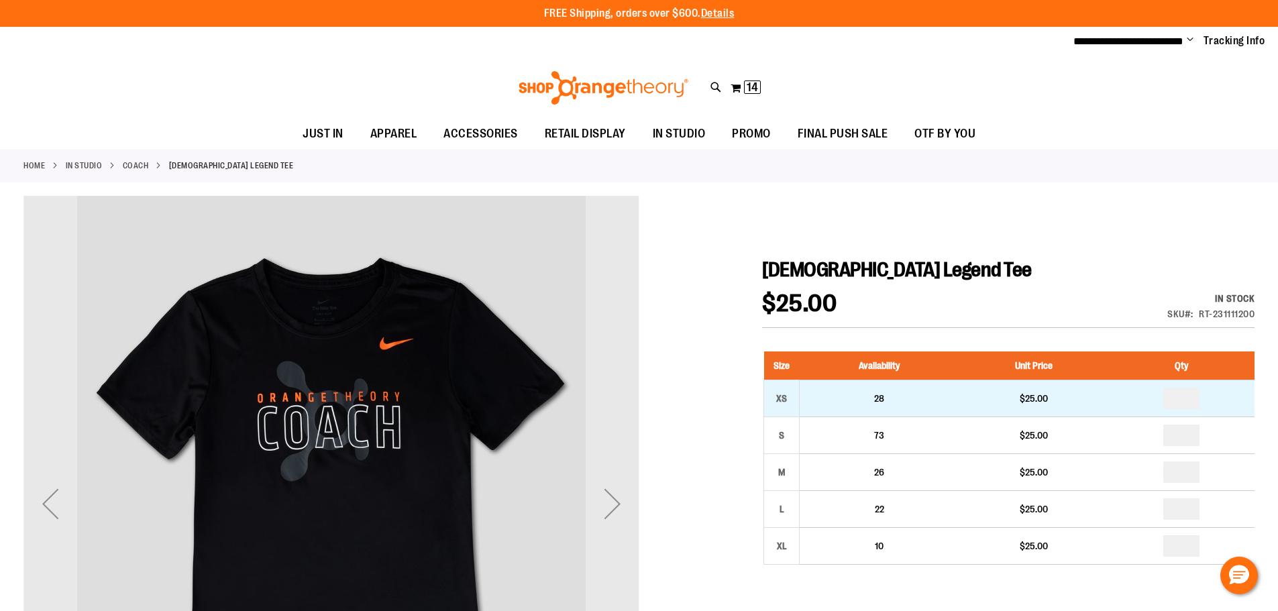
type input "**********"
click at [1184, 398] on input "number" at bounding box center [1181, 398] width 36 height 21
type input "*"
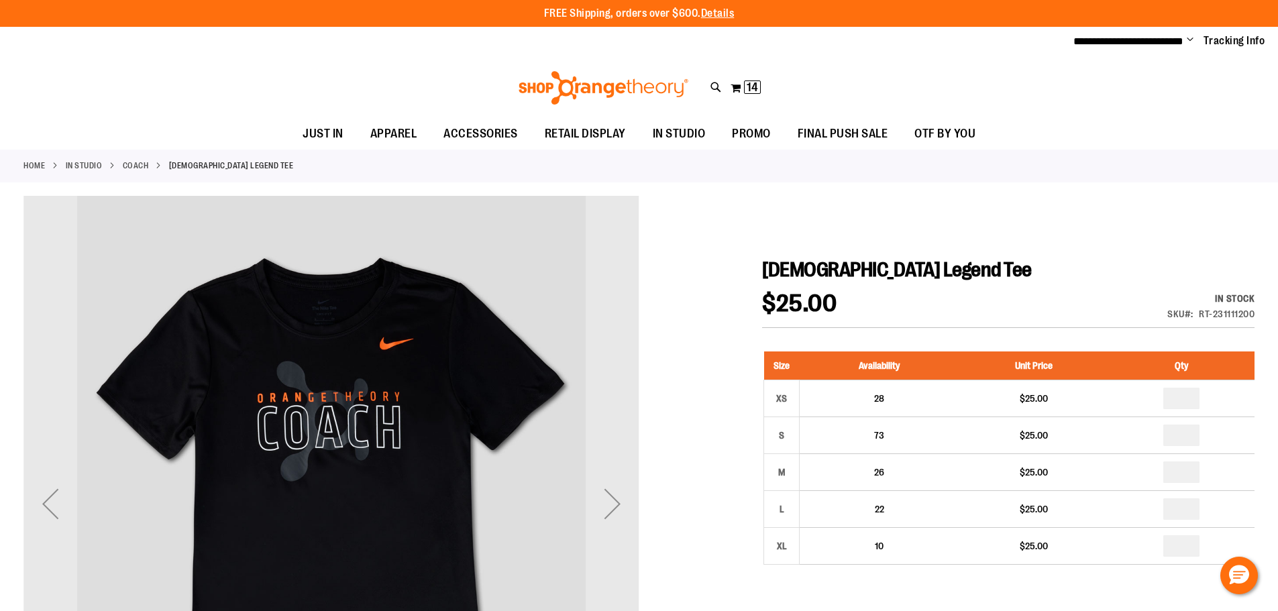
click at [1020, 248] on div at bounding box center [638, 570] width 1231 height 748
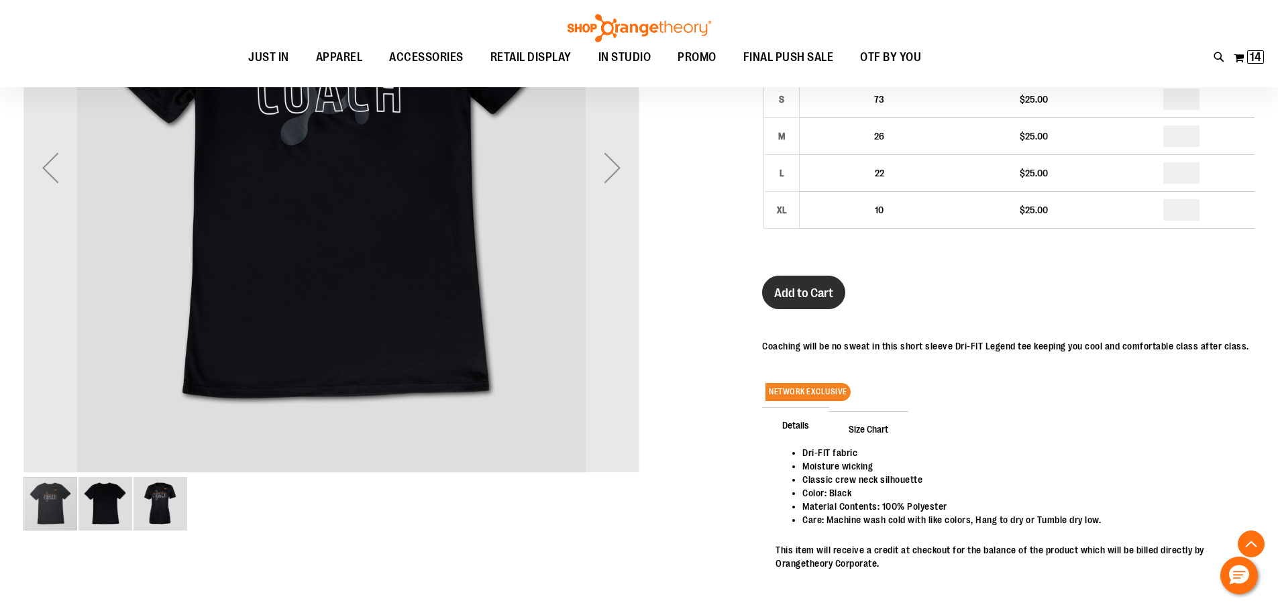
click at [825, 298] on span "Add to Cart" at bounding box center [803, 293] width 59 height 15
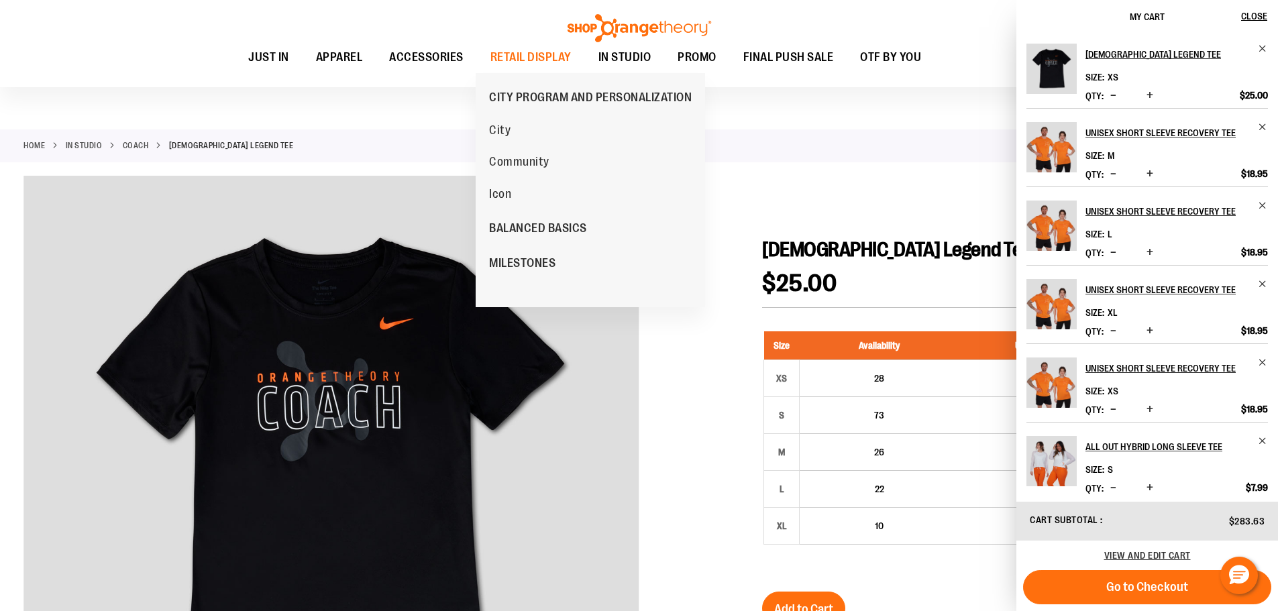
scroll to position [0, 0]
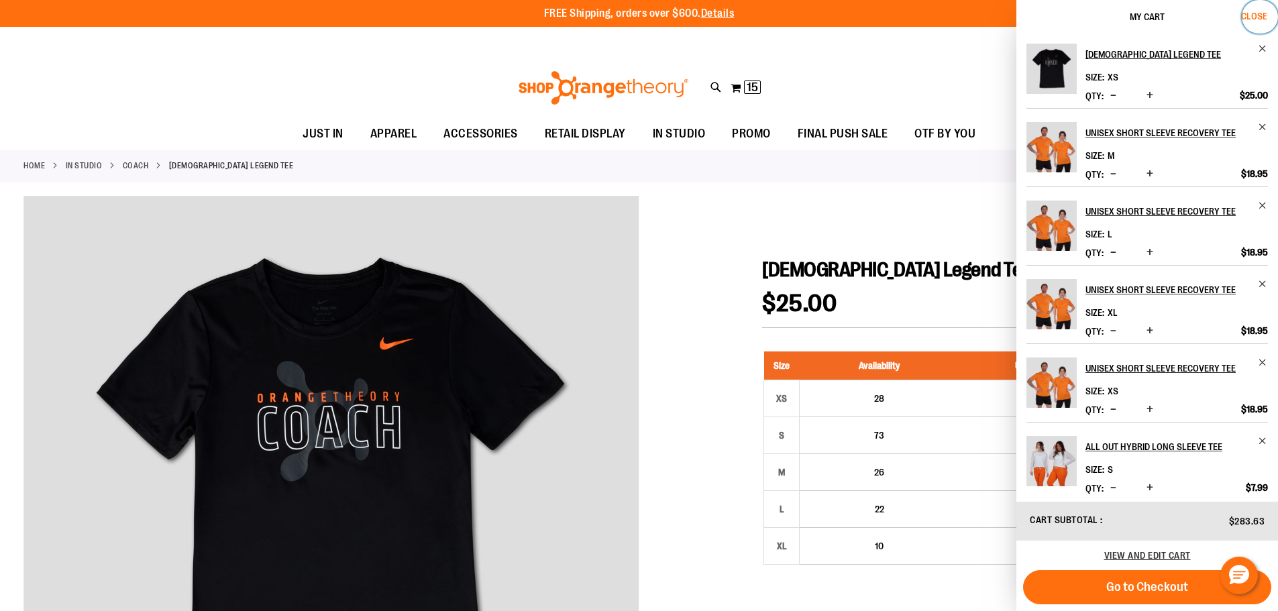
click at [1252, 19] on span "Close" at bounding box center [1254, 16] width 26 height 11
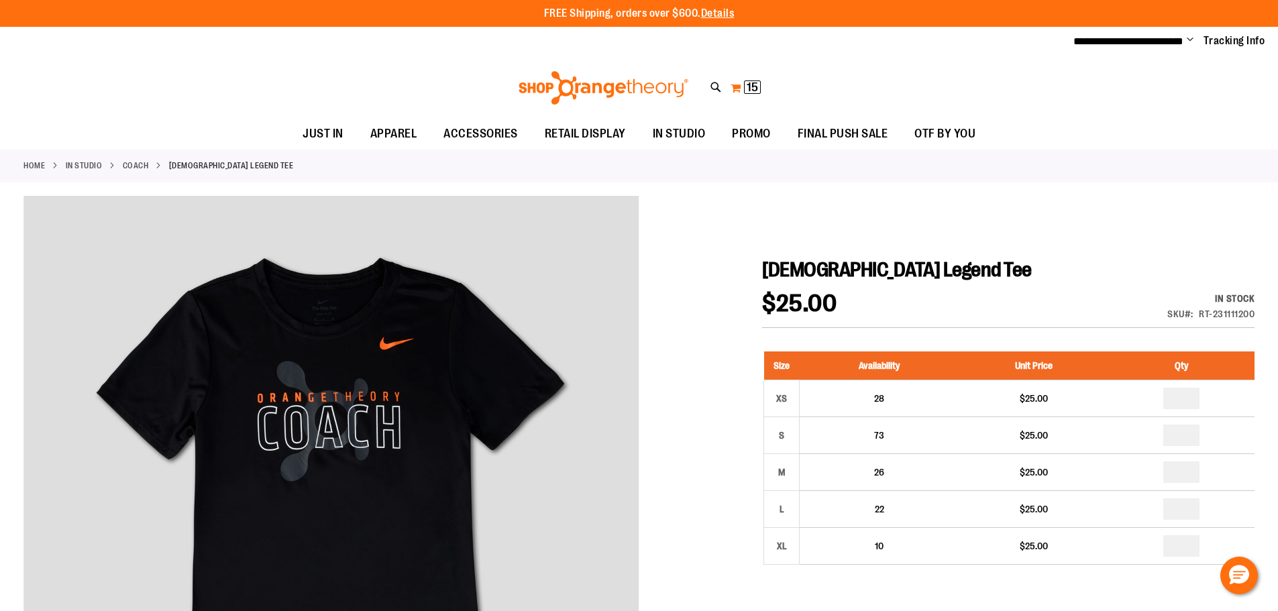
click at [755, 85] on span "15" at bounding box center [752, 86] width 11 height 13
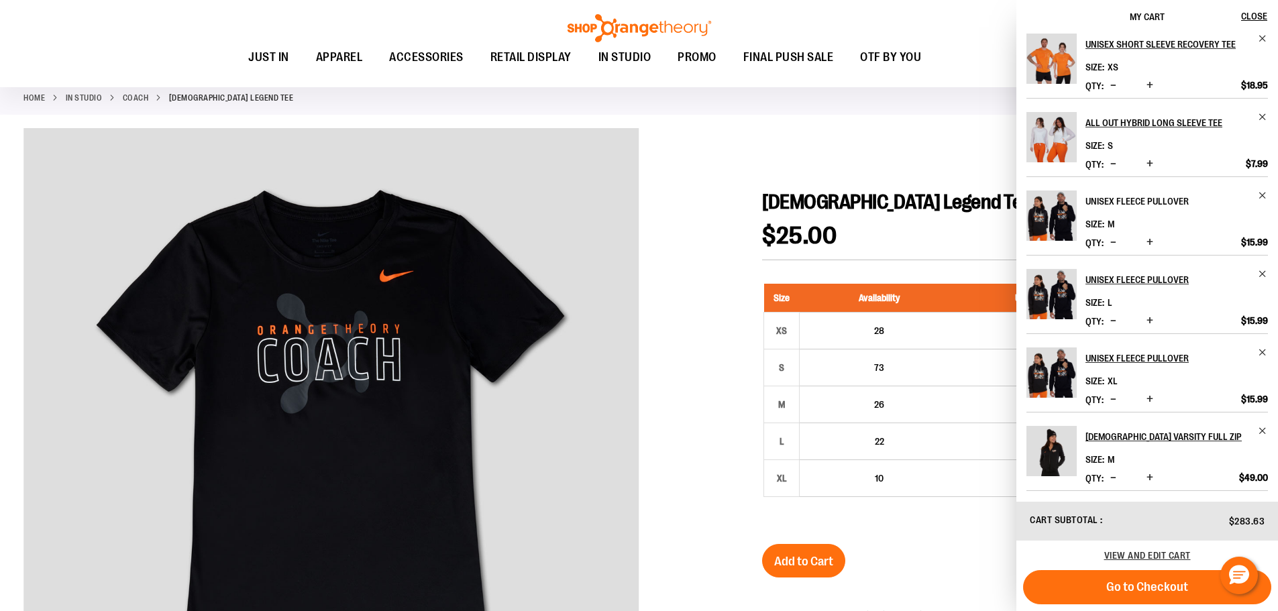
scroll to position [325, 0]
click at [1259, 430] on span "Remove item" at bounding box center [1263, 430] width 10 height 10
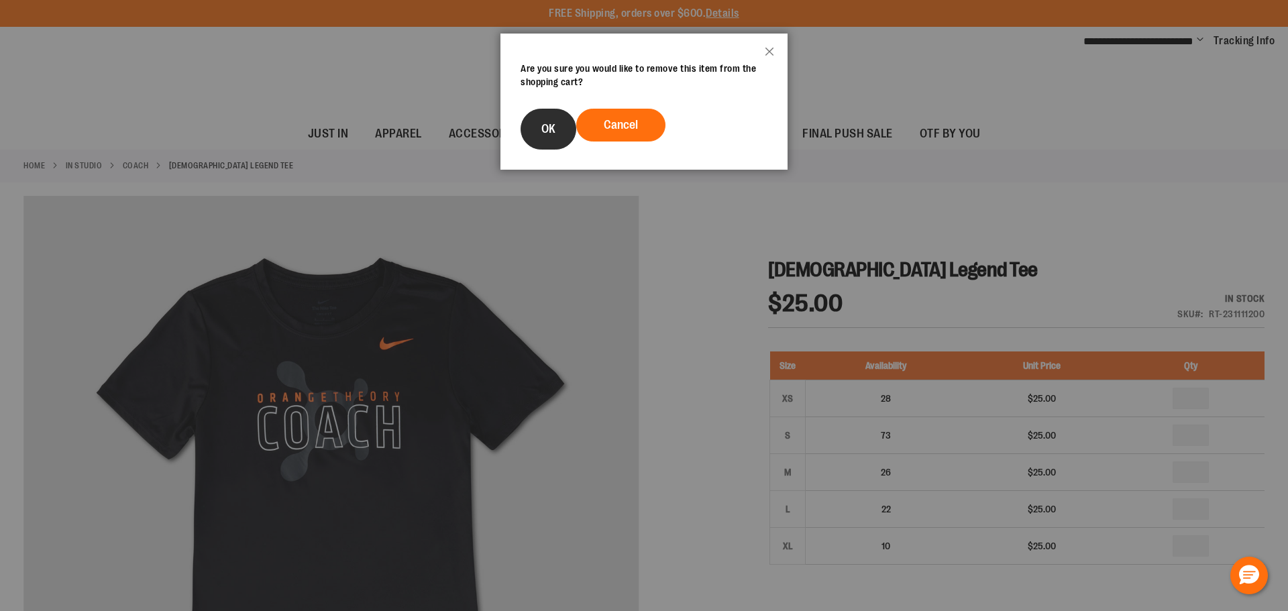
click at [543, 122] on span "OK" at bounding box center [548, 128] width 14 height 13
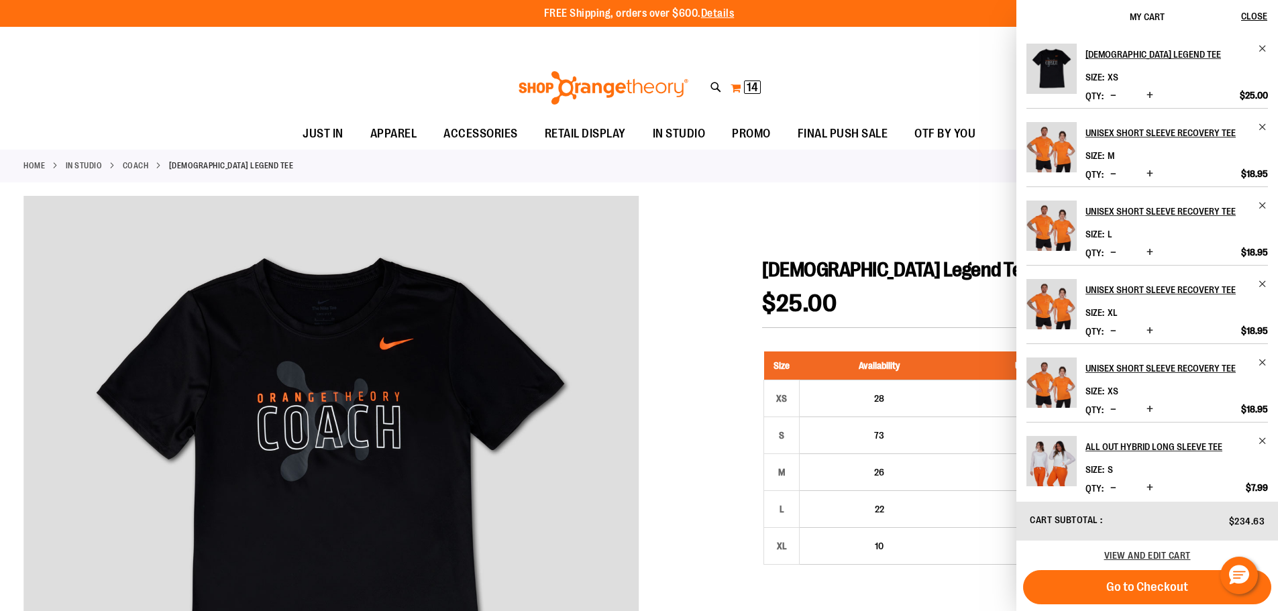
click at [757, 87] on span "14" at bounding box center [752, 86] width 11 height 13
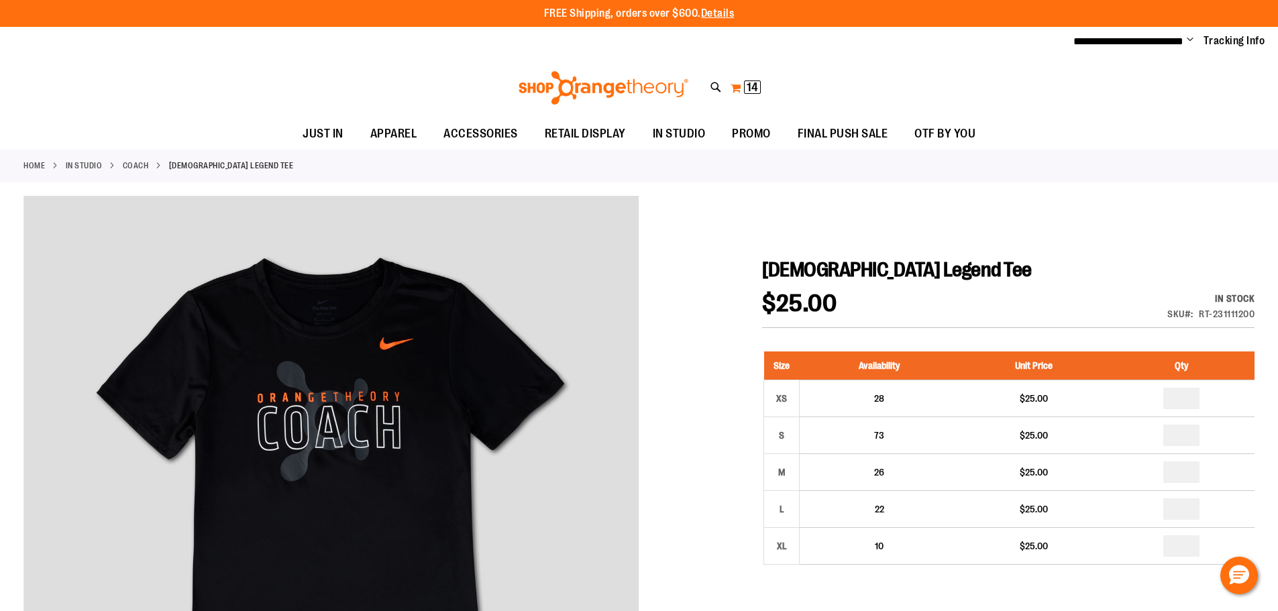
click at [755, 89] on span "14" at bounding box center [752, 86] width 11 height 13
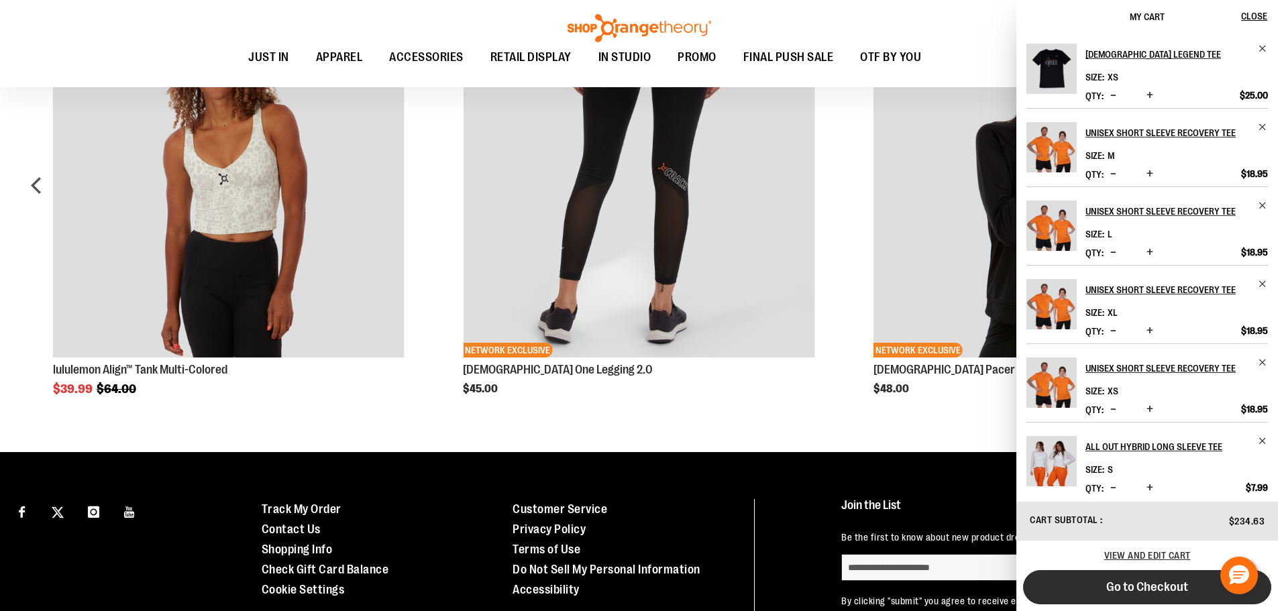
click at [1189, 593] on button "Go to Checkout" at bounding box center [1147, 587] width 248 height 34
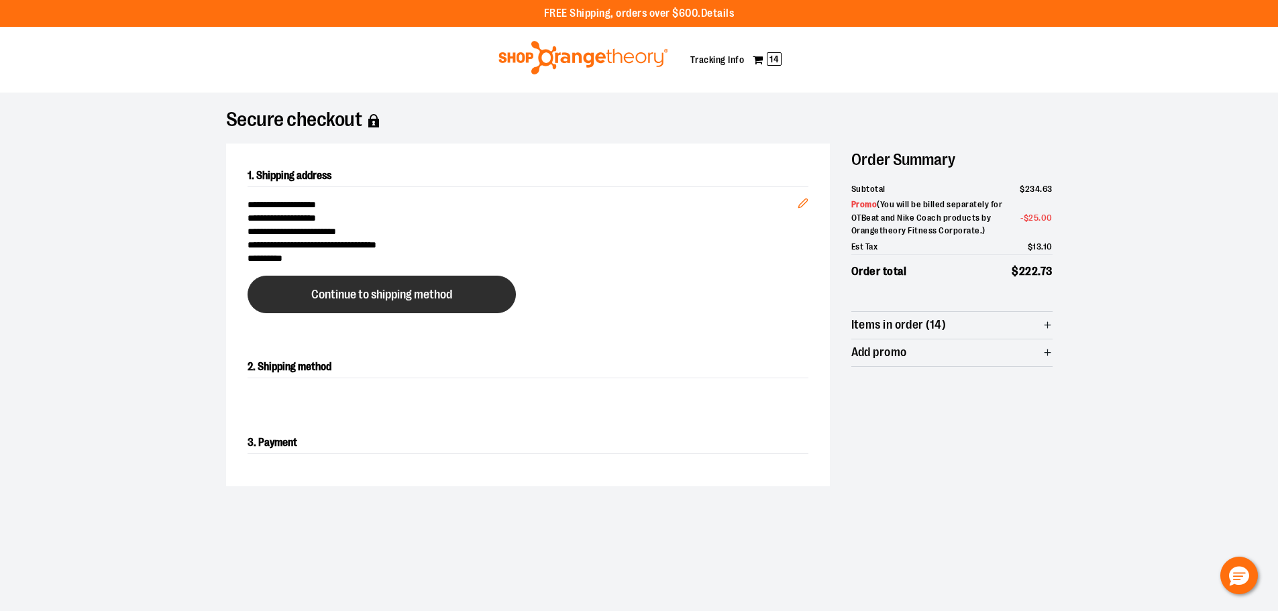
click at [449, 284] on button "Continue to shipping method" at bounding box center [382, 295] width 268 height 38
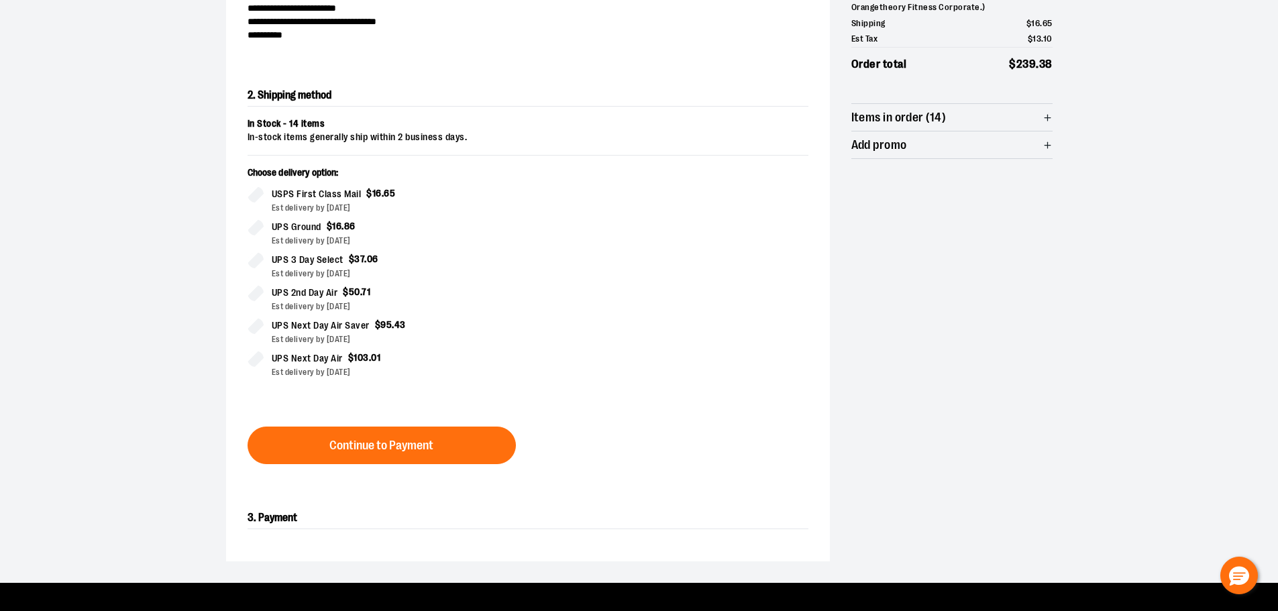
scroll to position [229, 0]
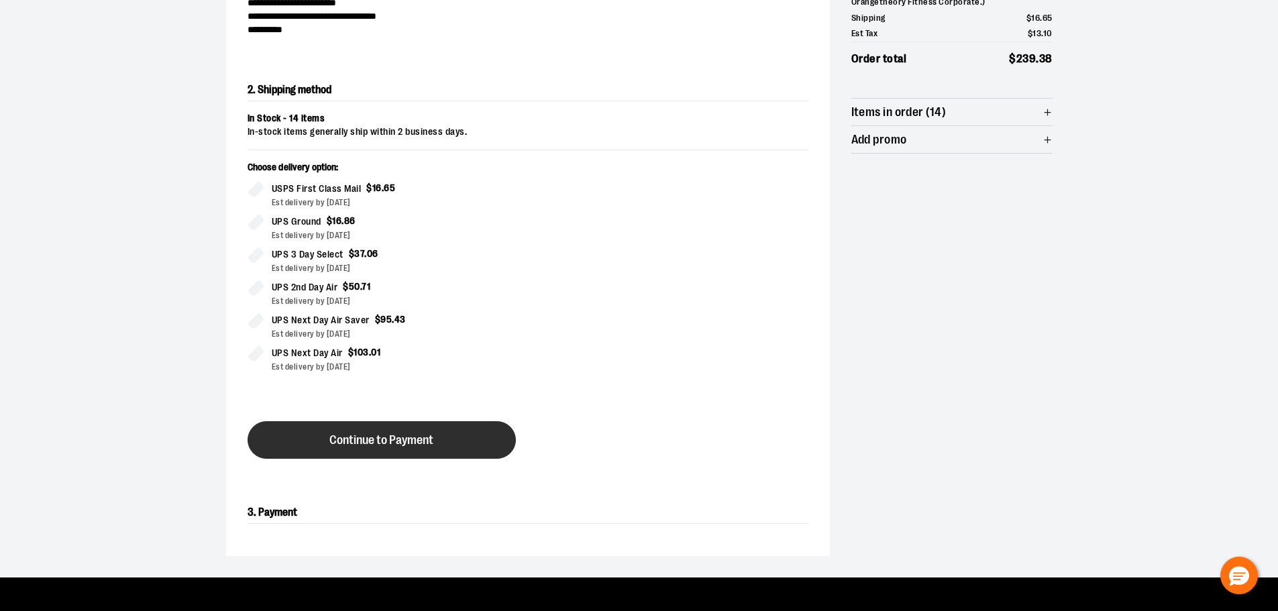
click at [457, 437] on button "Continue to Payment" at bounding box center [382, 440] width 268 height 38
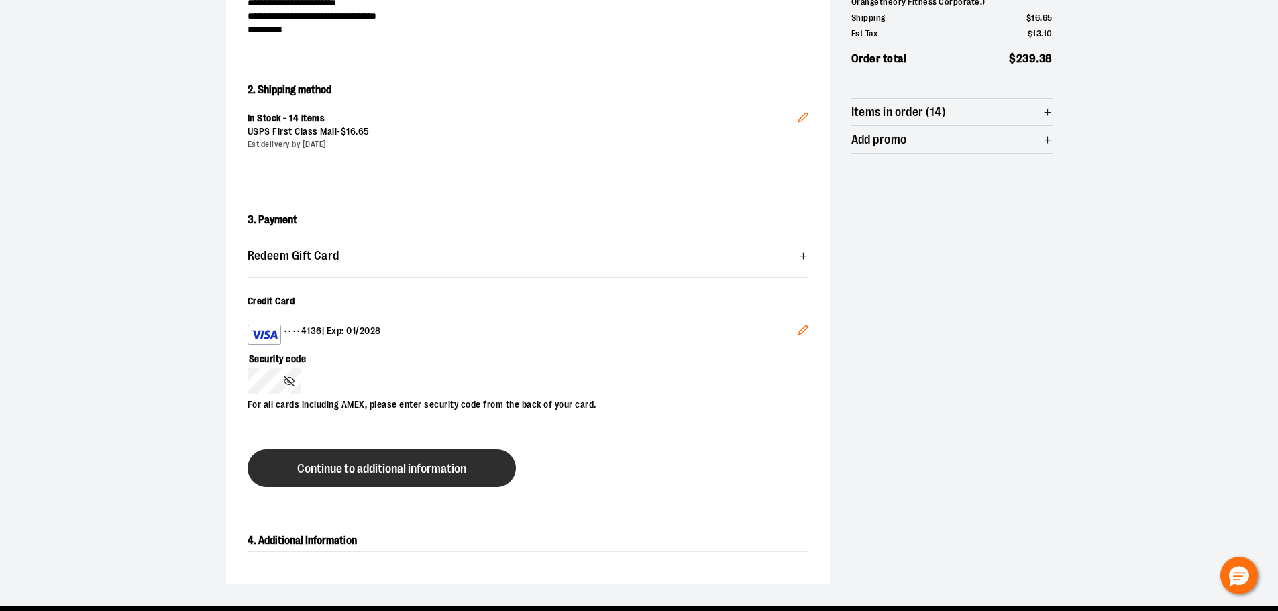
click at [402, 477] on button "Continue to additional information" at bounding box center [382, 468] width 268 height 38
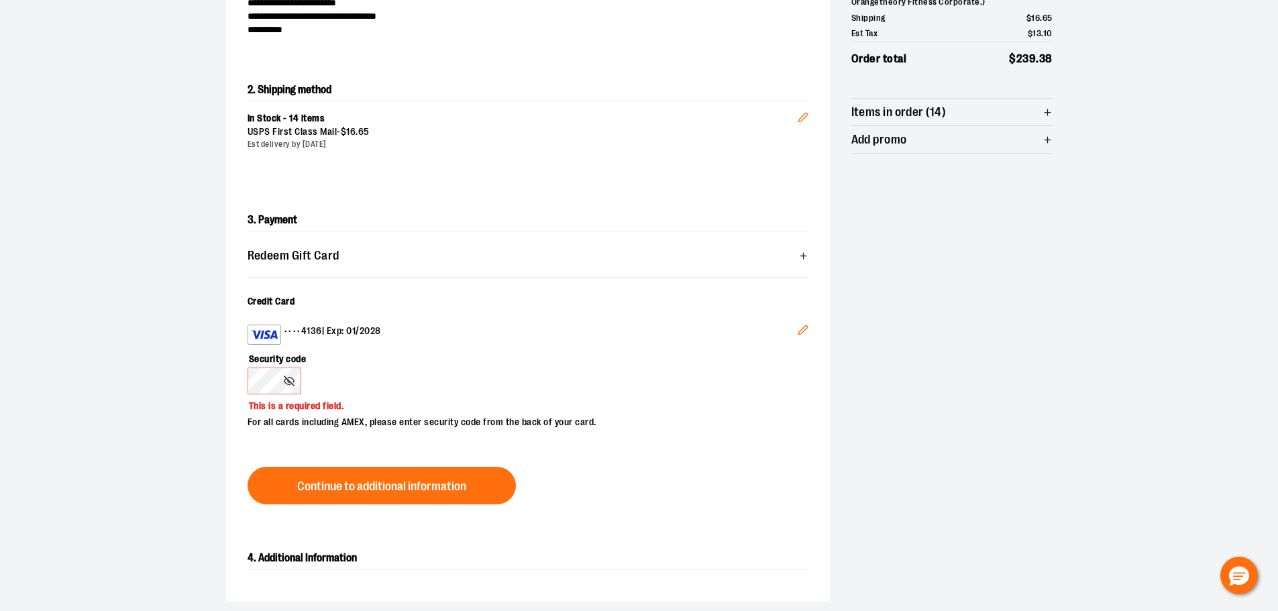
click at [289, 382] on icon at bounding box center [289, 381] width 11 height 11
click at [287, 378] on icon at bounding box center [289, 381] width 10 height 7
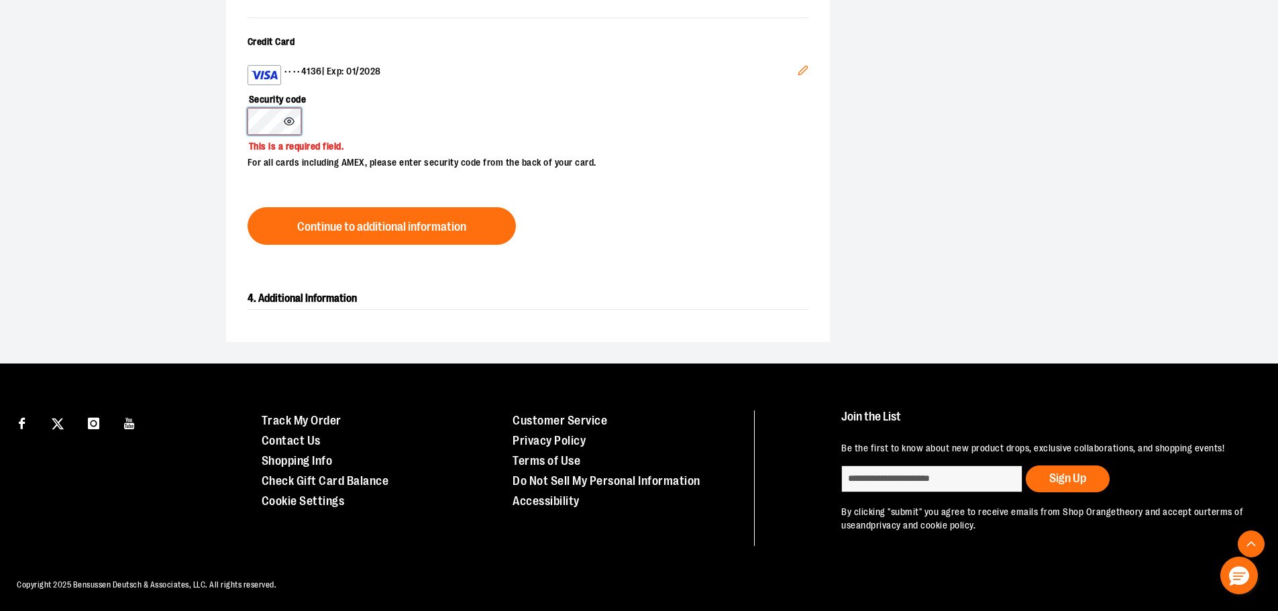
scroll to position [491, 0]
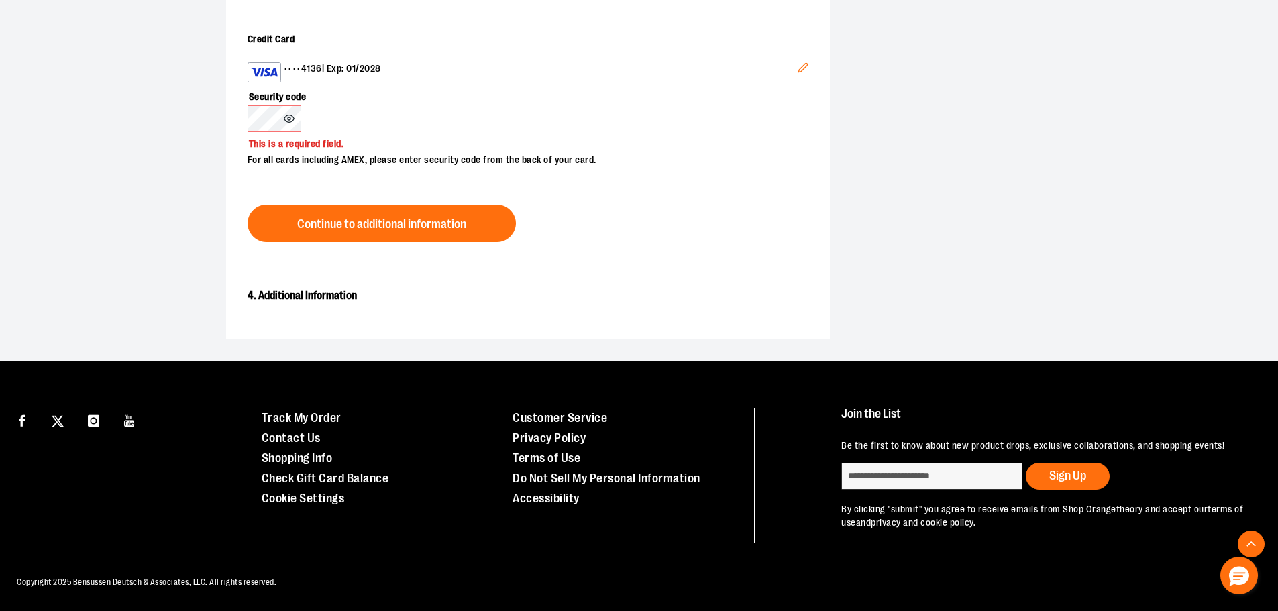
click at [348, 298] on h2 "4. Additional Information" at bounding box center [528, 296] width 561 height 22
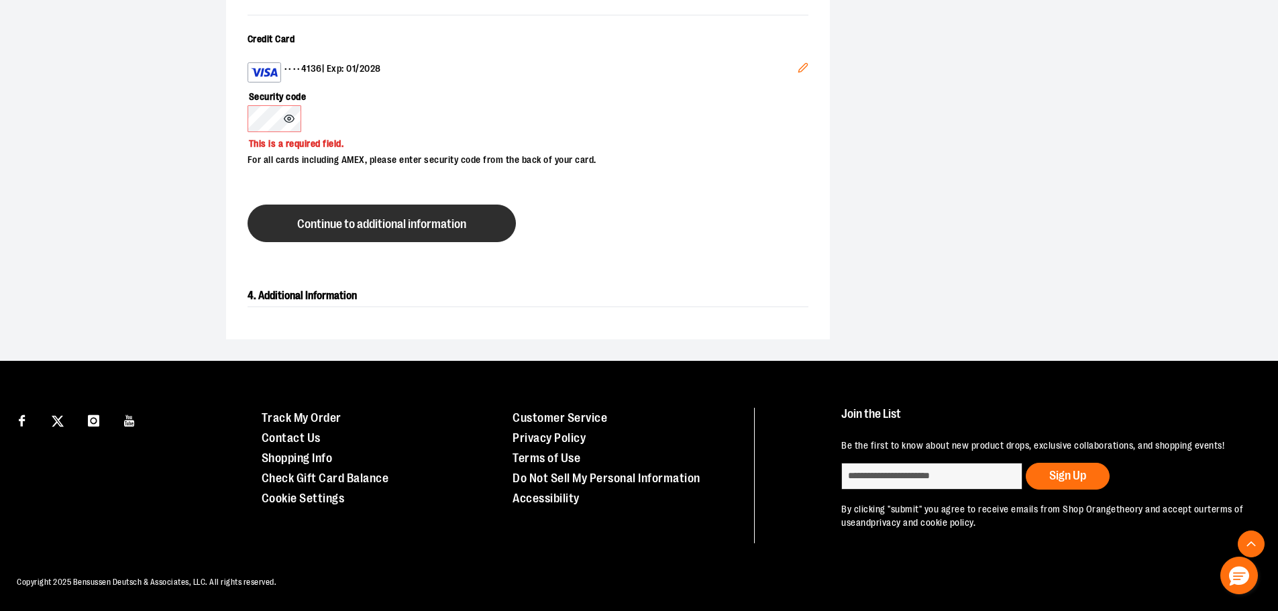
click at [342, 239] on button "Continue to additional information" at bounding box center [382, 224] width 268 height 38
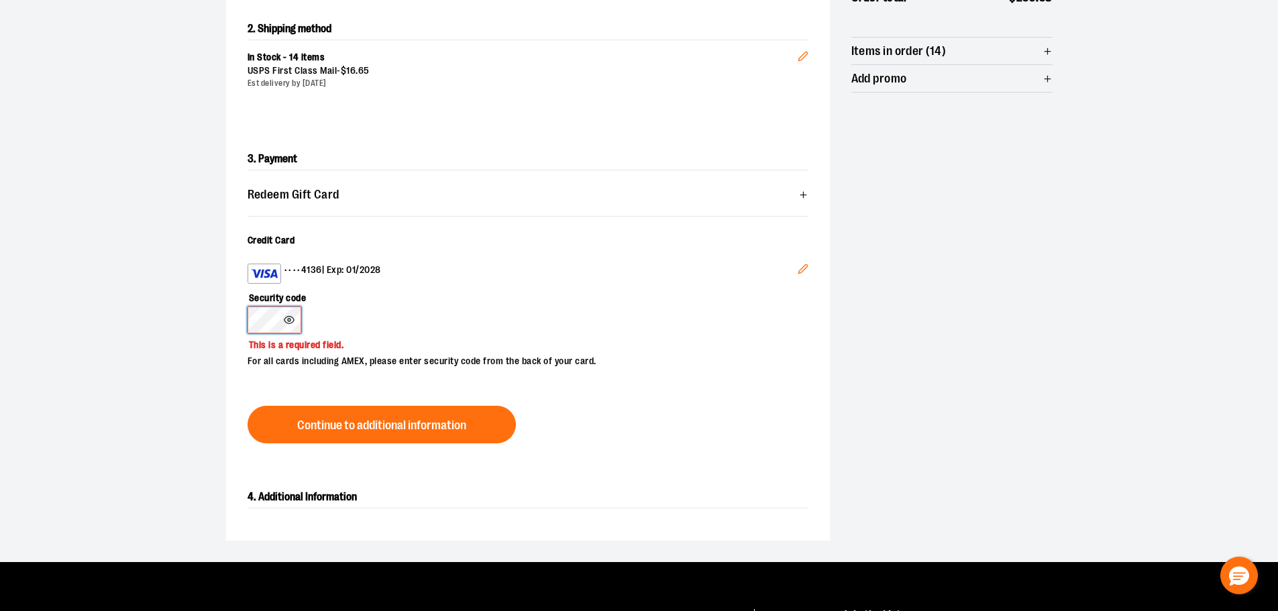
scroll to position [0, 0]
